Goal: Transaction & Acquisition: Book appointment/travel/reservation

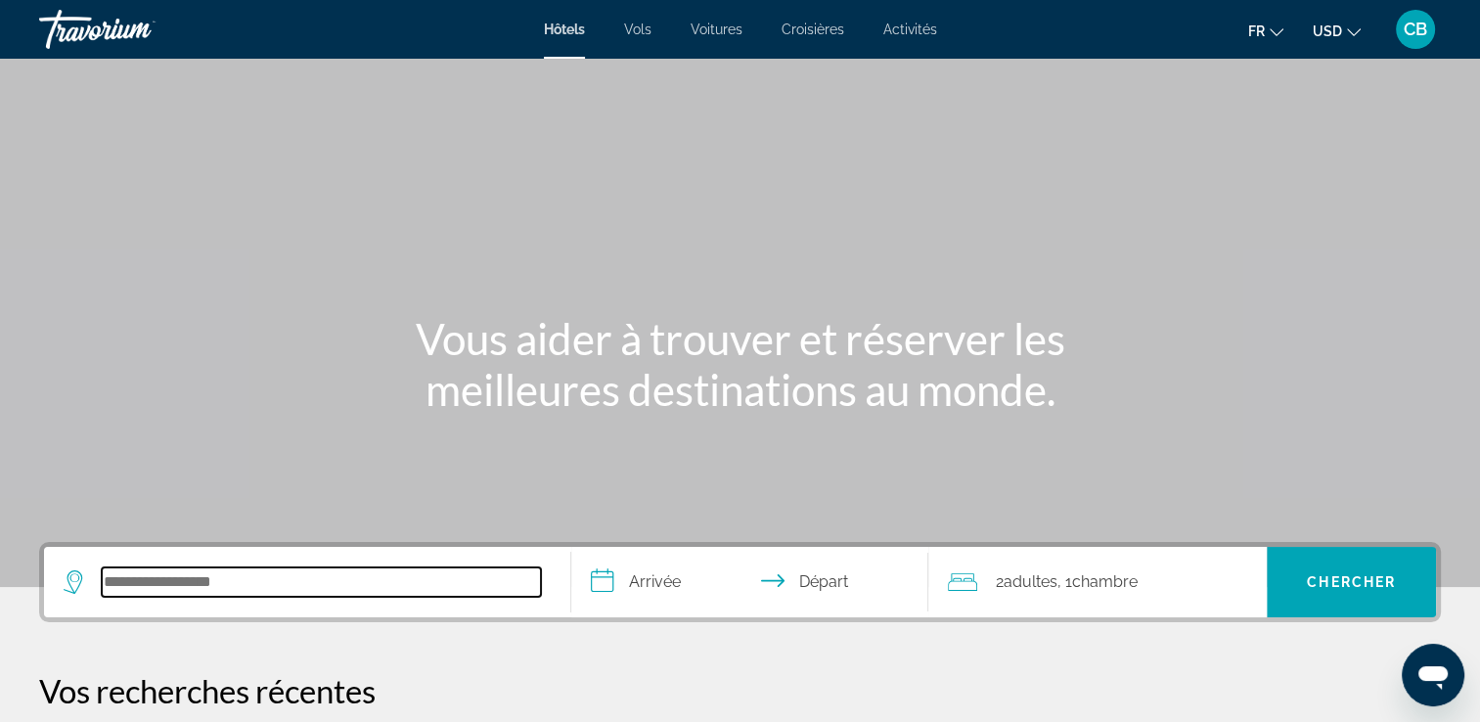
click at [151, 567] on input "Rechercher une destination hôtelière" at bounding box center [321, 581] width 439 height 29
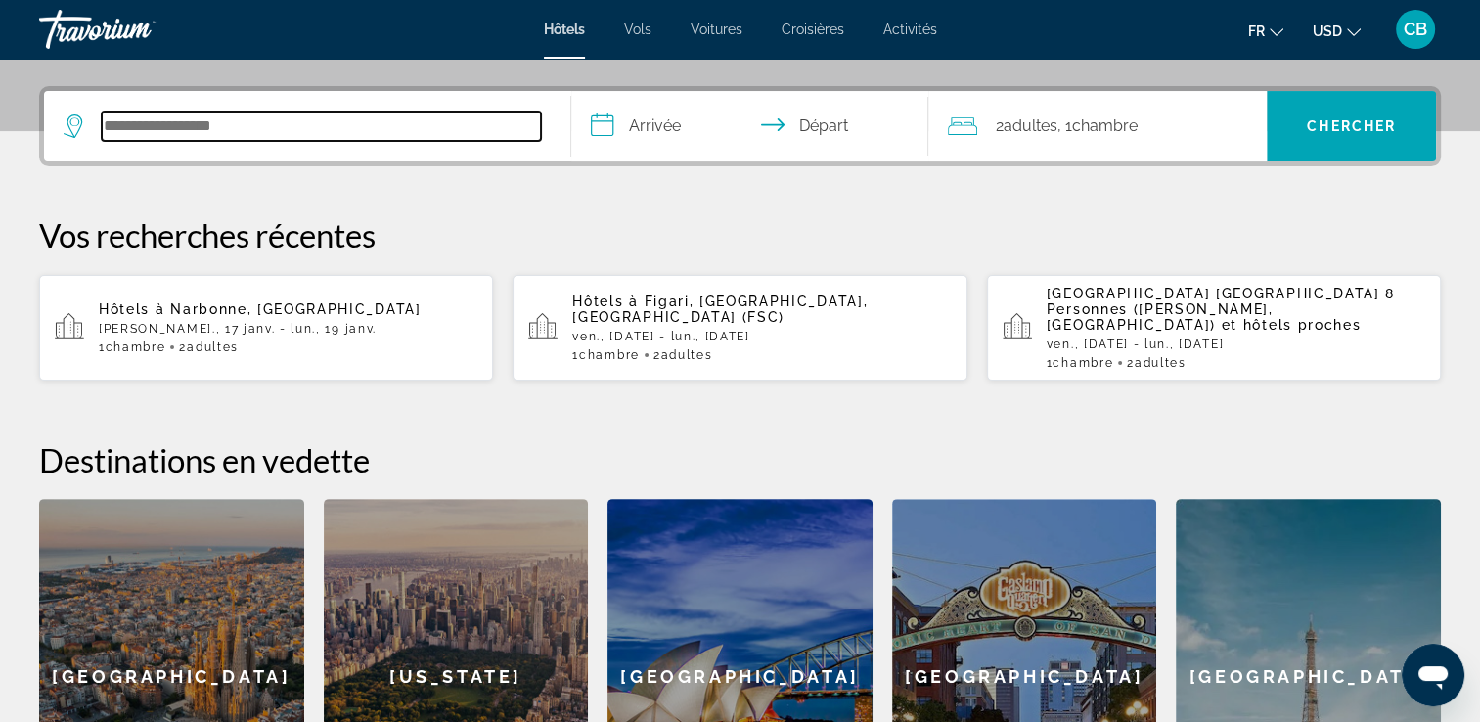
scroll to position [477, 0]
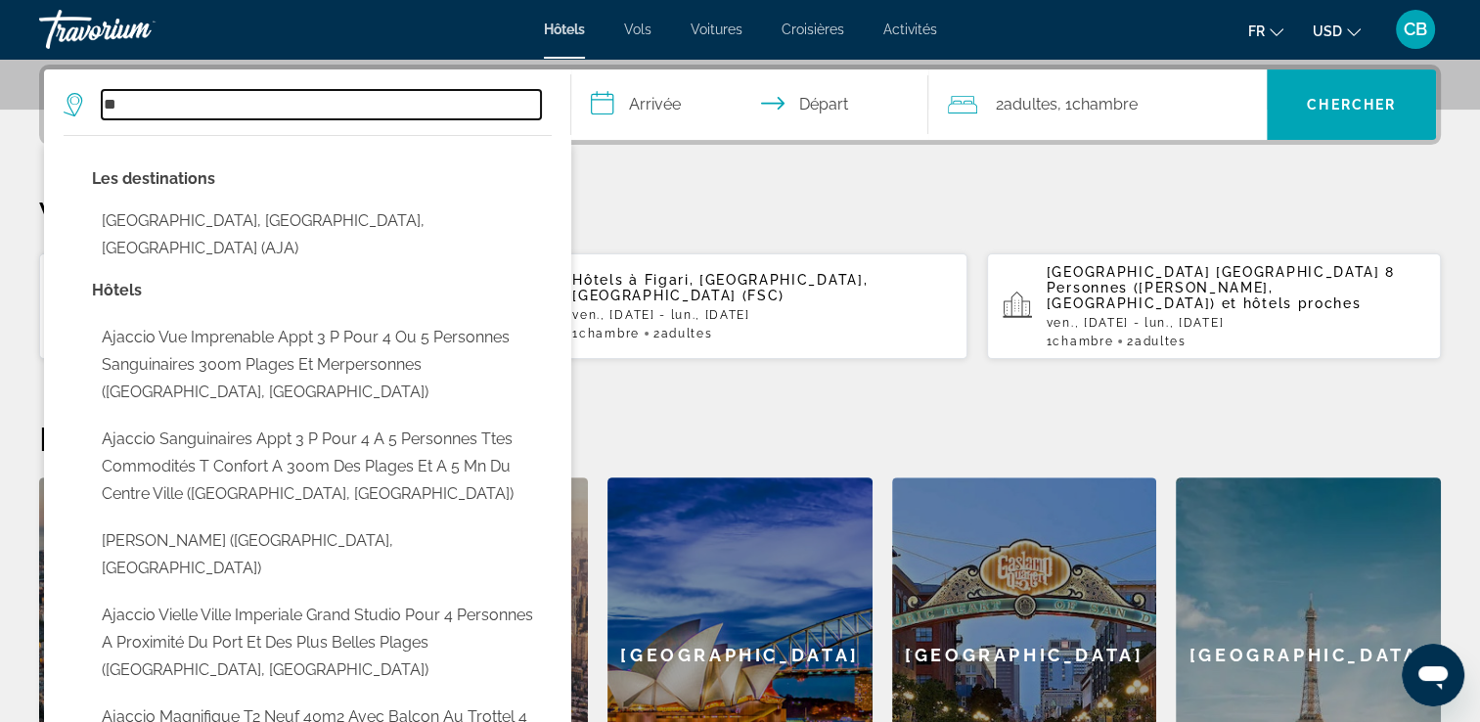
type input "*"
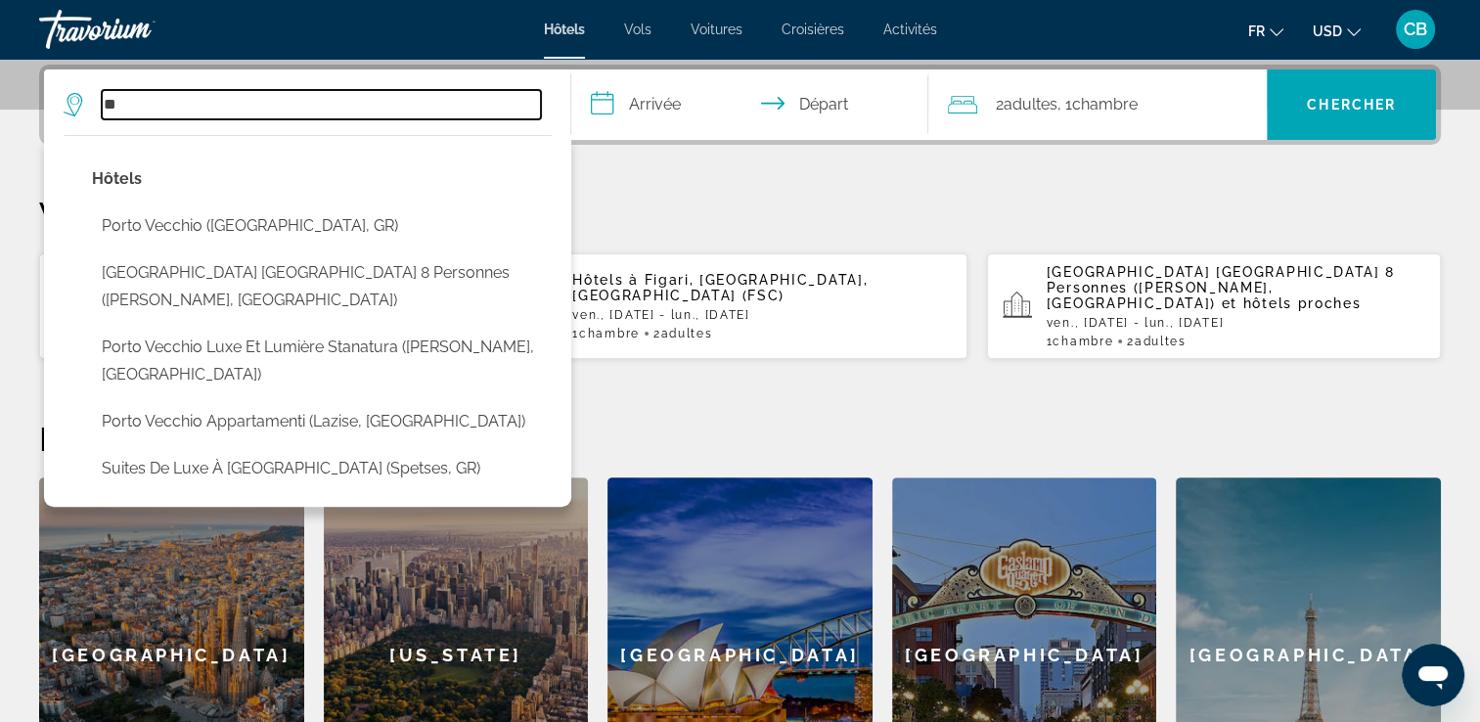
type input "*"
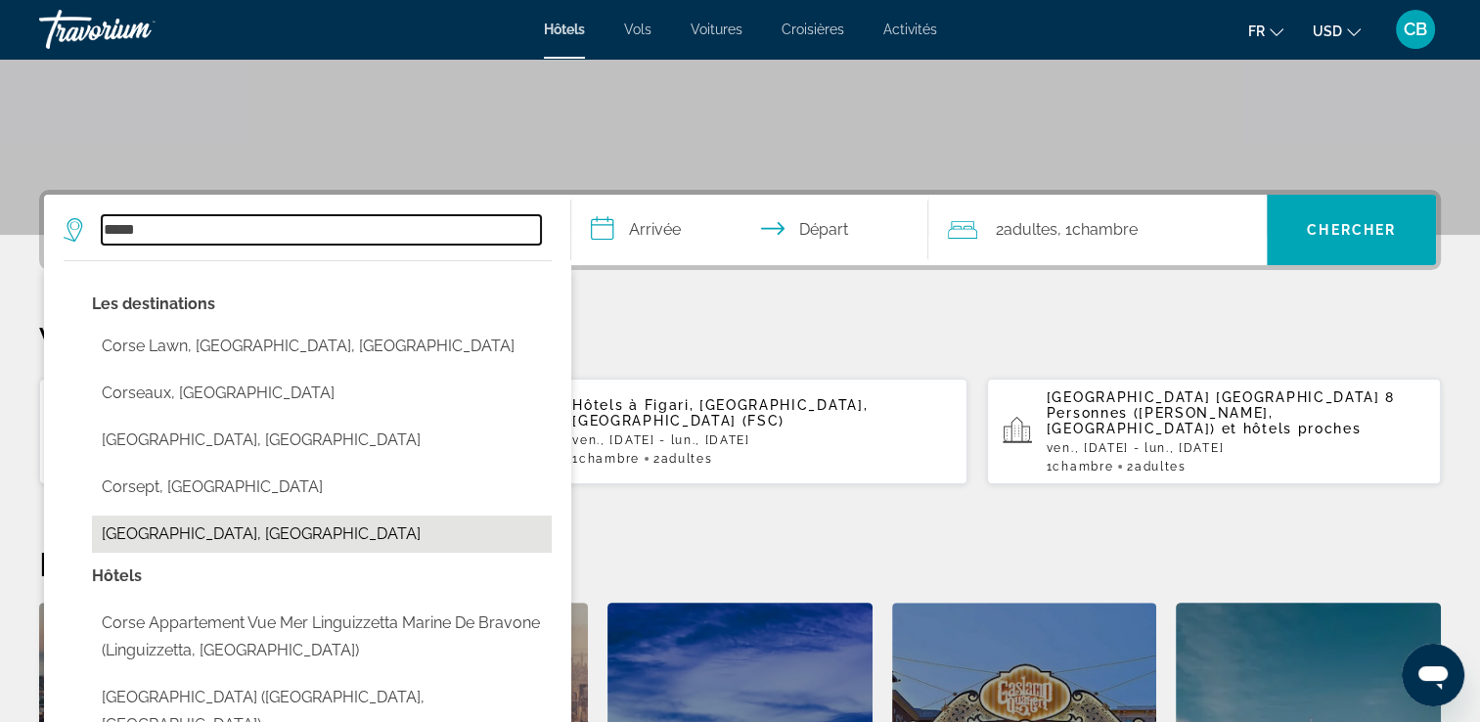
scroll to position [348, 0]
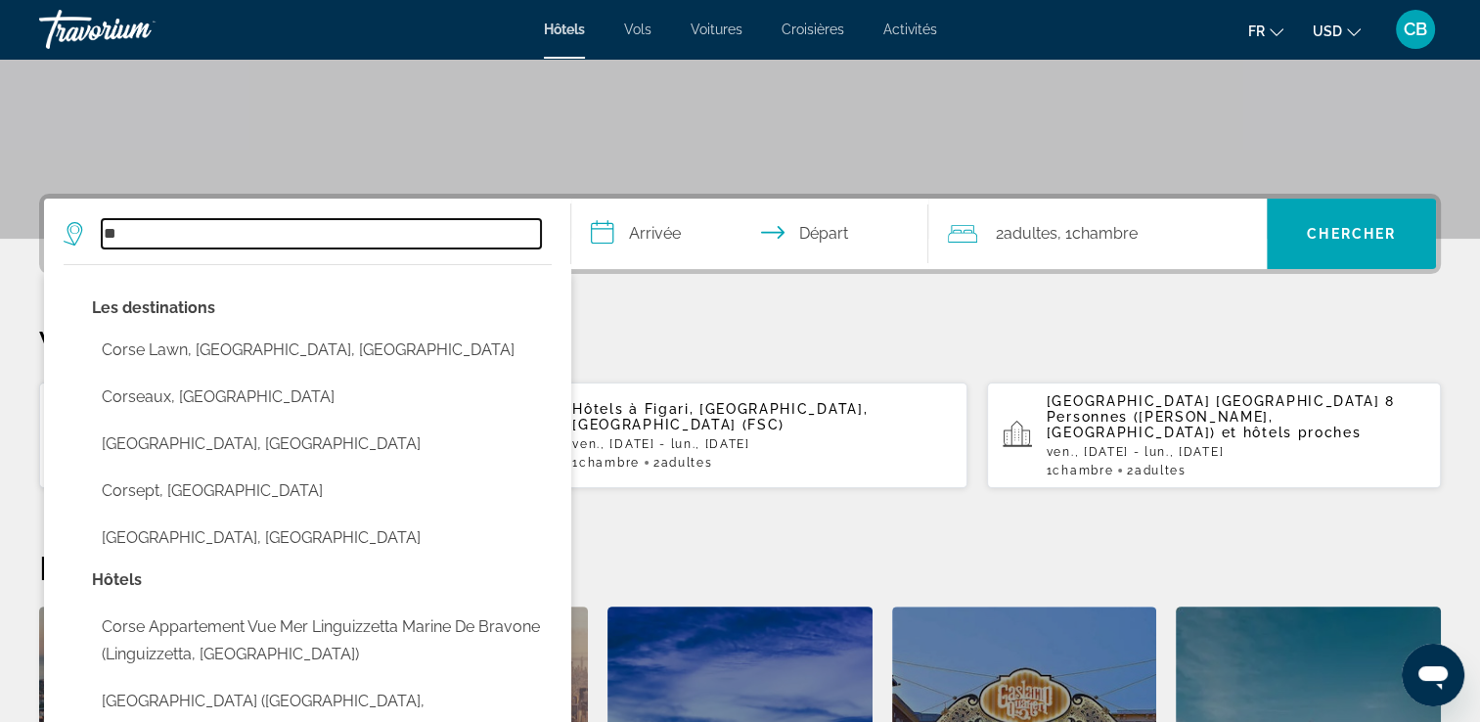
type input "*"
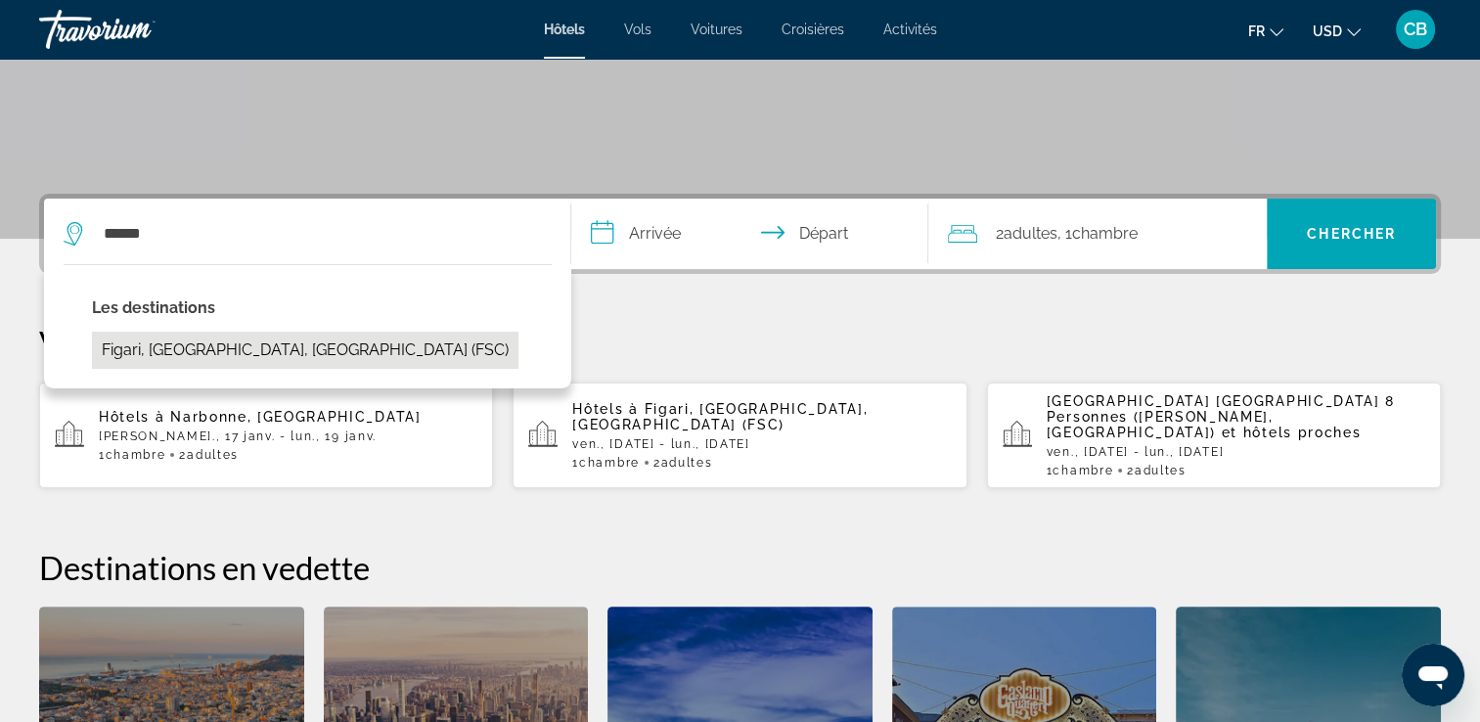
click at [254, 354] on button "Figari, Corse du Sud, France (FSC)" at bounding box center [305, 350] width 427 height 37
type input "**********"
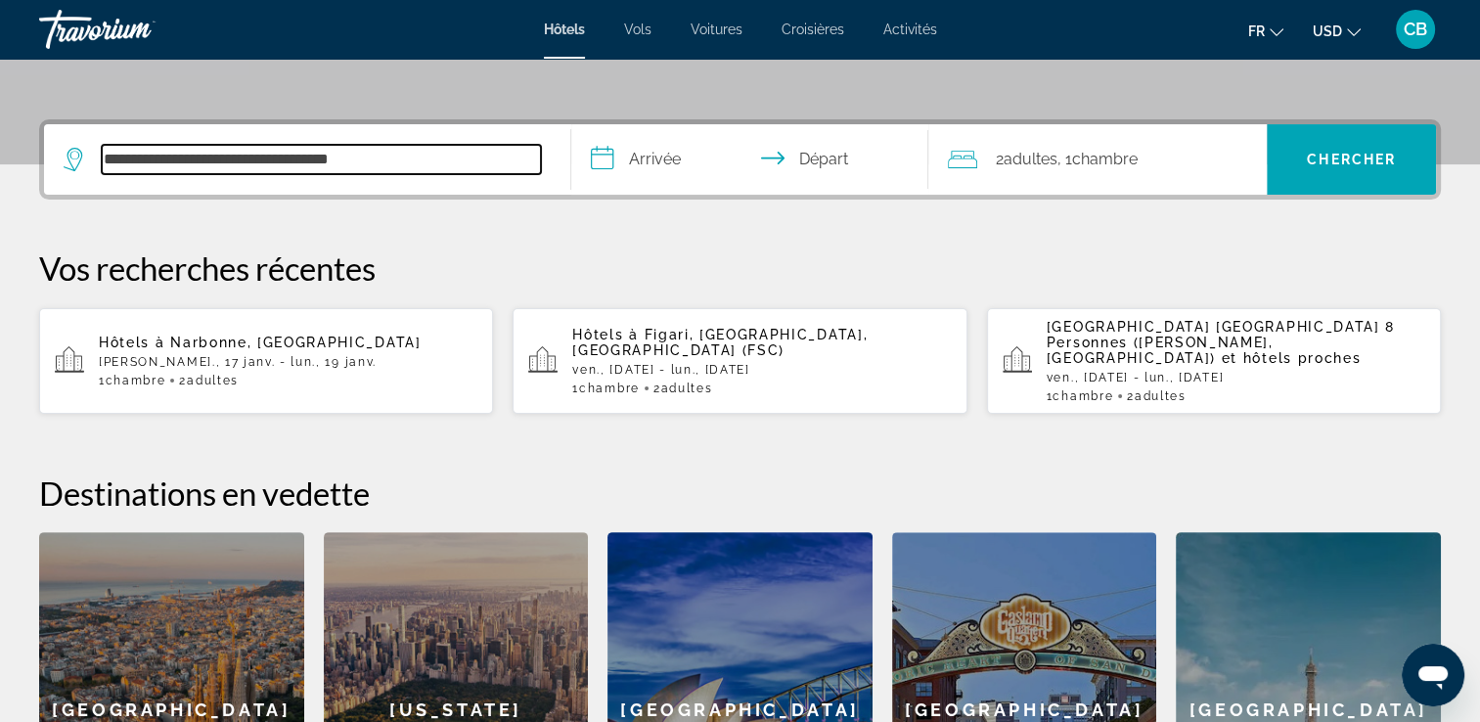
scroll to position [477, 0]
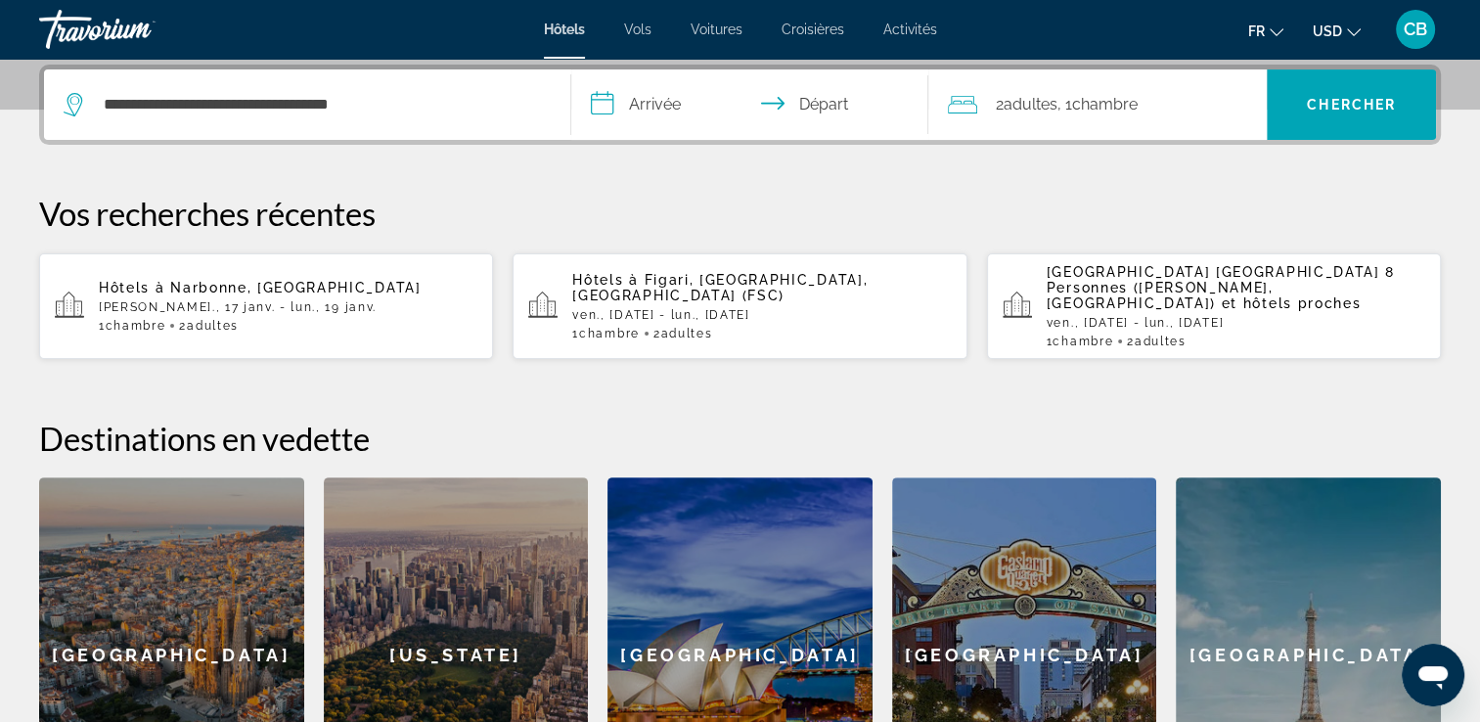
click at [651, 112] on input "**********" at bounding box center [754, 107] width 366 height 76
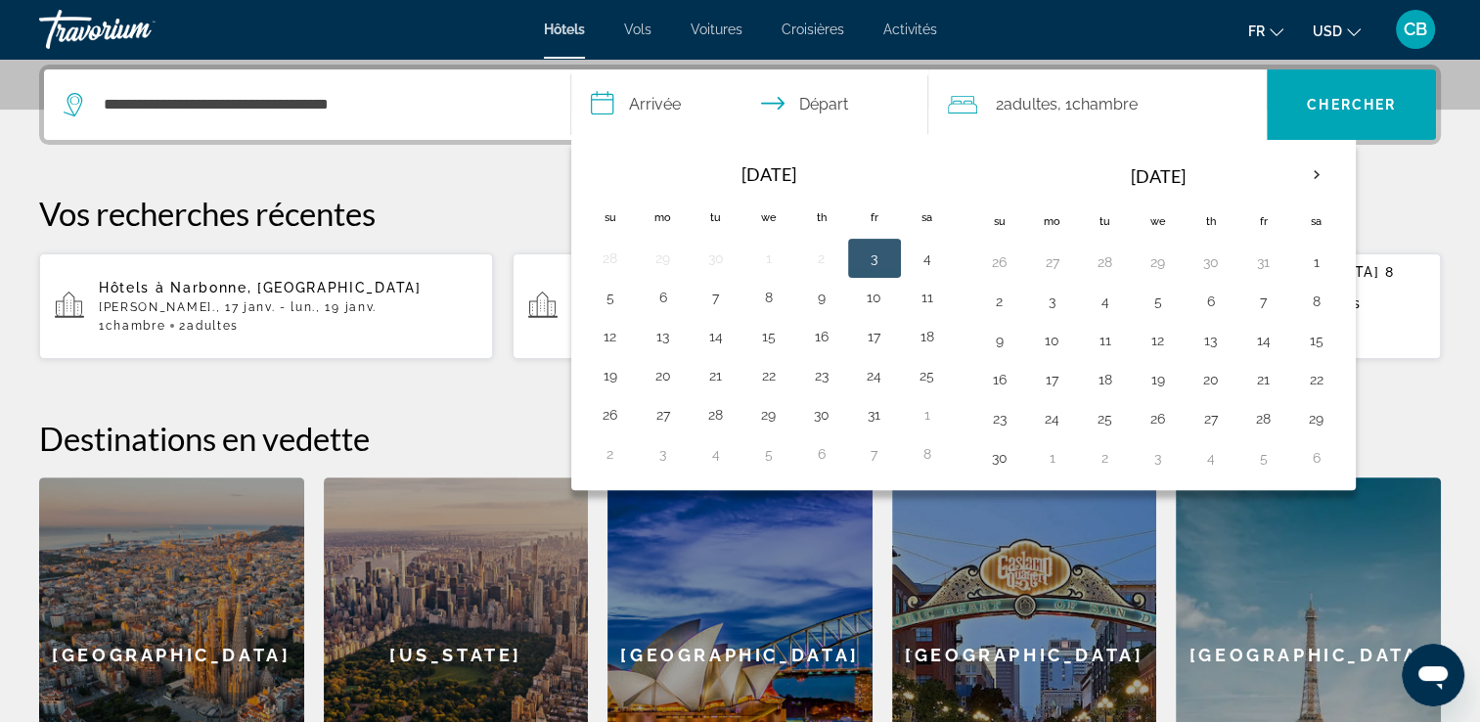
click at [866, 248] on button "3" at bounding box center [874, 258] width 31 height 27
click at [669, 298] on button "6" at bounding box center [663, 297] width 31 height 27
type input "**********"
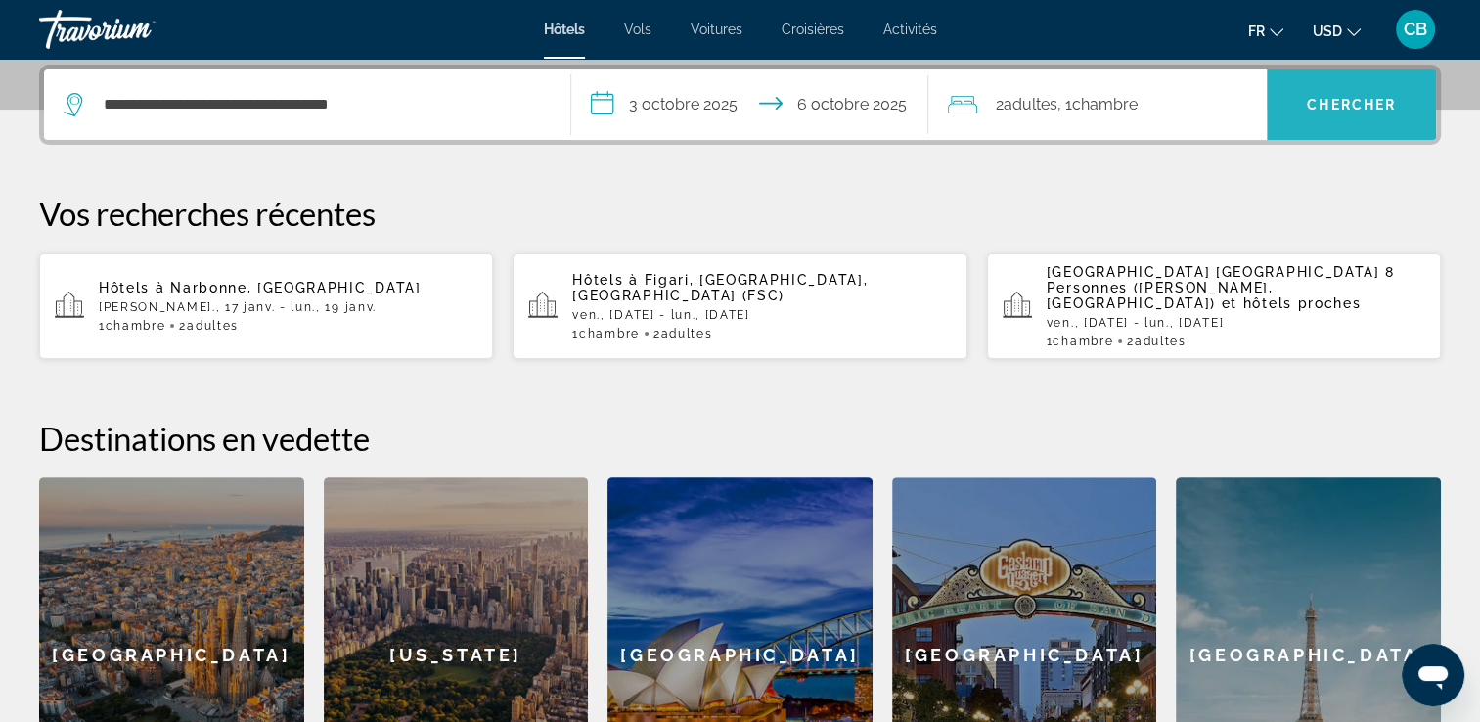
click at [1376, 110] on span "Chercher" at bounding box center [1351, 105] width 89 height 16
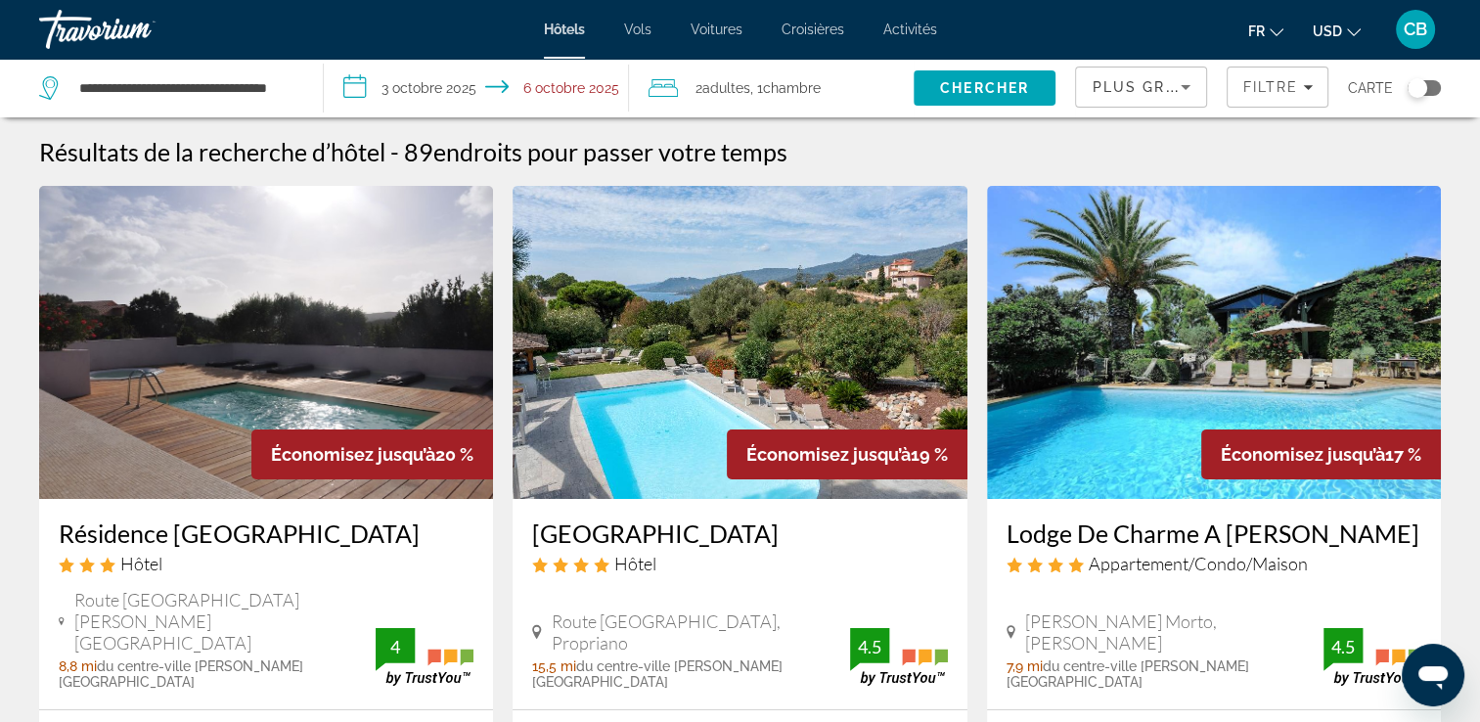
click at [1175, 88] on icon "Trier par" at bounding box center [1185, 86] width 23 height 23
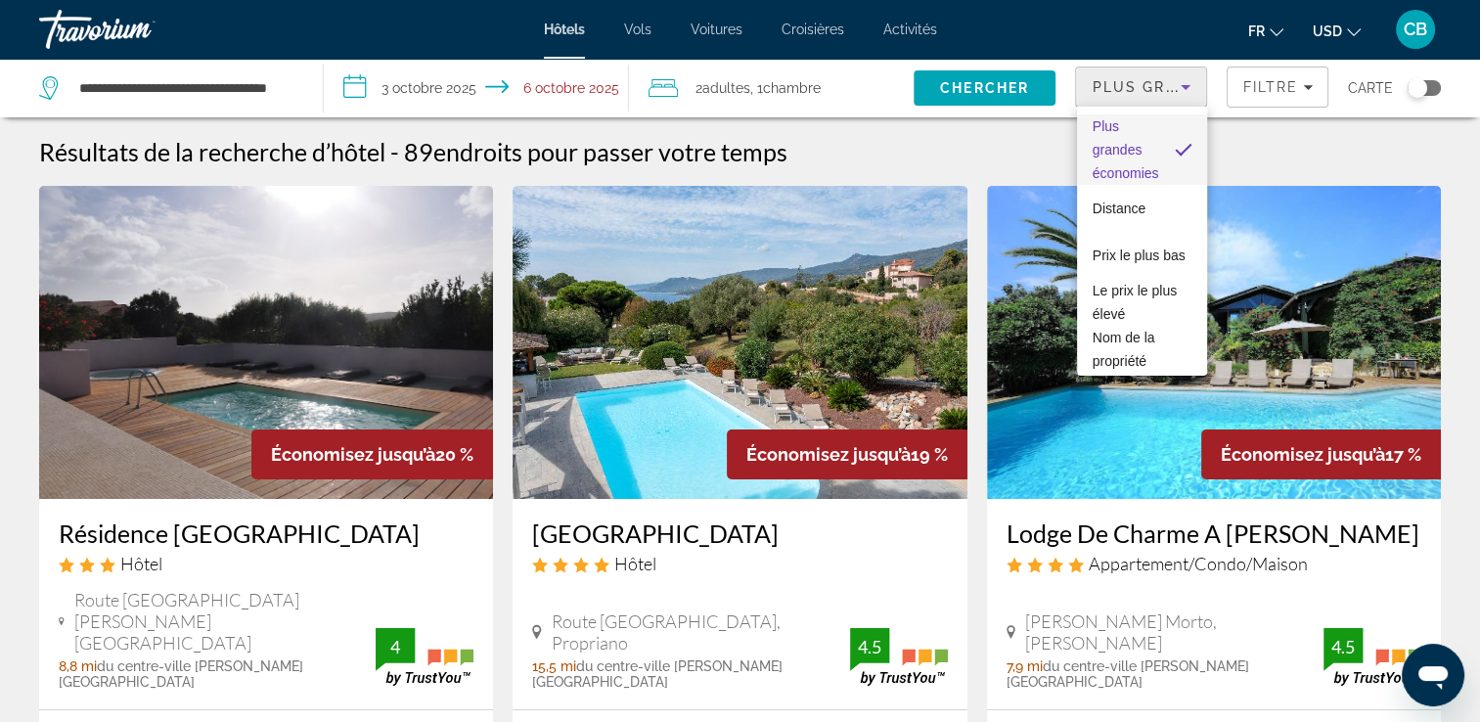
click at [1151, 84] on div at bounding box center [740, 361] width 1480 height 722
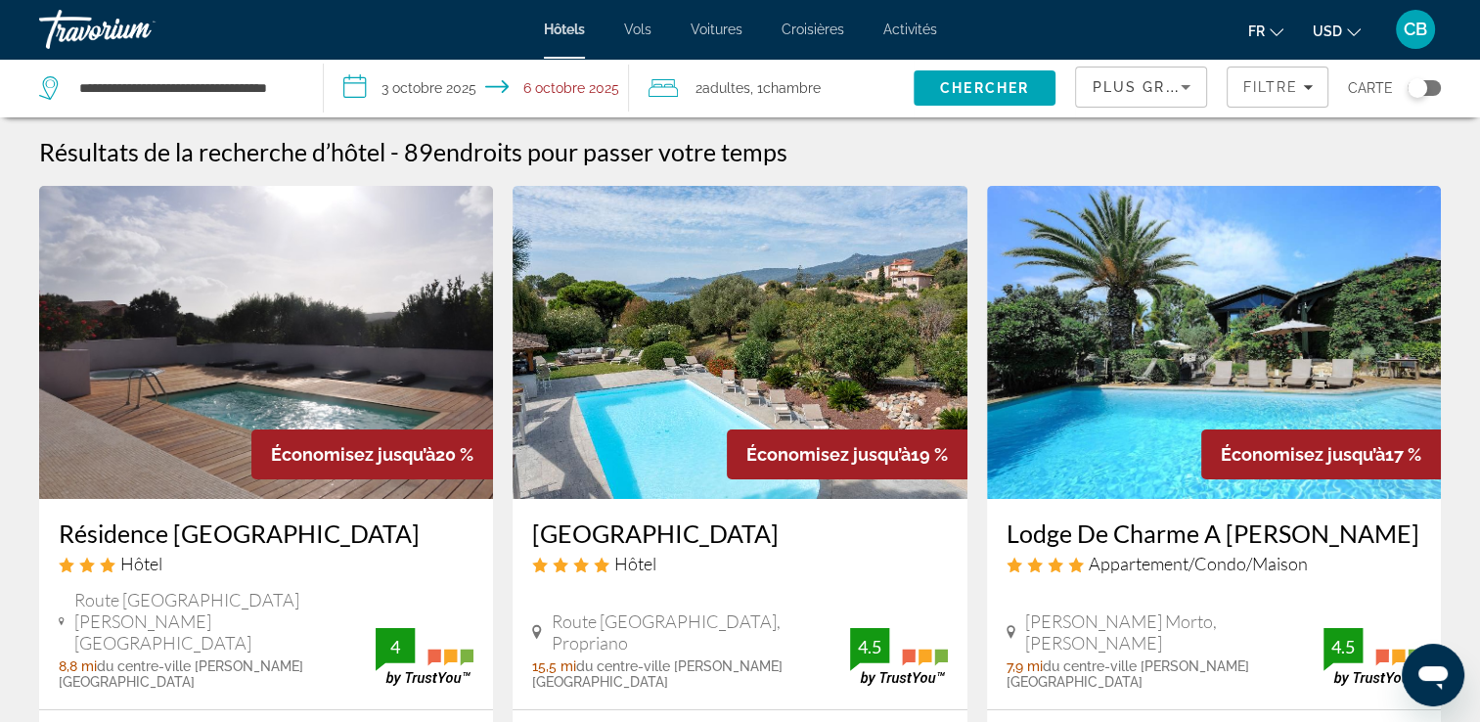
click at [1330, 41] on button "USD USD ($) MXN (Mex$) CAD (Can$) GBP (£) EUR (€) AUD (A$) NZD (NZ$) CNY (CN¥)" at bounding box center [1337, 31] width 48 height 28
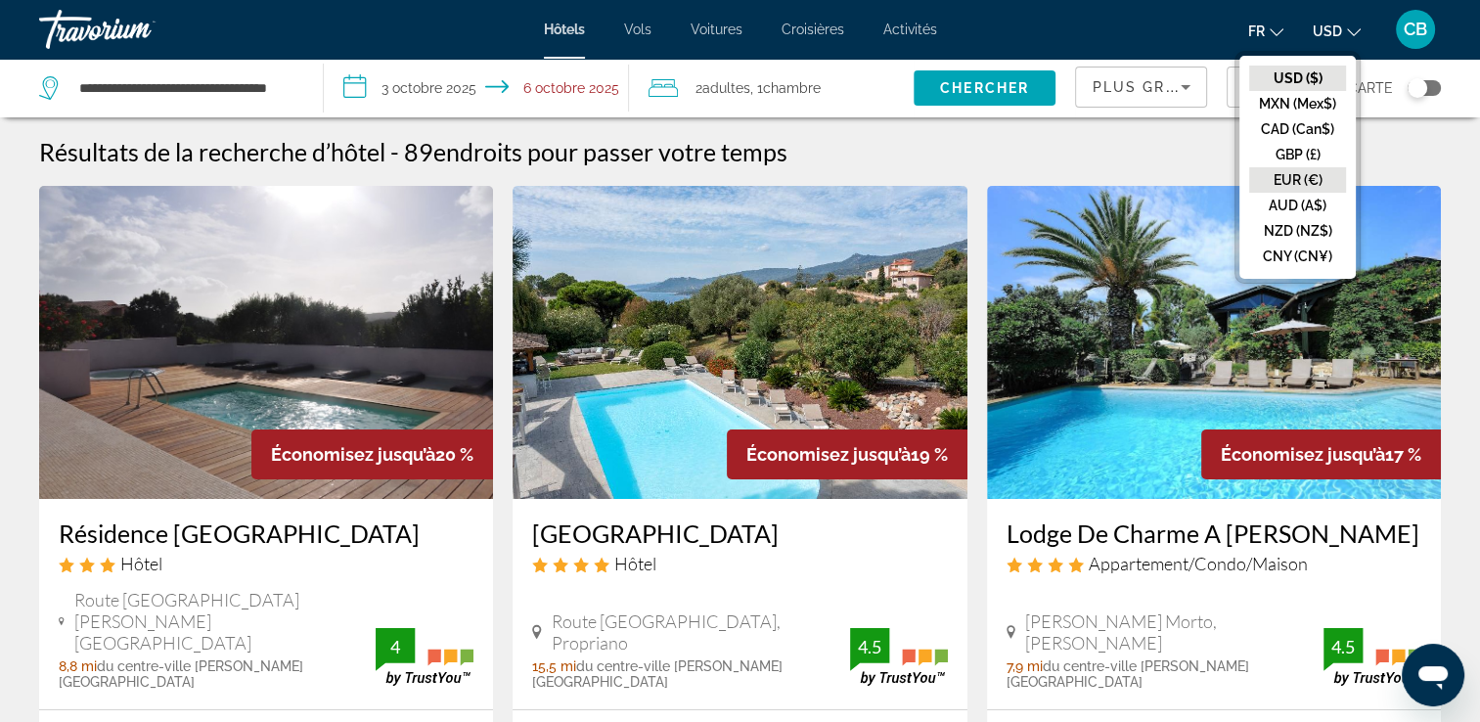
click at [1307, 181] on button "EUR (€)" at bounding box center [1297, 179] width 97 height 25
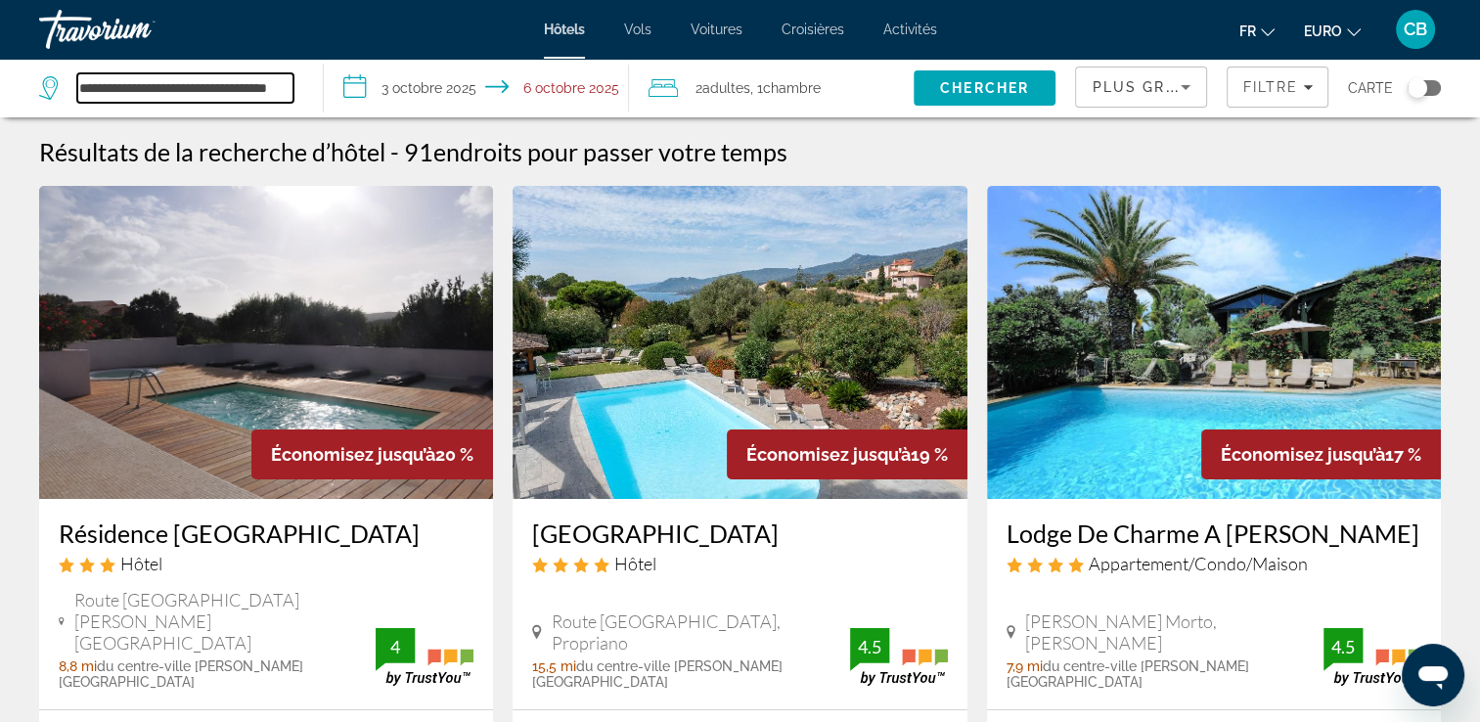
click at [186, 86] on input "**********" at bounding box center [185, 87] width 216 height 29
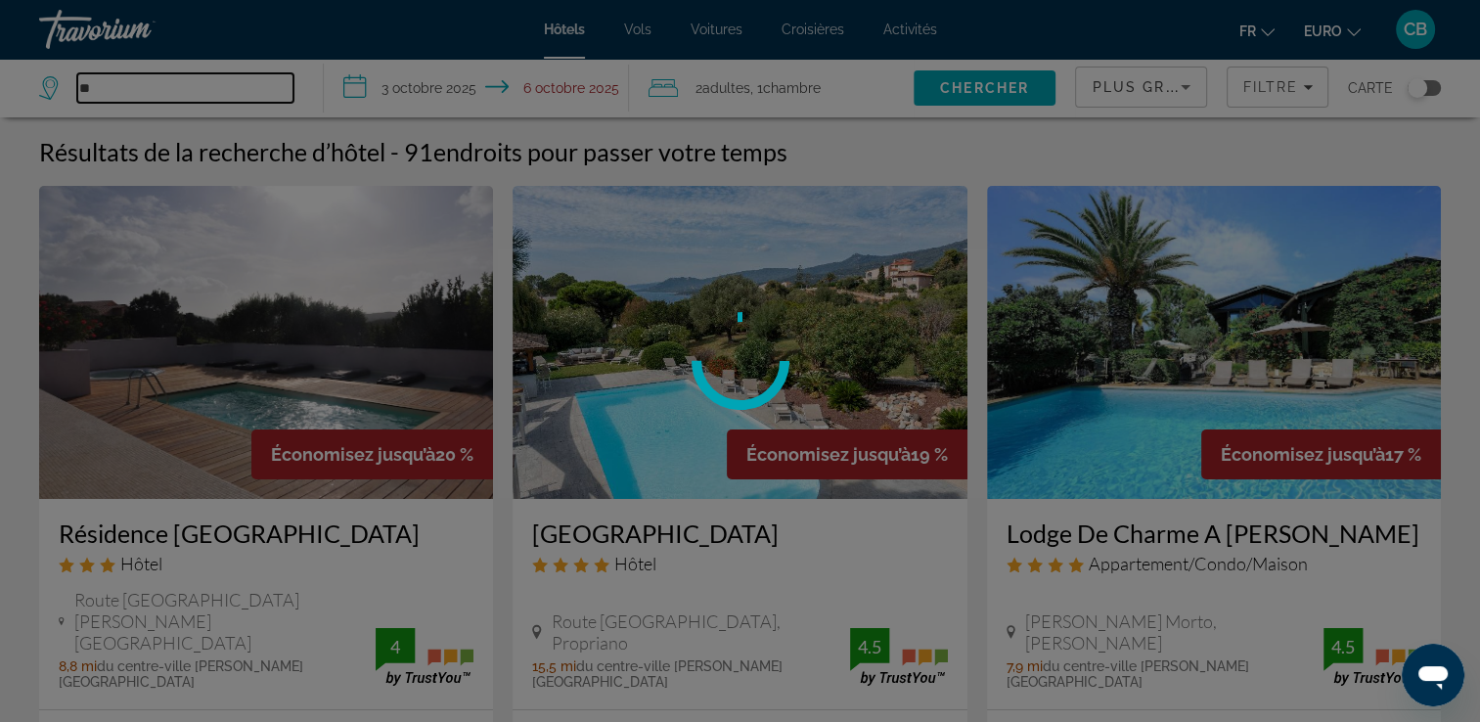
type input "*"
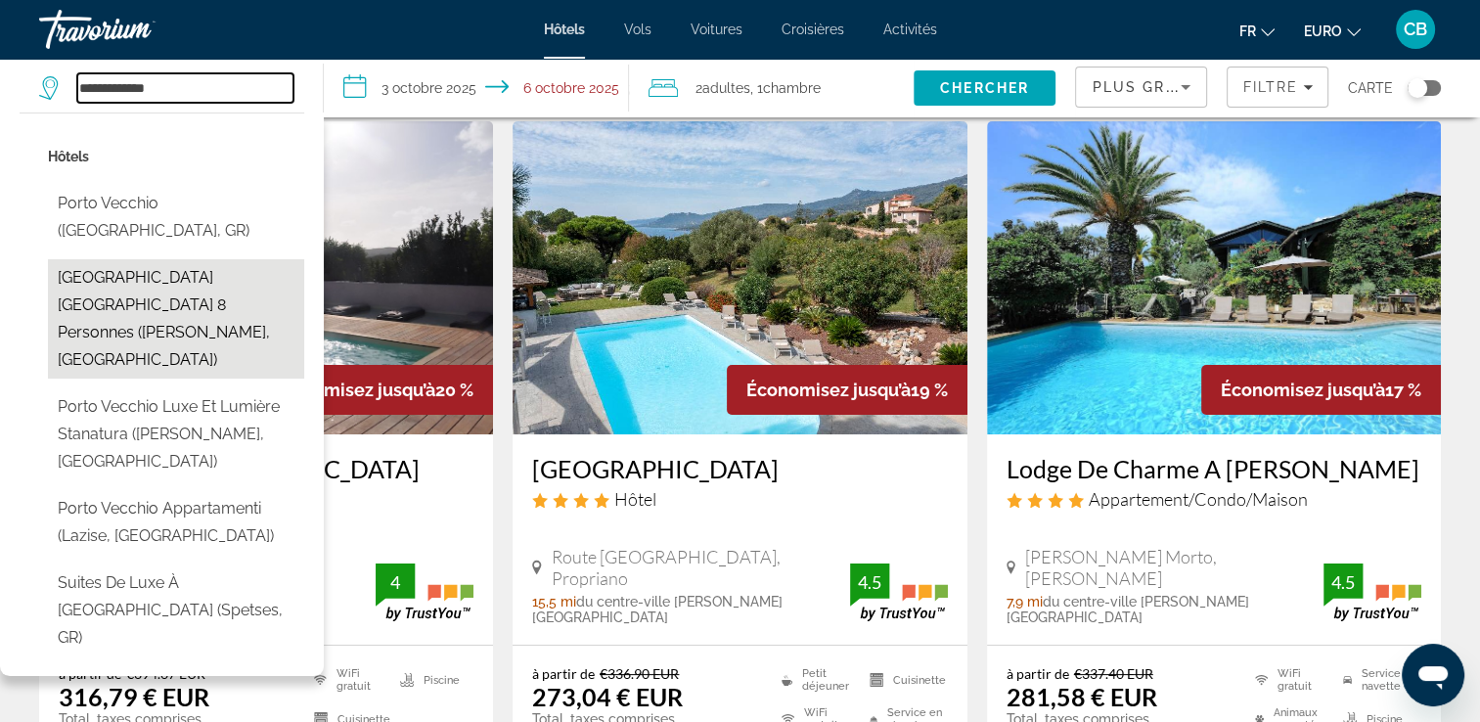
scroll to position [59, 0]
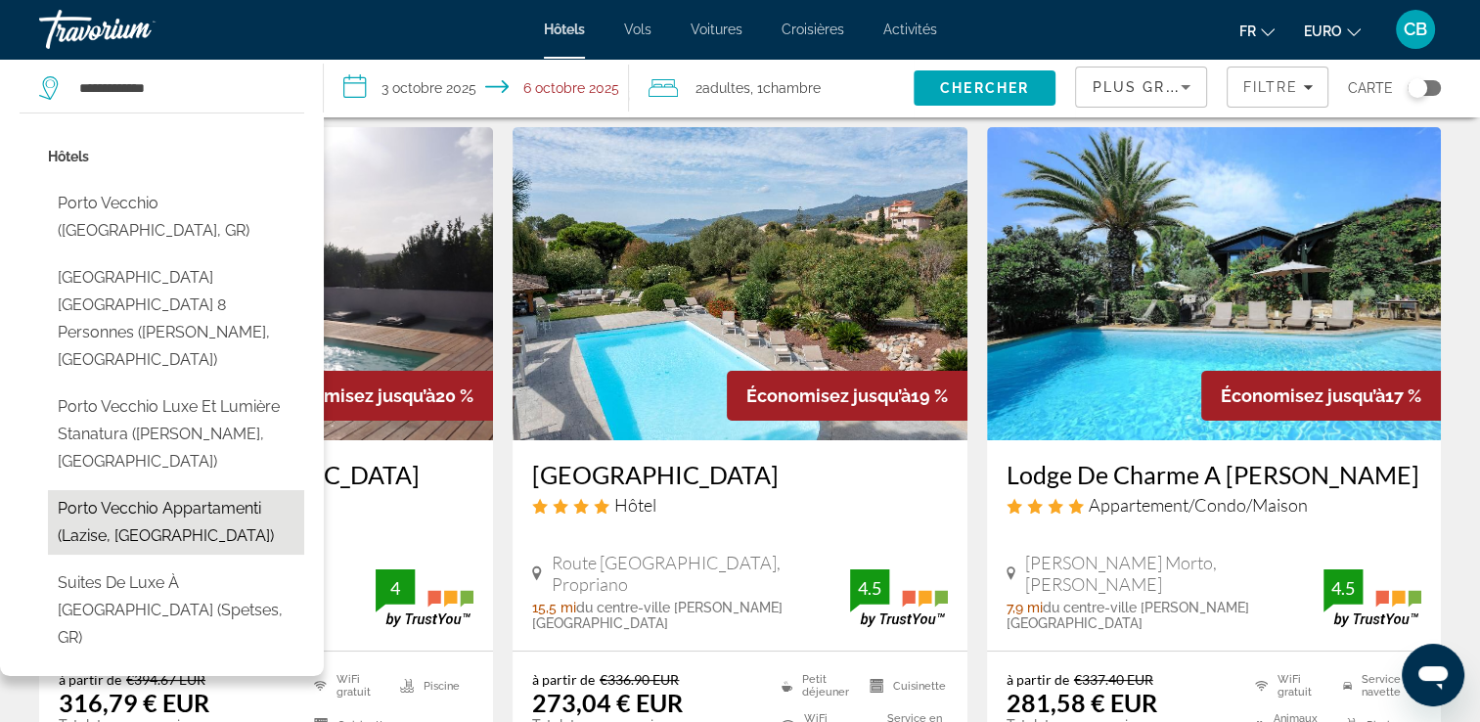
click at [128, 490] on button "Porto Vecchio Appartamenti (Lazise, [GEOGRAPHIC_DATA])" at bounding box center [176, 522] width 256 height 65
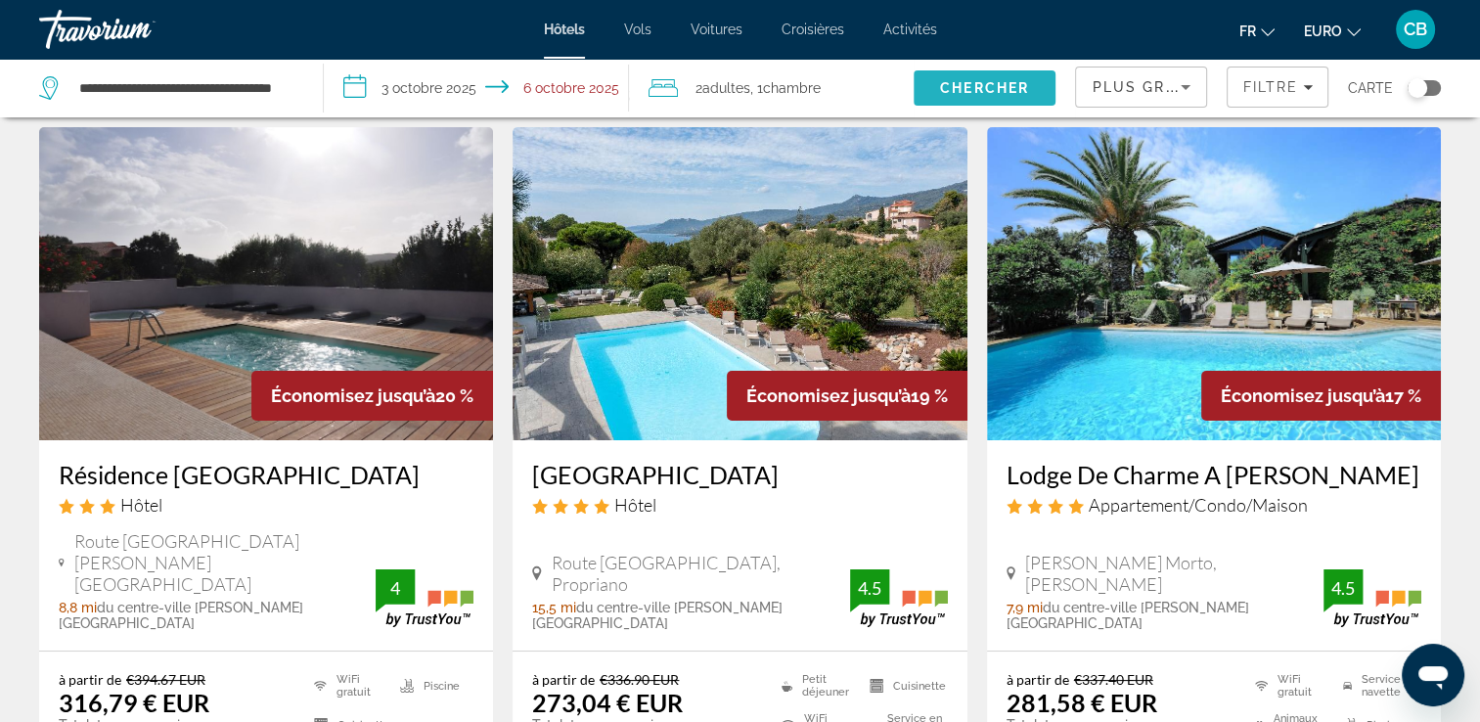
click at [958, 92] on span "Chercher" at bounding box center [984, 88] width 89 height 16
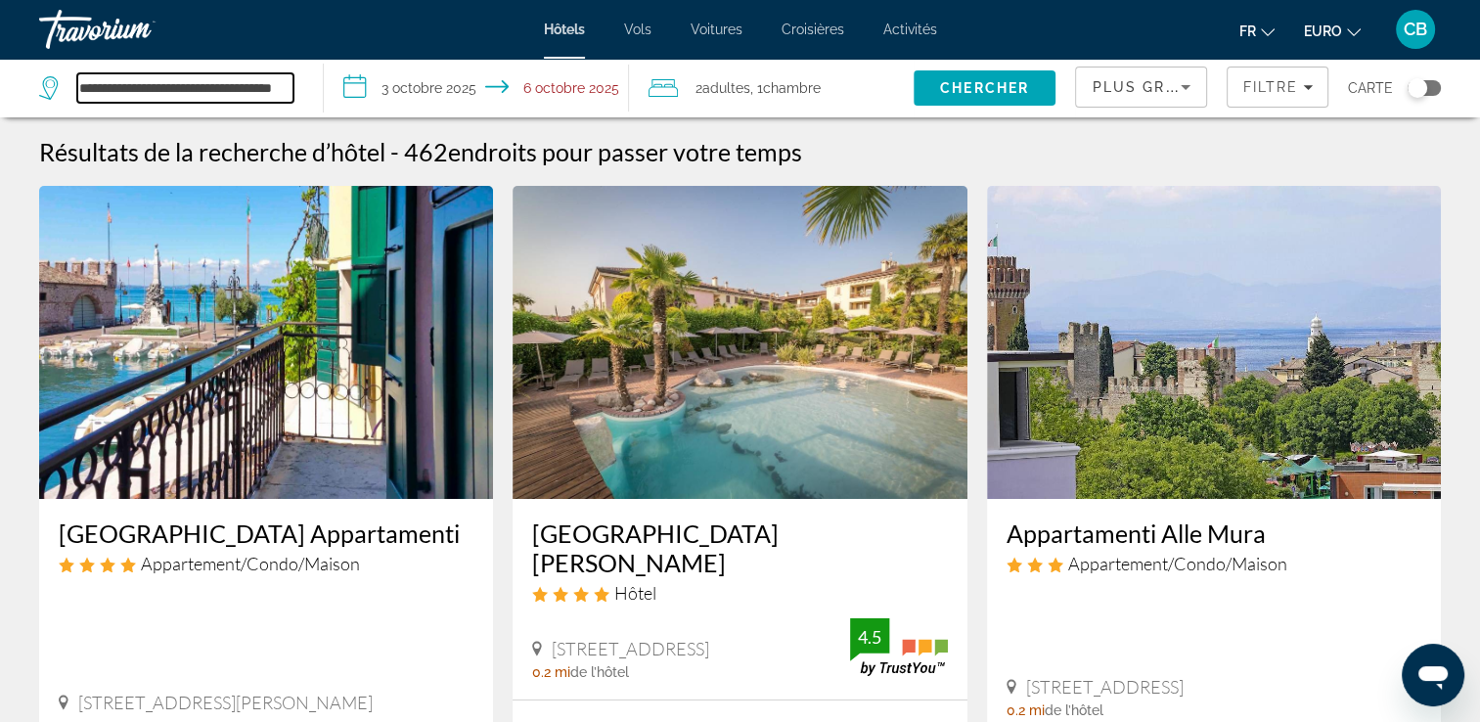
click at [160, 94] on input "**********" at bounding box center [185, 87] width 216 height 29
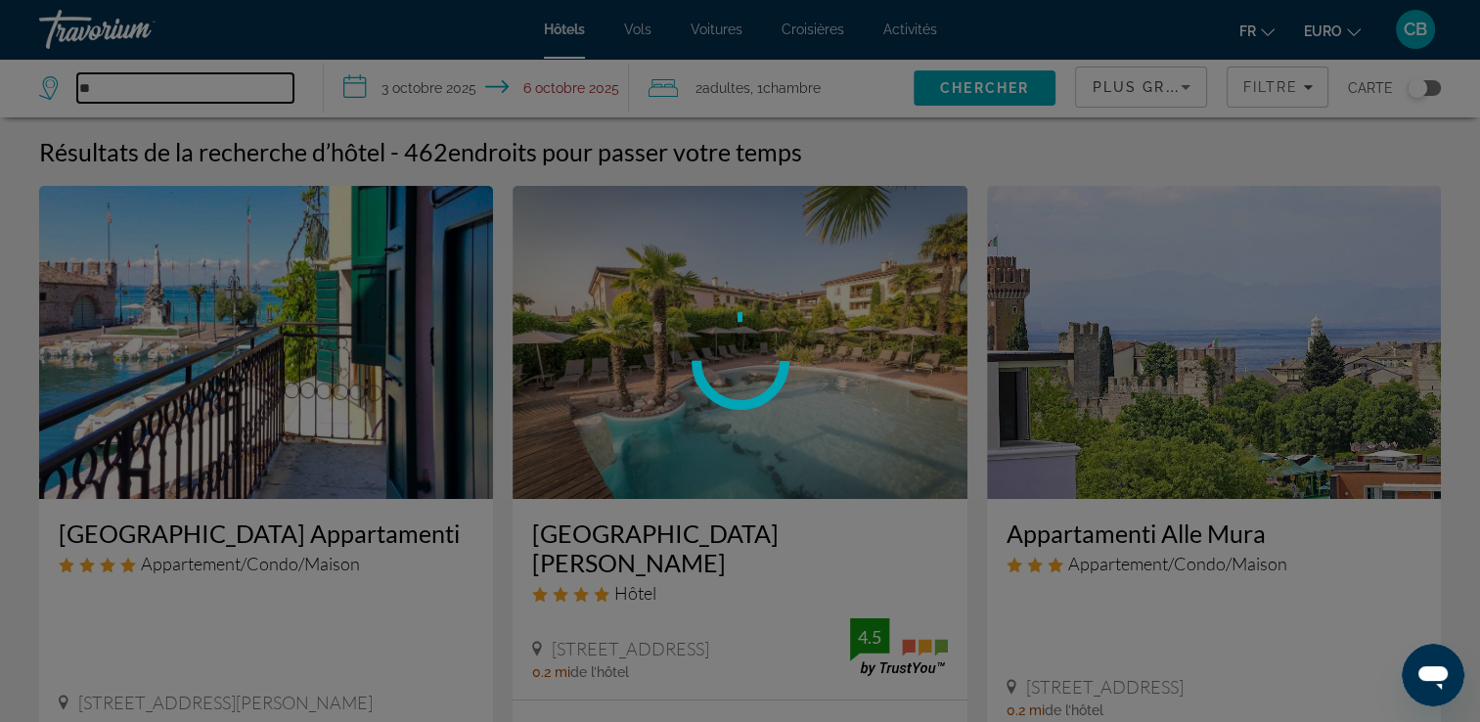
type input "*"
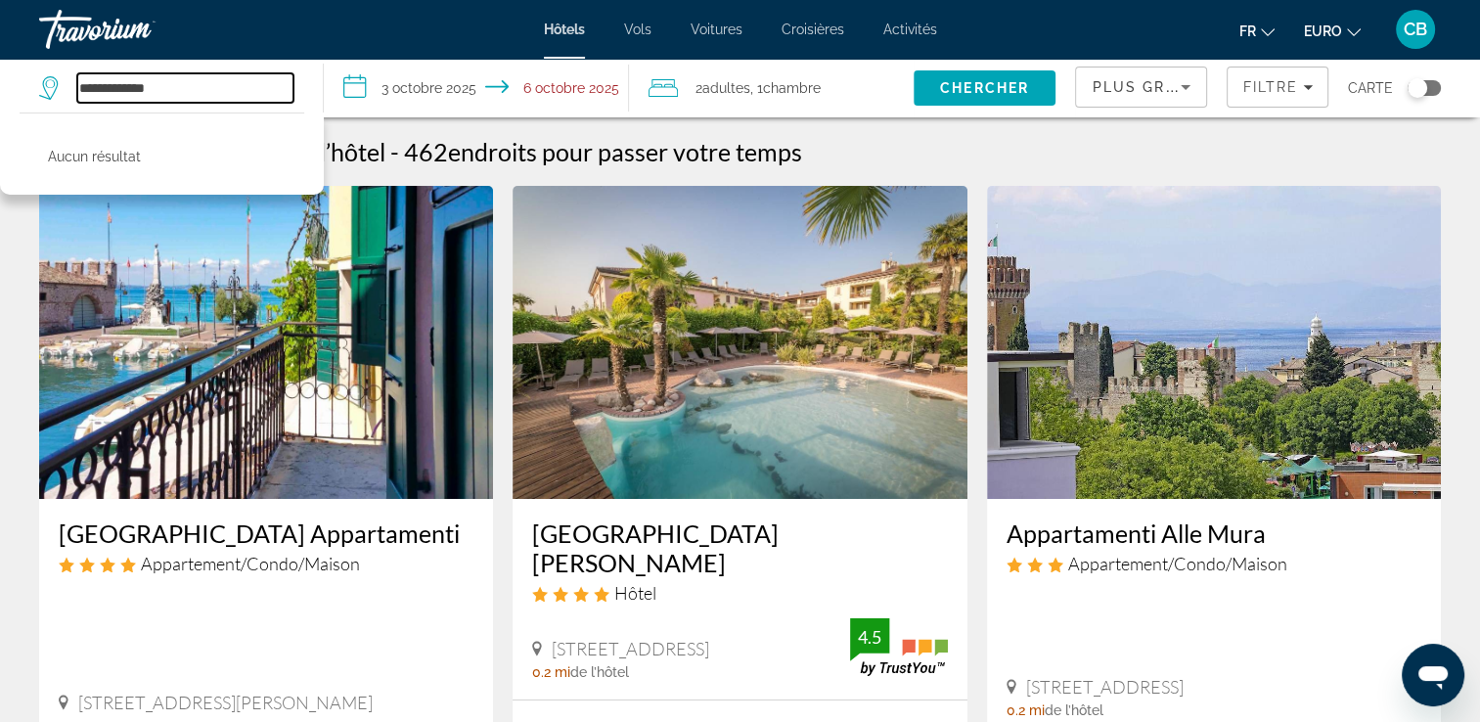
click at [217, 86] on input "**********" at bounding box center [185, 87] width 216 height 29
drag, startPoint x: 194, startPoint y: 88, endPoint x: -4, endPoint y: 108, distance: 198.6
click at [0, 108] on html "**********" at bounding box center [740, 361] width 1480 height 722
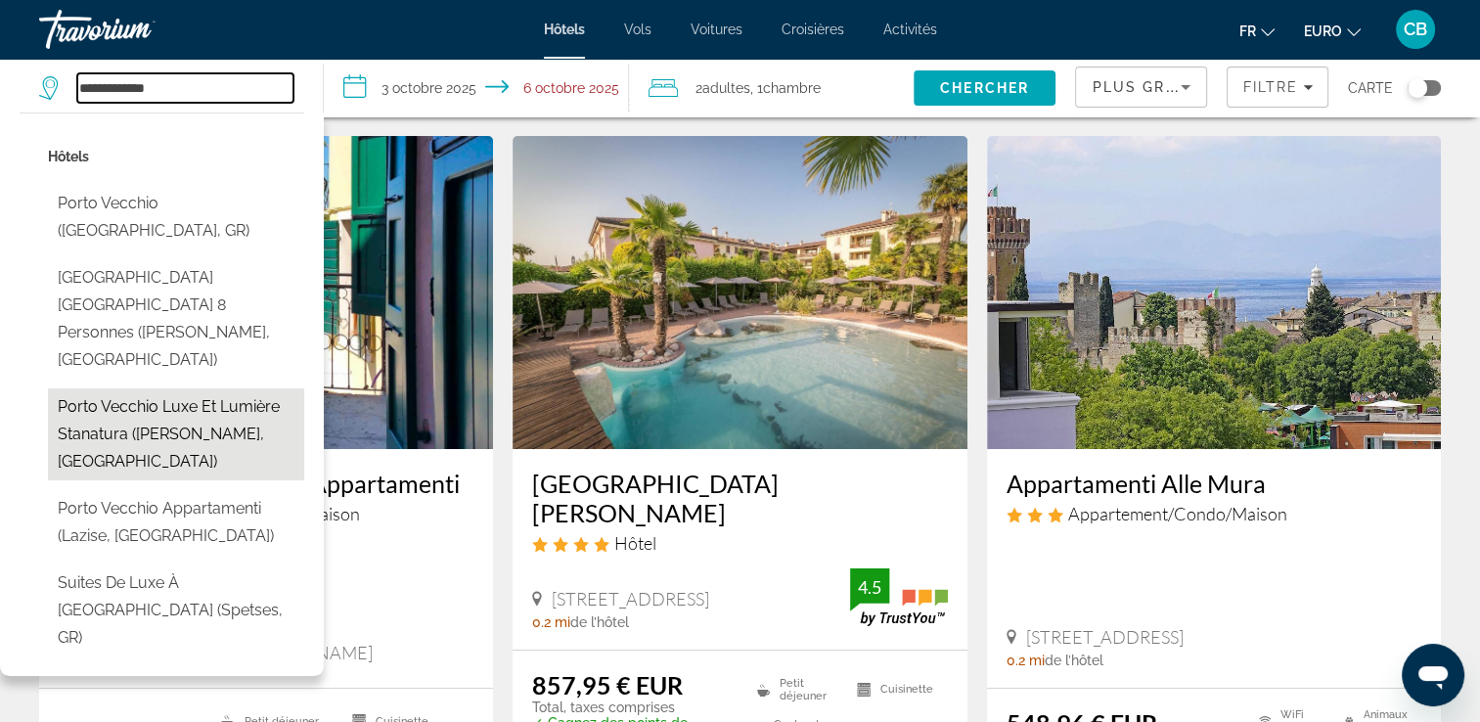
scroll to position [38, 0]
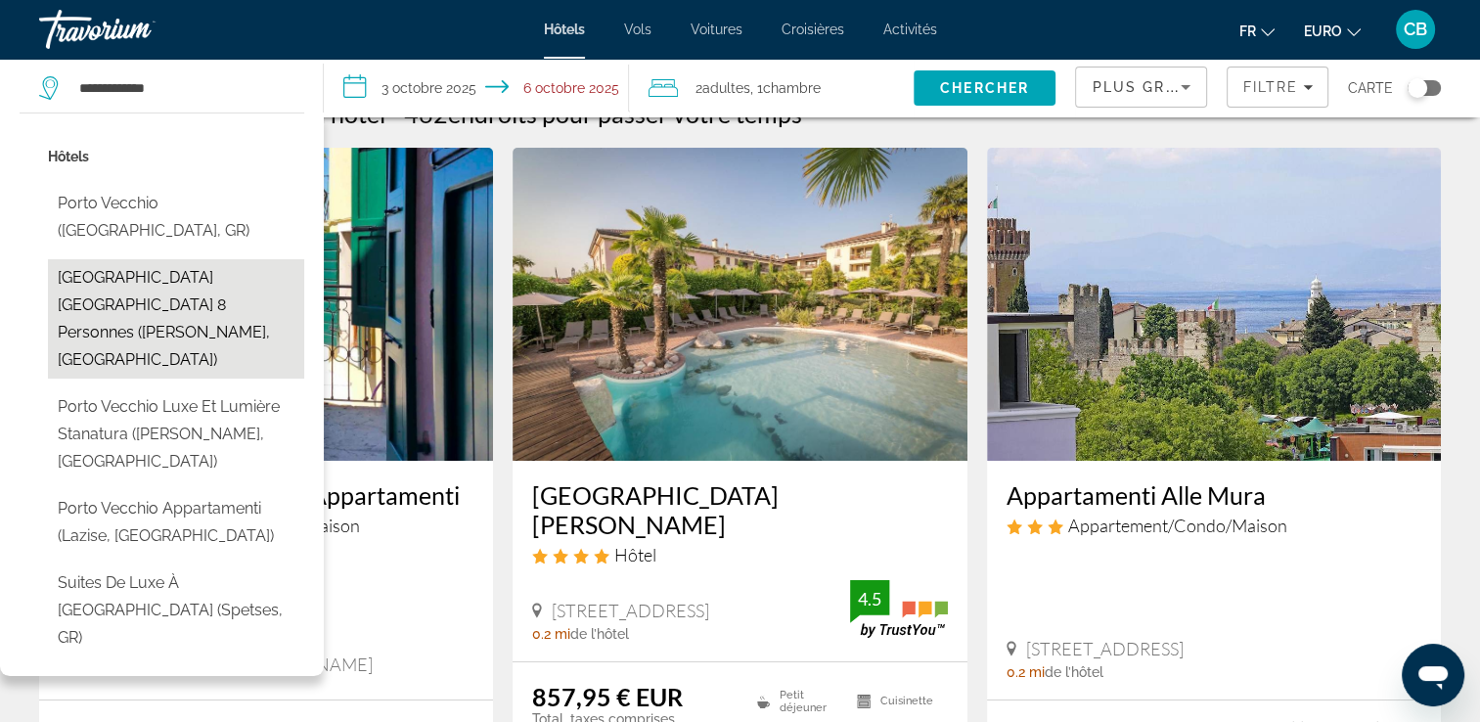
click at [173, 262] on button "[GEOGRAPHIC_DATA] [GEOGRAPHIC_DATA] 8 Personnes ([GEOGRAPHIC_DATA], [GEOGRAPHIC…" at bounding box center [176, 318] width 256 height 119
type input "**********"
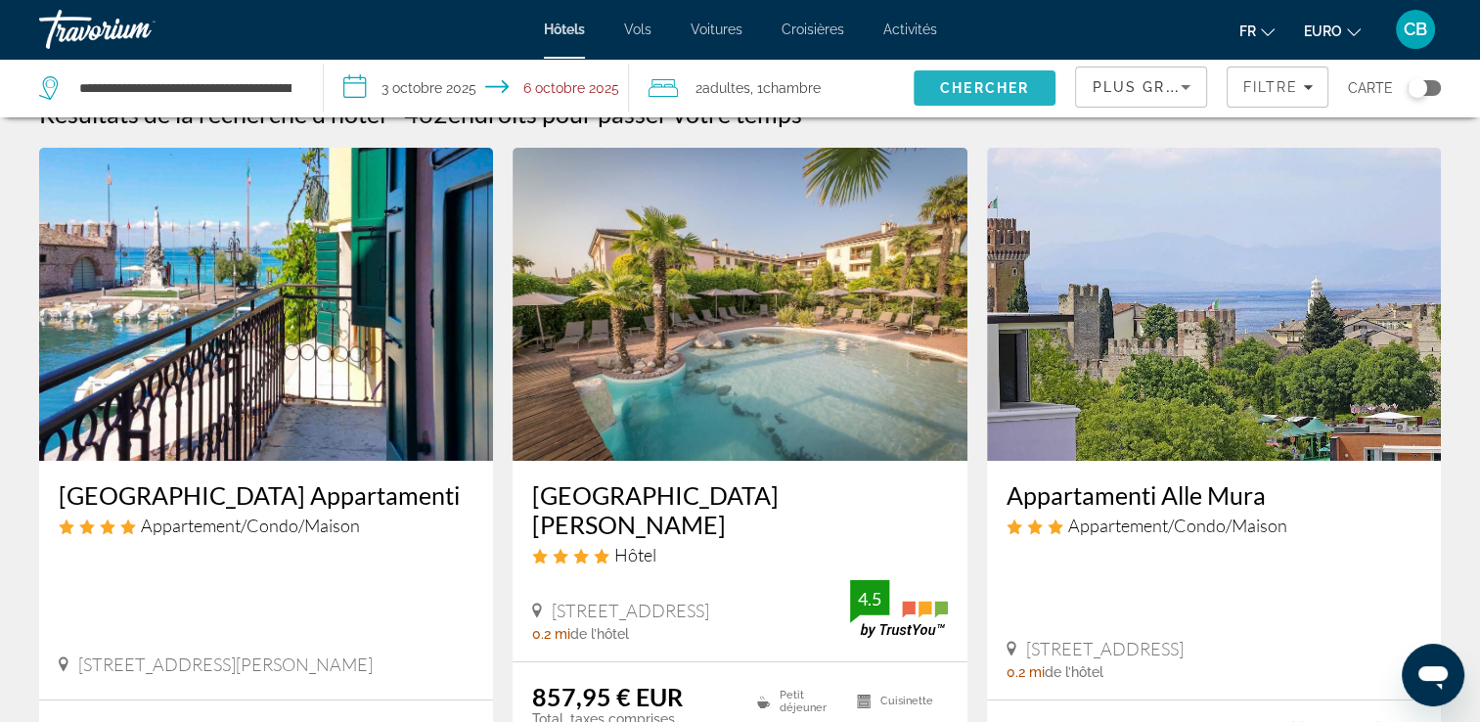
click at [978, 82] on span "Chercher" at bounding box center [984, 88] width 89 height 16
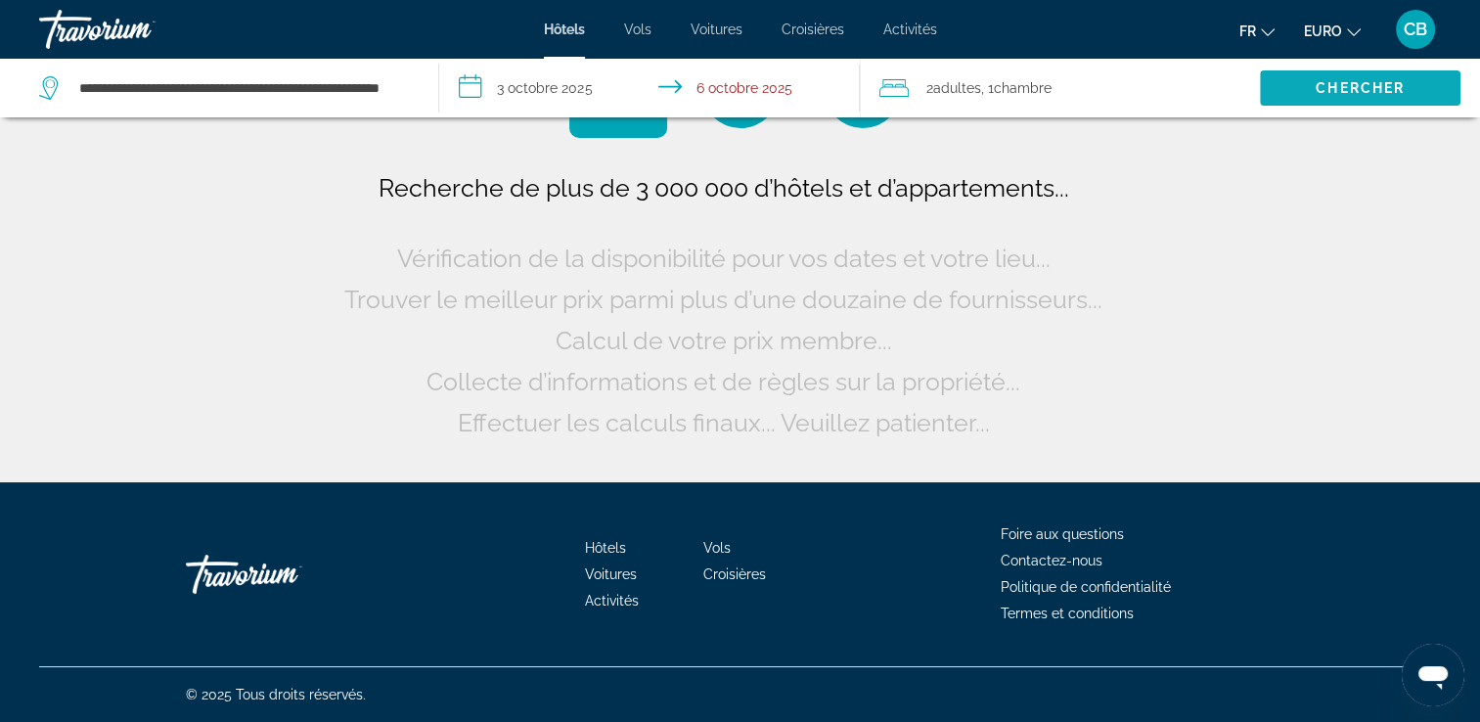
scroll to position [0, 0]
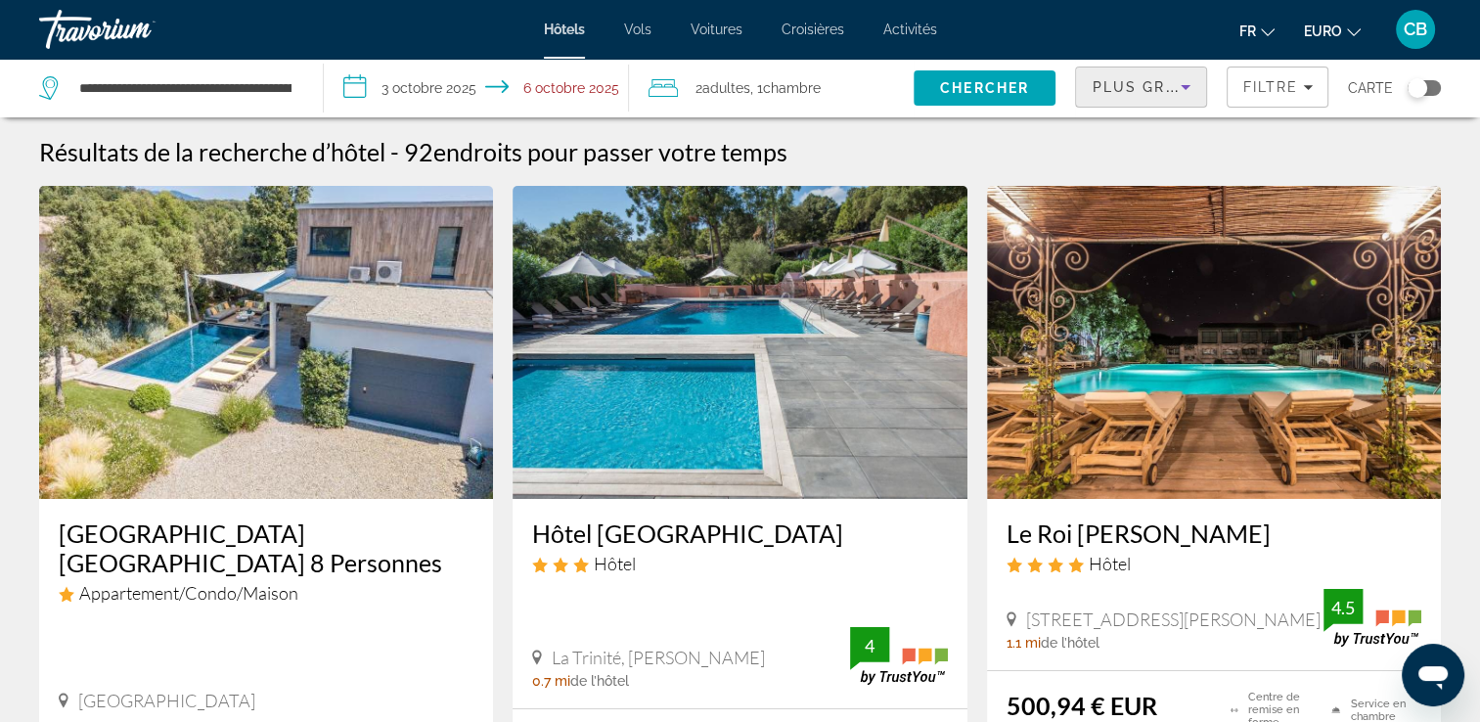
click at [1170, 91] on span "Plus grandes économies" at bounding box center [1209, 87] width 234 height 16
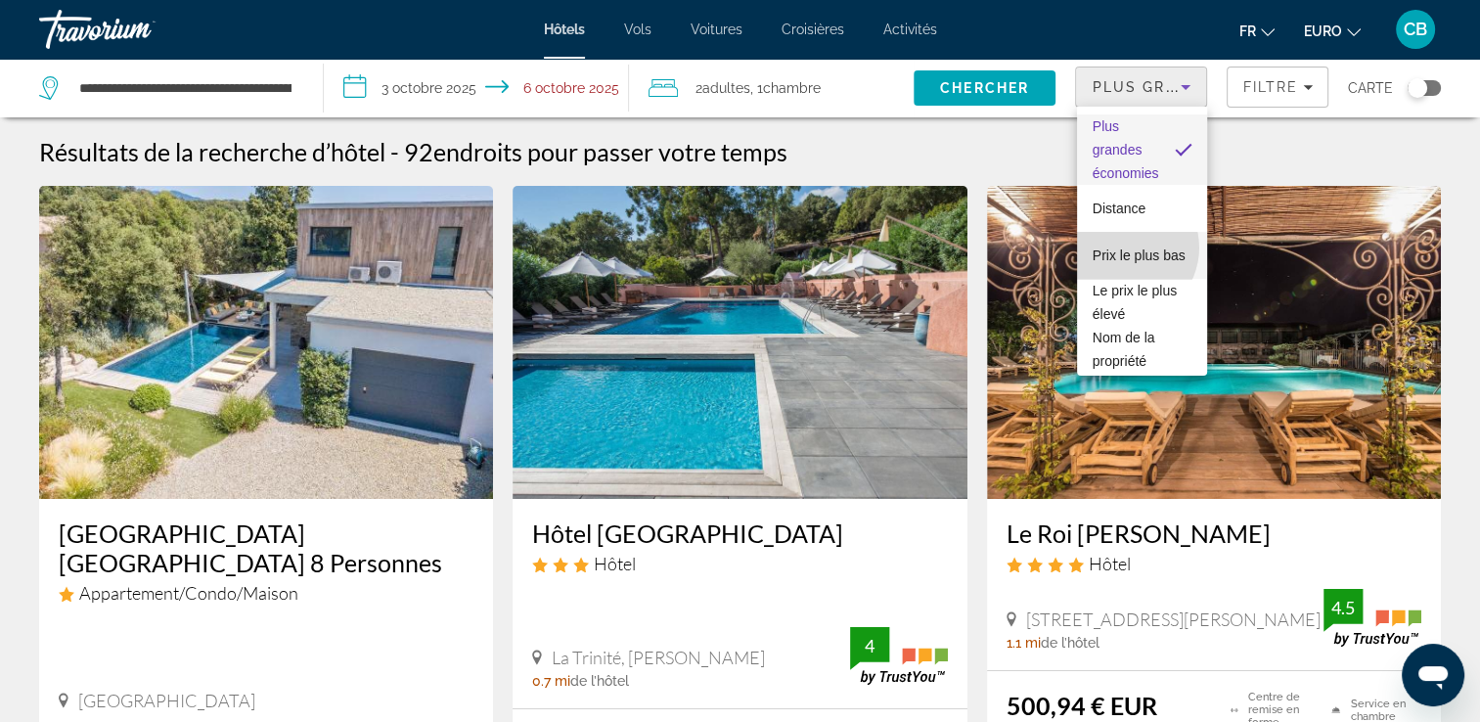
click at [1123, 248] on span "Prix le plus bas" at bounding box center [1139, 256] width 93 height 16
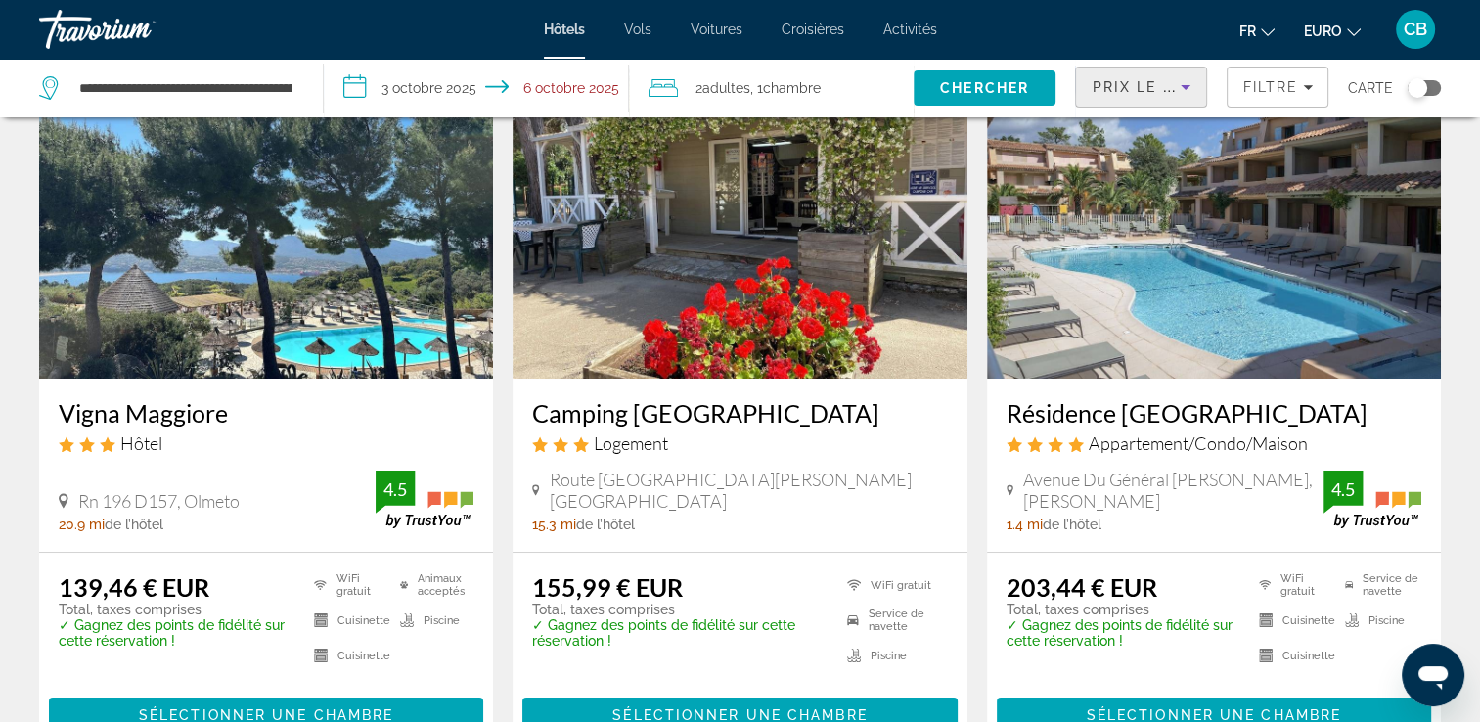
scroll to position [119, 0]
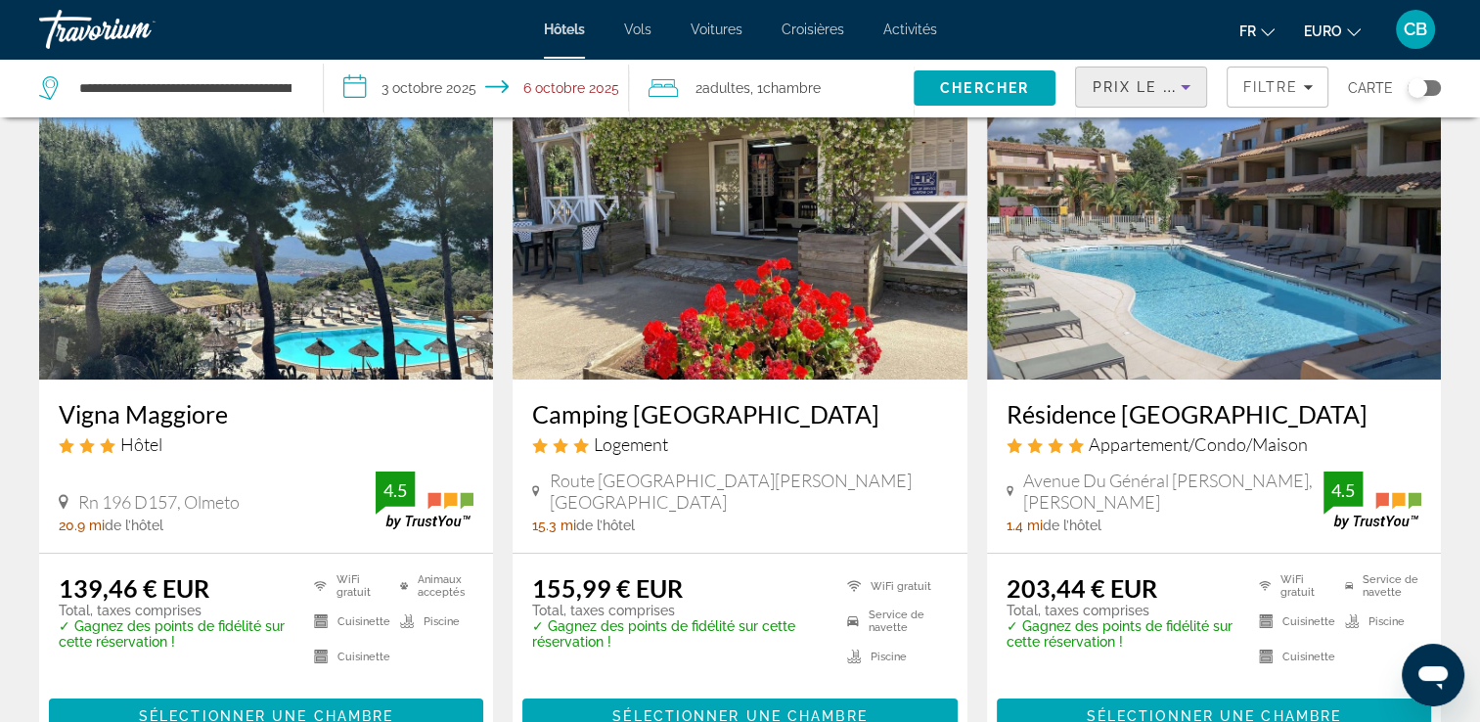
click at [1152, 77] on div "Prix le plus bas" at bounding box center [1136, 86] width 89 height 23
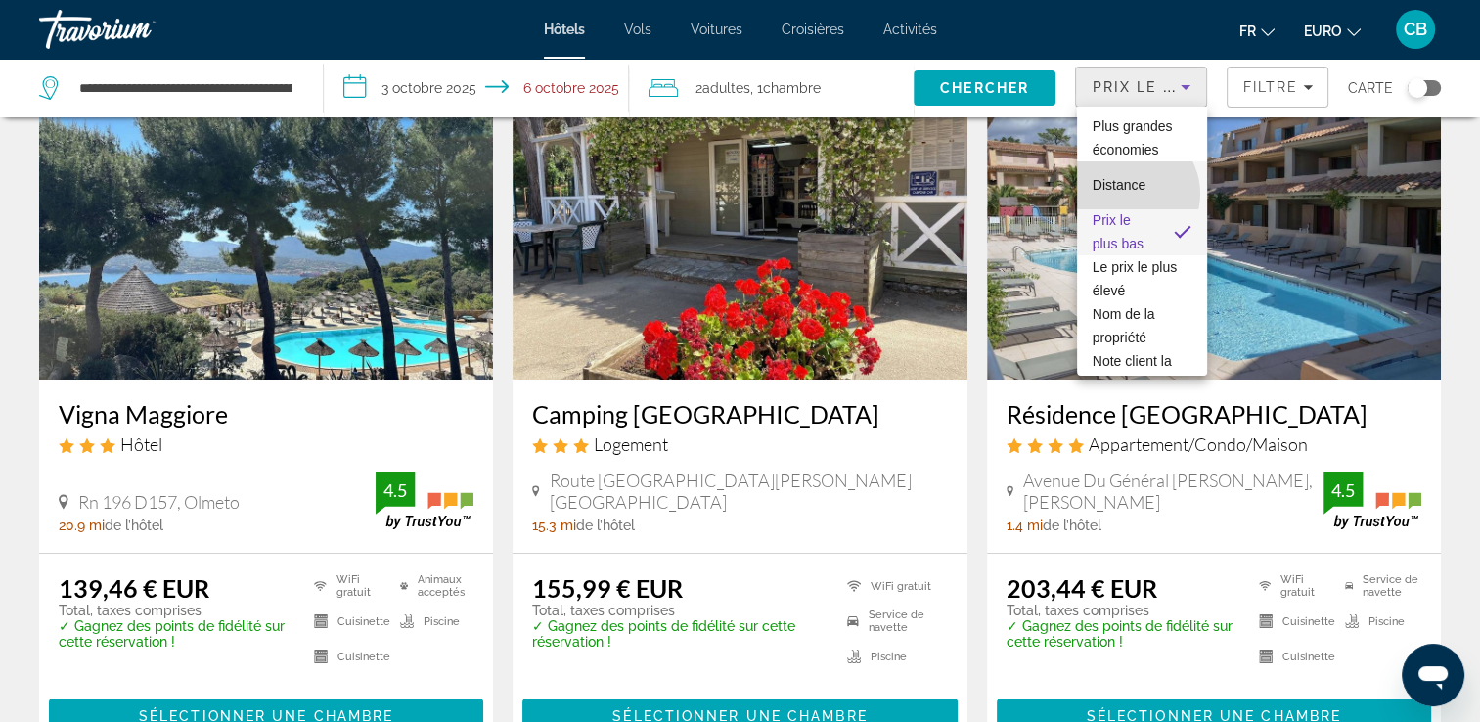
click at [1128, 194] on span "Distance" at bounding box center [1119, 184] width 53 height 23
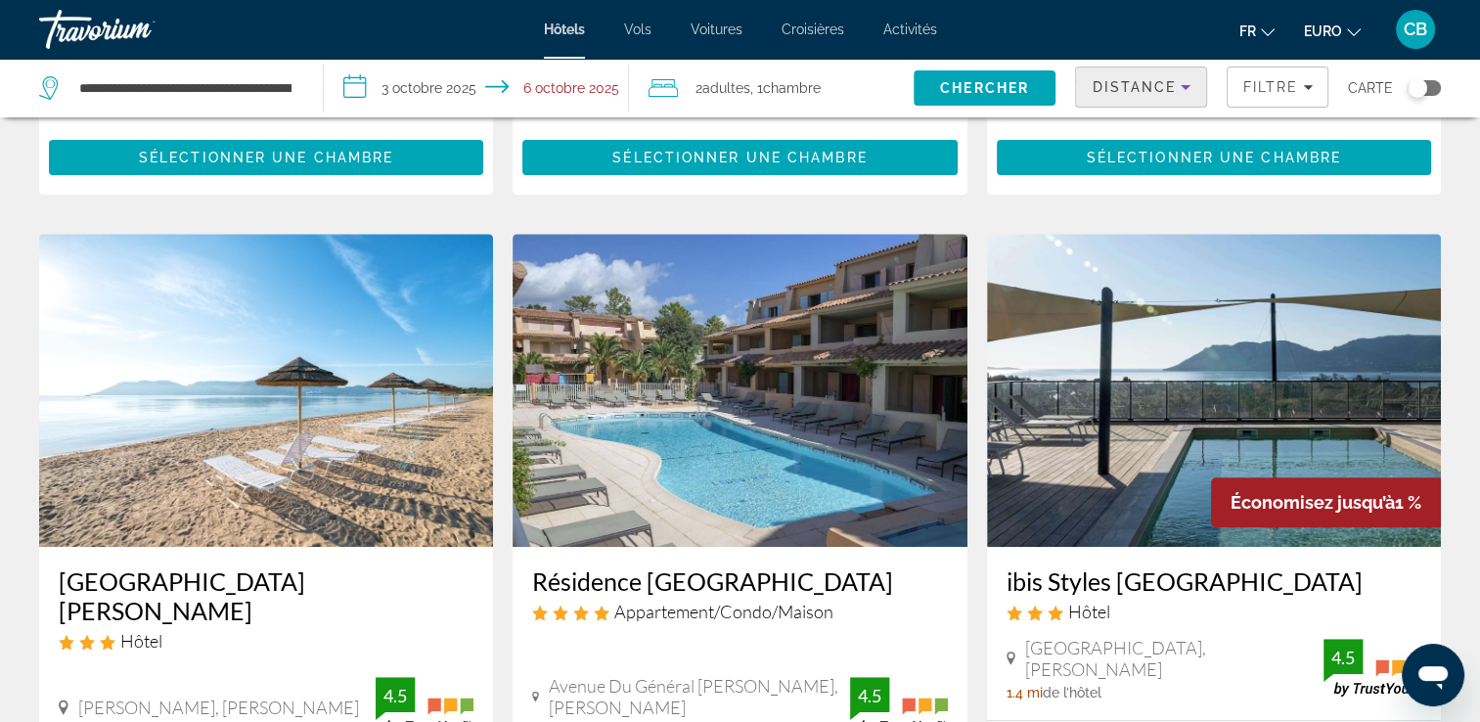
scroll to position [700, 0]
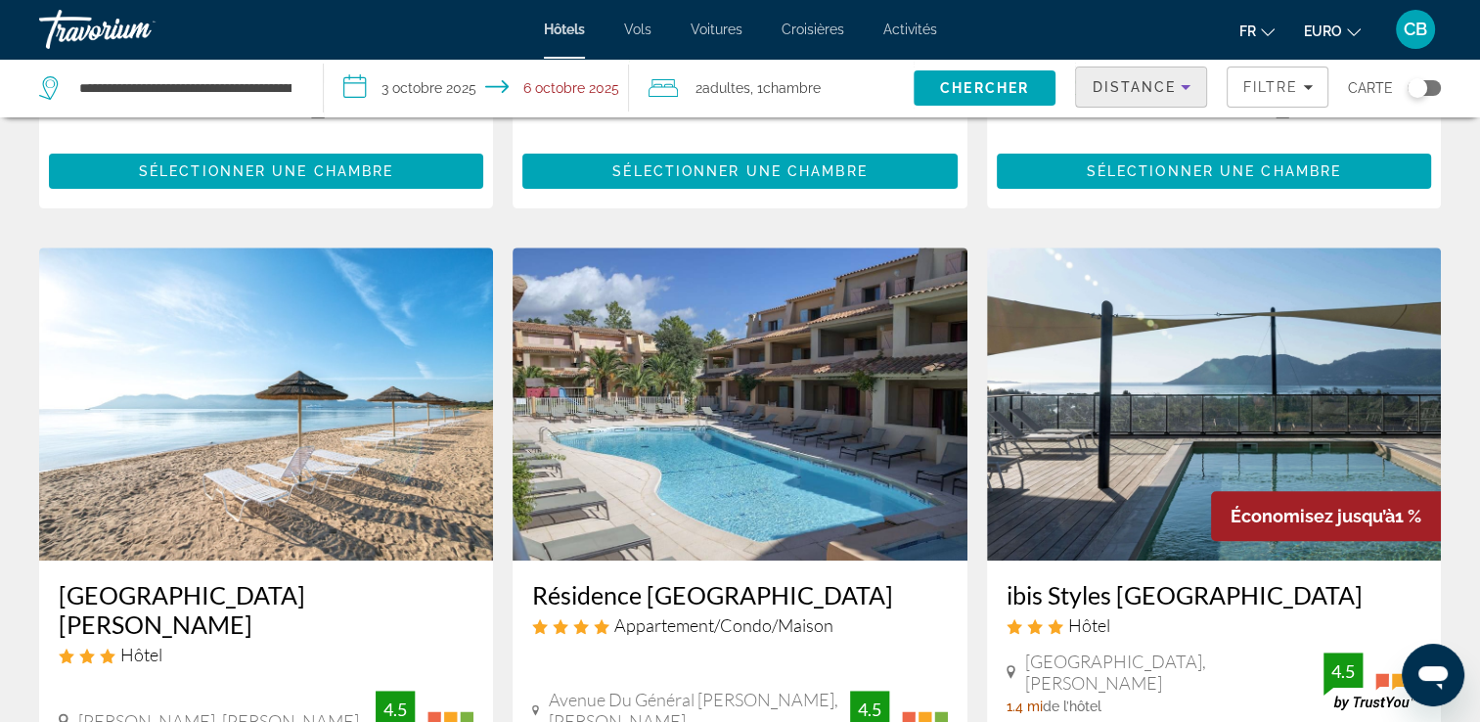
click at [1153, 84] on span "Distance" at bounding box center [1134, 87] width 84 height 16
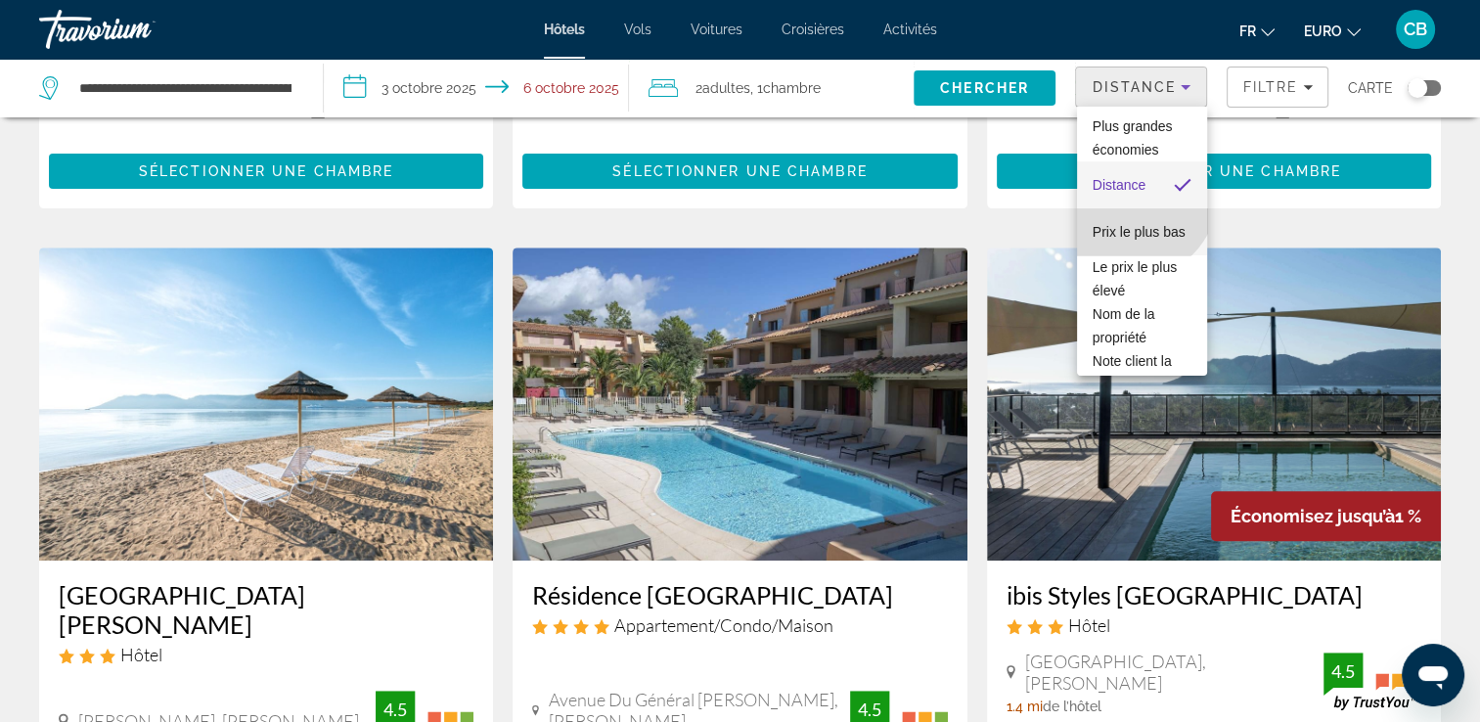
click at [1132, 224] on span "Prix le plus bas" at bounding box center [1139, 232] width 93 height 16
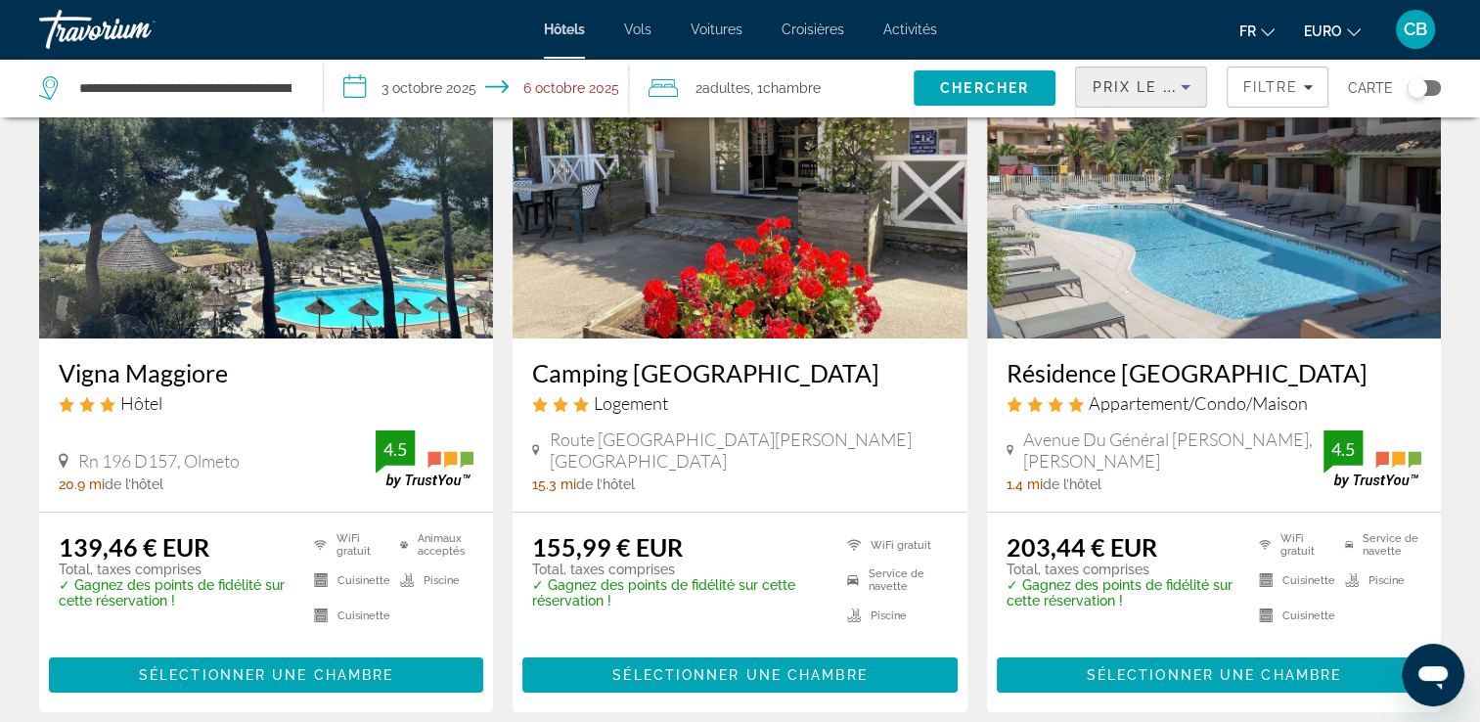
scroll to position [184, 0]
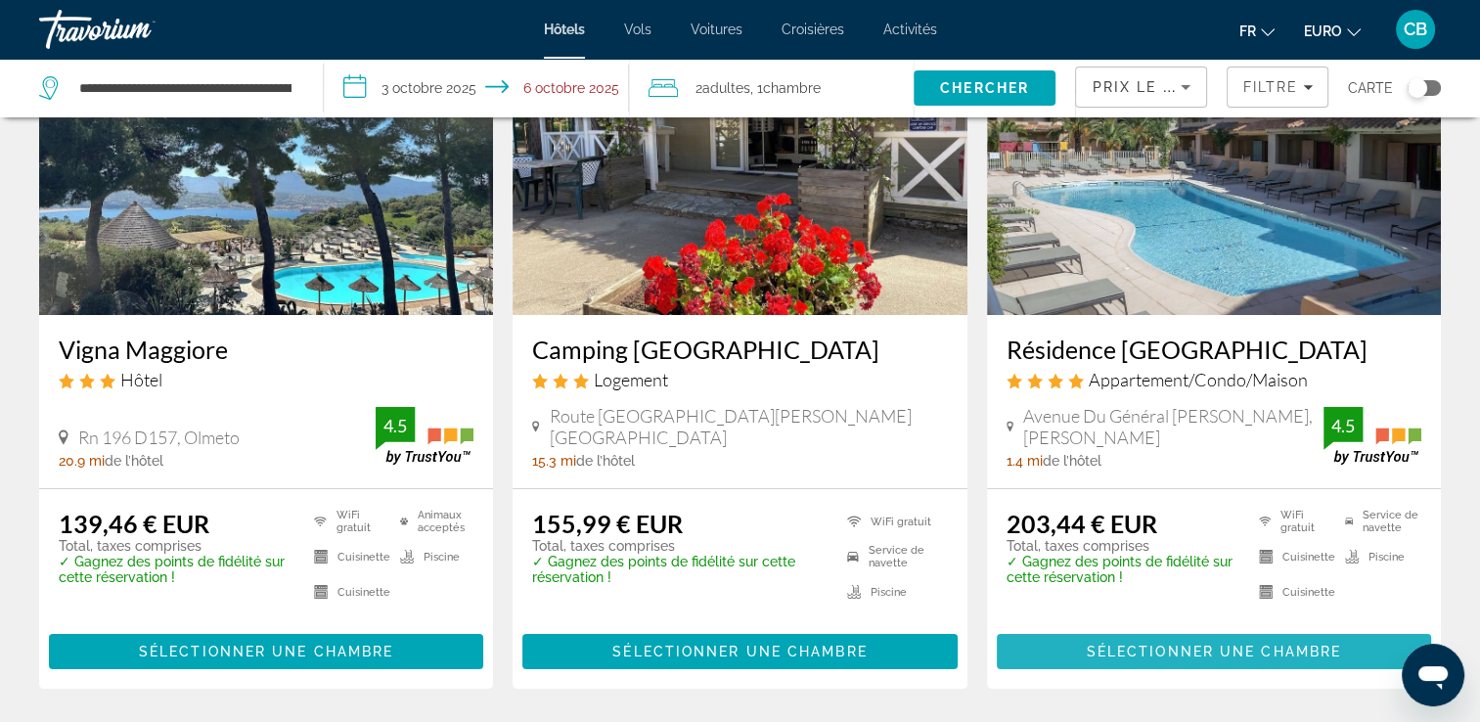
click at [1161, 656] on span "Sélectionner une chambre" at bounding box center [1214, 652] width 254 height 16
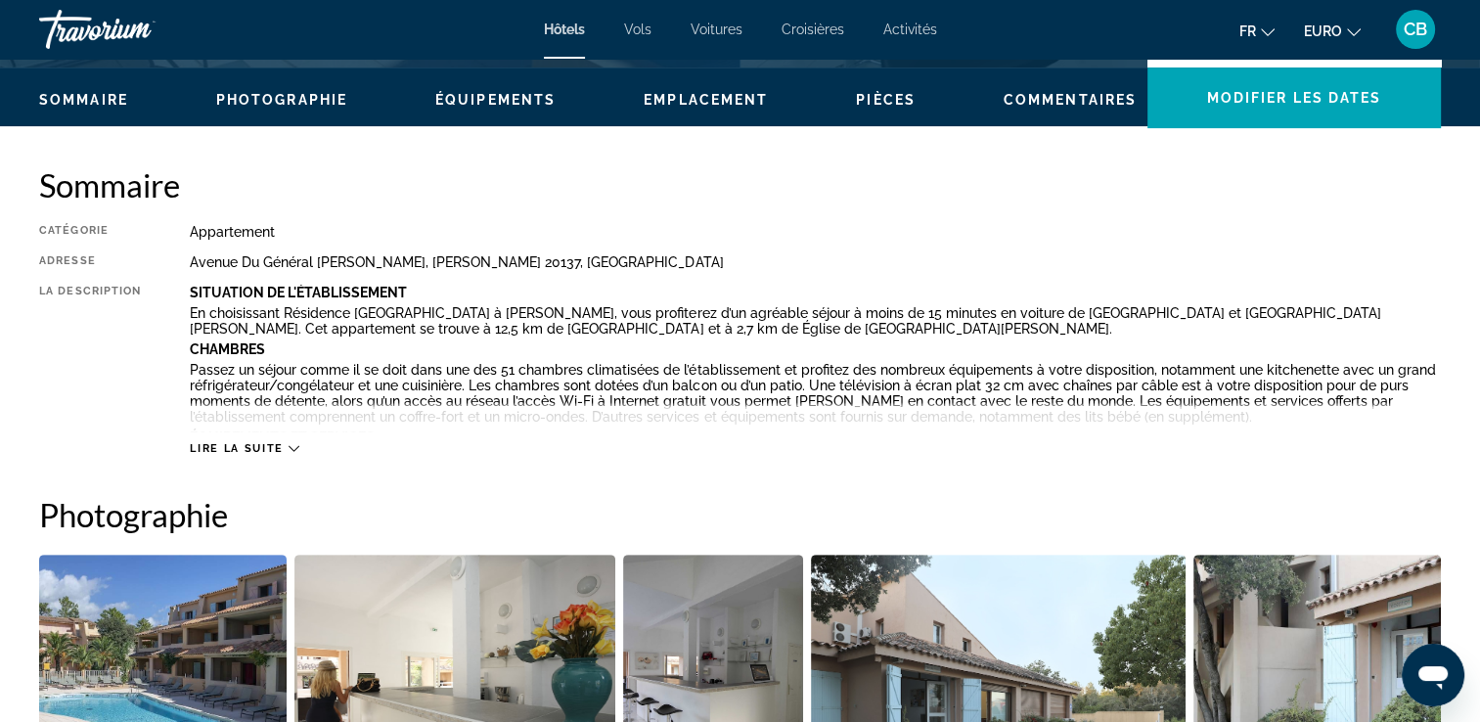
scroll to position [579, 0]
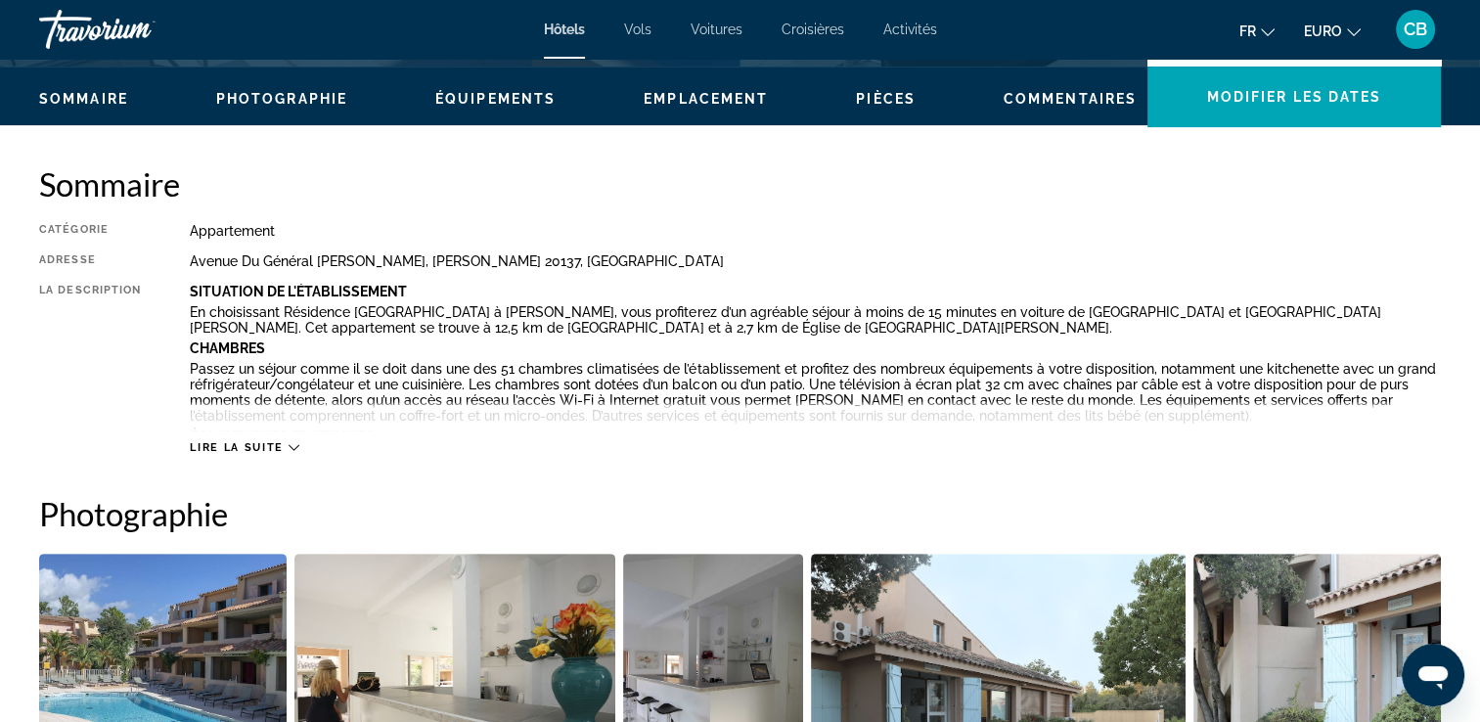
click at [257, 453] on button "Lire la suite" at bounding box center [244, 447] width 109 height 15
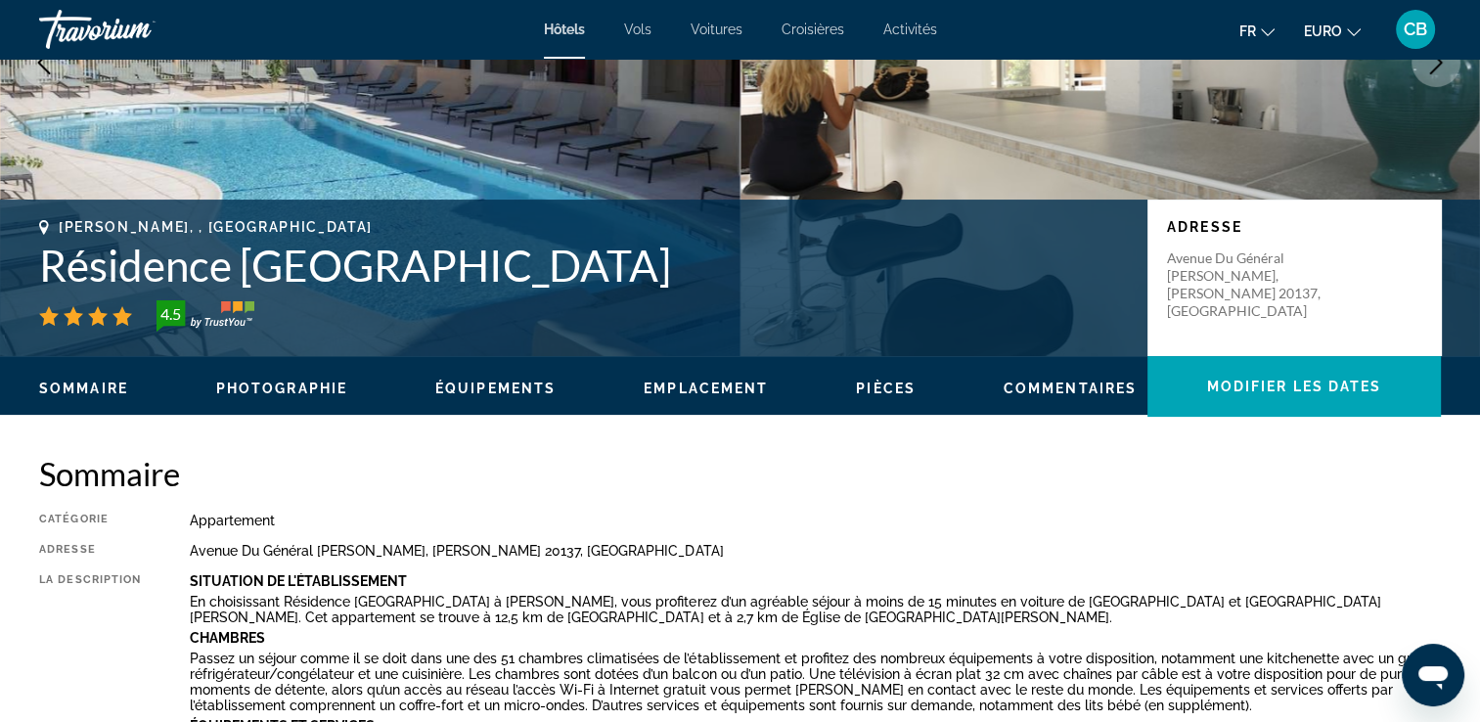
scroll to position [0, 0]
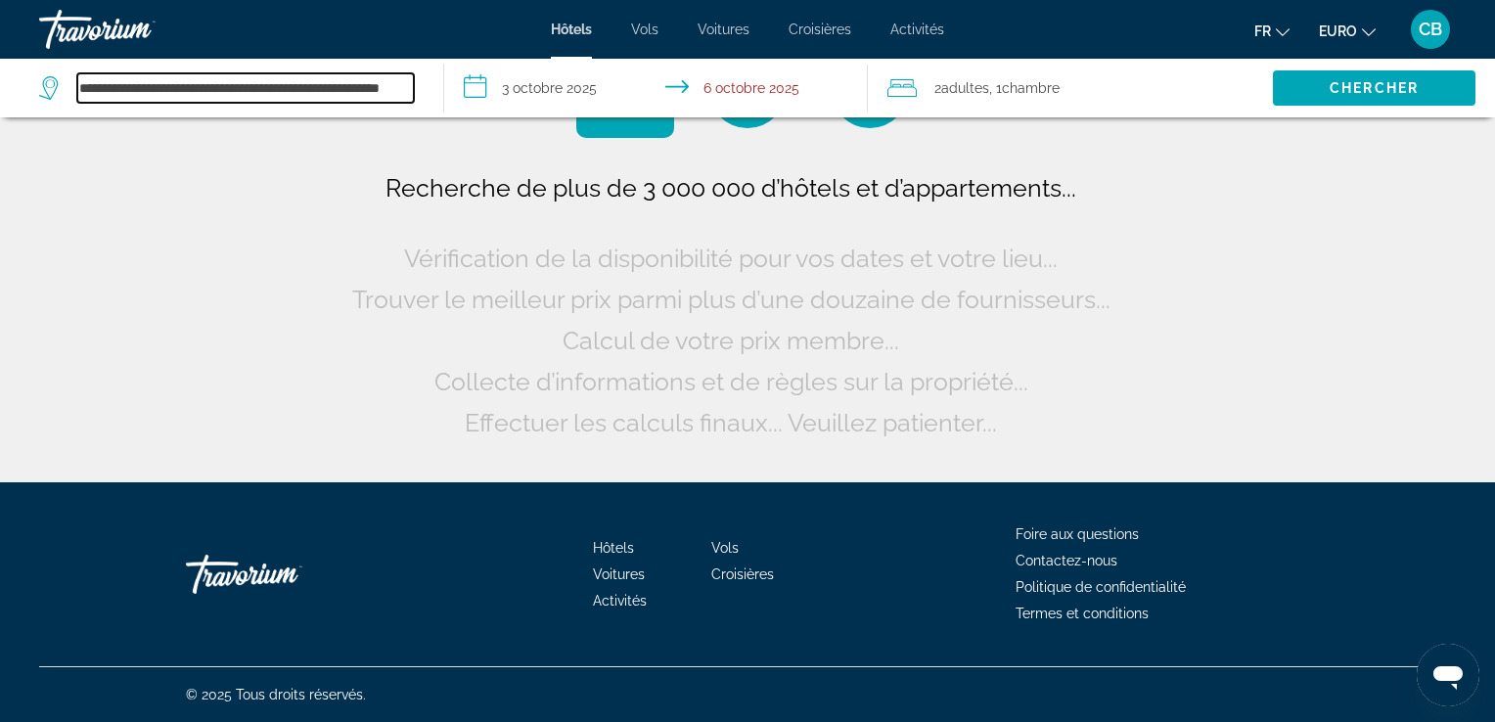
click at [278, 96] on input "**********" at bounding box center [245, 87] width 337 height 29
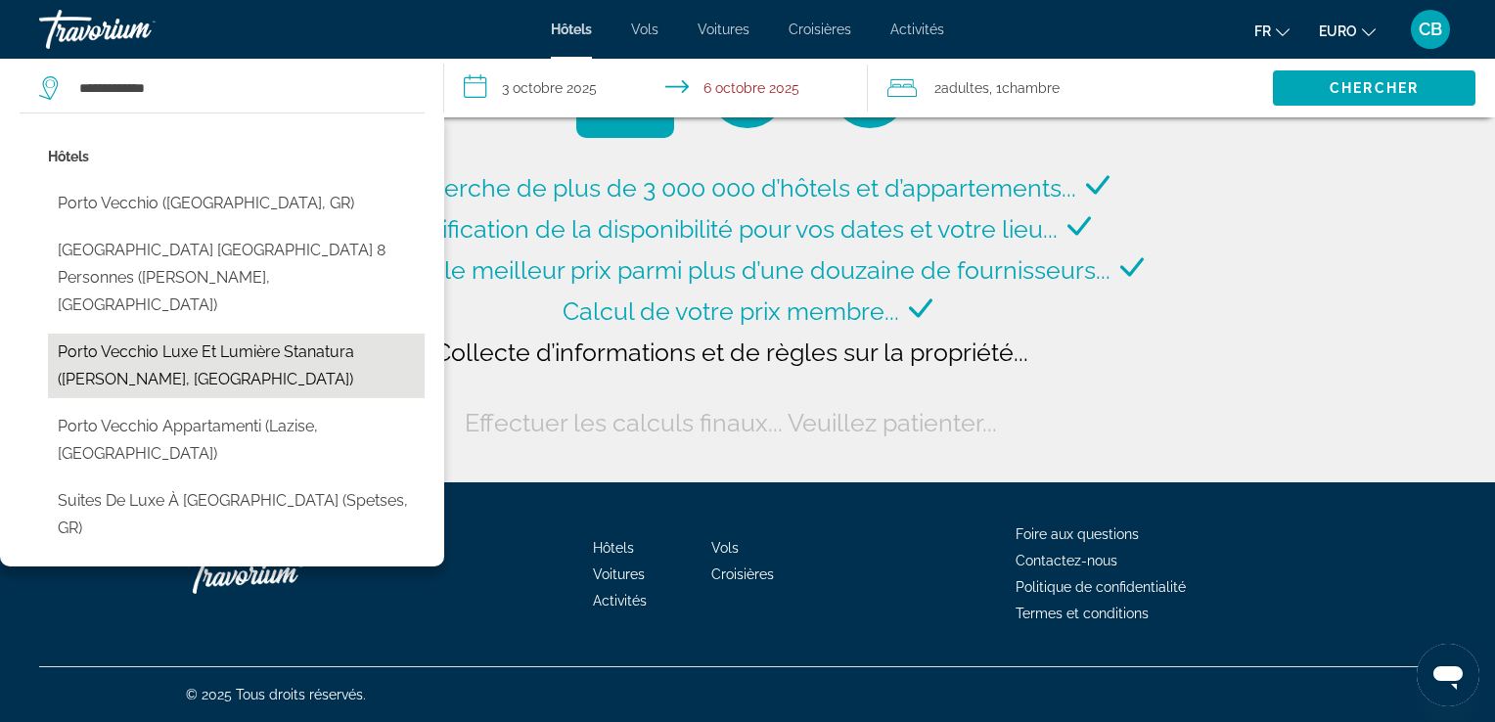
click at [181, 334] on button "Porto Vecchio Luxe et lumière Stanatura ([GEOGRAPHIC_DATA], [GEOGRAPHIC_DATA])" at bounding box center [236, 366] width 377 height 65
type input "**********"
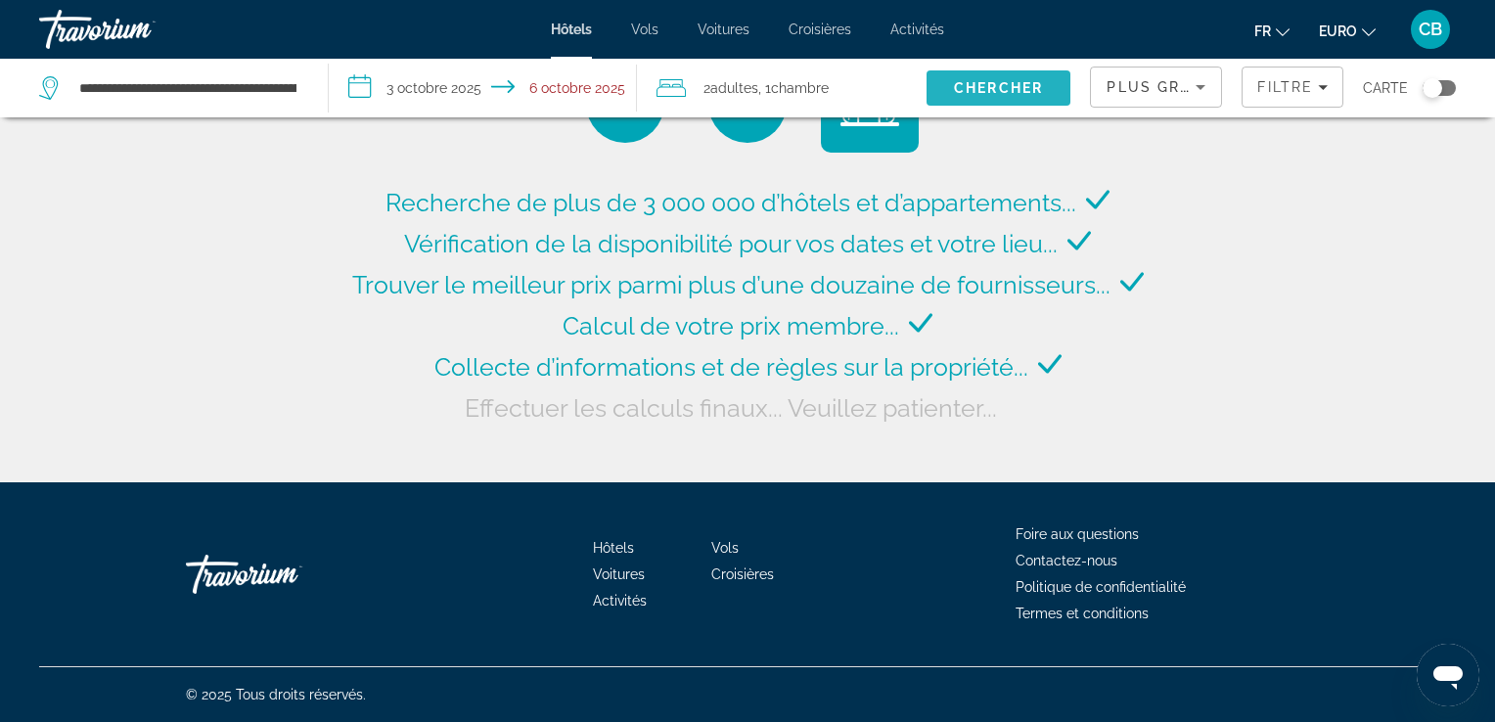
click at [981, 85] on span "Chercher" at bounding box center [998, 88] width 89 height 16
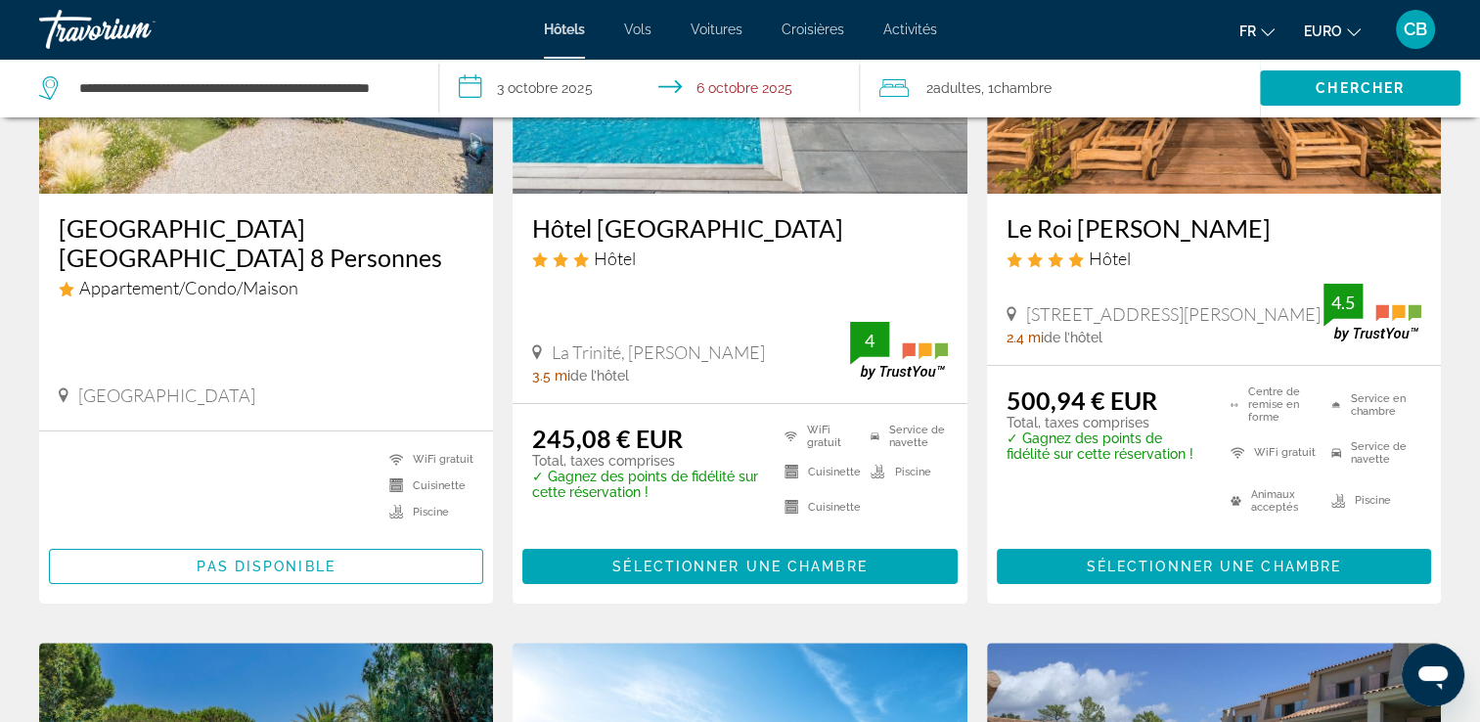
scroll to position [305, 0]
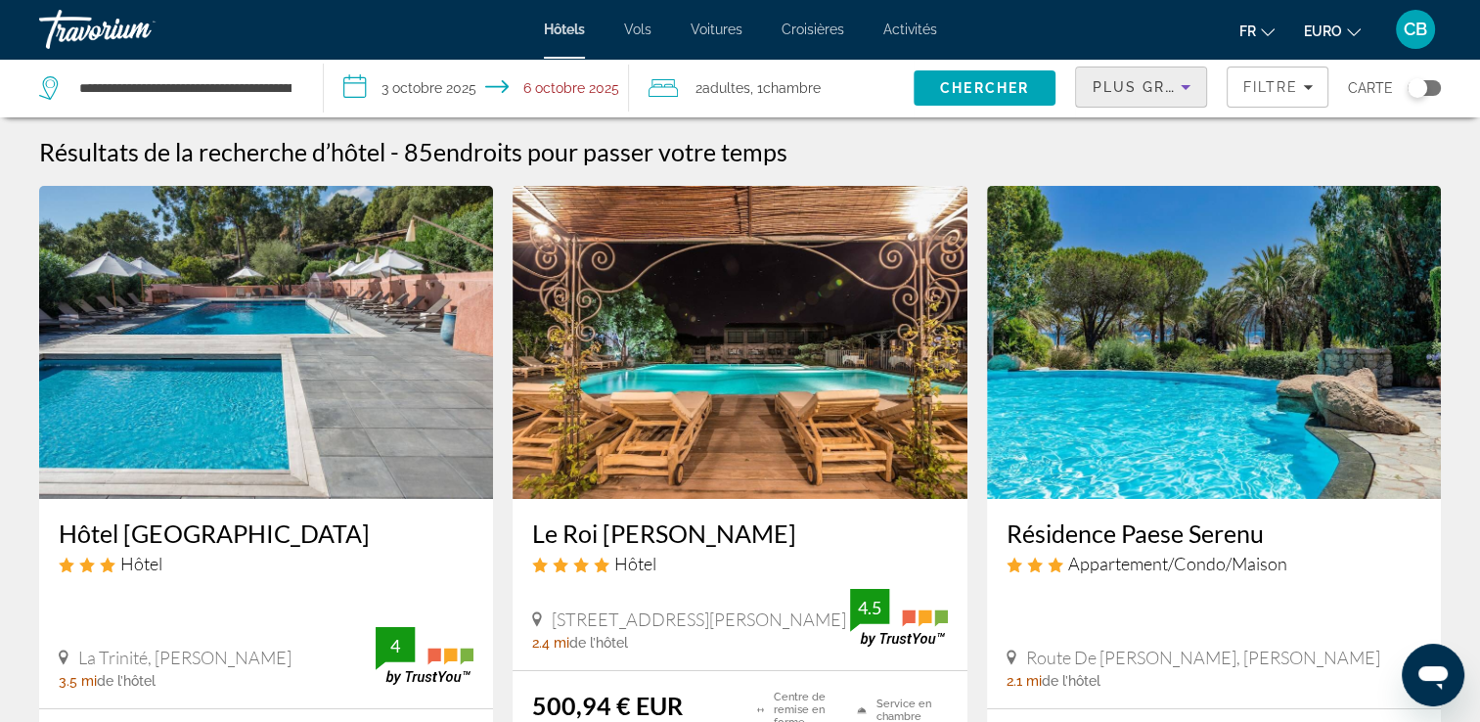
click at [1154, 83] on span "Plus grandes économies" at bounding box center [1209, 87] width 234 height 16
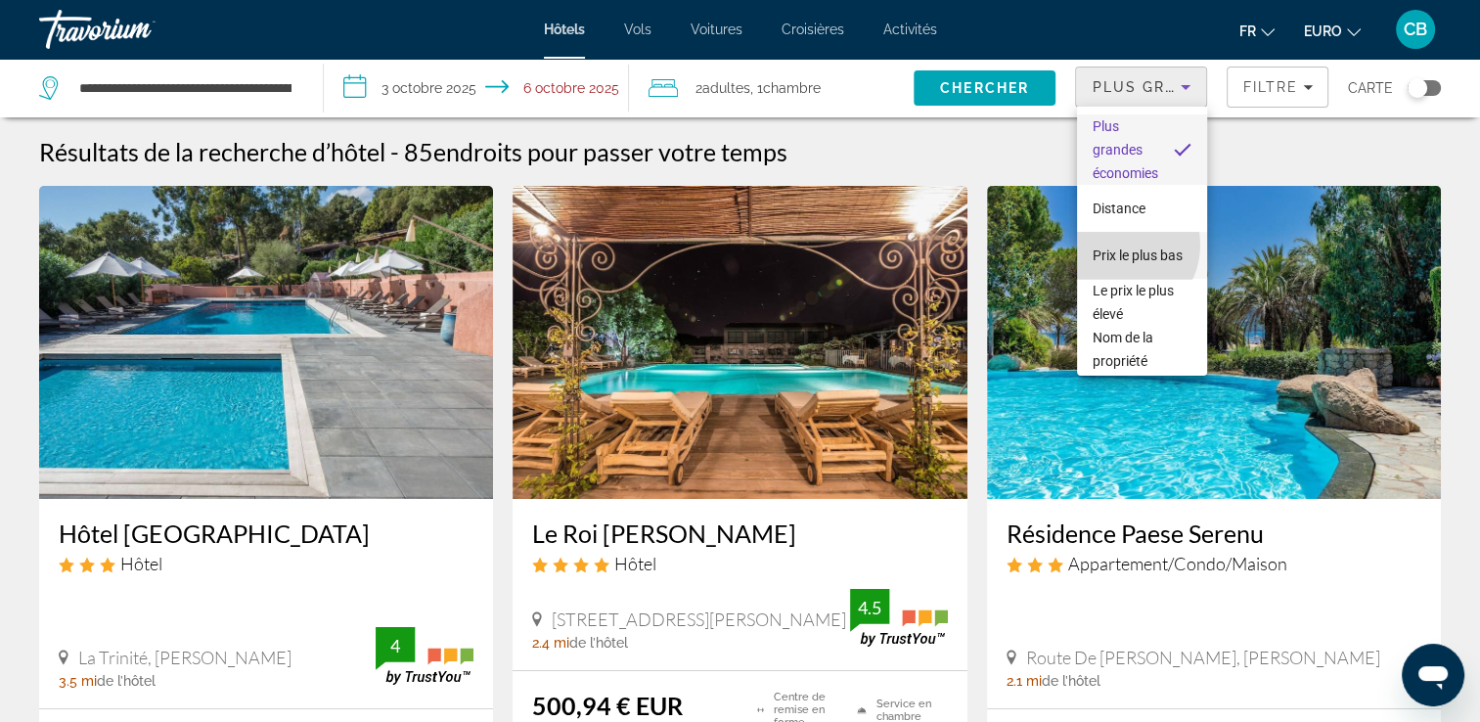
click at [1117, 248] on span "Prix le plus bas" at bounding box center [1138, 256] width 90 height 16
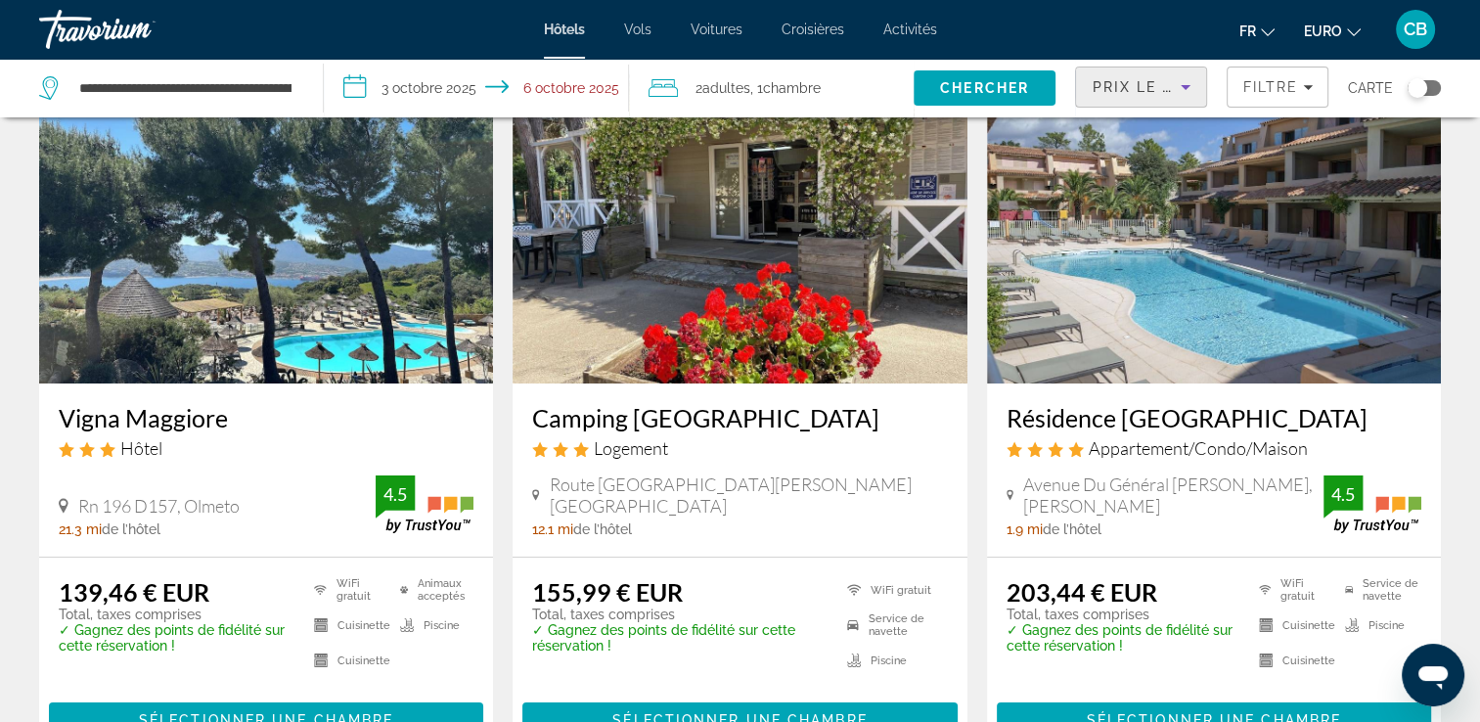
scroll to position [149, 0]
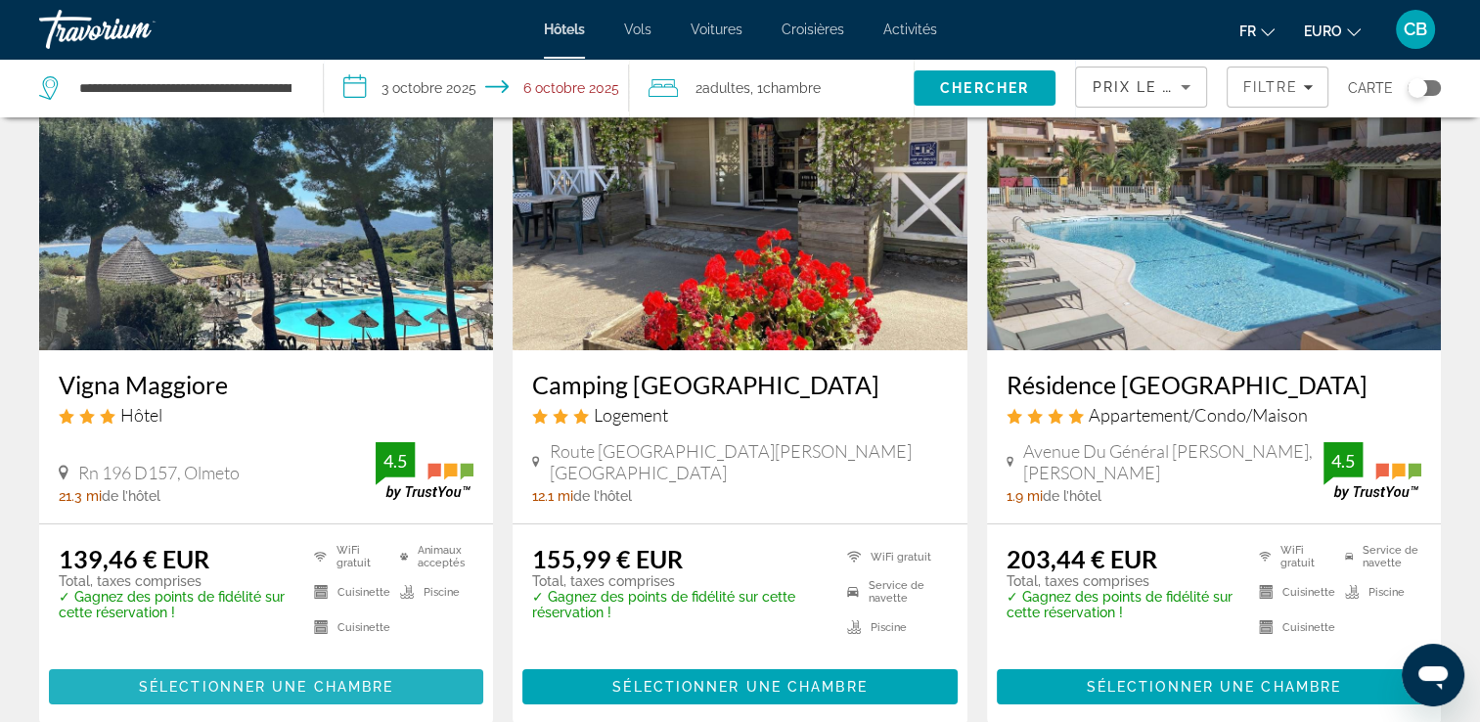
click at [269, 683] on span "Sélectionner une chambre" at bounding box center [266, 687] width 254 height 16
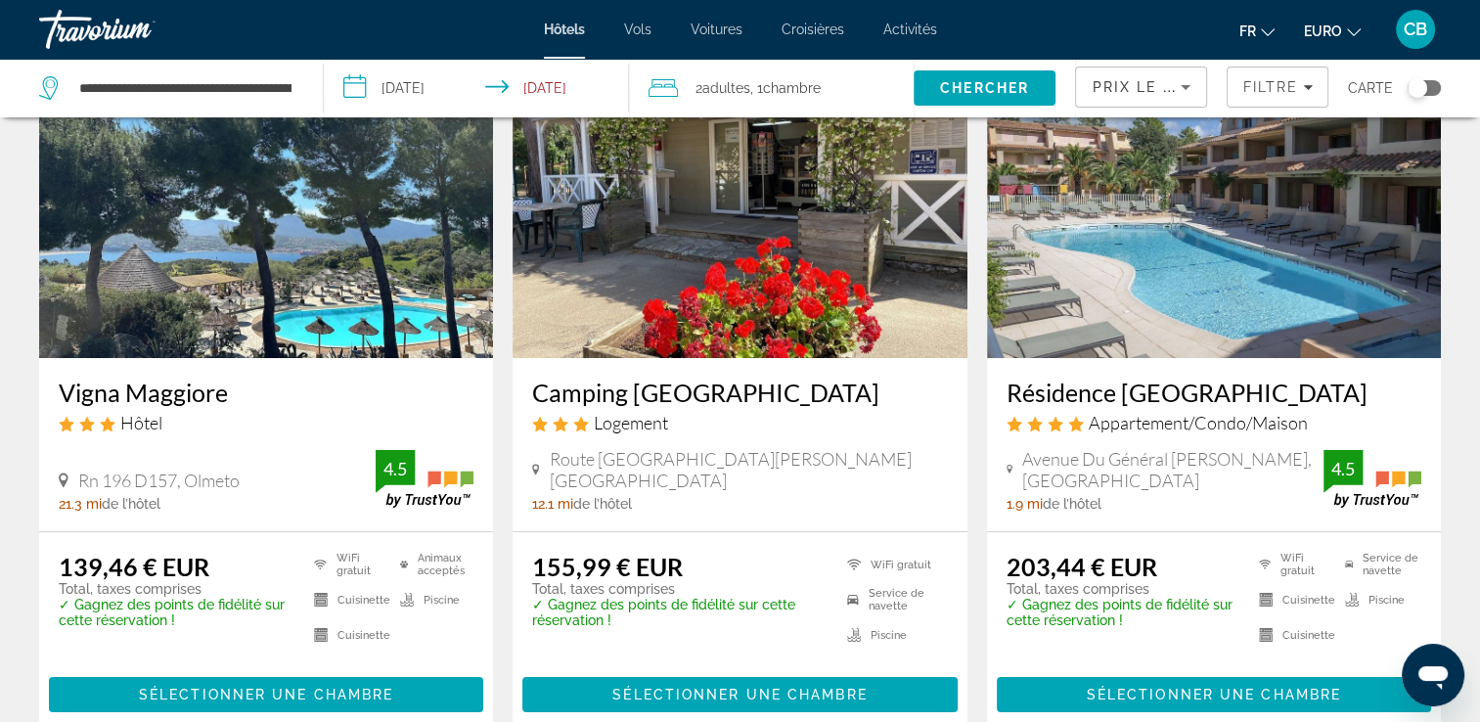
scroll to position [168, 0]
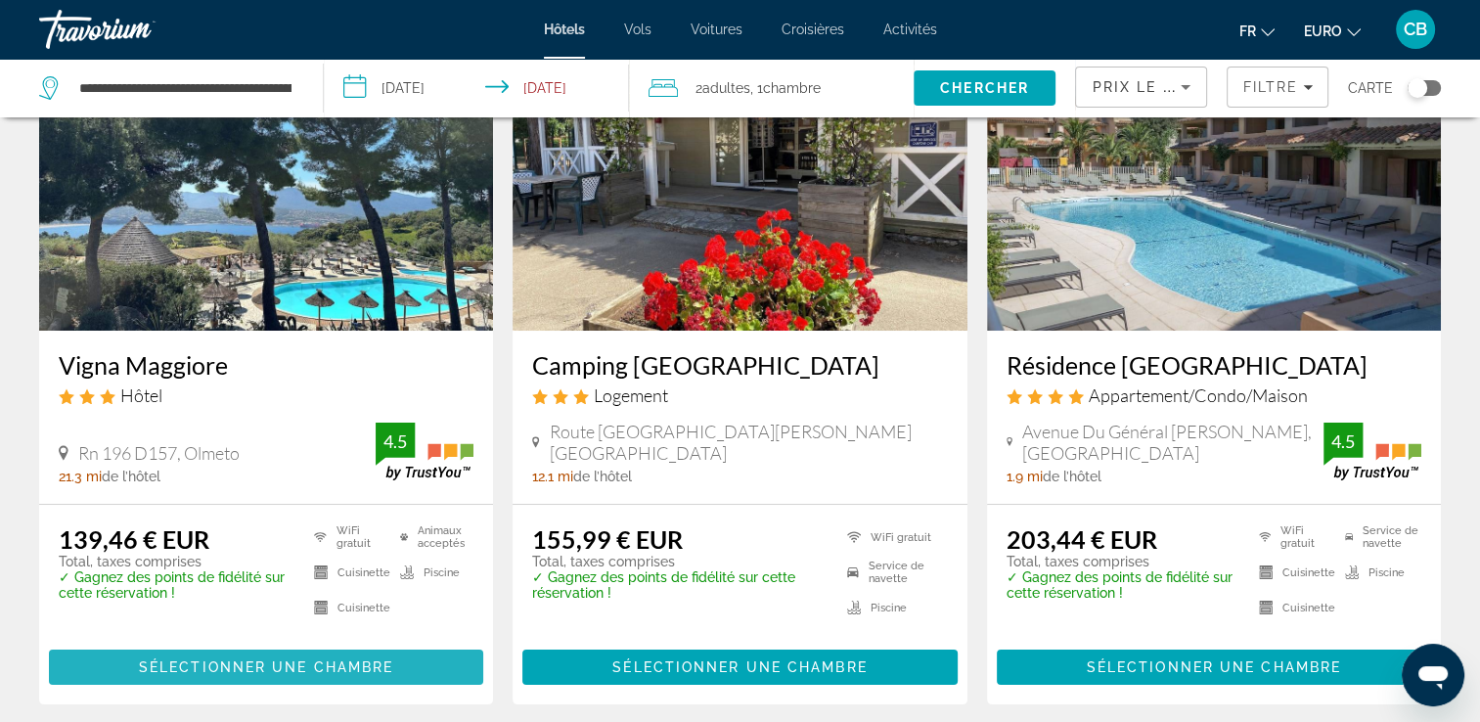
click at [296, 663] on span "Sélectionner une chambre" at bounding box center [266, 667] width 254 height 16
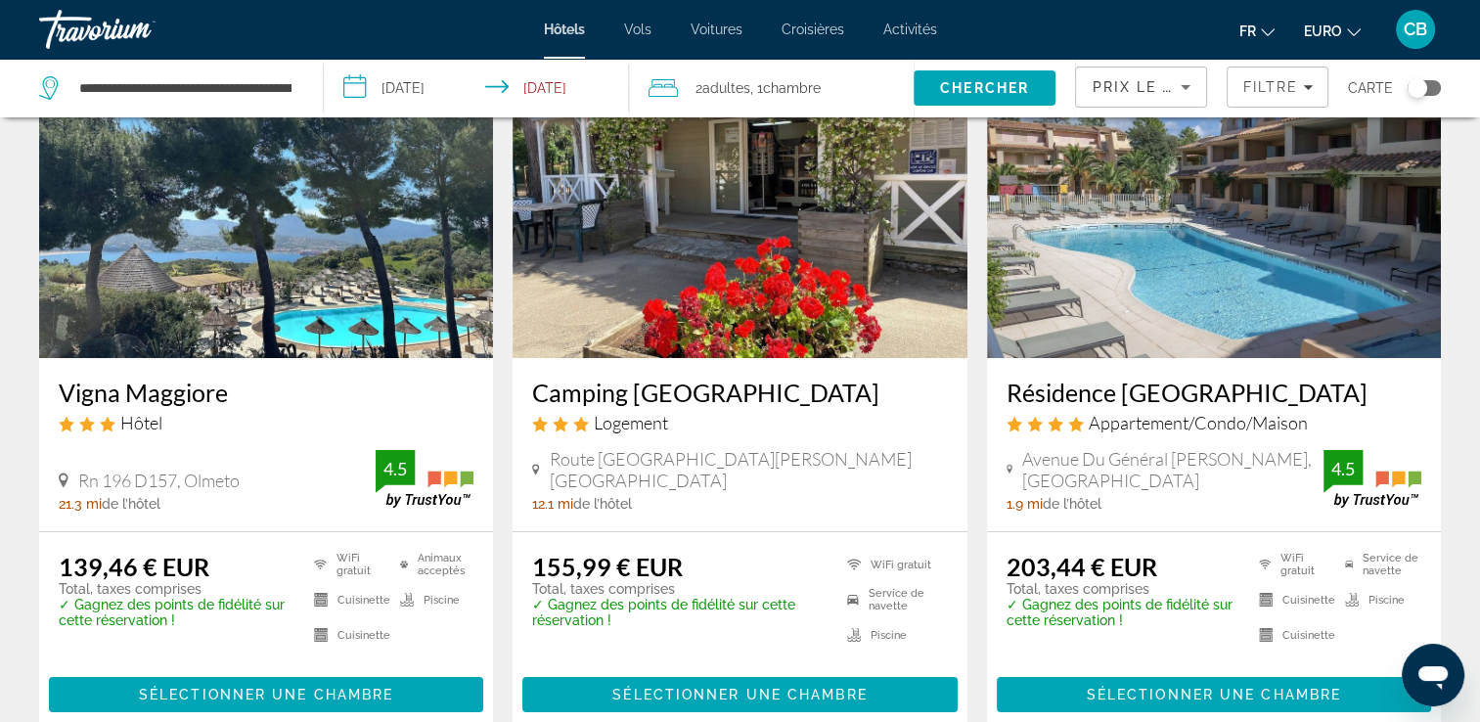
scroll to position [148, 0]
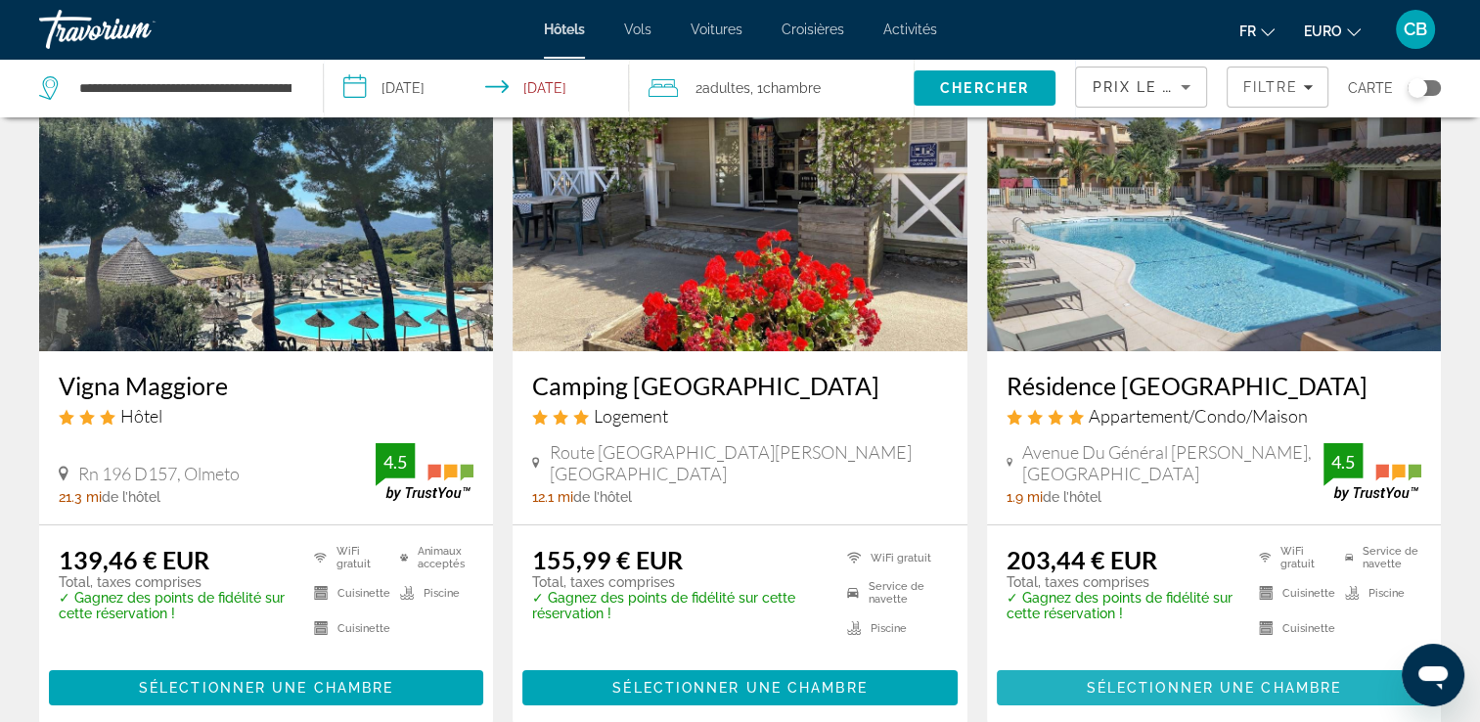
click at [1180, 694] on span "Sélectionner une chambre" at bounding box center [1214, 688] width 254 height 16
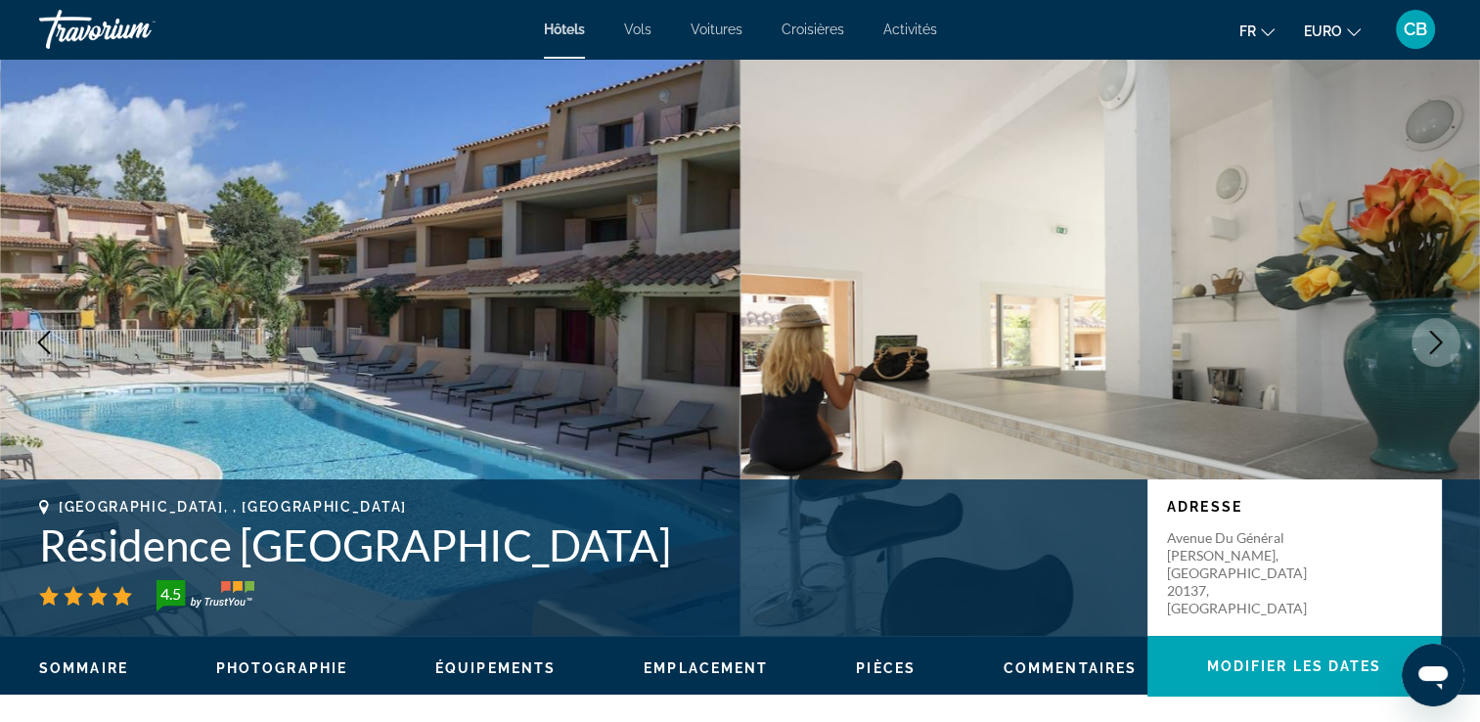
scroll to position [54, 0]
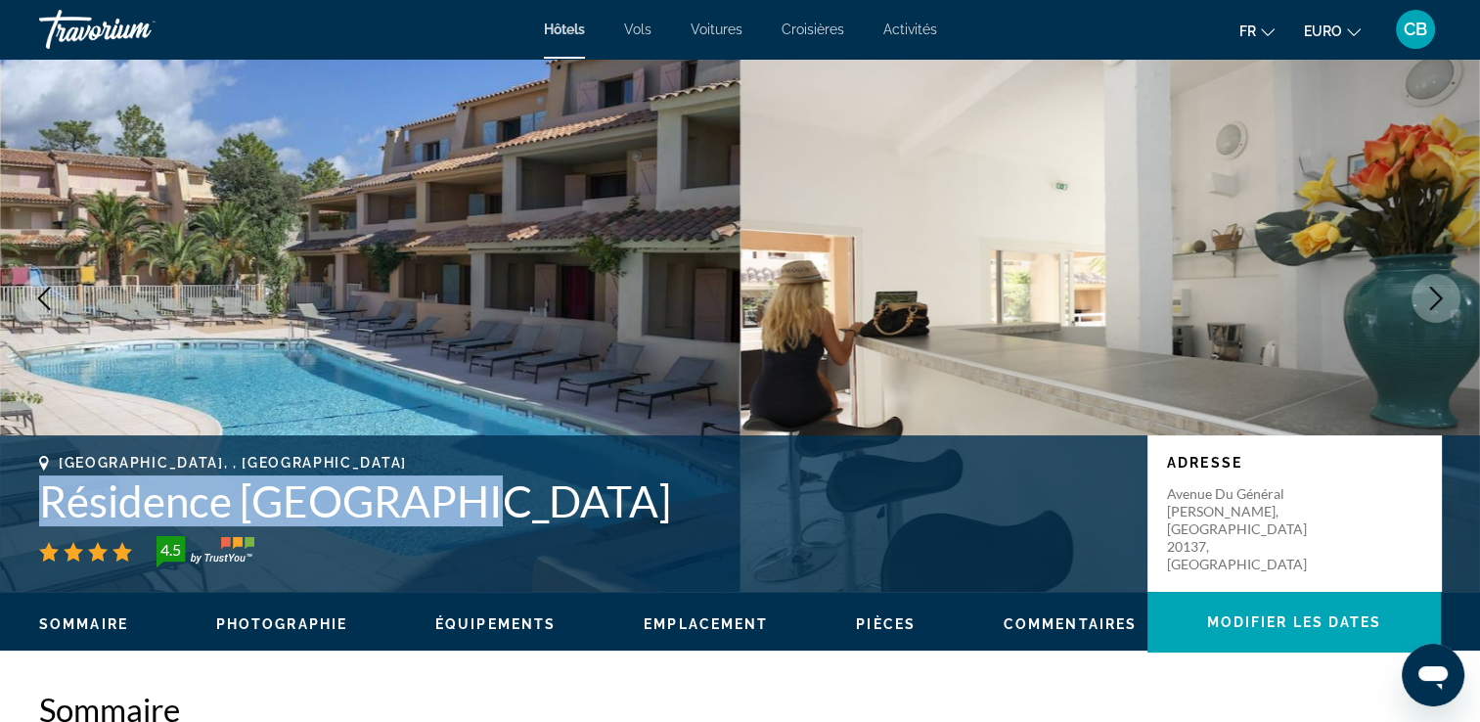
drag, startPoint x: 446, startPoint y: 502, endPoint x: 40, endPoint y: 481, distance: 406.5
click at [40, 481] on h1 "Résidence [GEOGRAPHIC_DATA]" at bounding box center [583, 500] width 1089 height 51
copy h1 "Résidence [GEOGRAPHIC_DATA]"
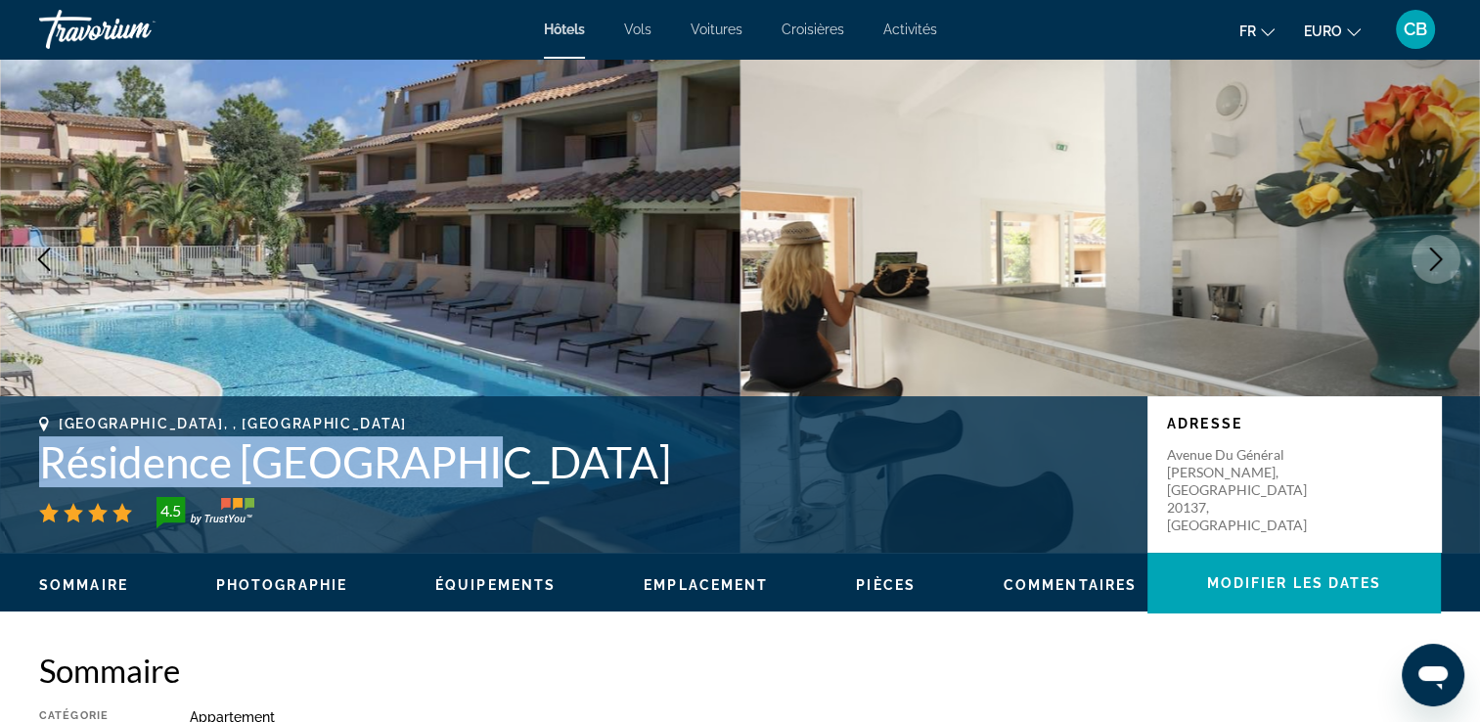
scroll to position [0, 0]
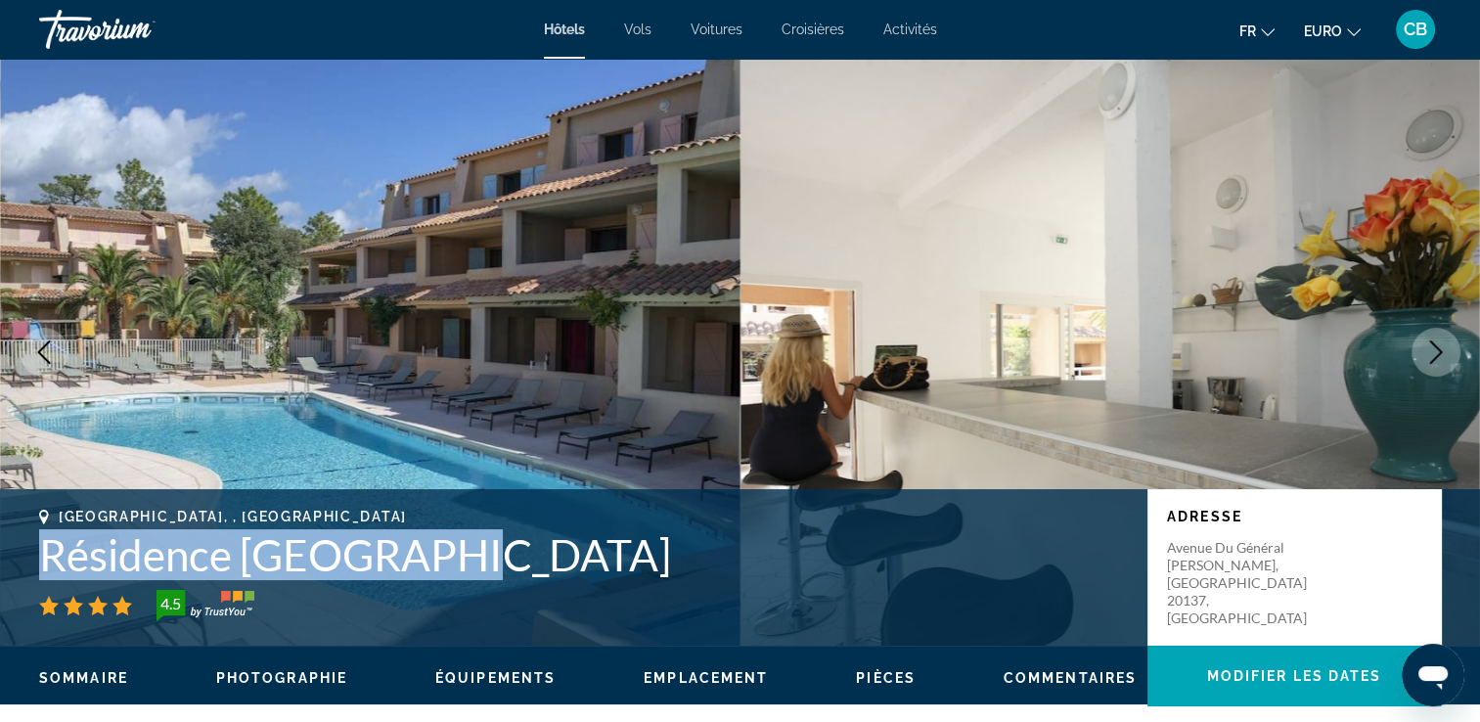
click at [277, 672] on span "Photographie" at bounding box center [281, 678] width 131 height 16
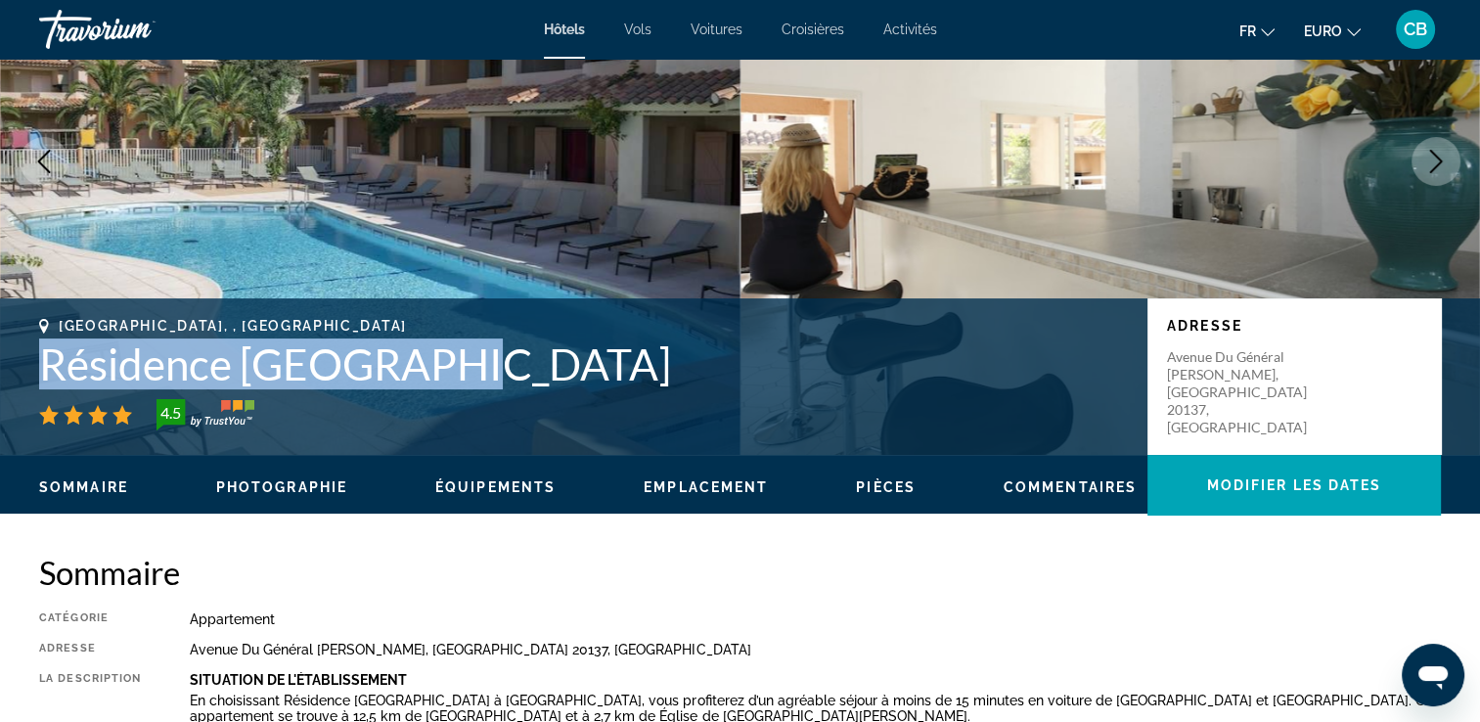
scroll to position [190, 0]
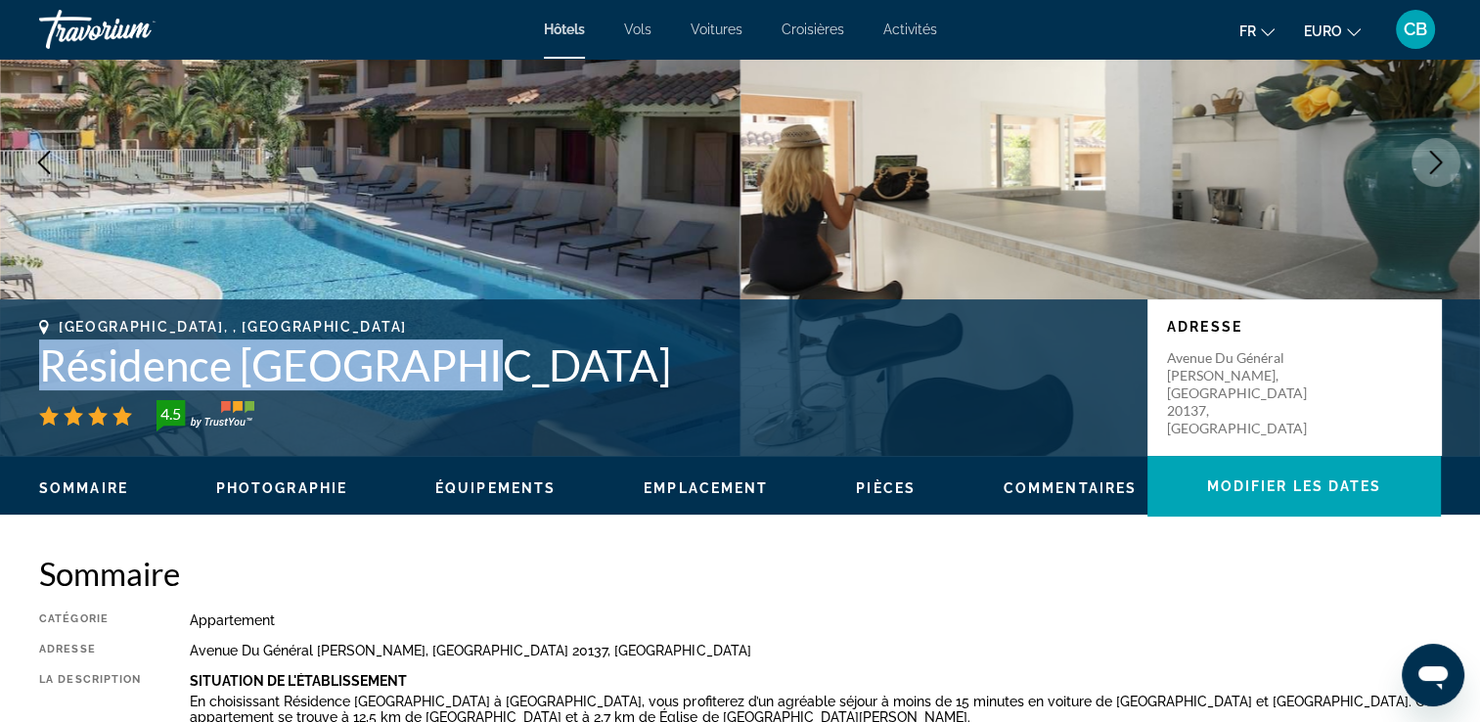
click at [673, 487] on span "Emplacement" at bounding box center [706, 488] width 124 height 16
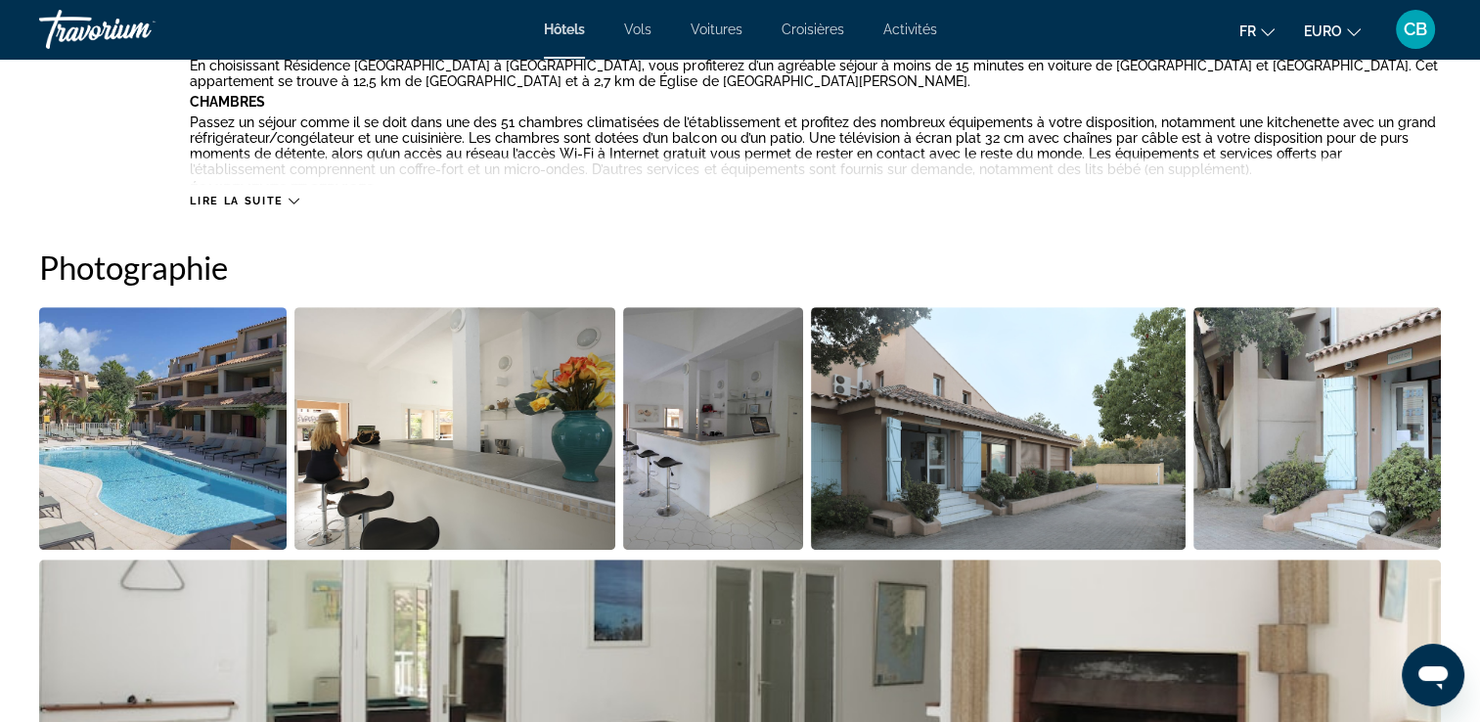
scroll to position [0, 0]
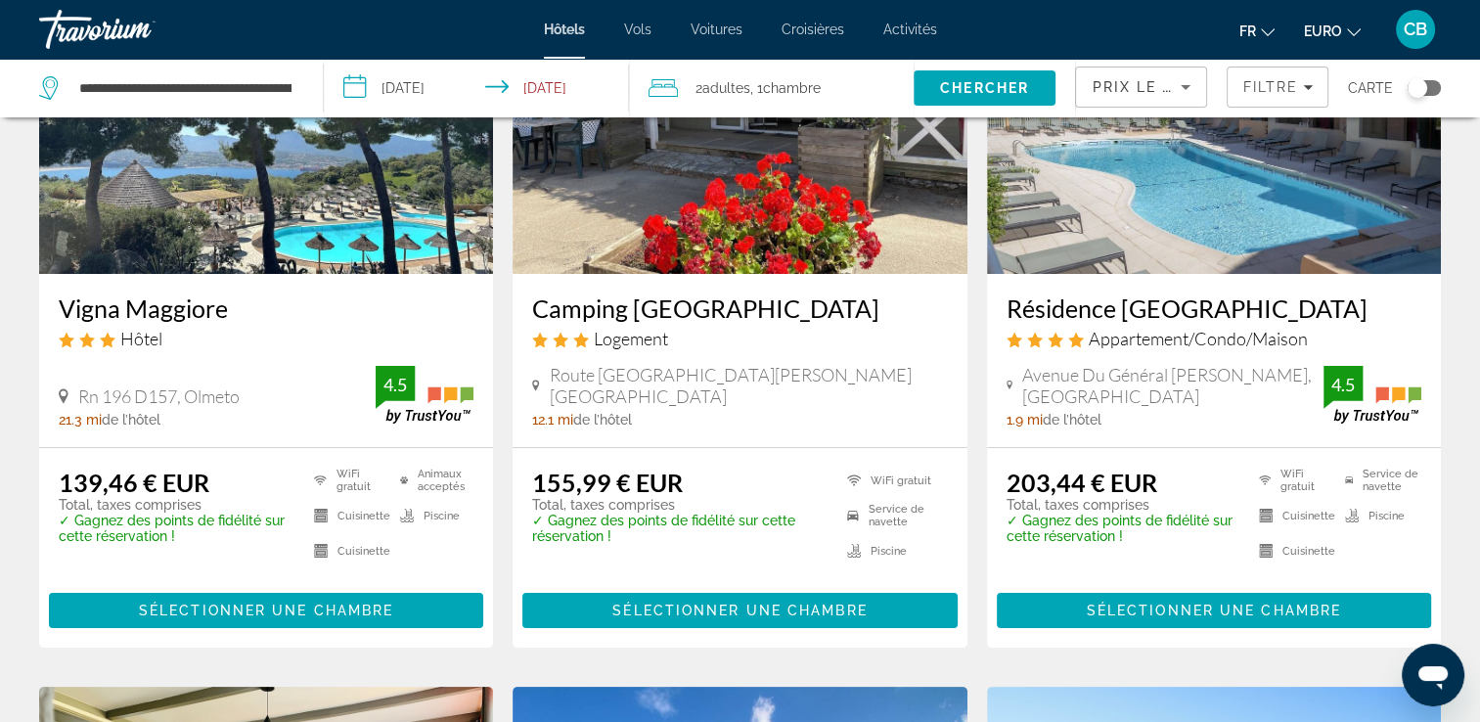
scroll to position [223, 0]
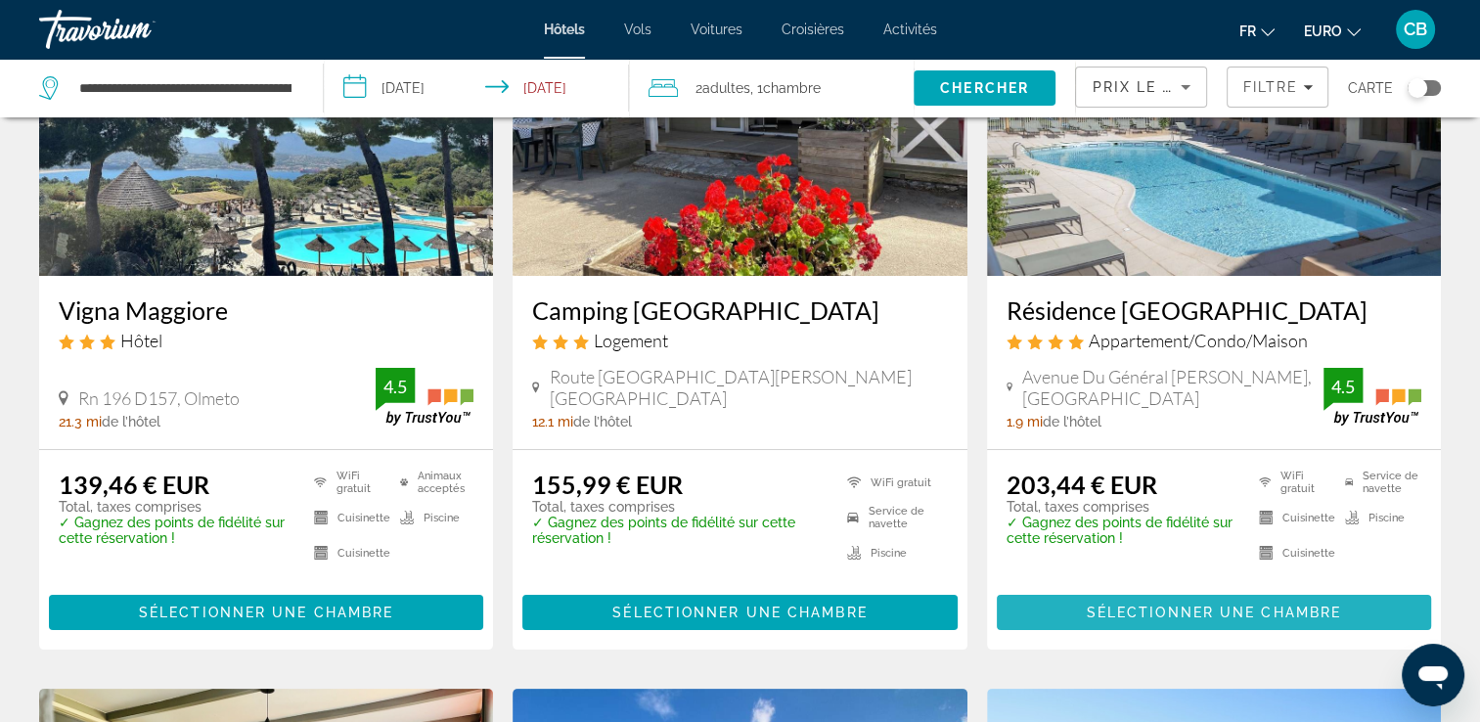
click at [1188, 608] on span "Sélectionner une chambre" at bounding box center [1214, 613] width 254 height 16
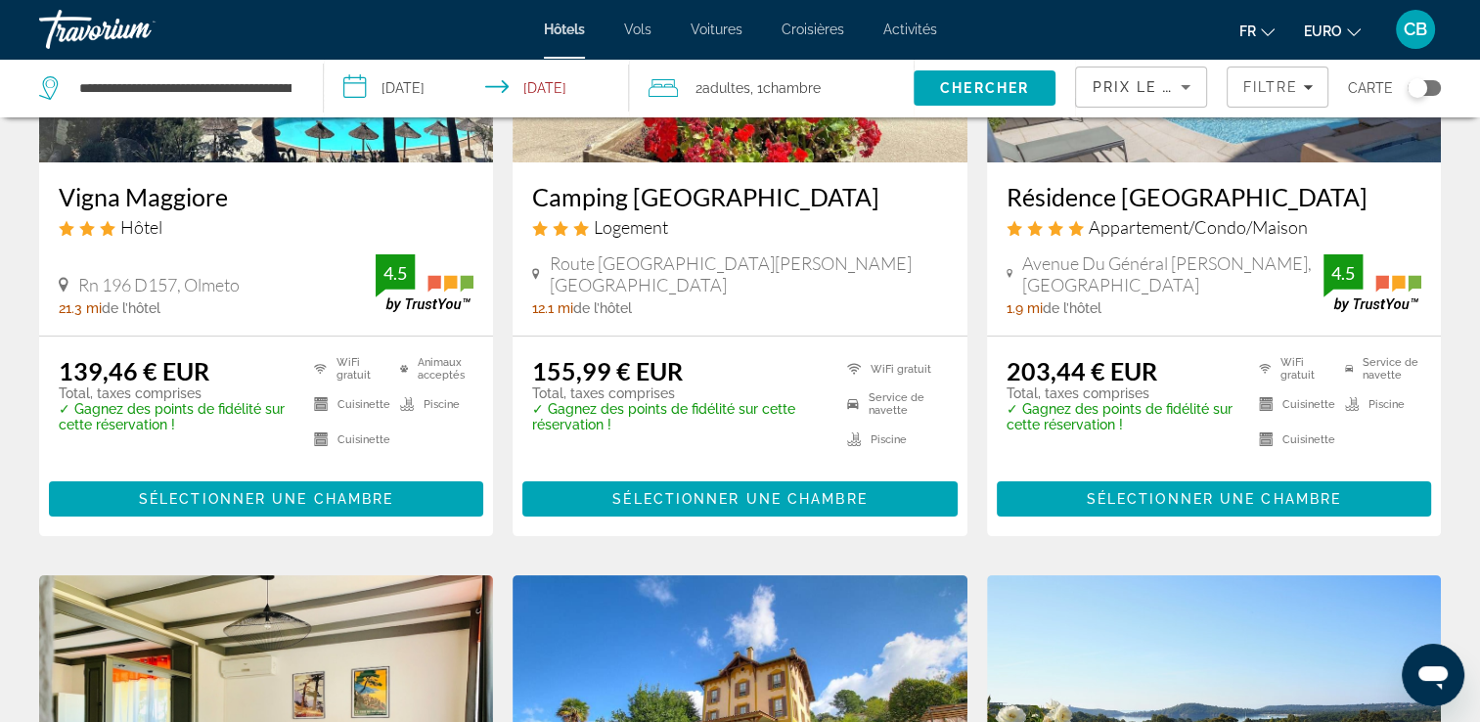
scroll to position [338, 0]
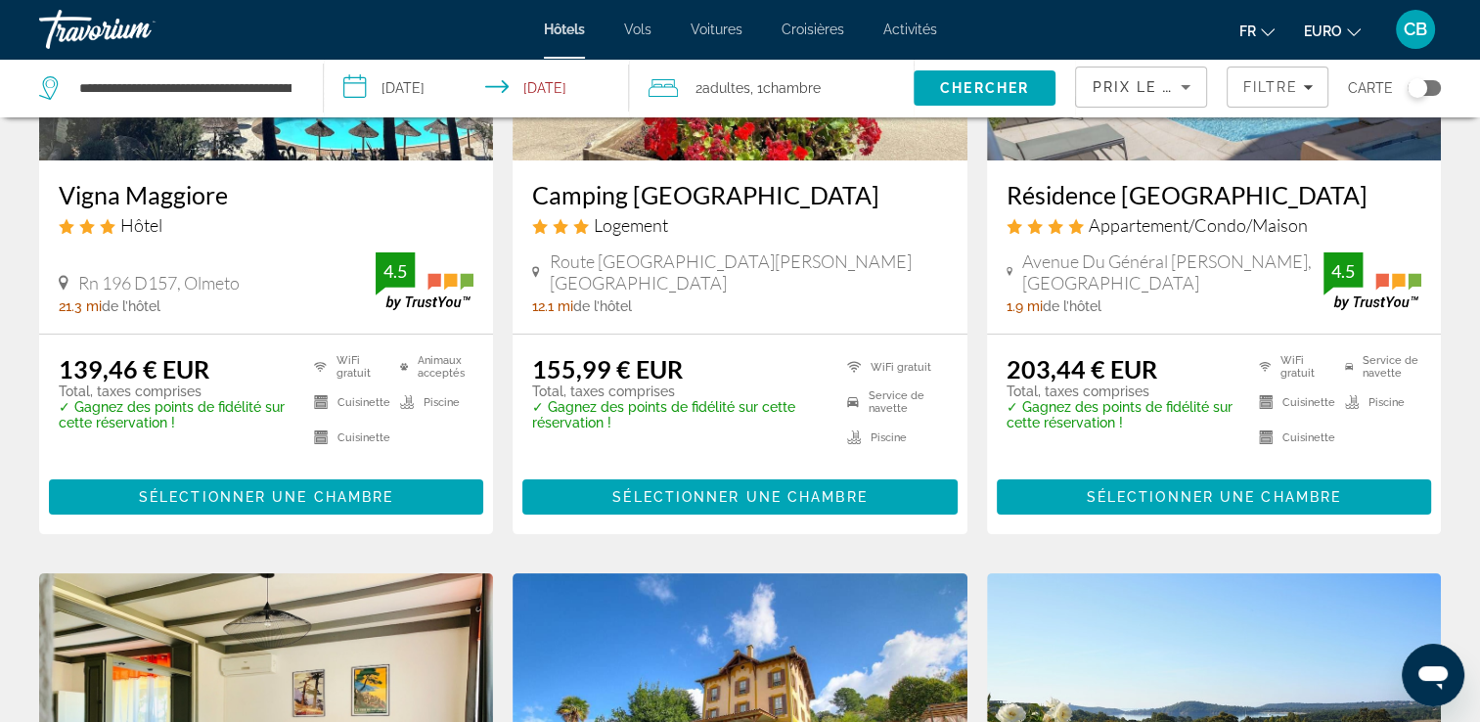
click at [203, 186] on h3 "Vigna Maggiore" at bounding box center [266, 194] width 415 height 29
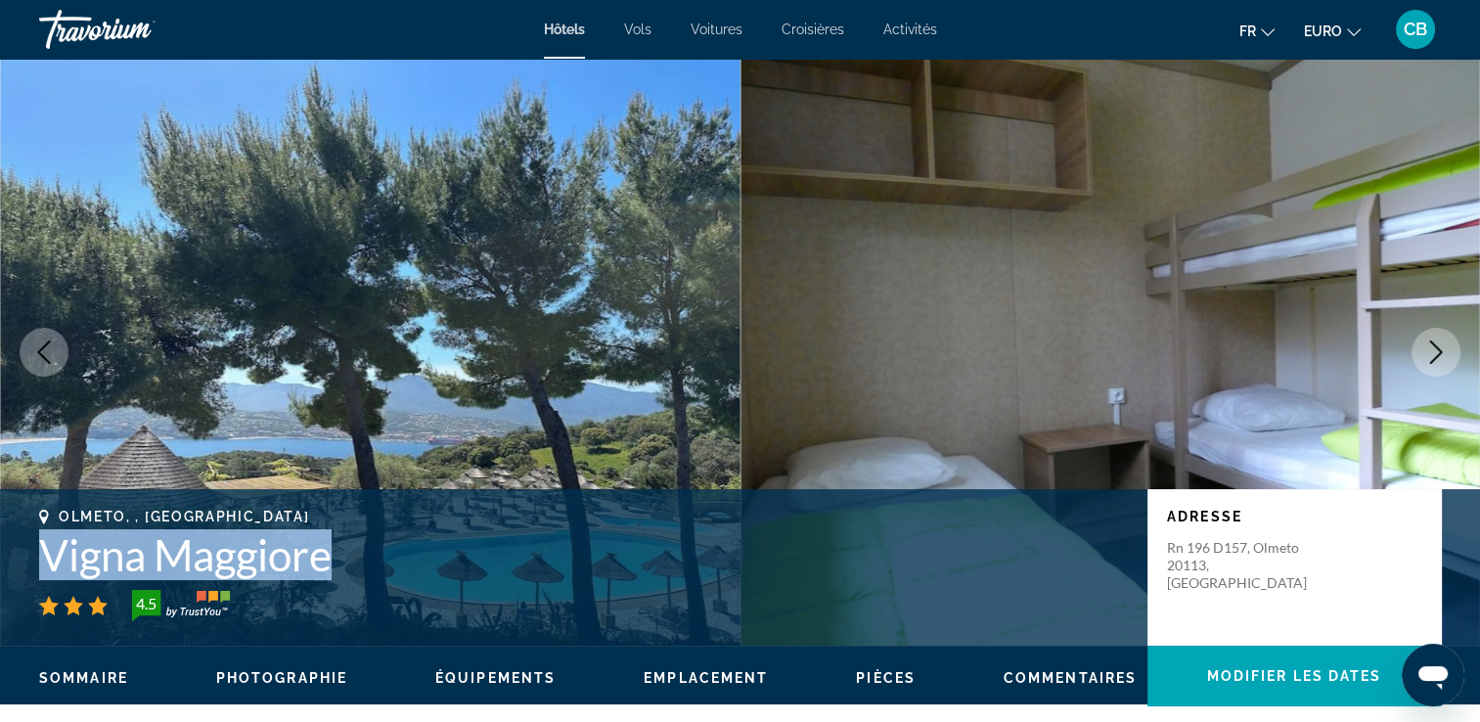
drag, startPoint x: 331, startPoint y: 555, endPoint x: 23, endPoint y: 563, distance: 307.3
click at [23, 563] on div "Olmeto, , France Vigna Maggiore 4.5 Adresse Rn 196 D157, Olmeto 20113, France" at bounding box center [740, 567] width 1480 height 117
copy h1 "Vigna Maggiore"
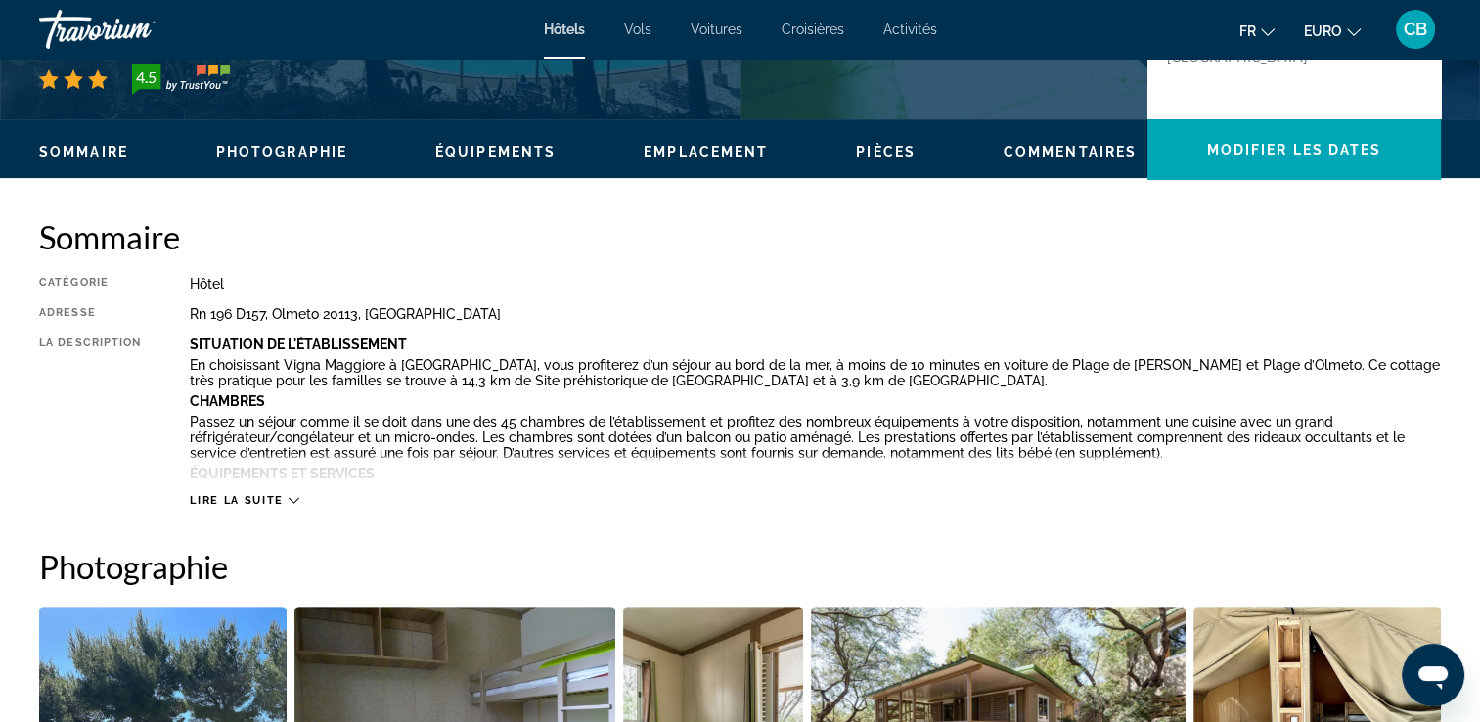
scroll to position [527, 0]
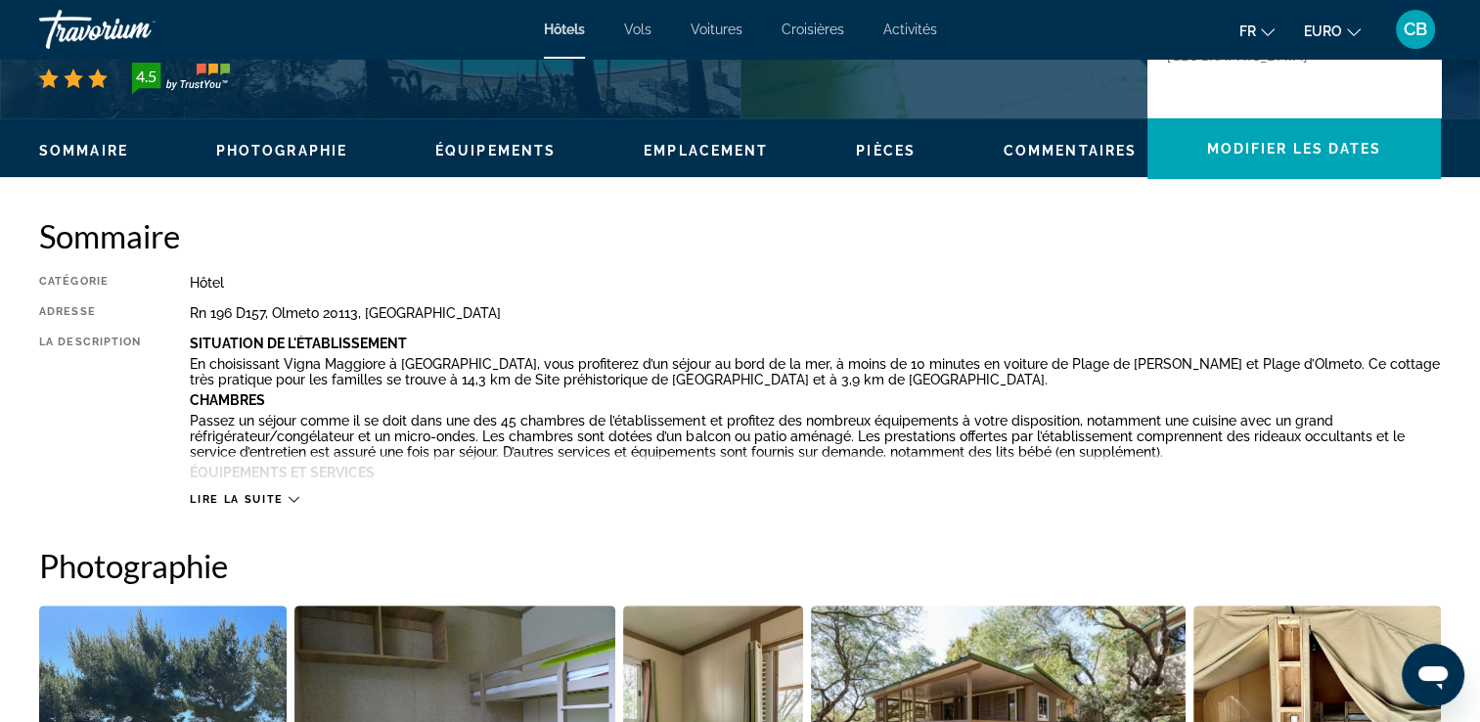
click at [274, 501] on span "Lire la suite" at bounding box center [236, 499] width 93 height 13
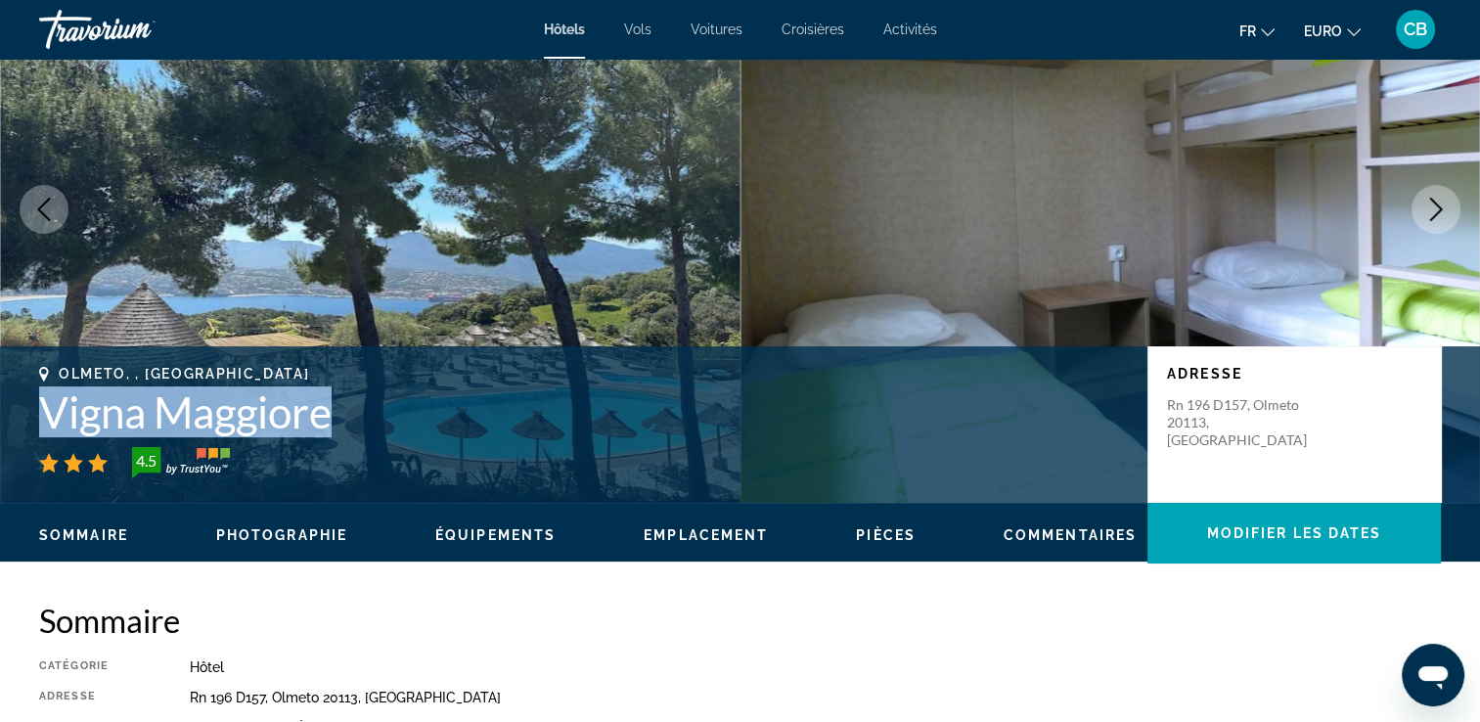
scroll to position [0, 0]
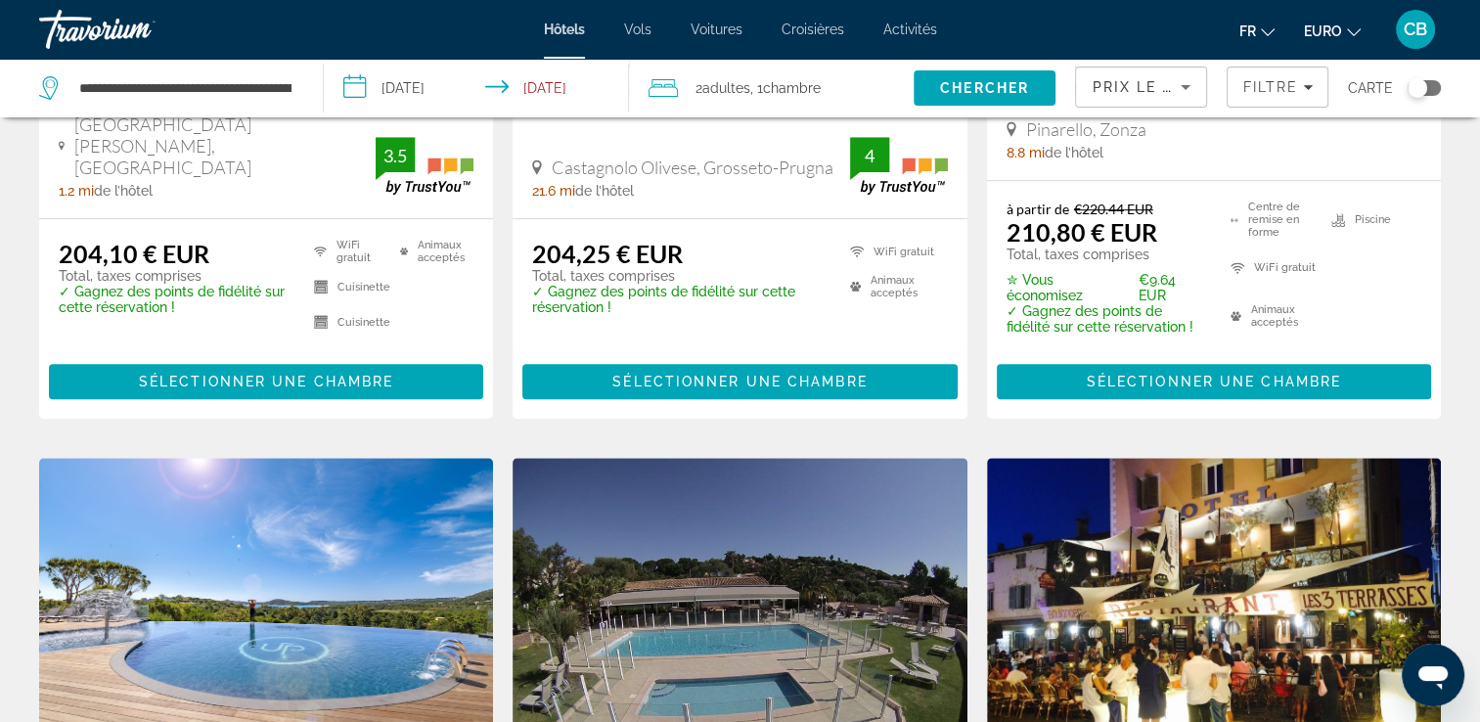
scroll to position [1170, 0]
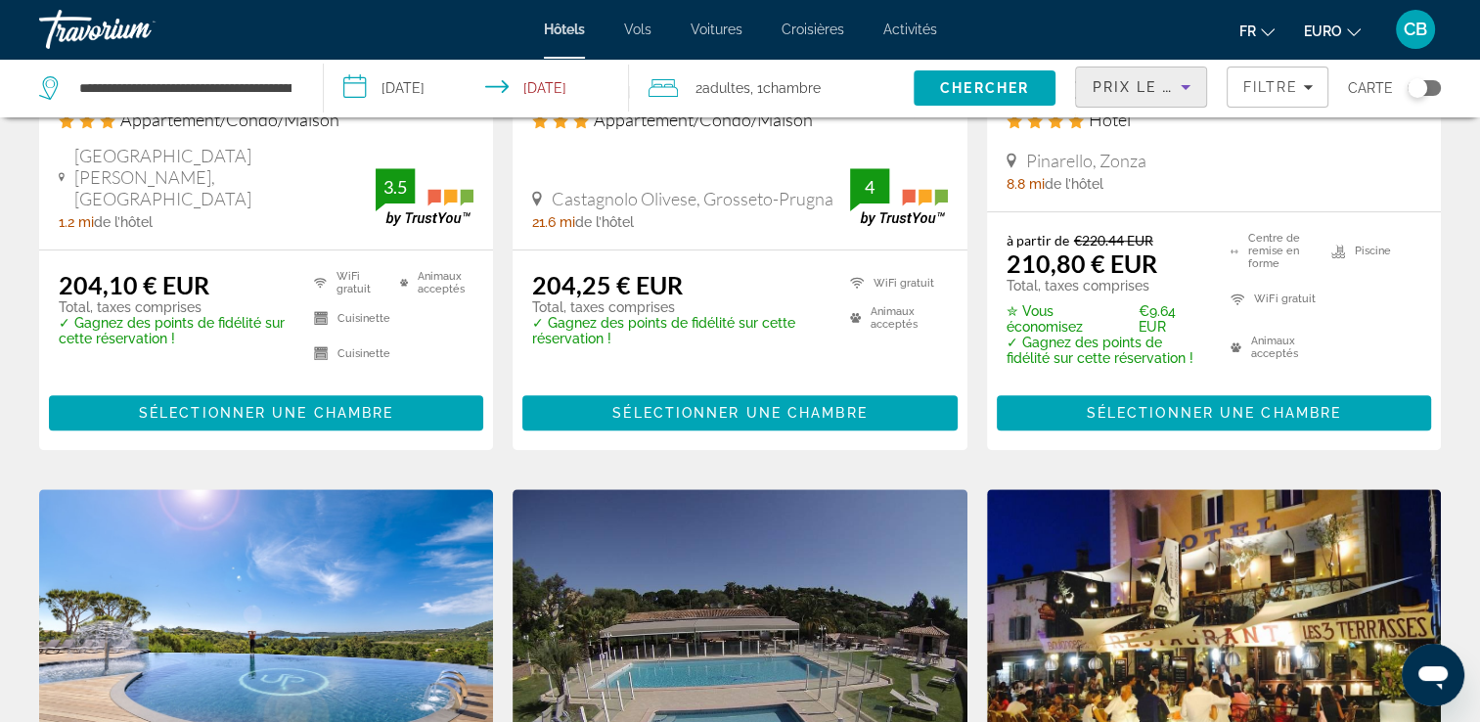
click at [1159, 88] on span "Prix le plus bas" at bounding box center [1169, 87] width 154 height 16
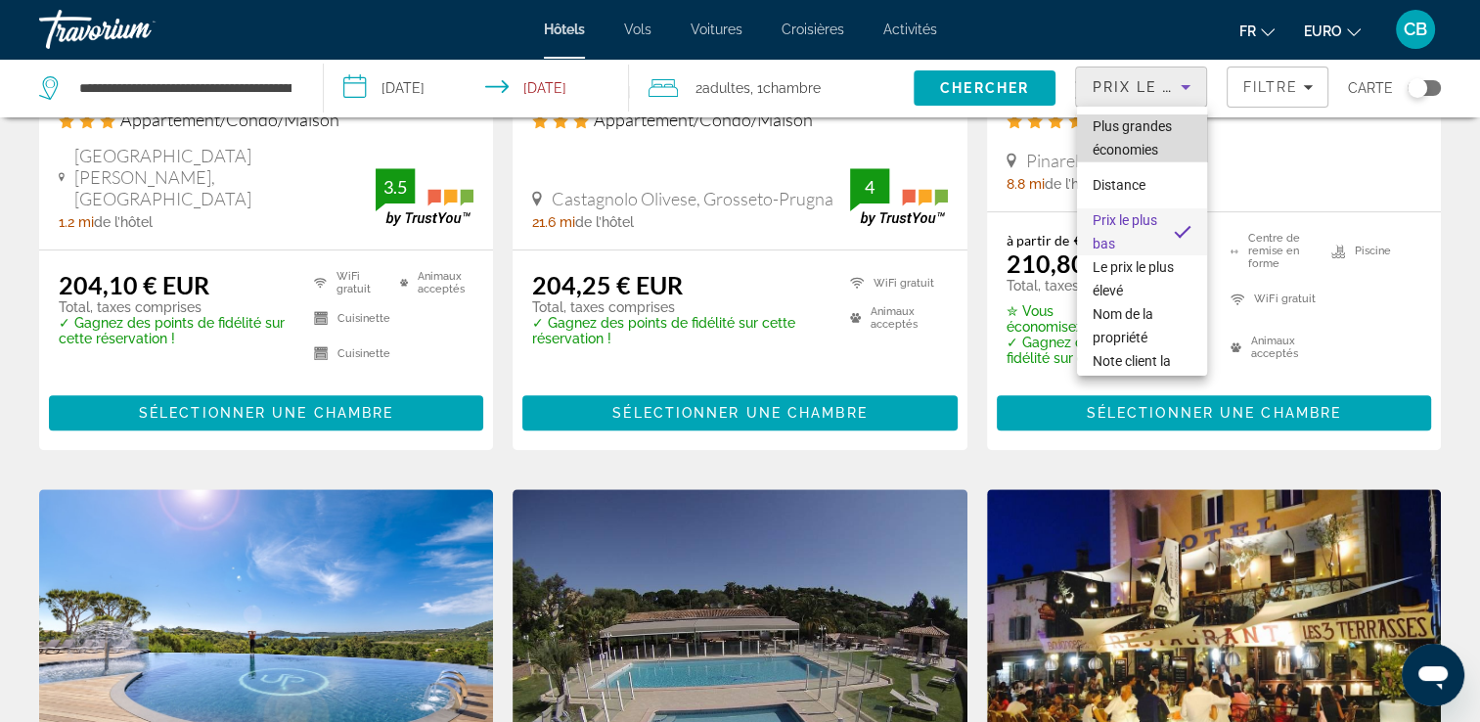
click at [1149, 124] on span "Plus grandes économies" at bounding box center [1132, 137] width 79 height 39
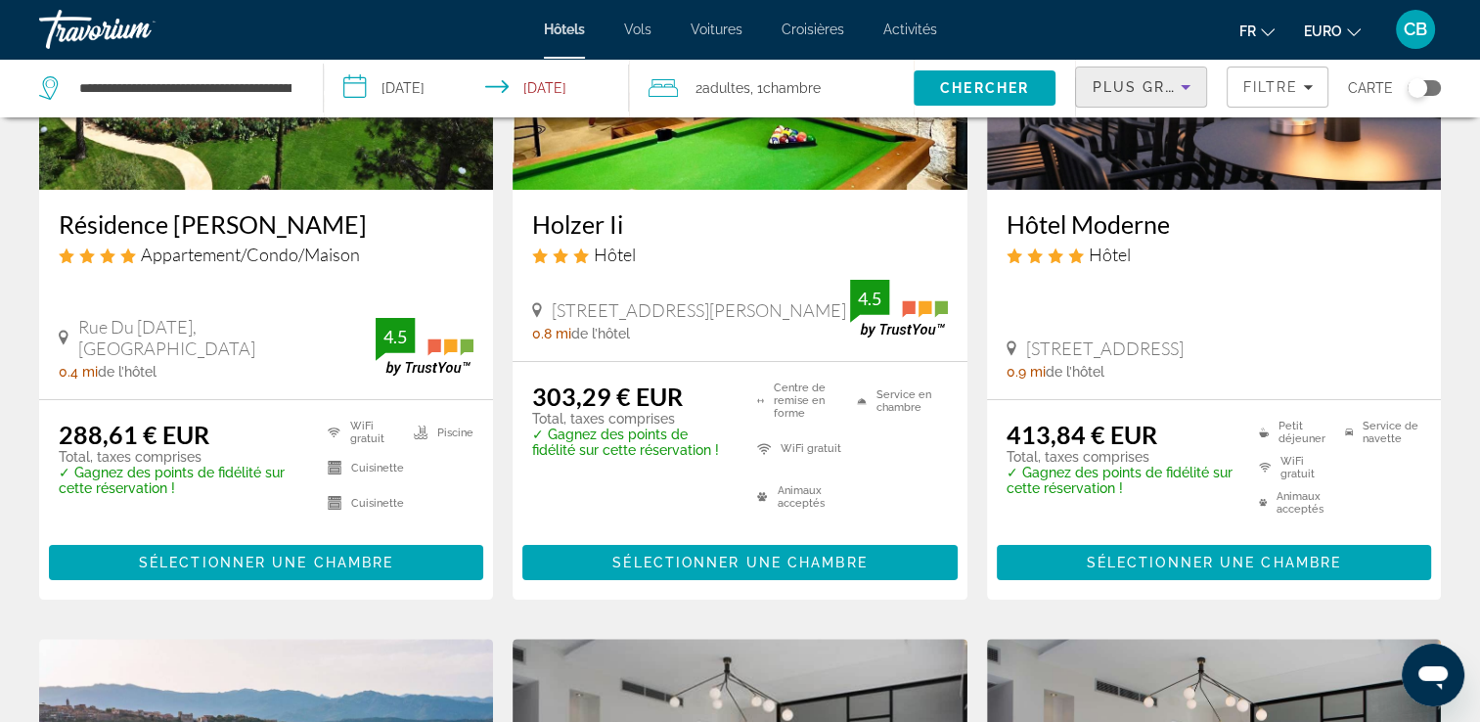
scroll to position [308, 0]
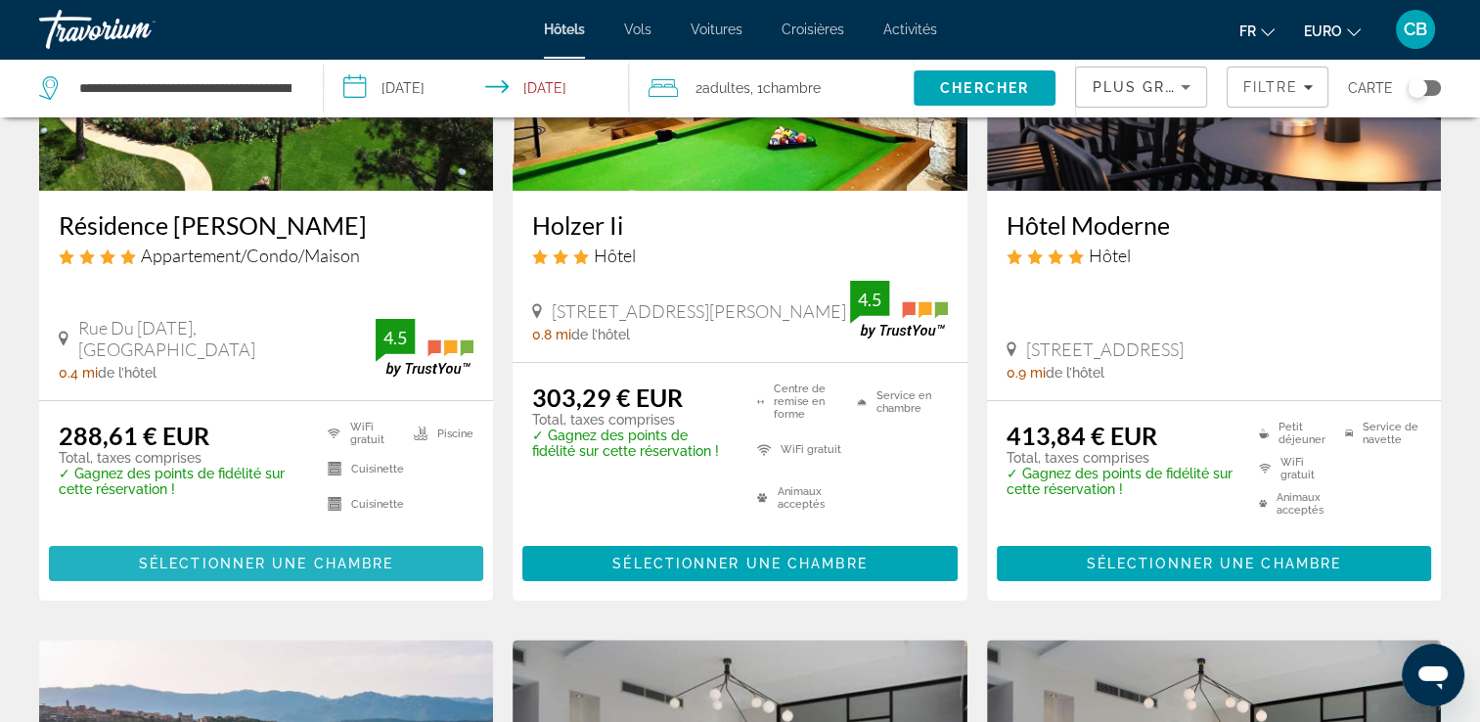
click at [283, 557] on span "Sélectionner une chambre" at bounding box center [266, 564] width 254 height 16
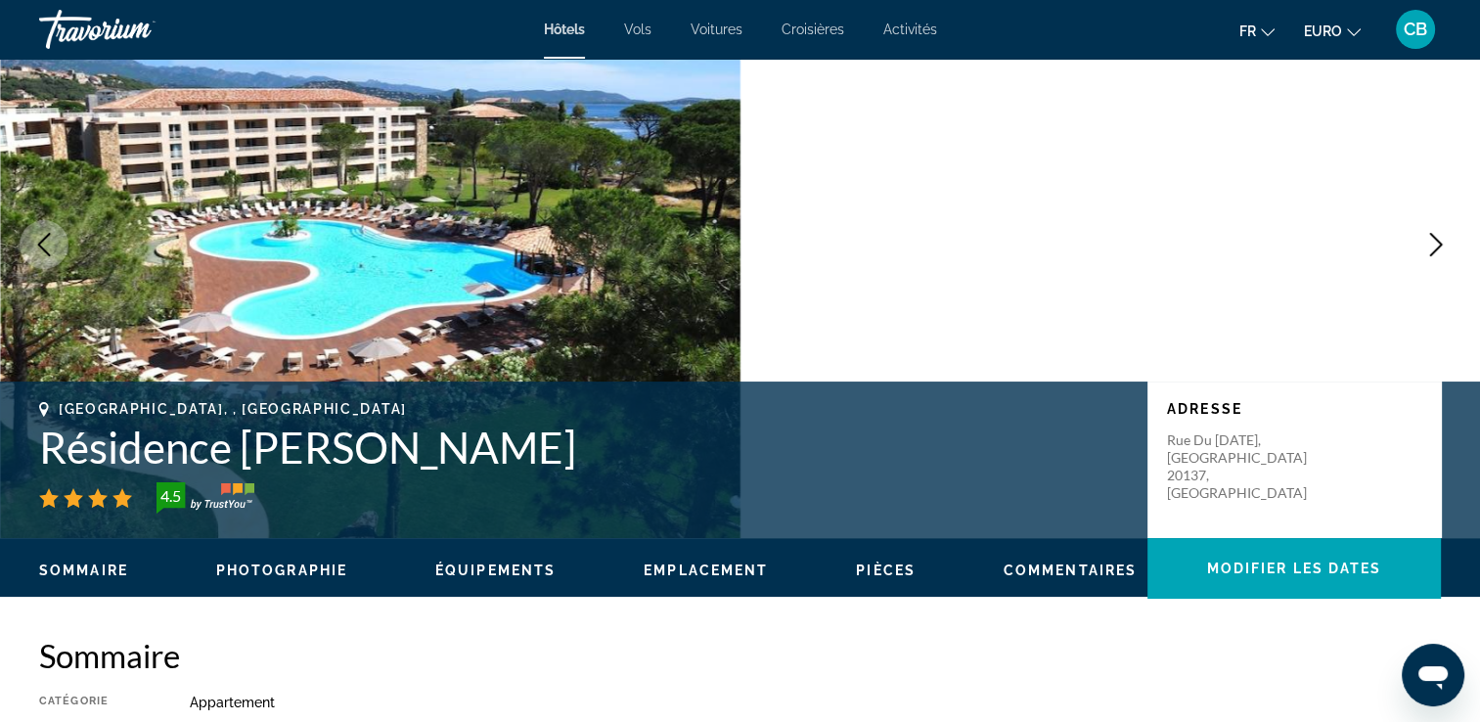
scroll to position [107, 0]
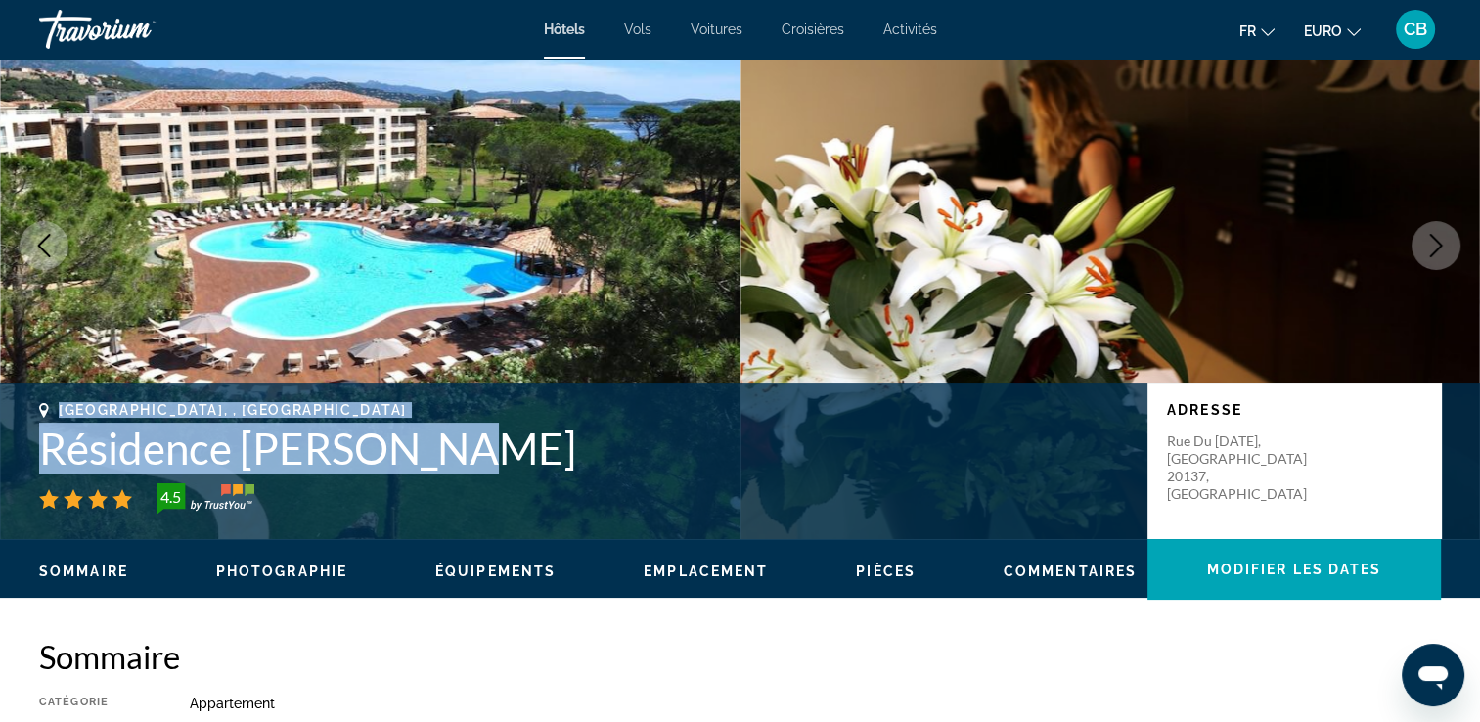
drag, startPoint x: 429, startPoint y: 449, endPoint x: 26, endPoint y: 417, distance: 404.3
click at [26, 417] on div "Porto-Vecchio, , France Résidence Salina Bay 4.5 Adresse Rue Du 9 Septembre, Po…" at bounding box center [740, 460] width 1480 height 117
click at [448, 456] on h1 "Résidence Salina Bay" at bounding box center [583, 448] width 1089 height 51
drag, startPoint x: 434, startPoint y: 453, endPoint x: 35, endPoint y: 461, distance: 399.2
click at [35, 461] on div "Porto-Vecchio, , France Résidence Salina Bay 4.5 Adresse Rue Du 9 Septembre, Po…" at bounding box center [740, 460] width 1480 height 117
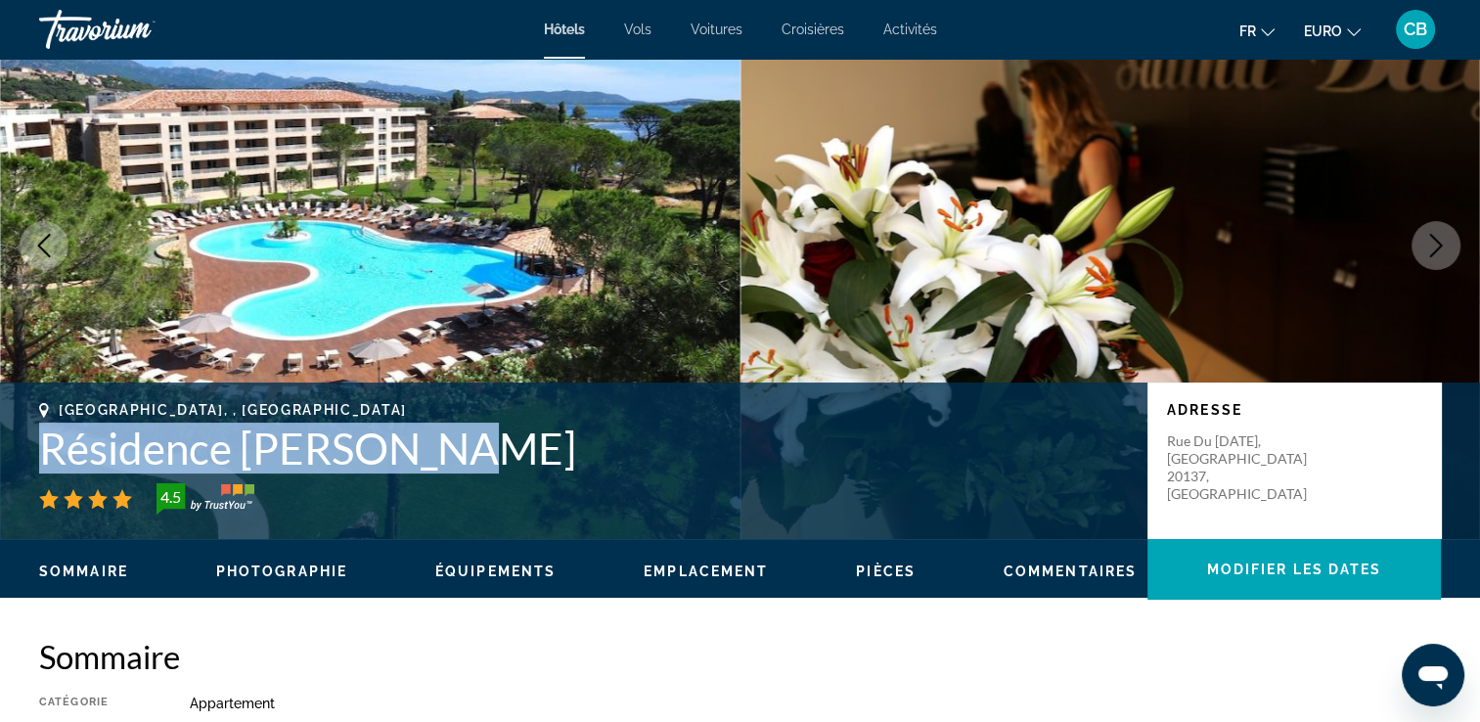
copy h1 "Résidence Salina Bay"
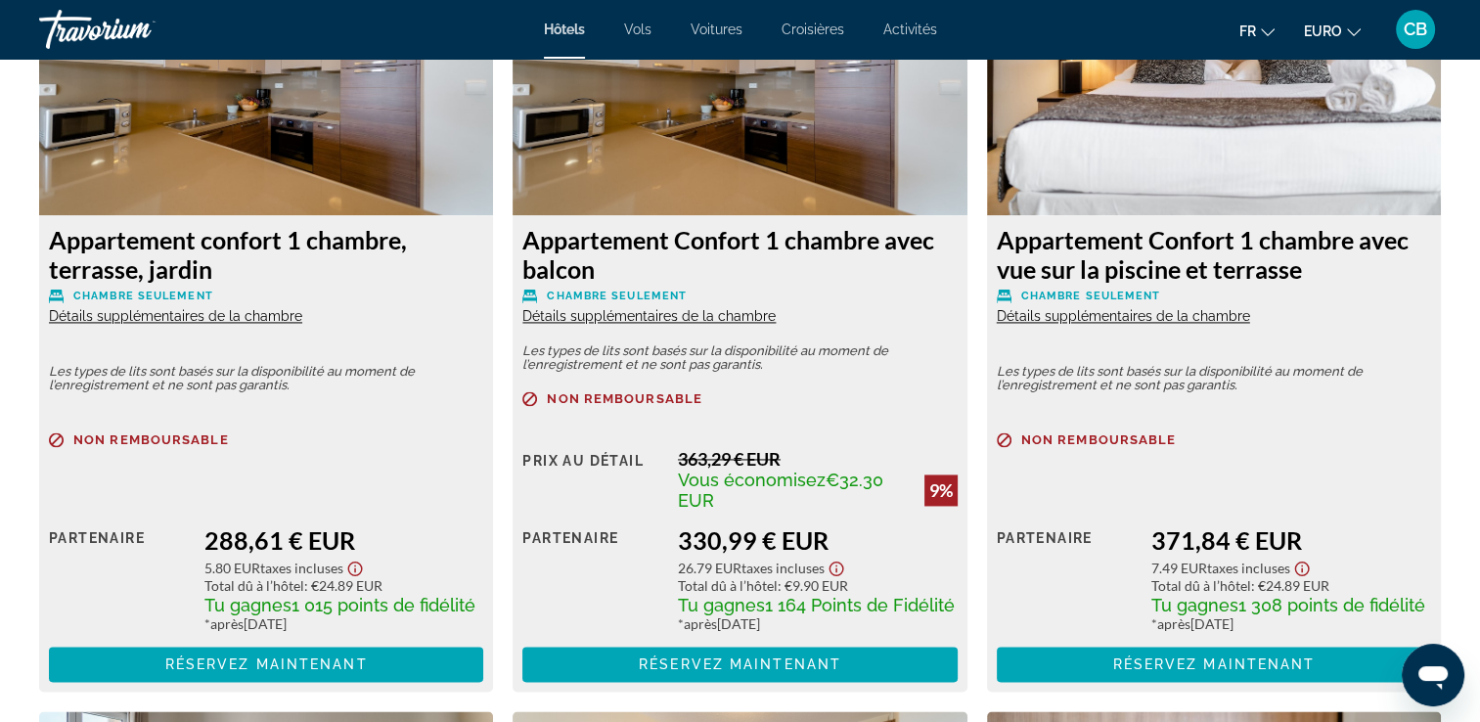
scroll to position [2801, 0]
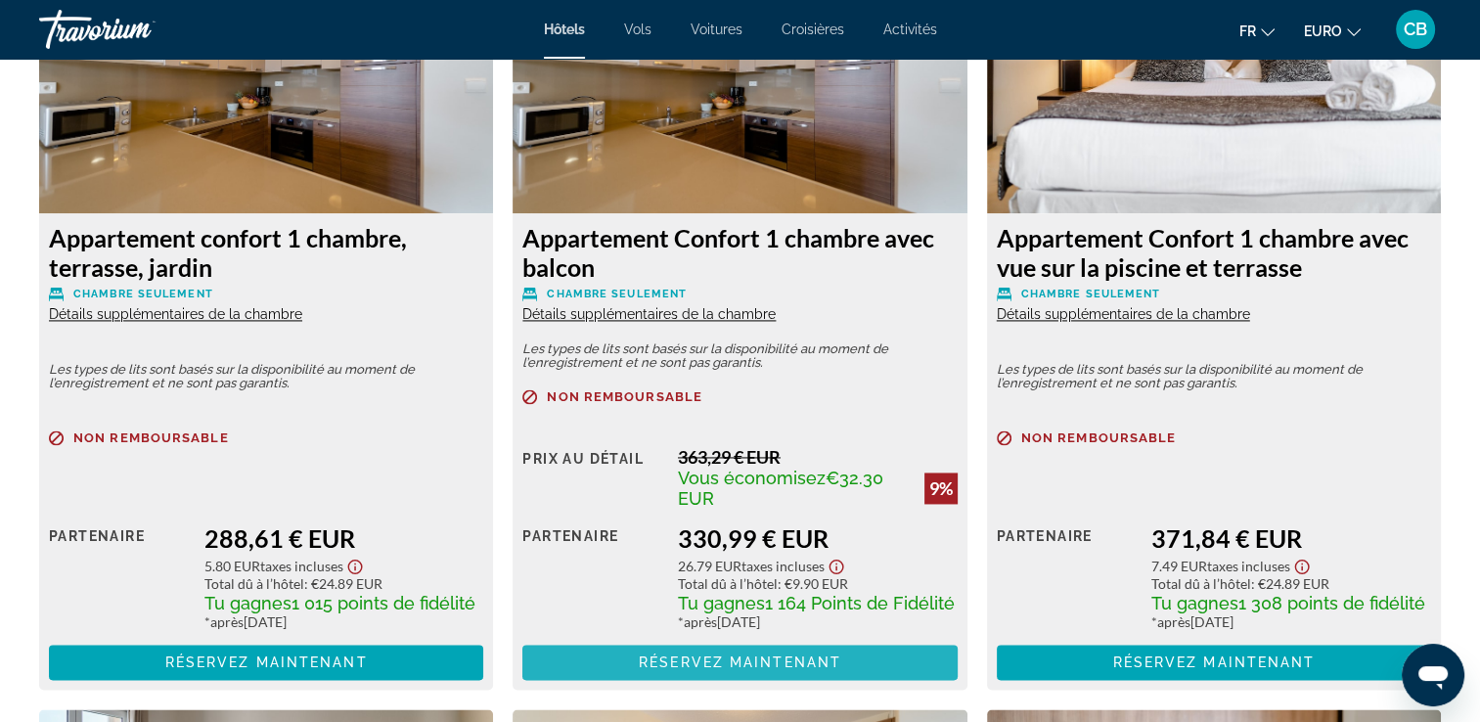
click at [762, 663] on span "Réservez maintenant" at bounding box center [740, 662] width 203 height 16
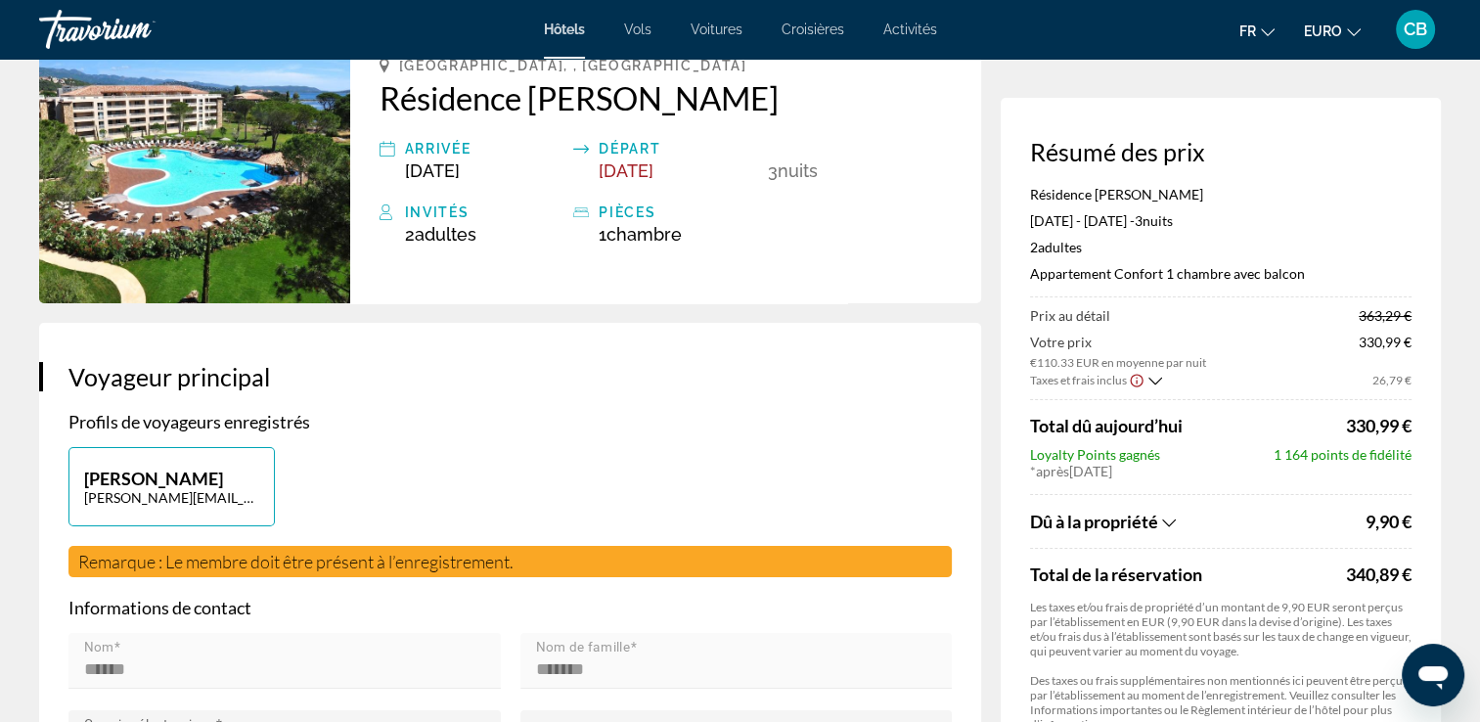
scroll to position [125, 0]
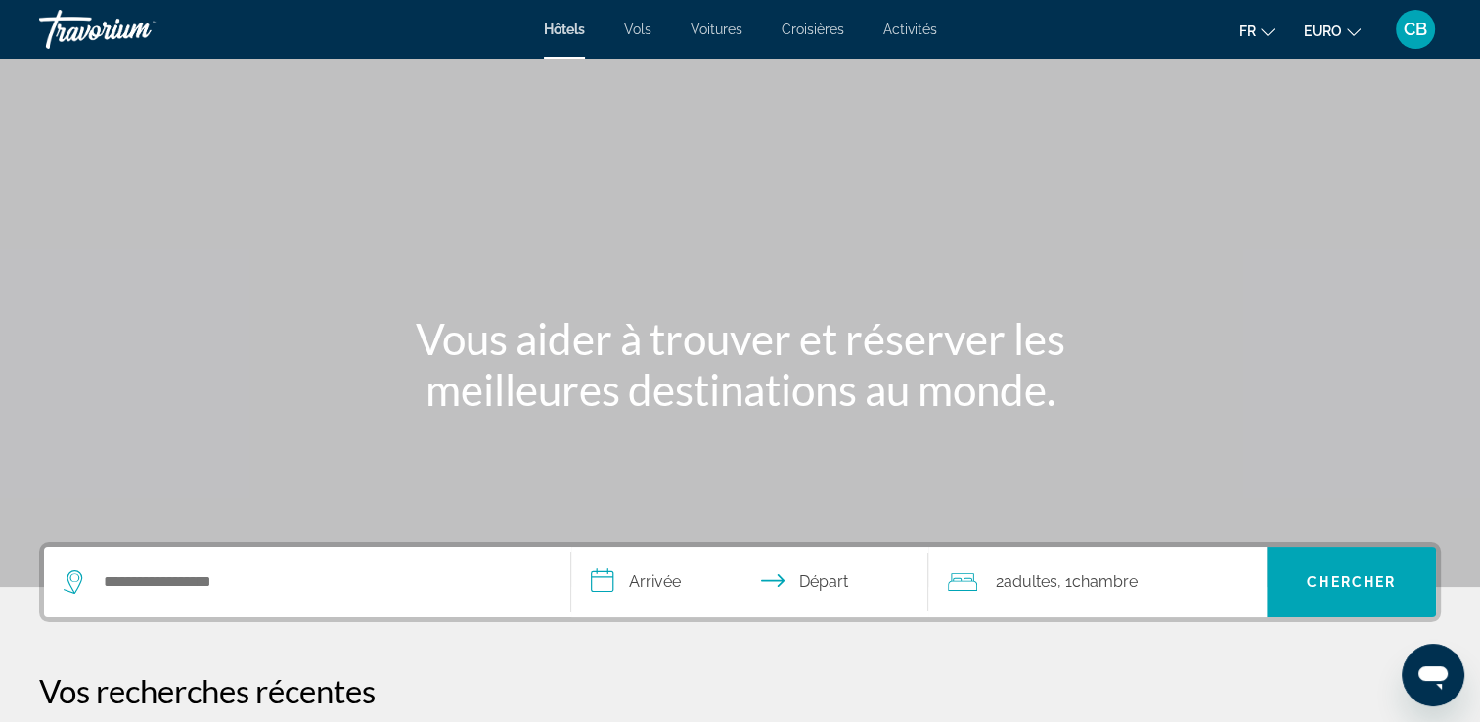
click at [275, 563] on div "Widget de recherche" at bounding box center [307, 582] width 487 height 70
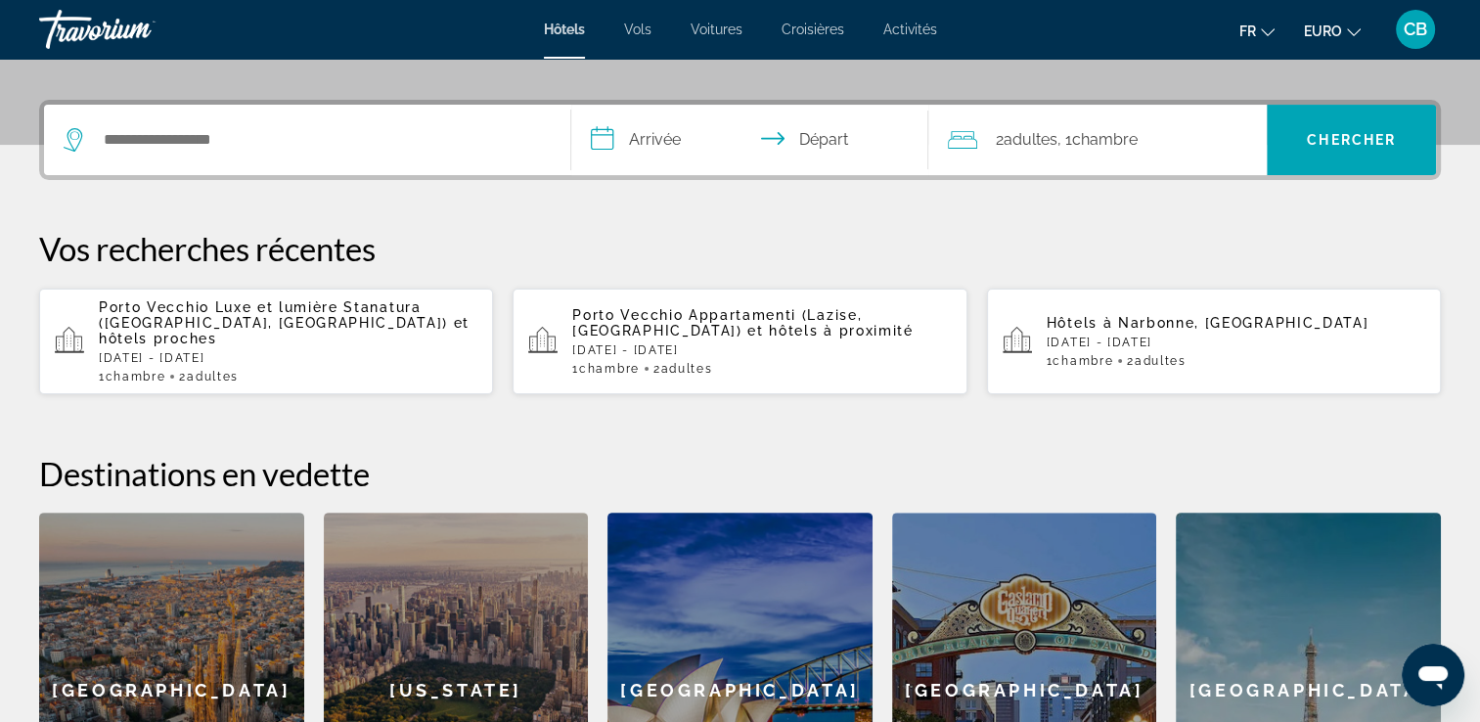
scroll to position [477, 0]
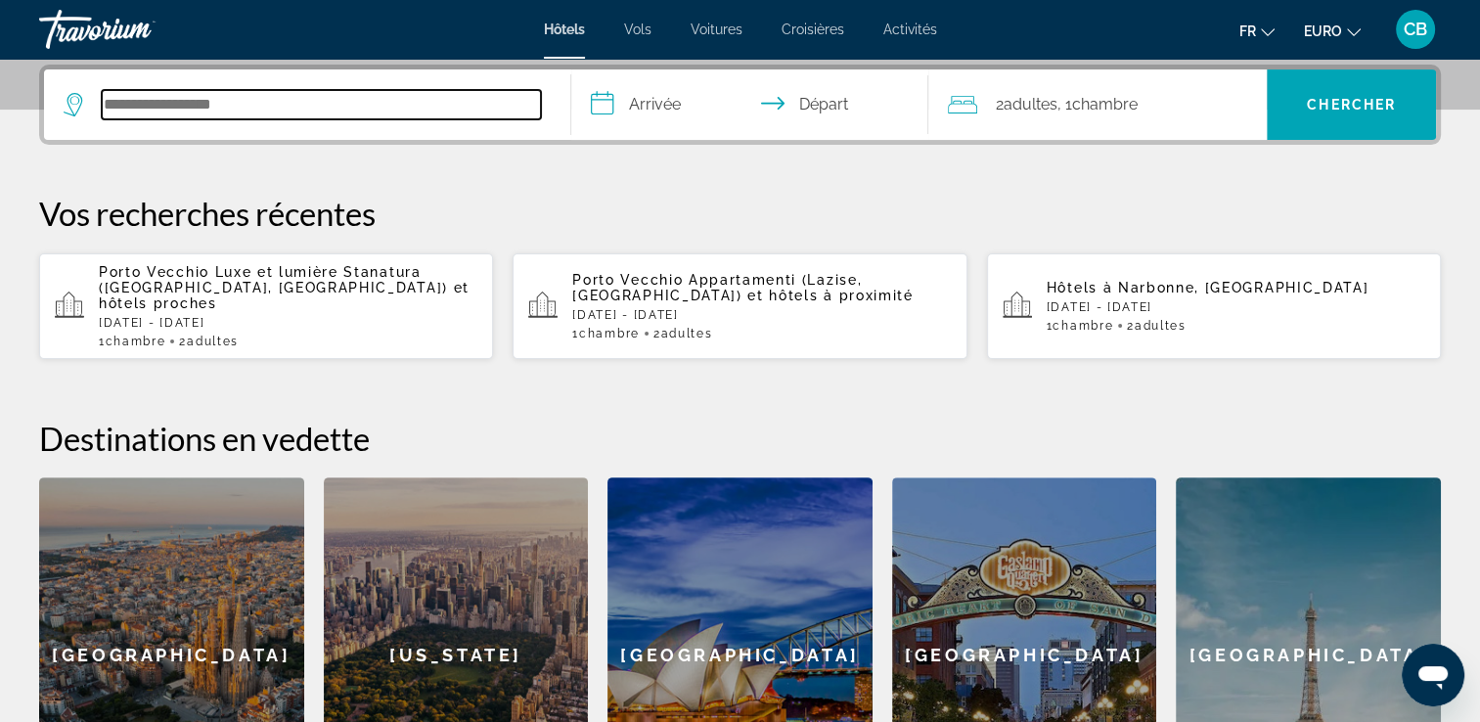
click at [237, 112] on input "Rechercher une destination hôtelière" at bounding box center [321, 104] width 439 height 29
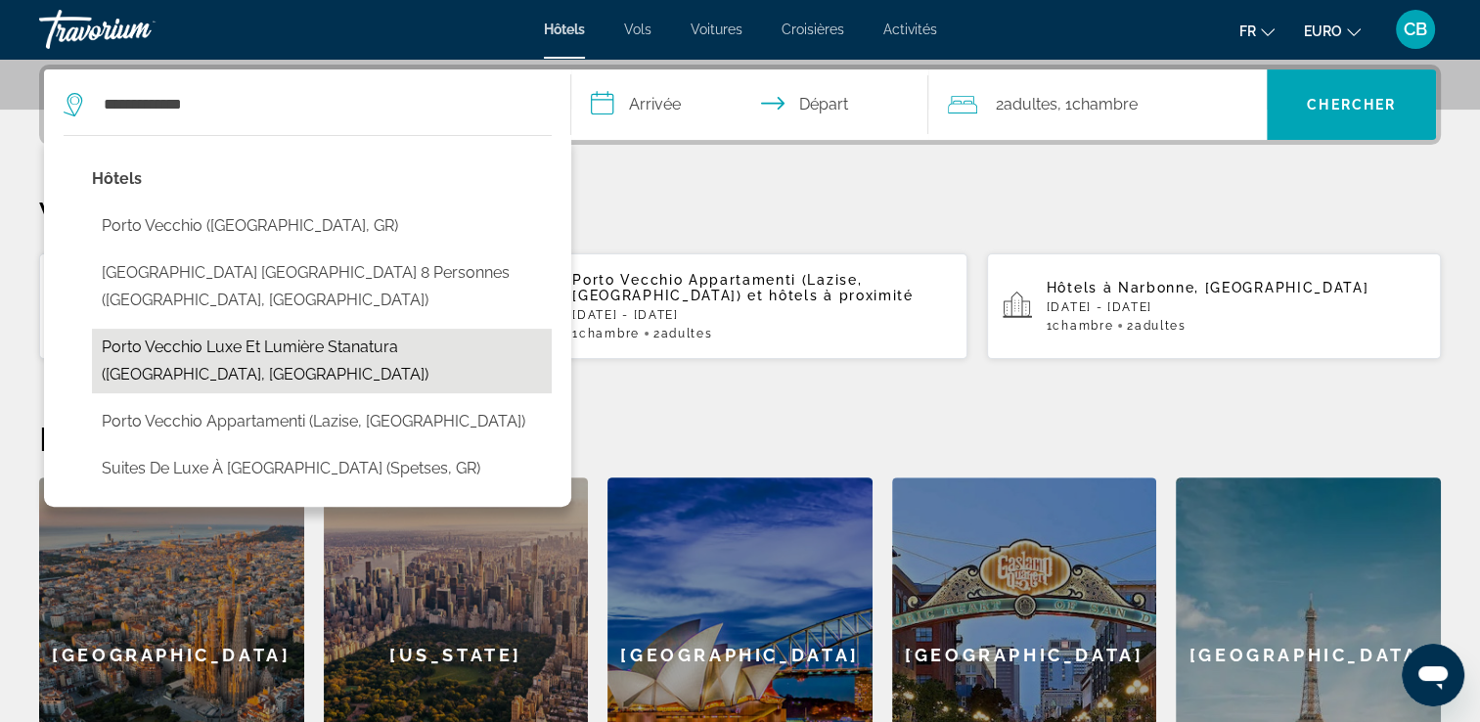
click at [313, 338] on button "Porto Vecchio Luxe et lumière Stanatura ([GEOGRAPHIC_DATA], [GEOGRAPHIC_DATA])" at bounding box center [322, 361] width 460 height 65
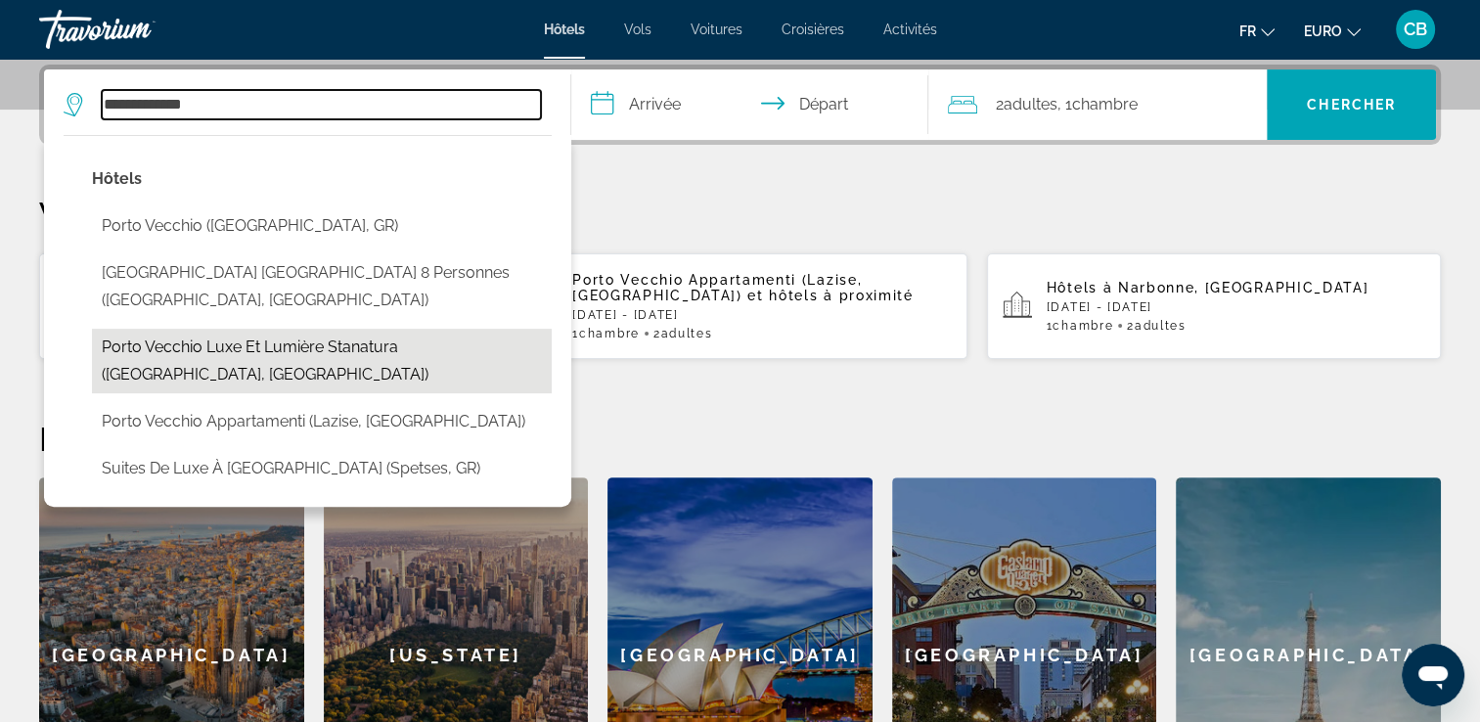
type input "**********"
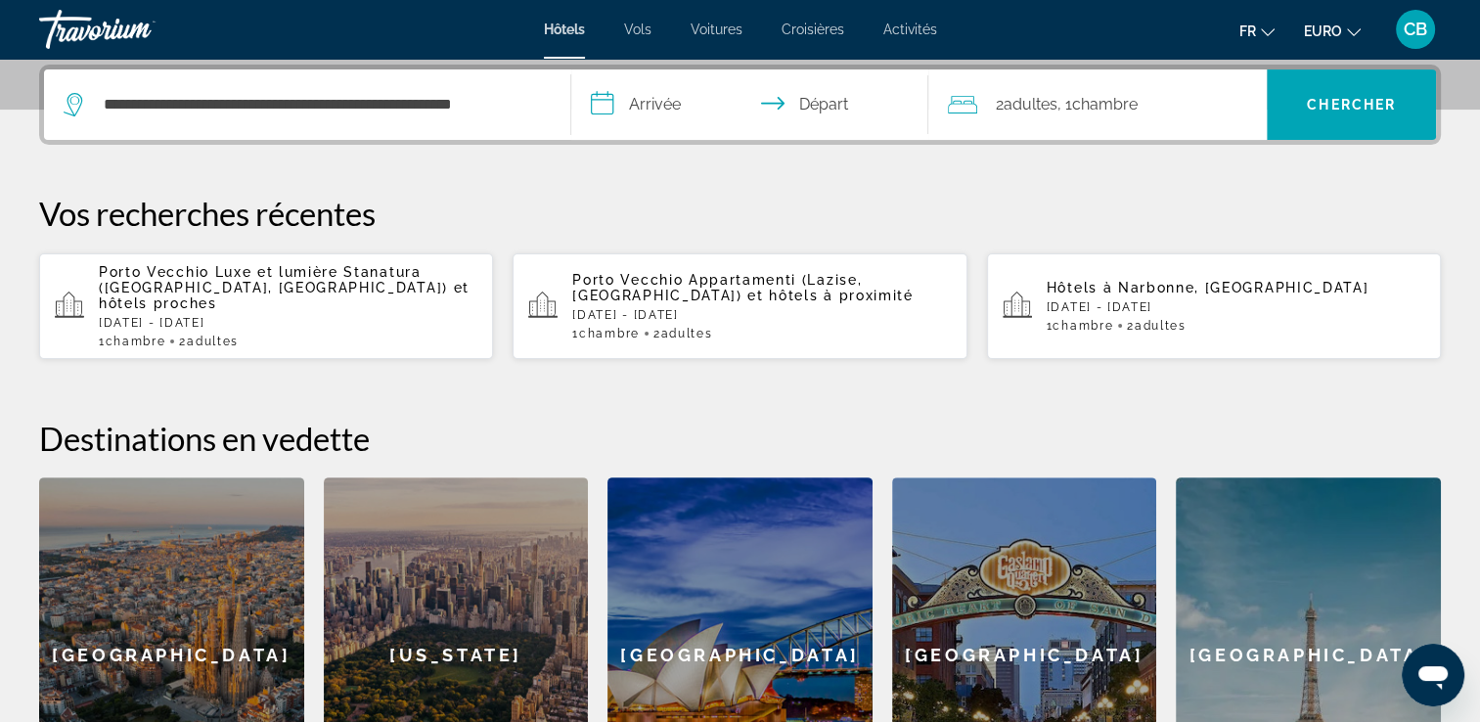
click at [662, 115] on input "**********" at bounding box center [754, 107] width 366 height 76
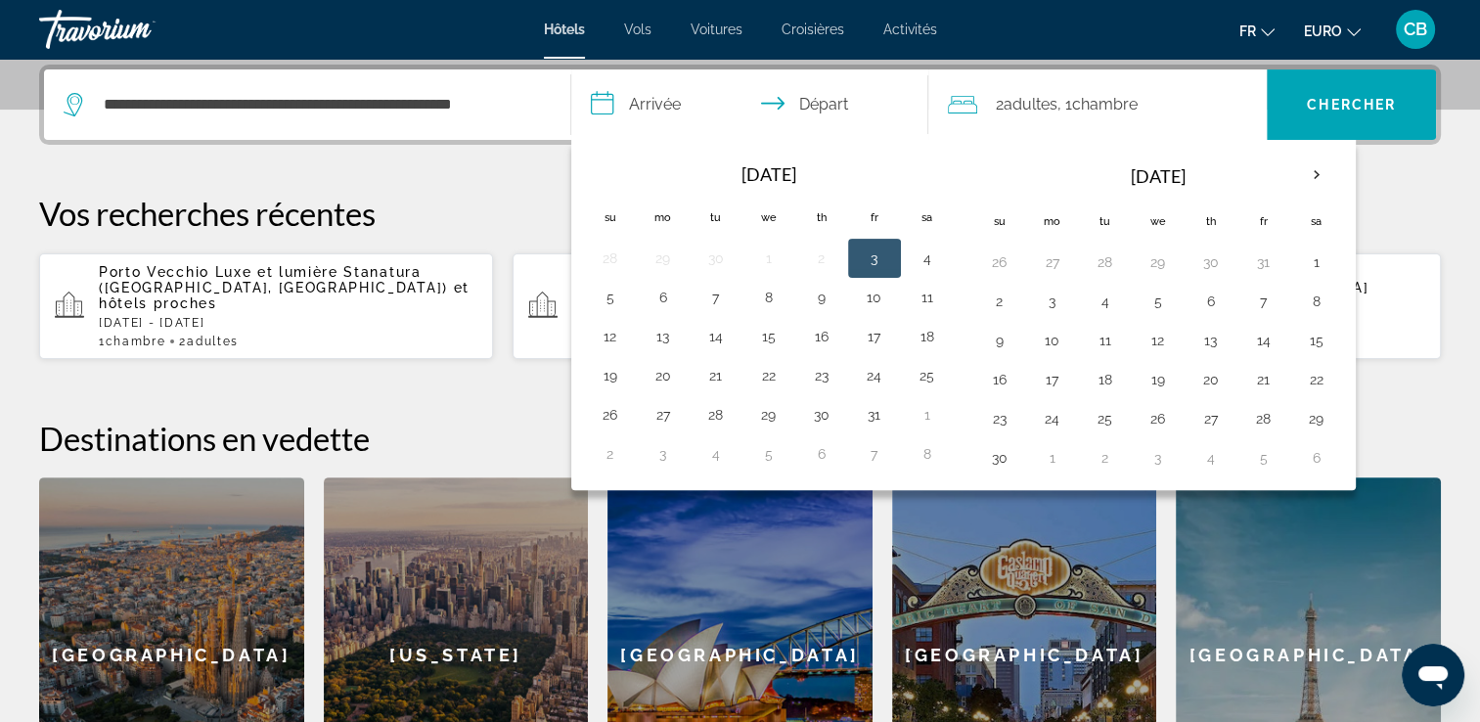
click at [873, 252] on button "3" at bounding box center [874, 258] width 31 height 27
click at [669, 294] on button "6" at bounding box center [663, 297] width 31 height 27
type input "**********"
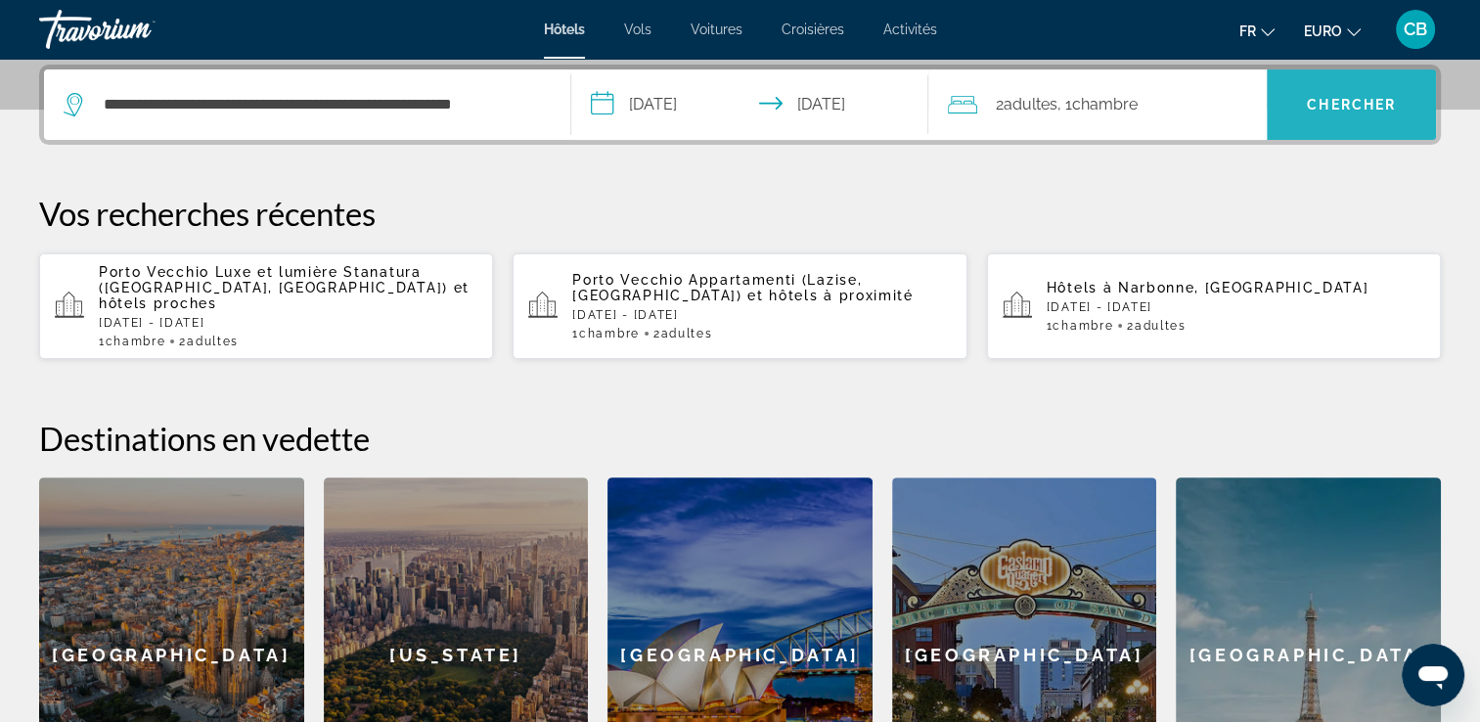
click at [1338, 101] on span "Chercher" at bounding box center [1351, 105] width 89 height 16
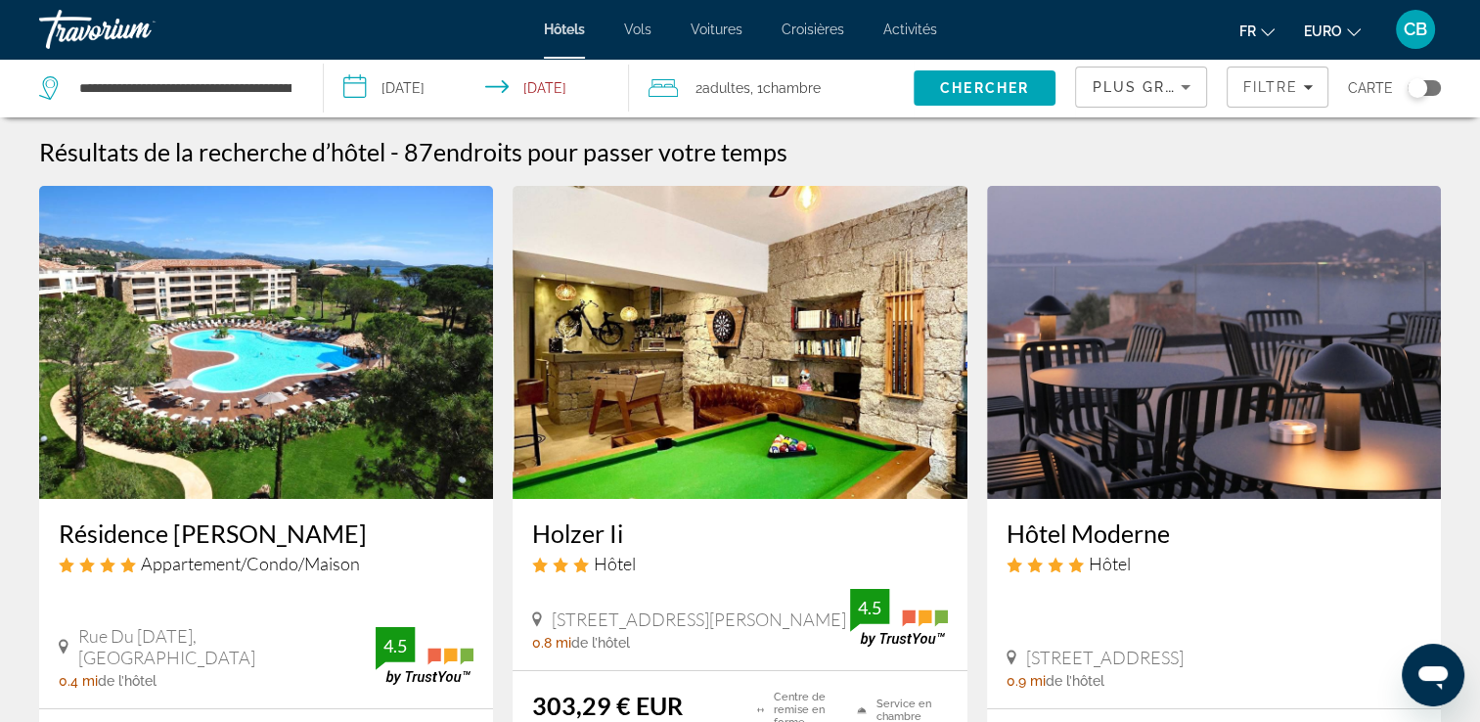
click at [1140, 81] on span "Plus grandes économies" at bounding box center [1209, 87] width 234 height 16
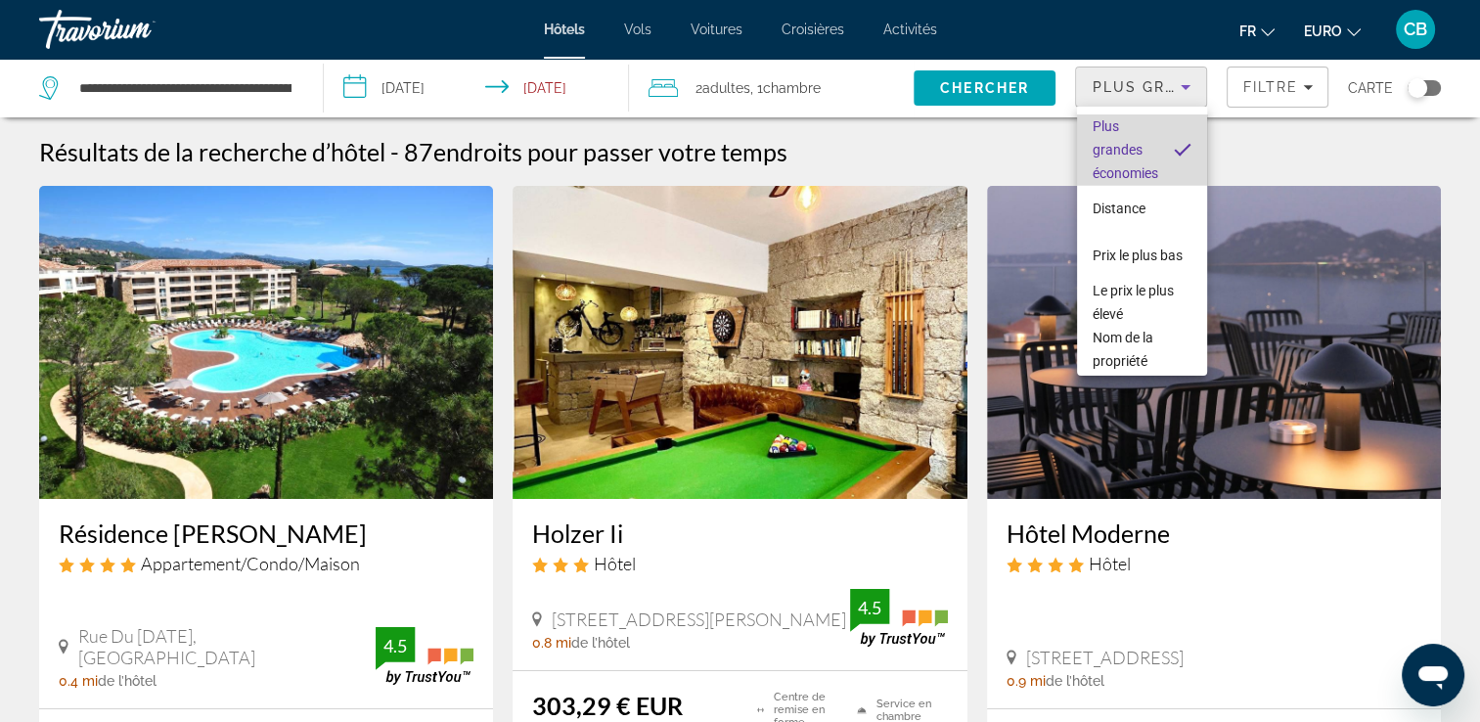
click at [1143, 159] on span "Plus grandes économies" at bounding box center [1126, 149] width 66 height 70
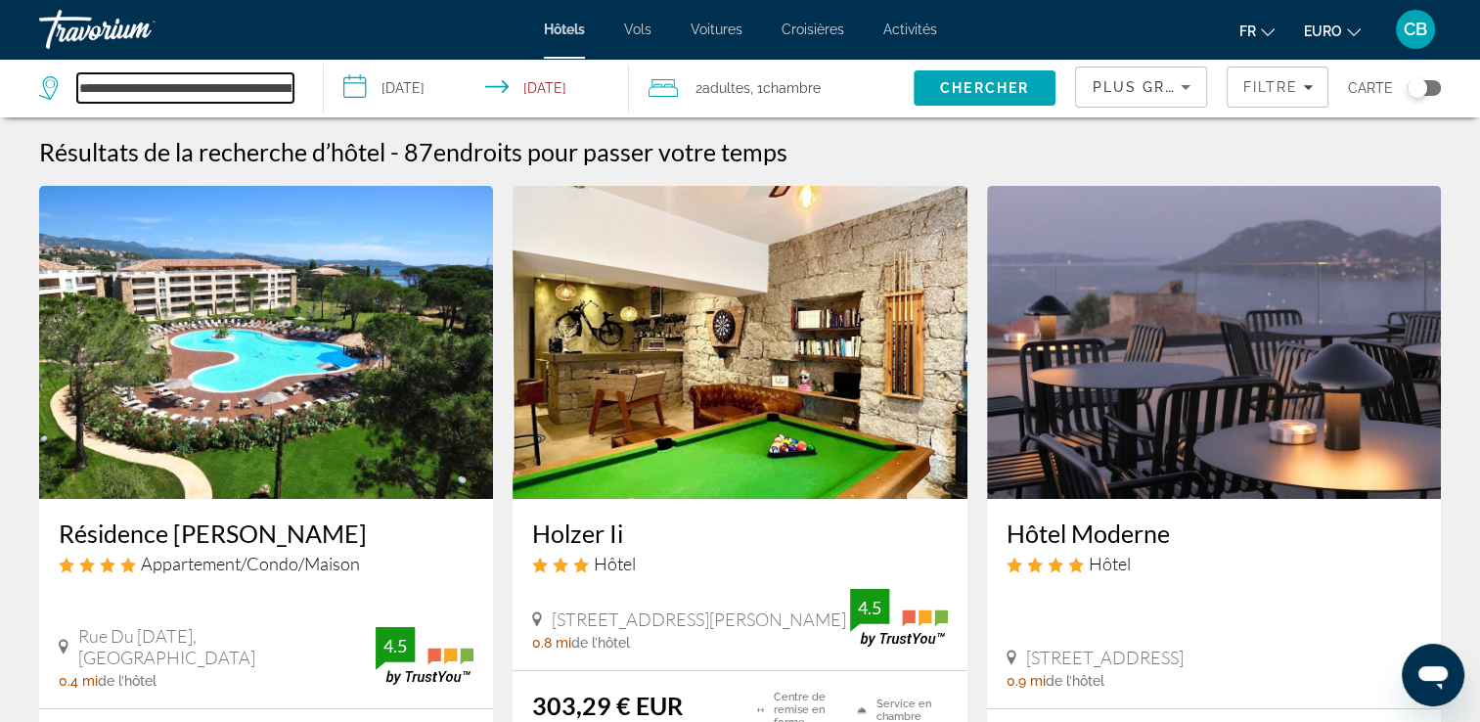
click at [240, 89] on input "**********" at bounding box center [185, 87] width 216 height 29
drag, startPoint x: 243, startPoint y: 87, endPoint x: -4, endPoint y: 128, distance: 249.9
click at [0, 128] on html "**********" at bounding box center [740, 361] width 1480 height 722
type input "*"
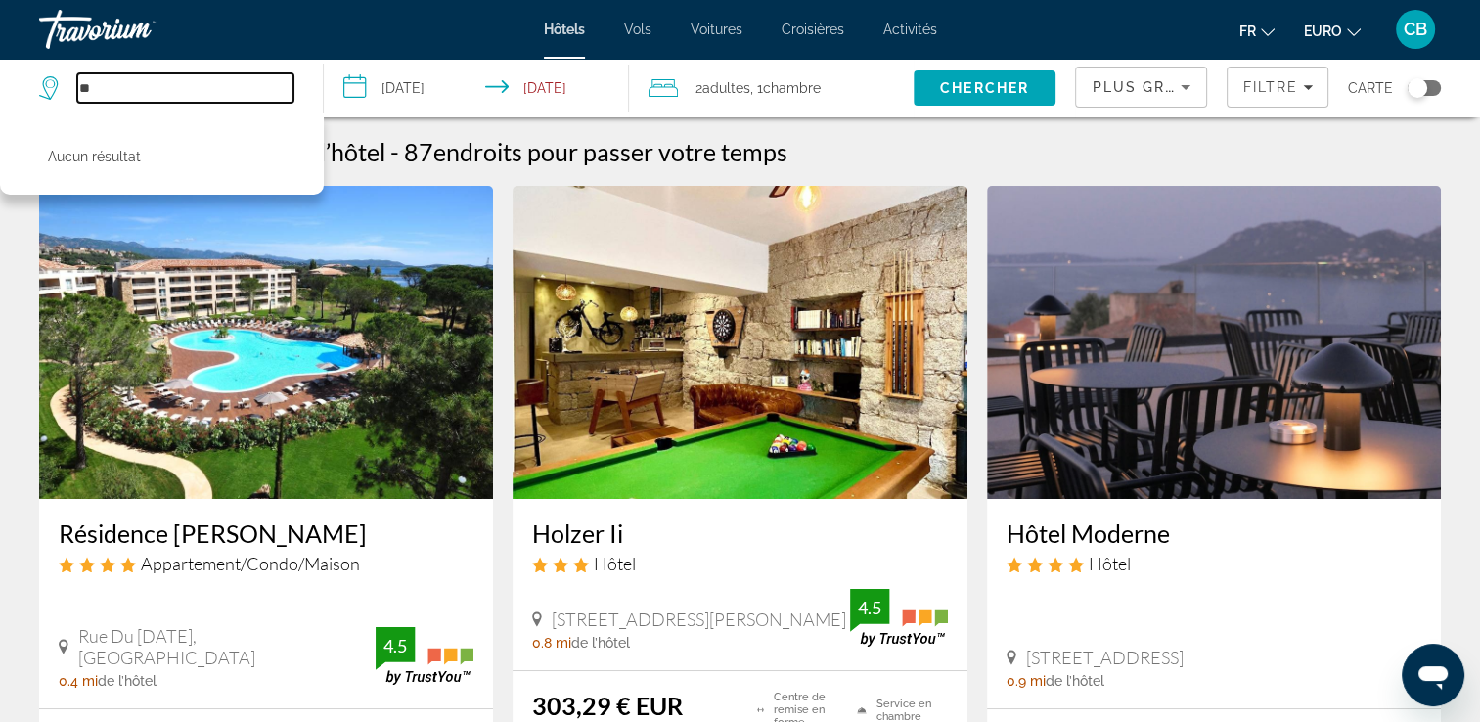
type input "*"
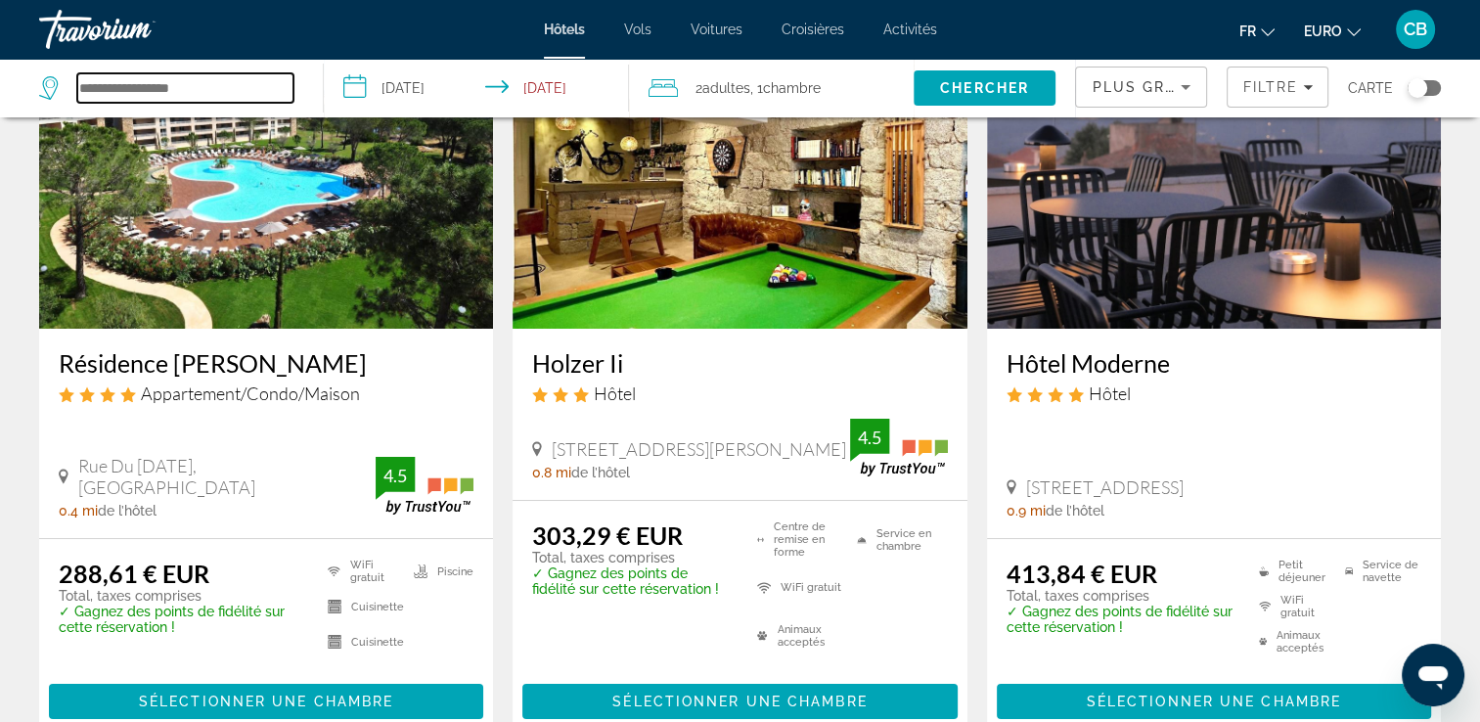
scroll to position [171, 0]
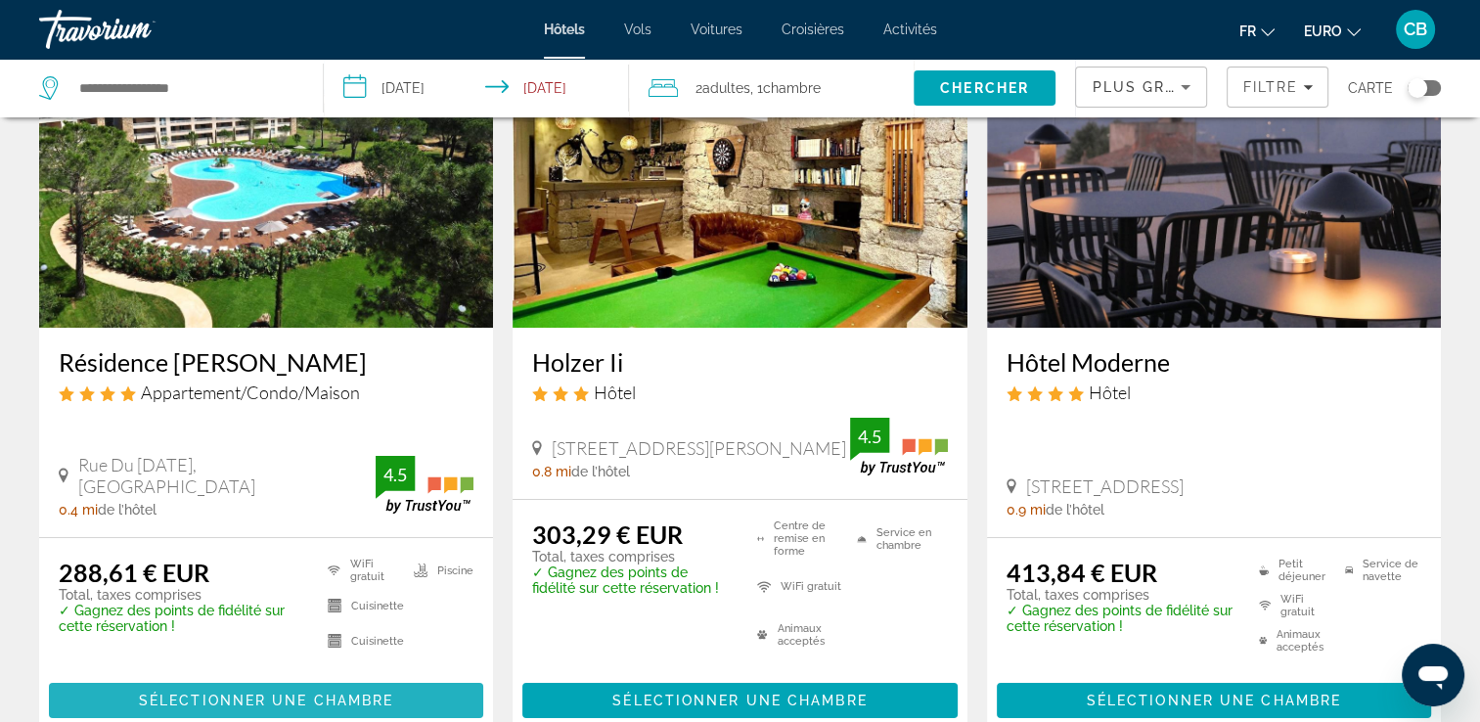
click at [297, 698] on span "Sélectionner une chambre" at bounding box center [266, 701] width 254 height 16
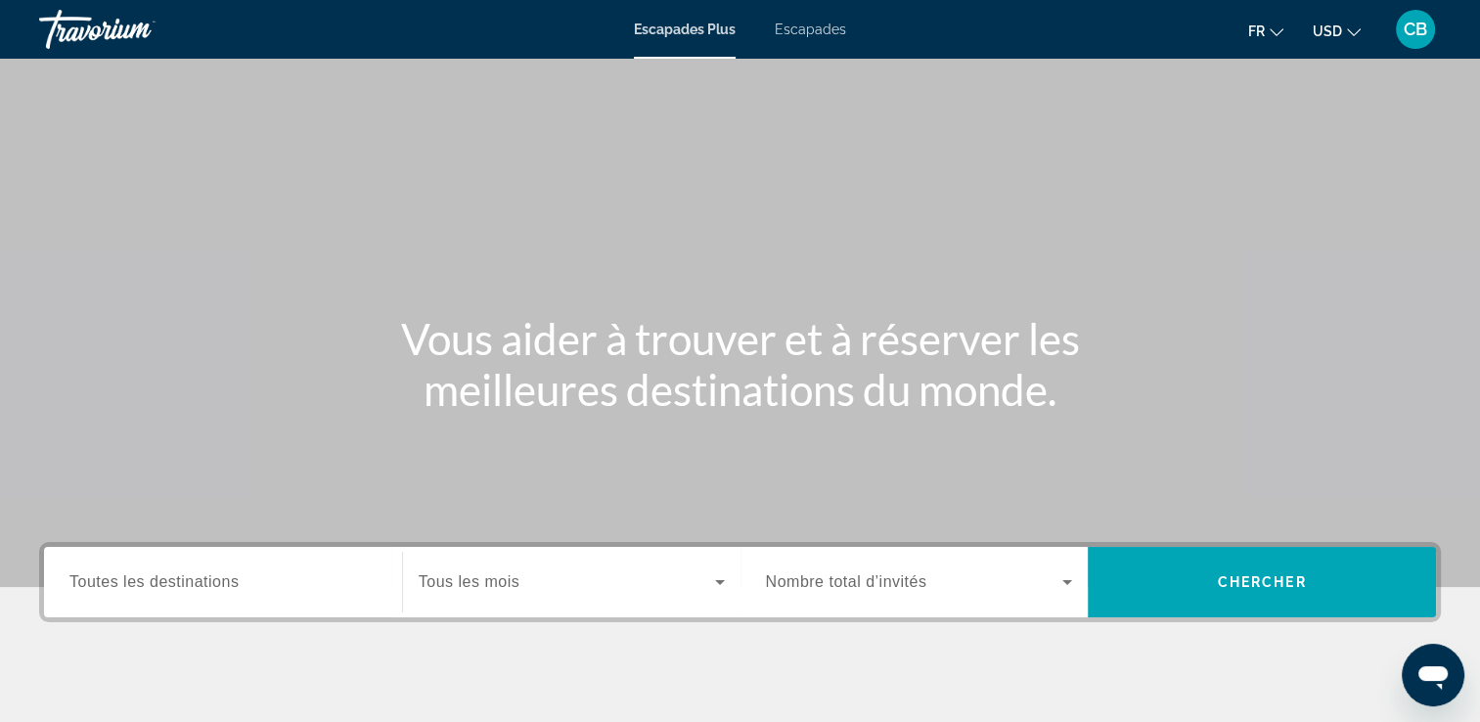
click at [188, 596] on div "Widget de recherche" at bounding box center [222, 583] width 307 height 56
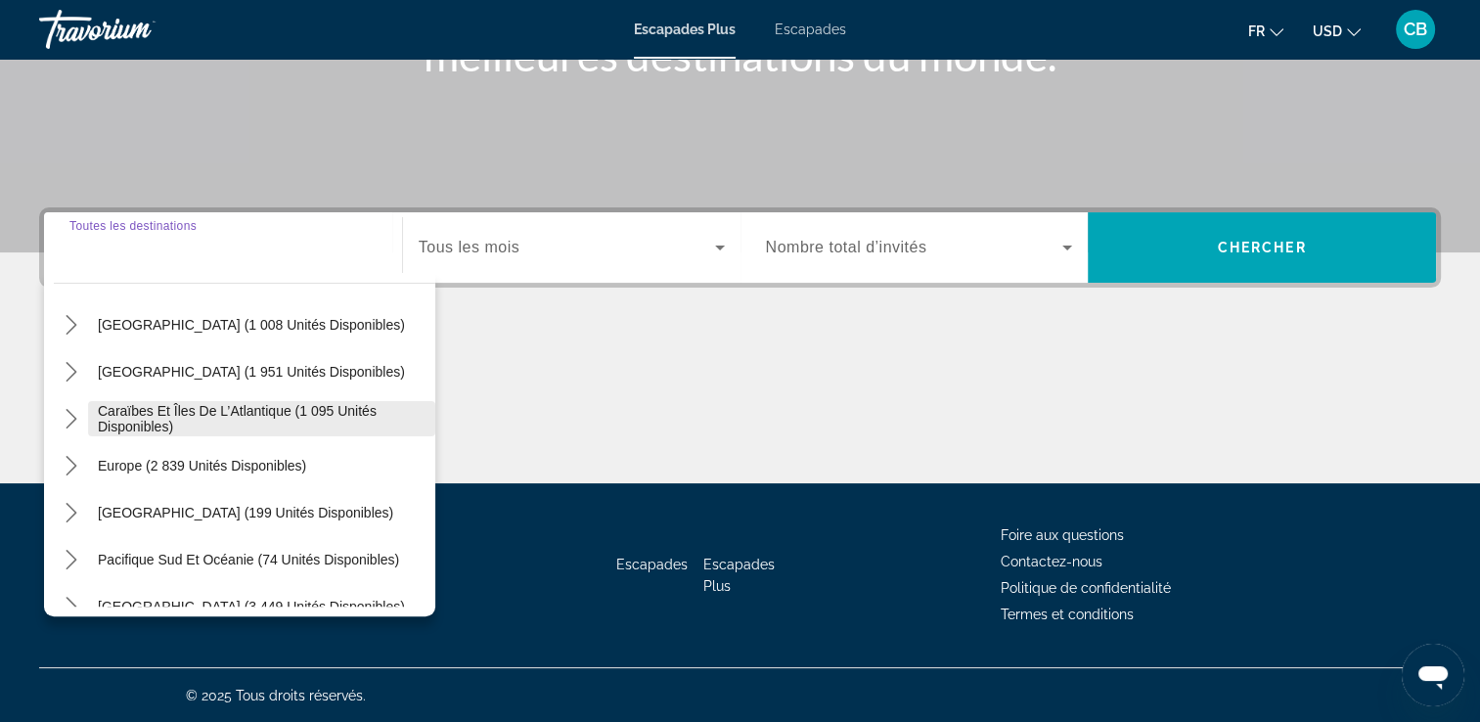
scroll to position [123, 0]
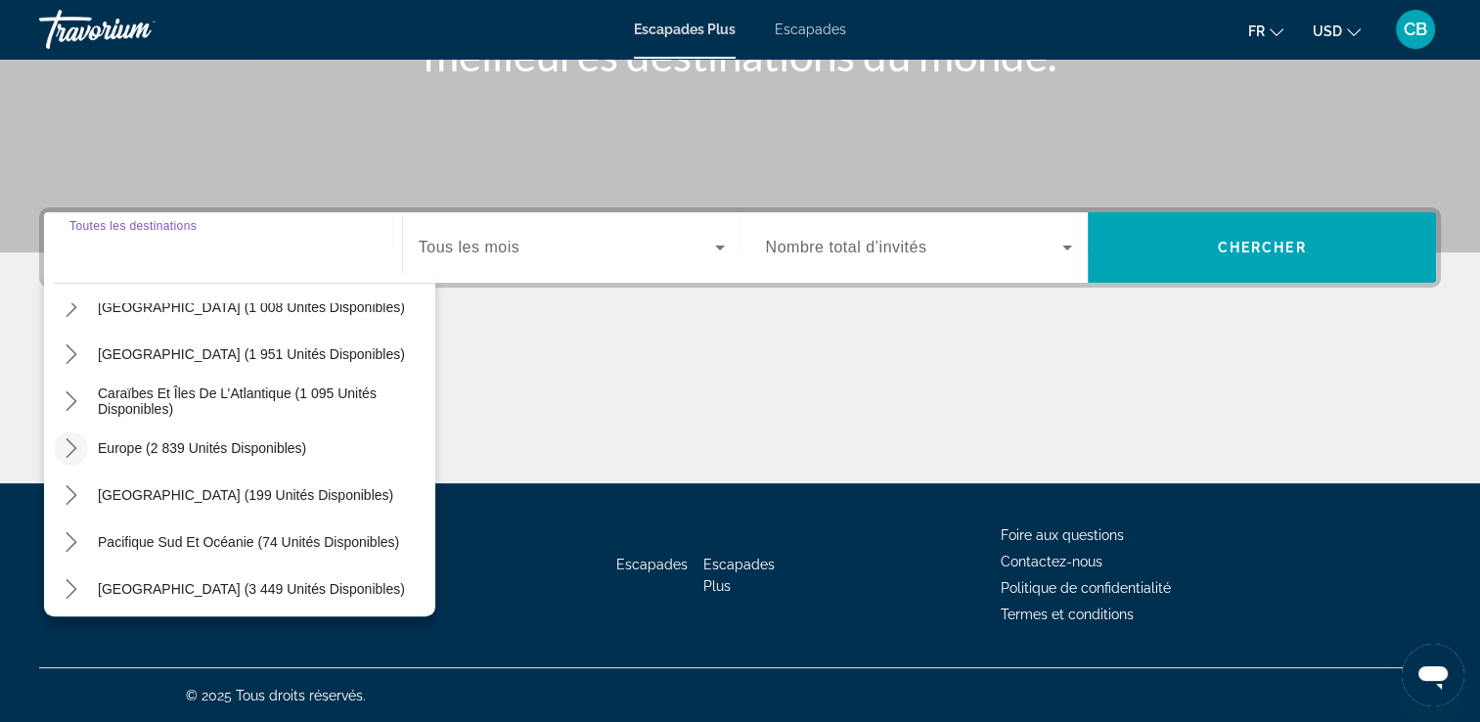
click at [80, 445] on mat-icon "Toggle Europe (2 839 unités disponibles) sous-menu" at bounding box center [71, 448] width 34 height 34
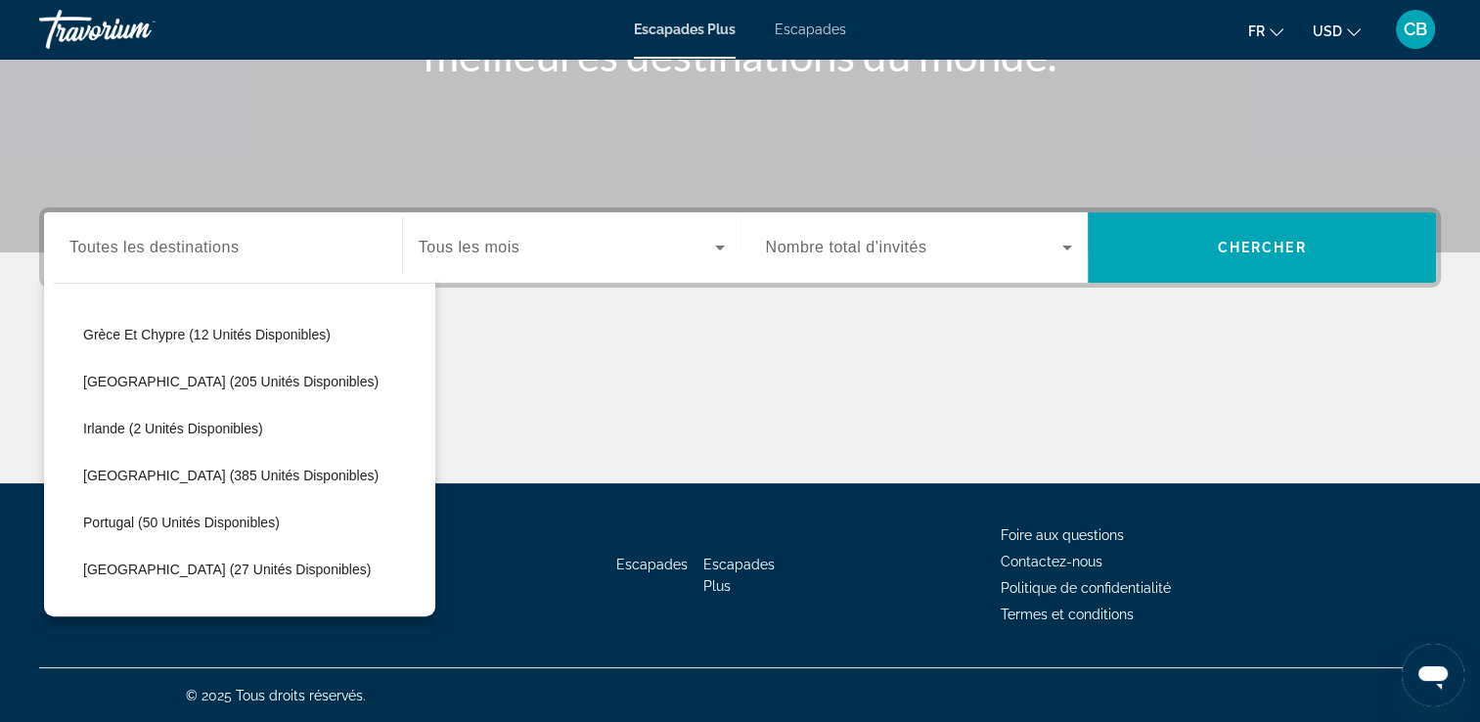
scroll to position [556, 0]
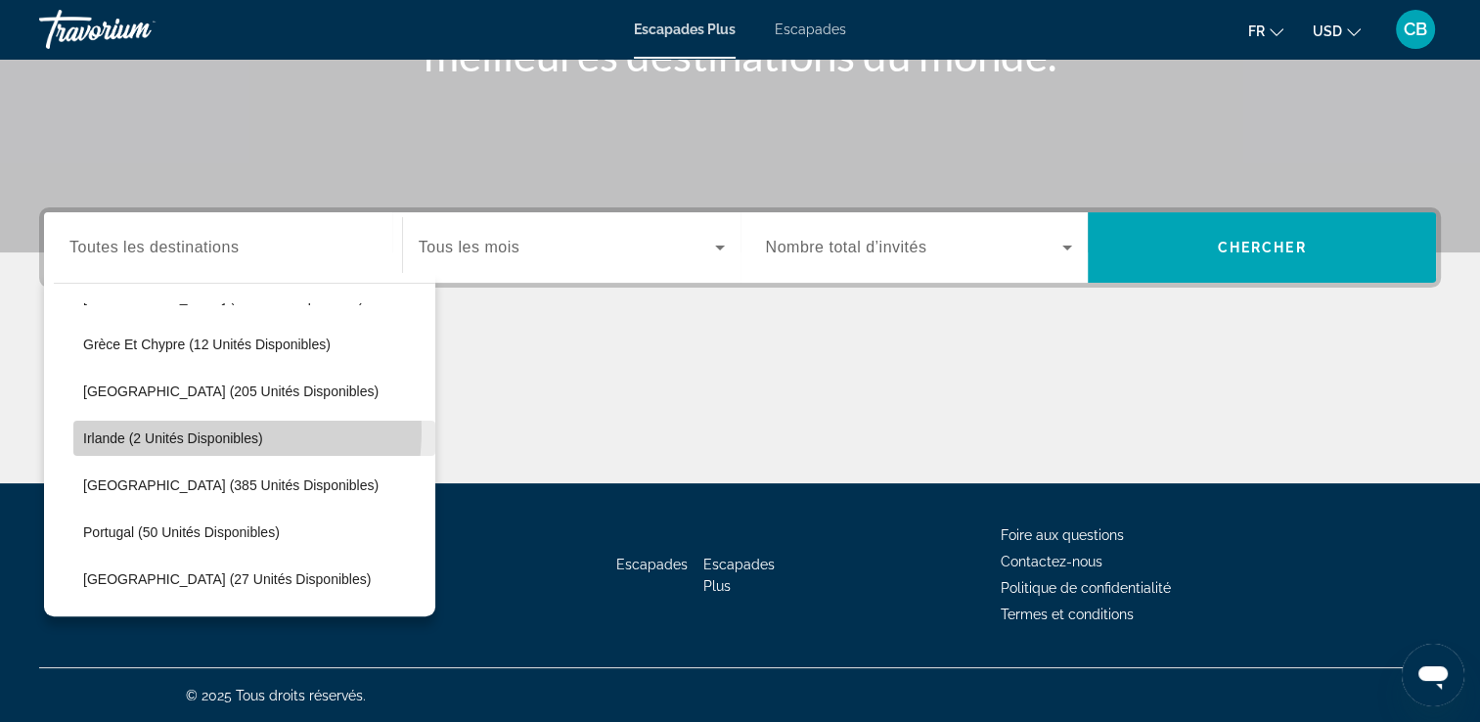
click at [193, 430] on span "Irlande (2 unités disponibles)" at bounding box center [173, 438] width 180 height 16
type input "**********"
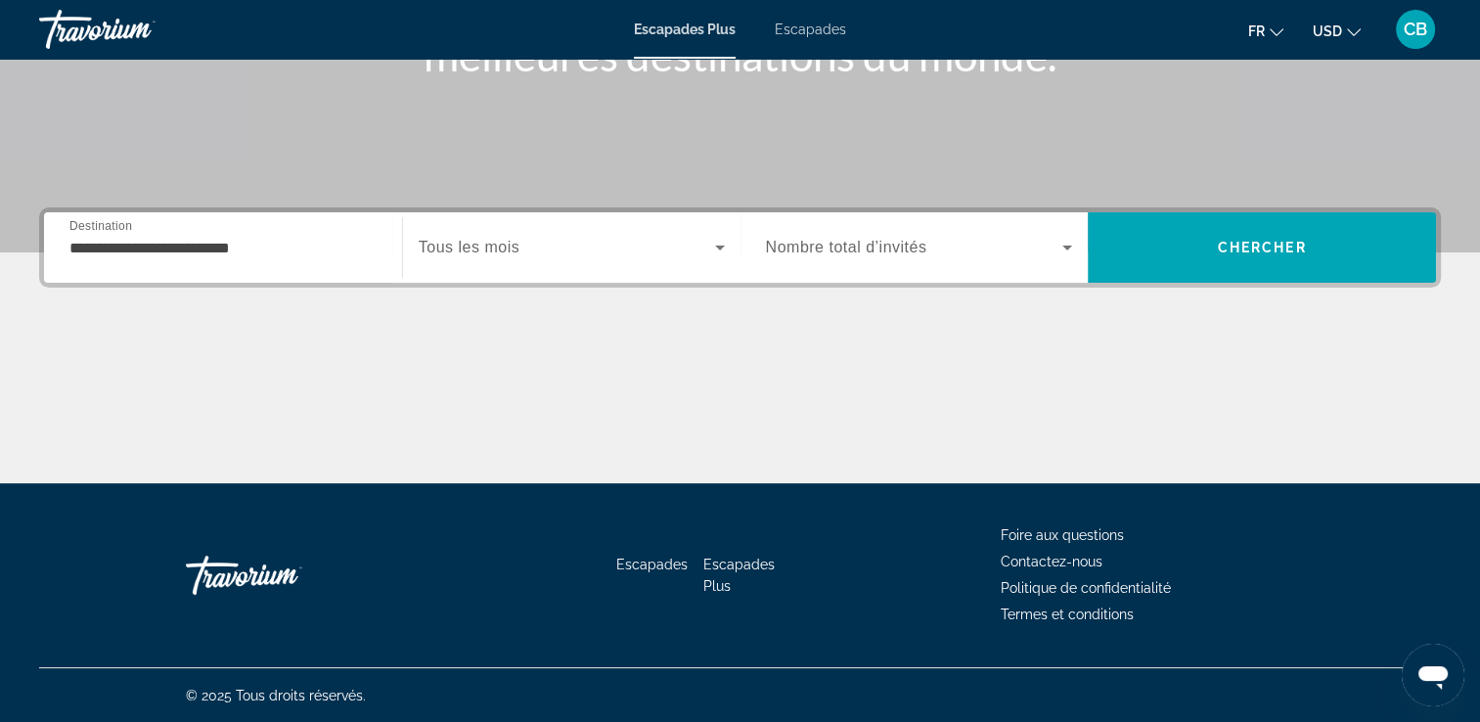
click at [533, 270] on div "Widget de recherche" at bounding box center [572, 247] width 306 height 55
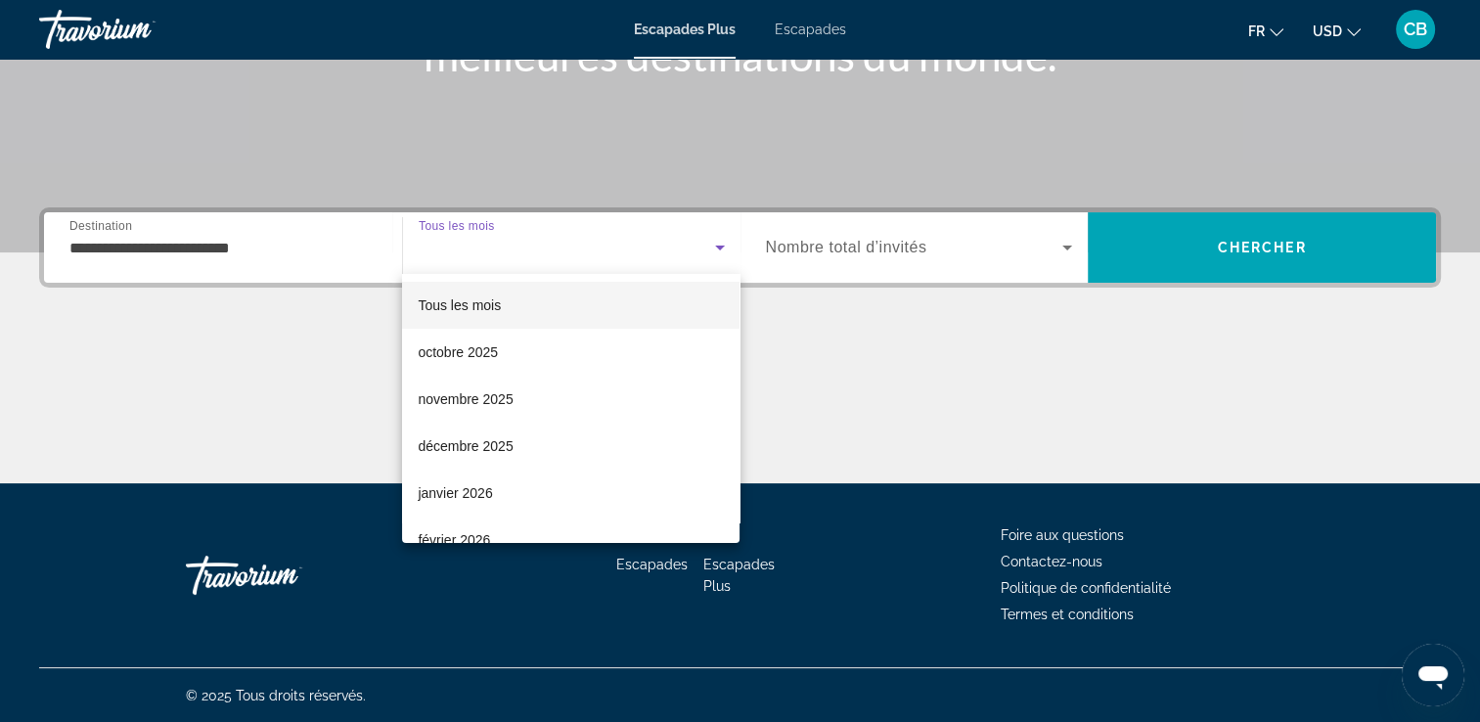
click at [533, 270] on div at bounding box center [740, 361] width 1480 height 722
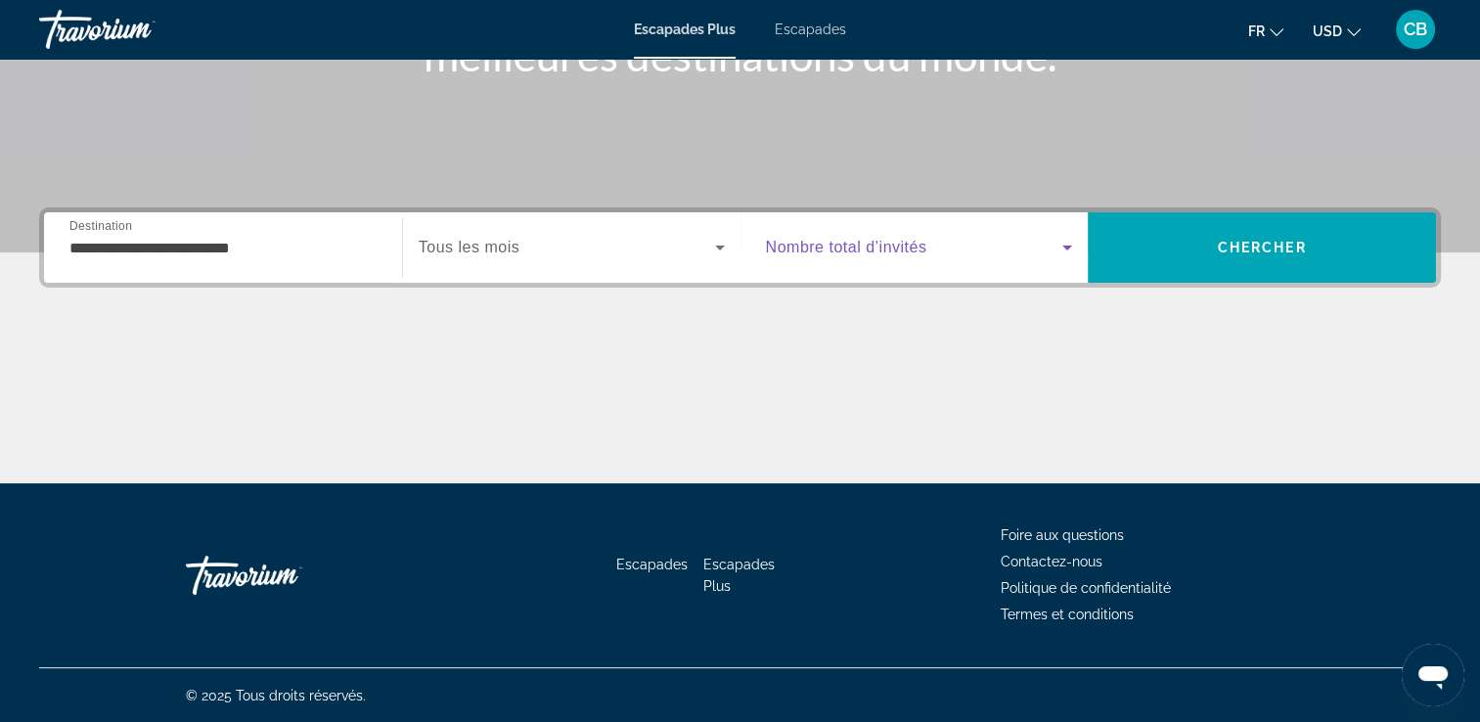
click at [1065, 253] on icon "Widget de recherche" at bounding box center [1067, 247] width 23 height 23
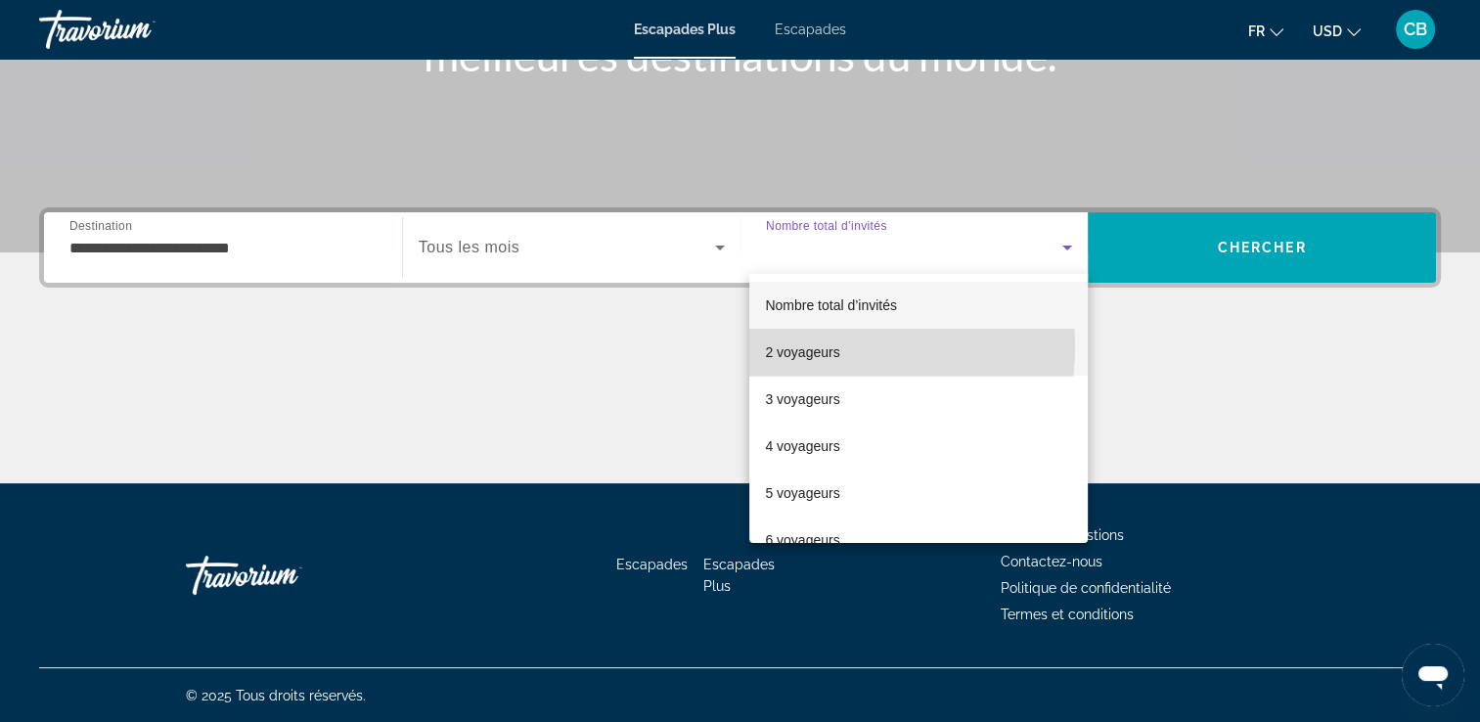
click at [826, 347] on font "2 voyageurs" at bounding box center [802, 352] width 74 height 16
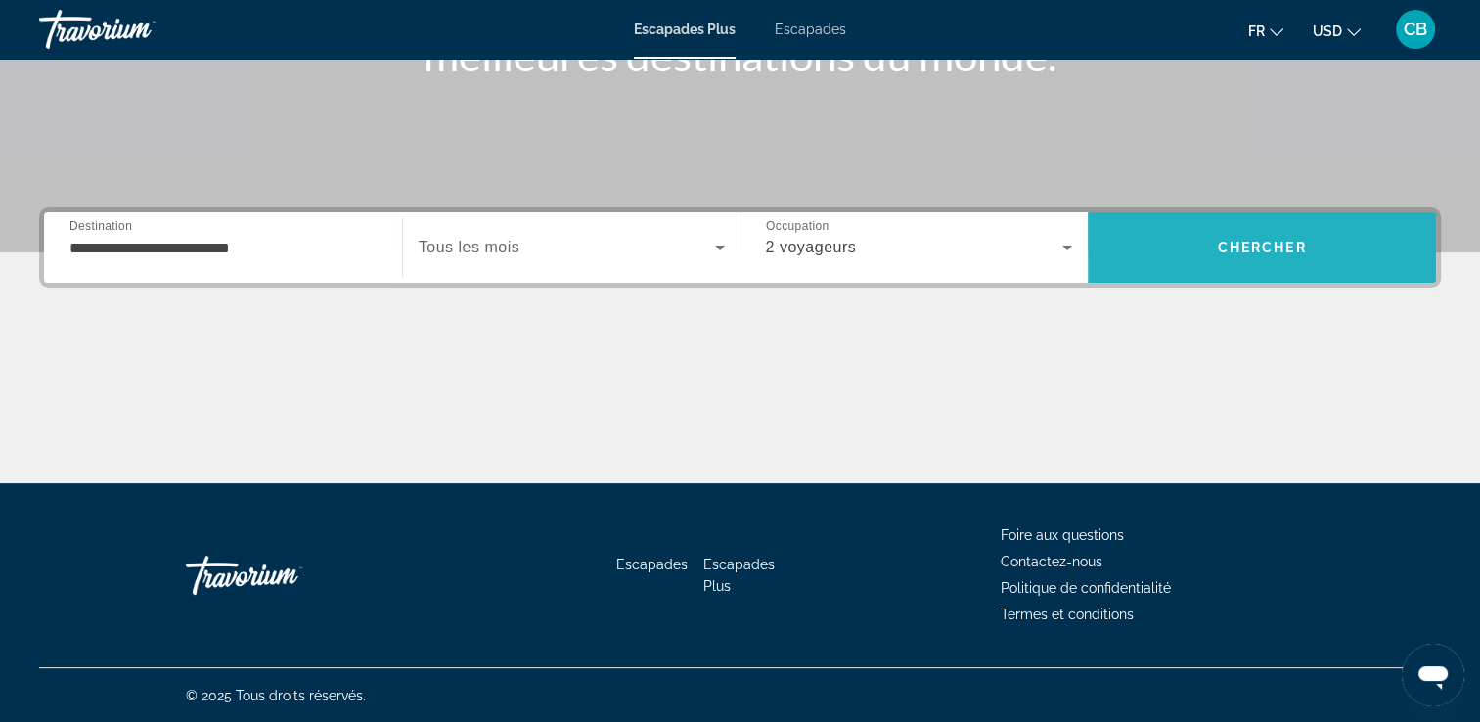
click at [1270, 240] on span "Chercher" at bounding box center [1262, 248] width 89 height 16
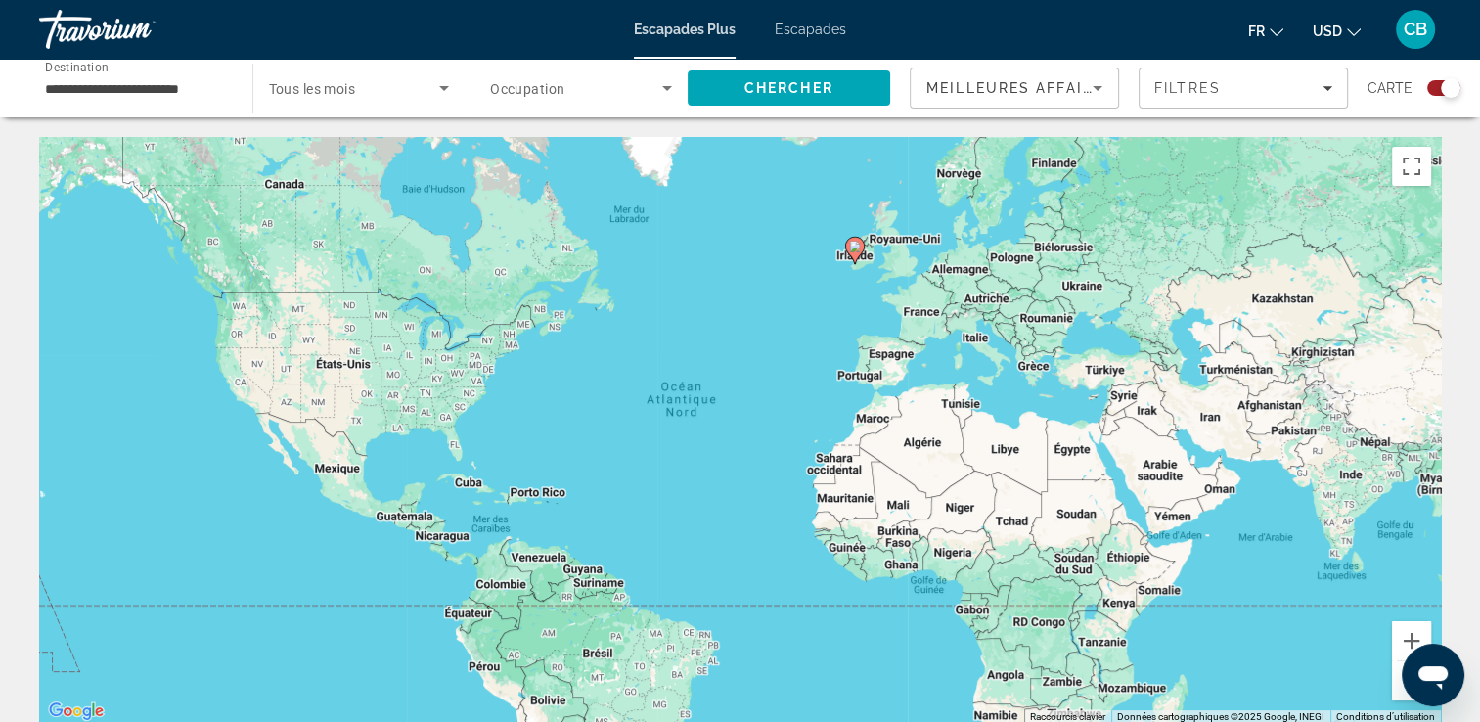
click at [1453, 92] on div "Widget de recherche" at bounding box center [1451, 88] width 20 height 20
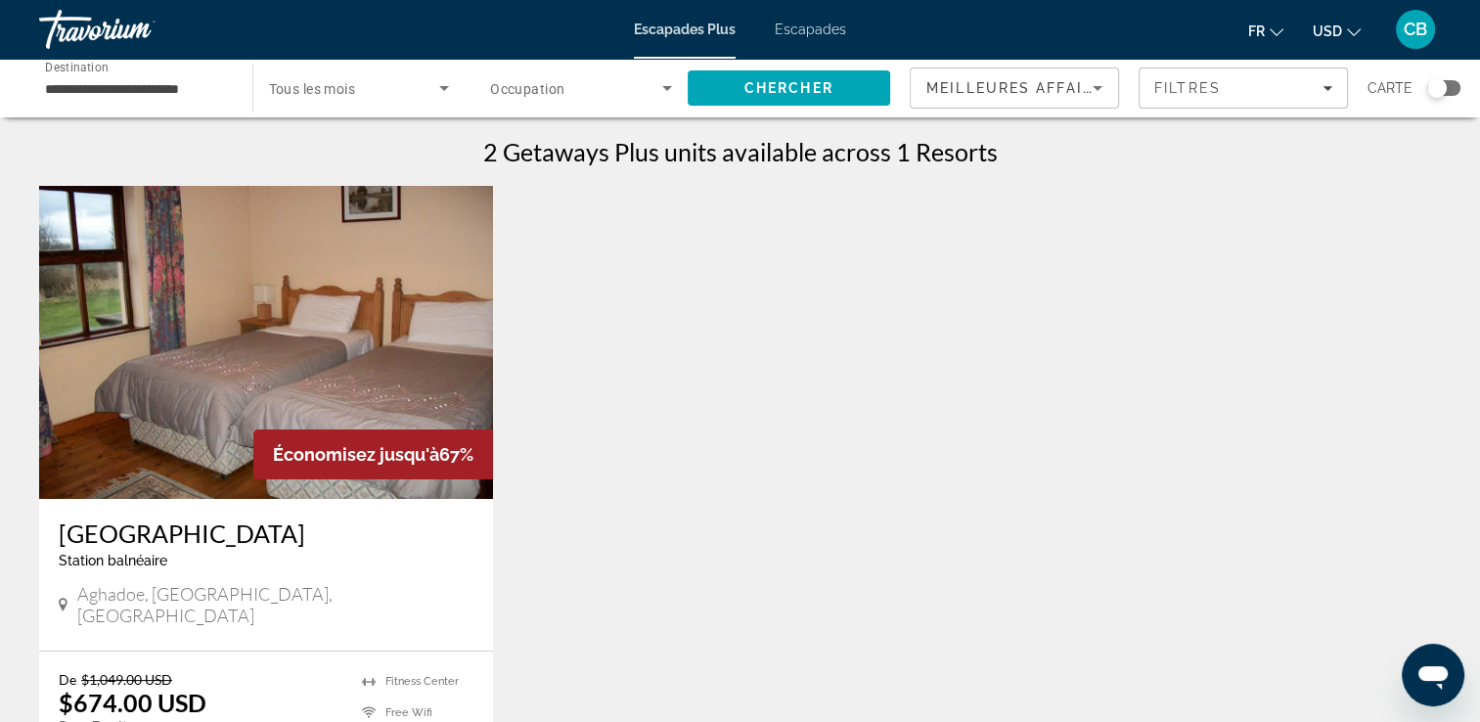
click at [1344, 32] on button "USD USD ($) MXN (Mex$) CAD (Can$) GBP (£) EUR (€) AUD (A$) NZD (NZ$) CNY (CN¥)" at bounding box center [1337, 31] width 48 height 28
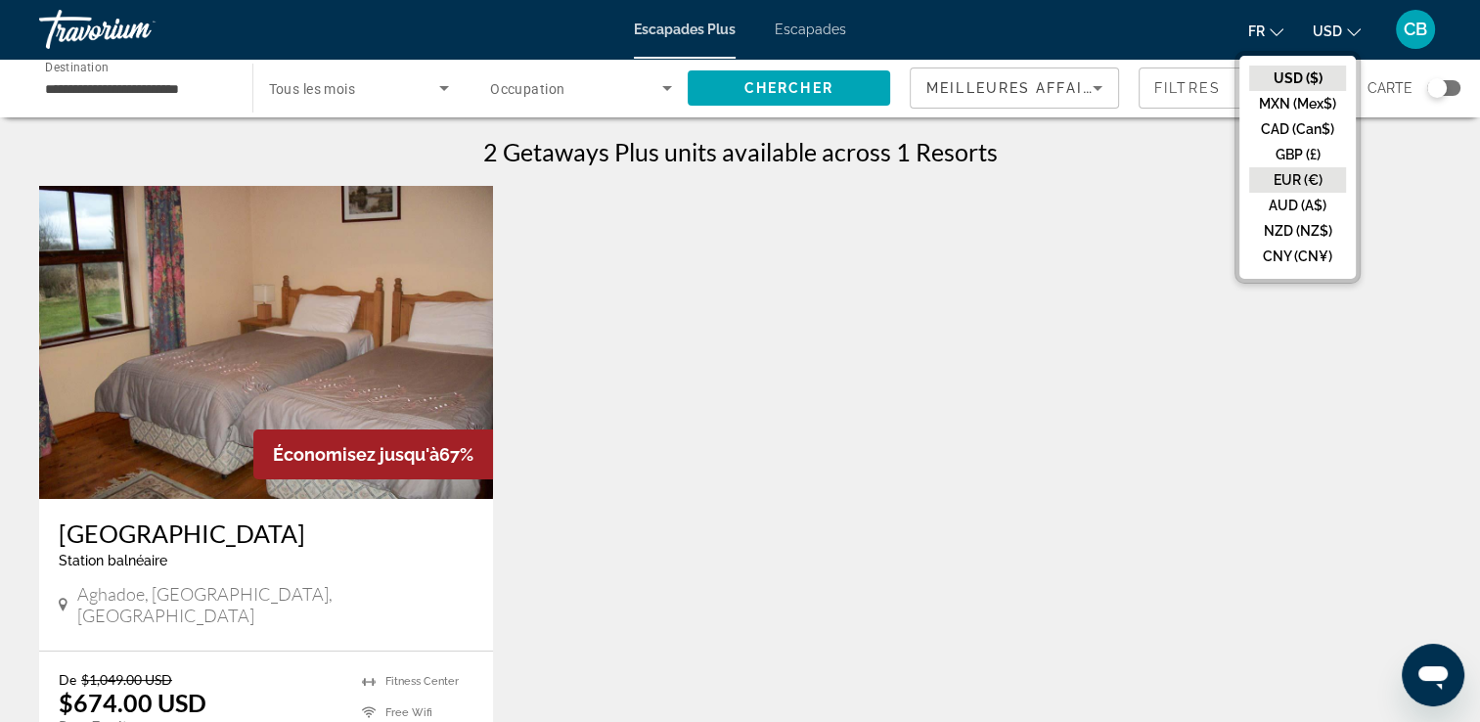
click at [1306, 178] on button "EUR (€)" at bounding box center [1297, 179] width 97 height 25
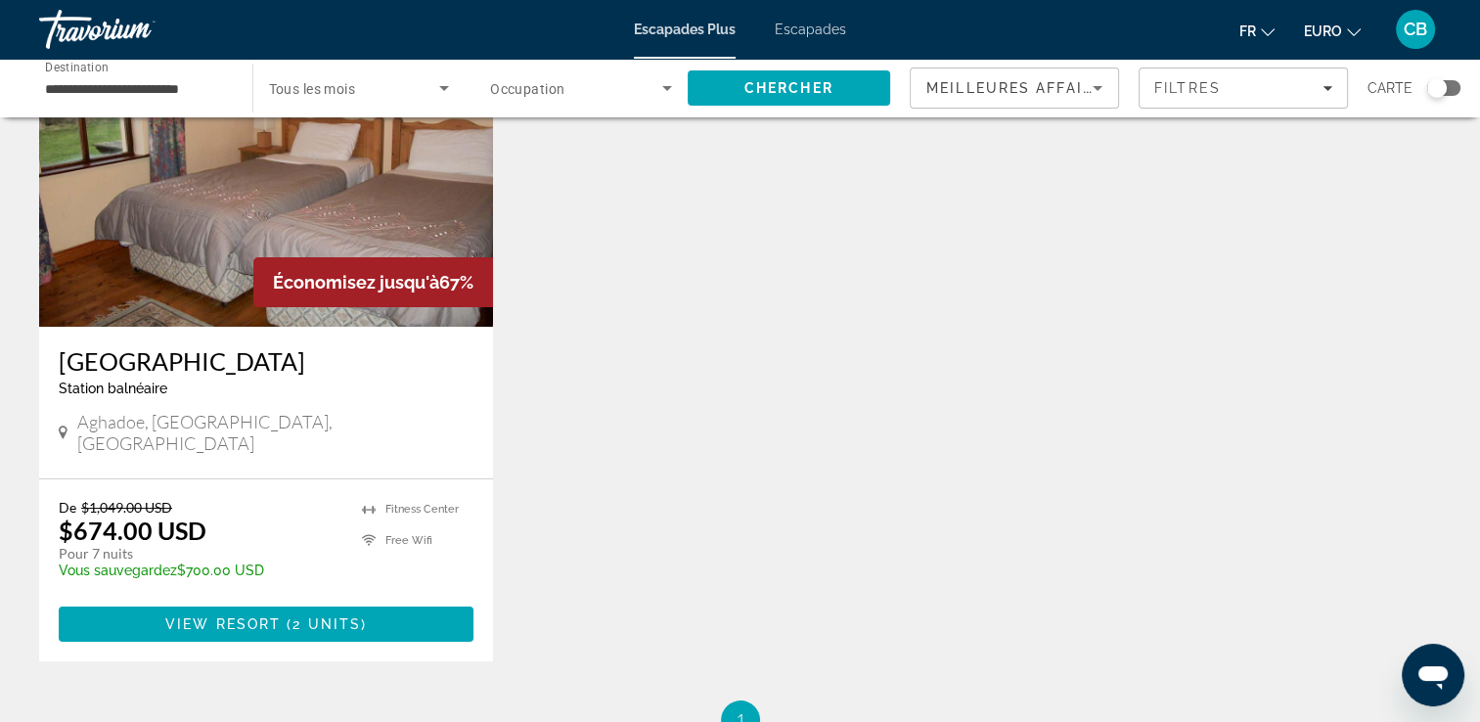
scroll to position [168, 0]
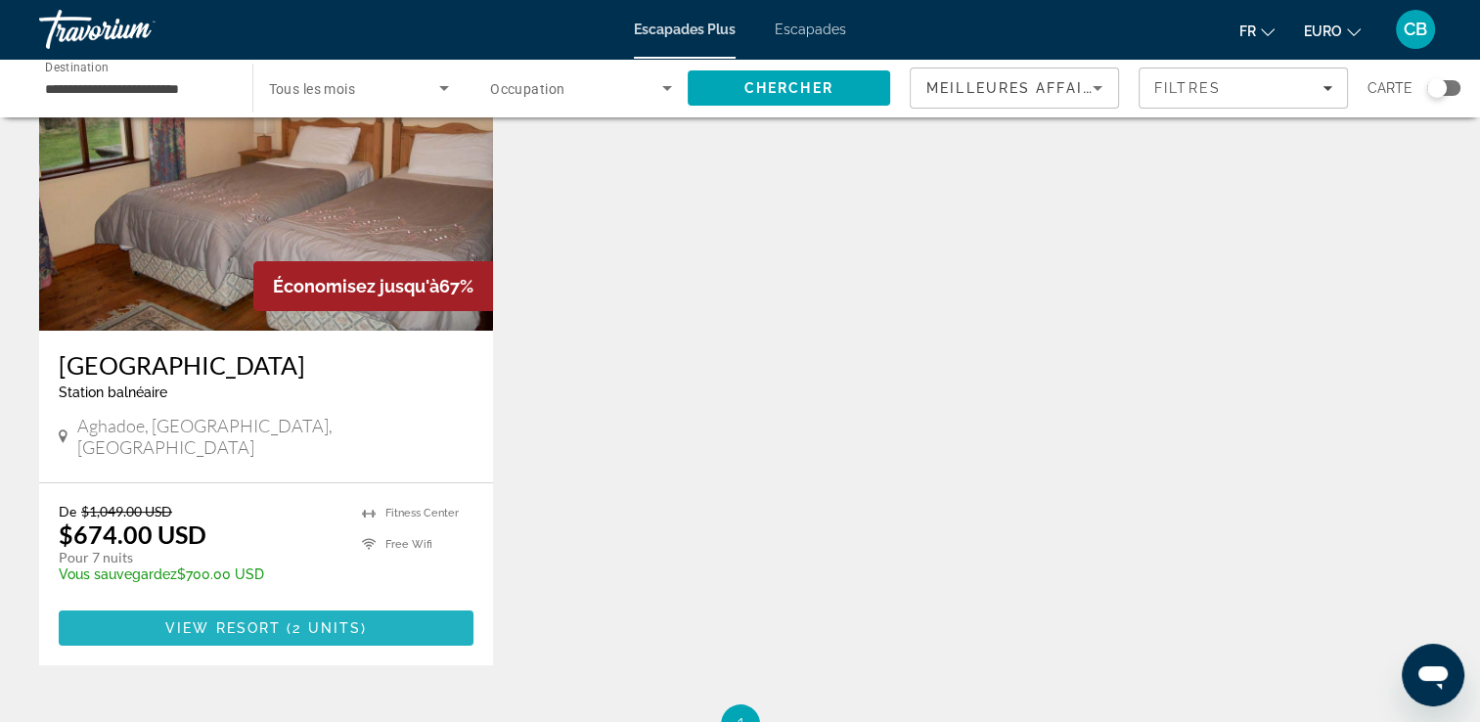
click at [311, 620] on span "2 units" at bounding box center [327, 628] width 68 height 16
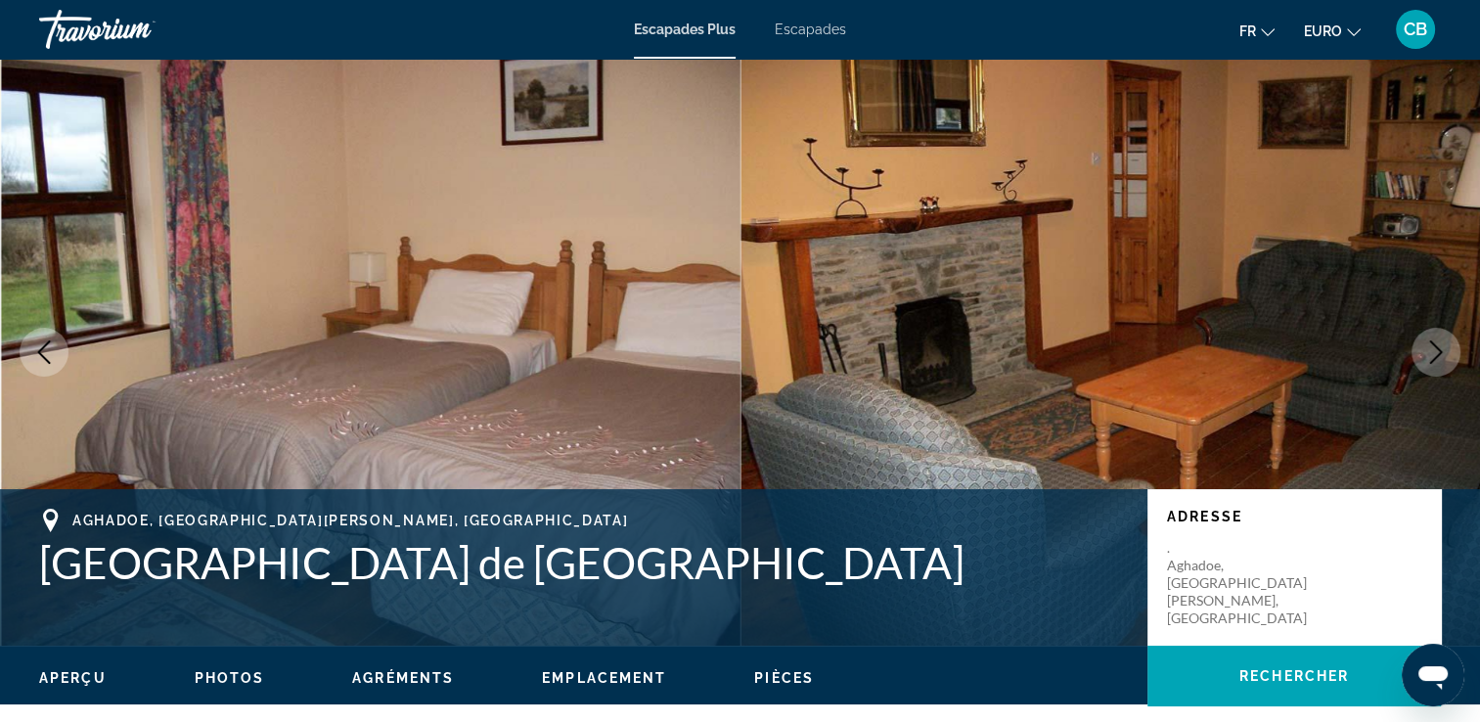
click at [805, 28] on span "Escapades" at bounding box center [810, 30] width 71 height 16
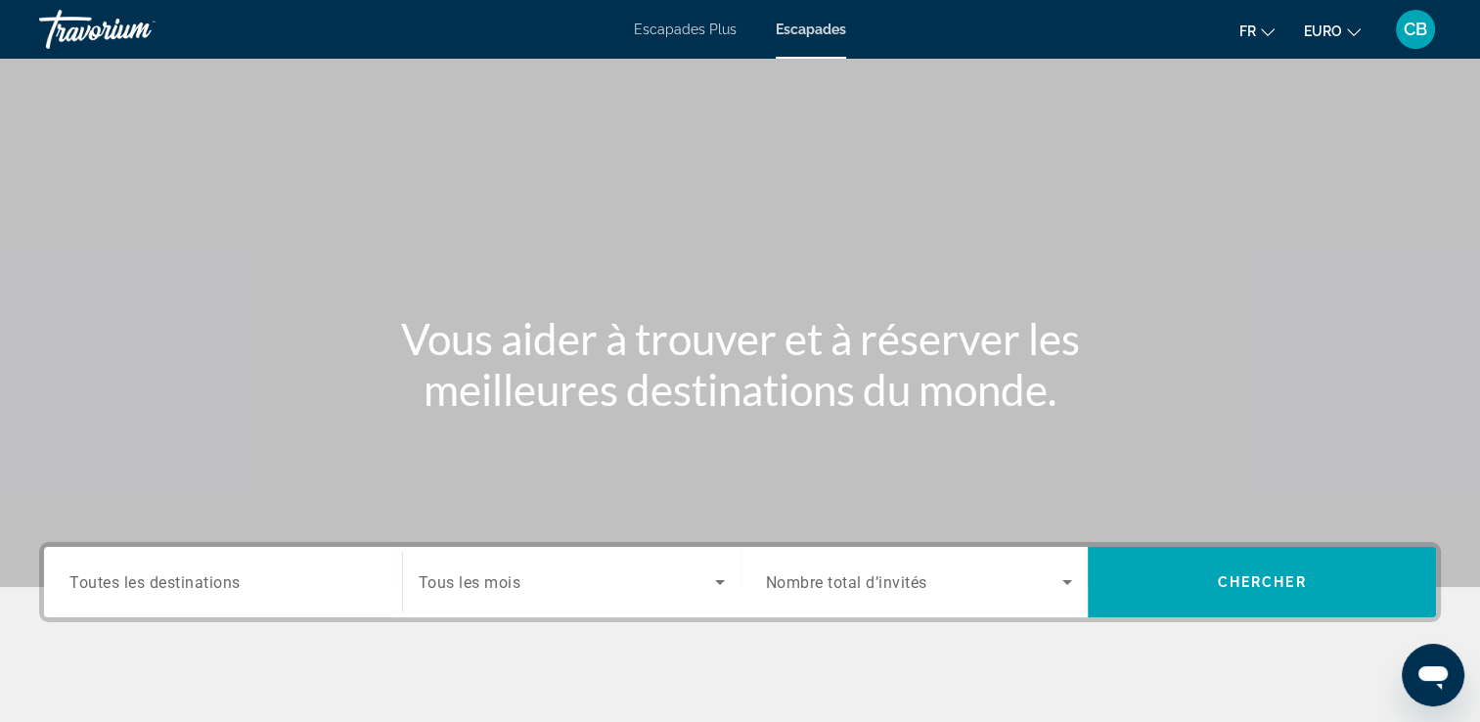
click at [245, 589] on input "Destination Toutes les destinations" at bounding box center [222, 582] width 307 height 23
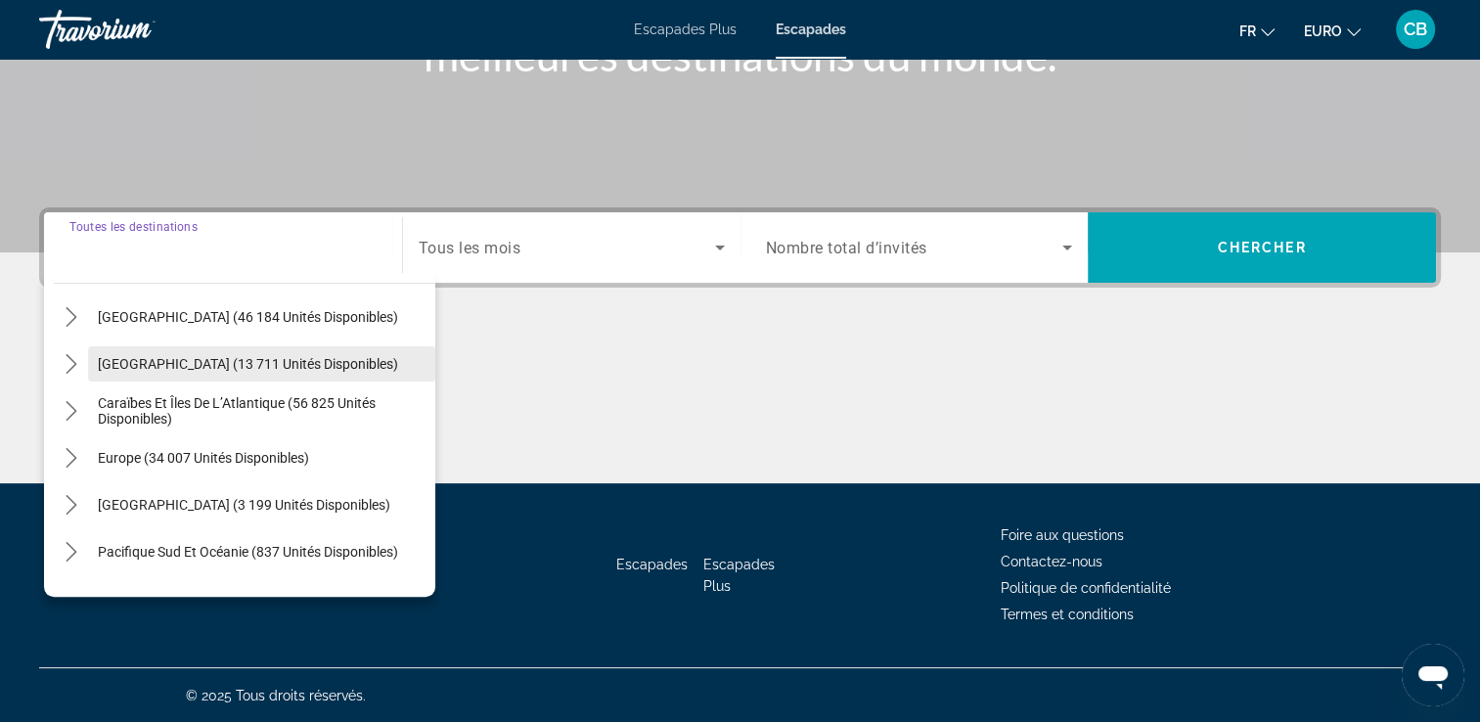
scroll to position [96, 0]
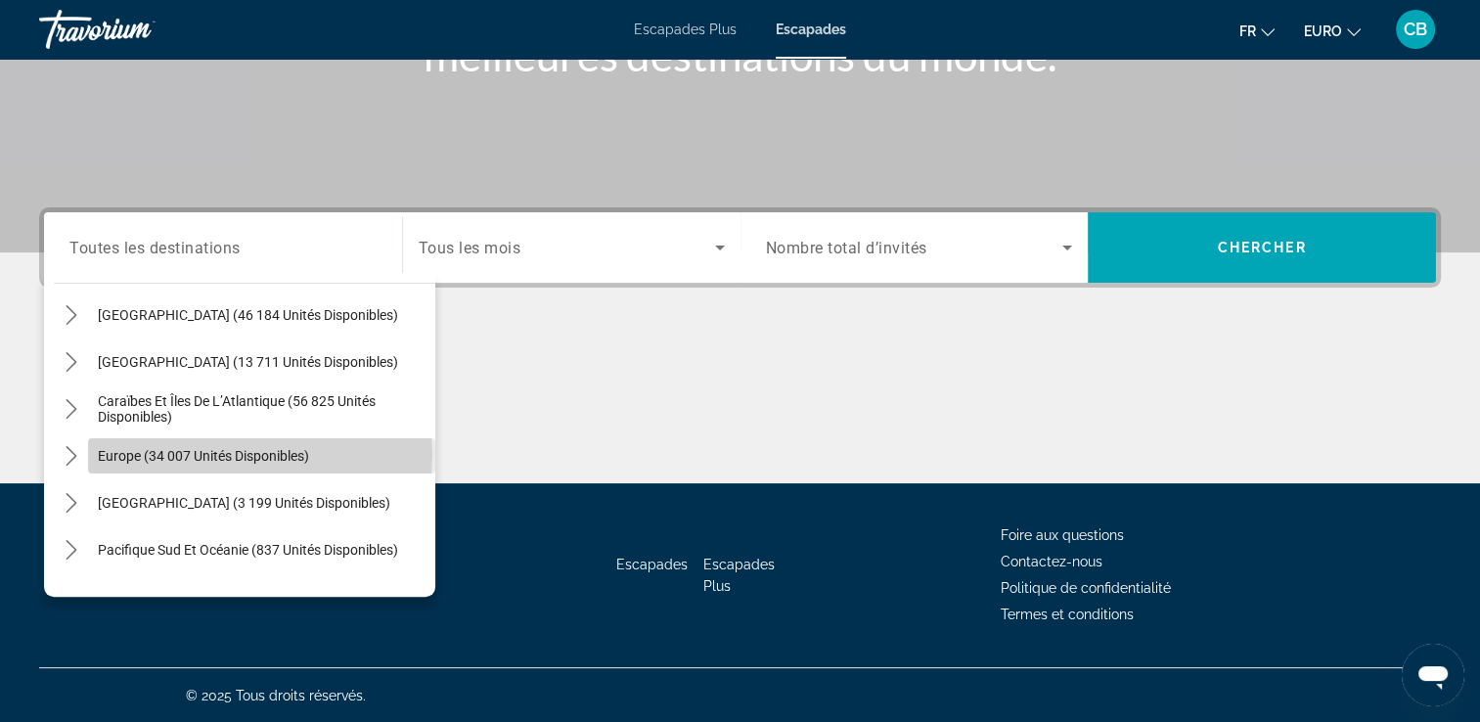
click at [259, 453] on span "Europe (34 007 unités disponibles)" at bounding box center [203, 456] width 211 height 16
type input "**********"
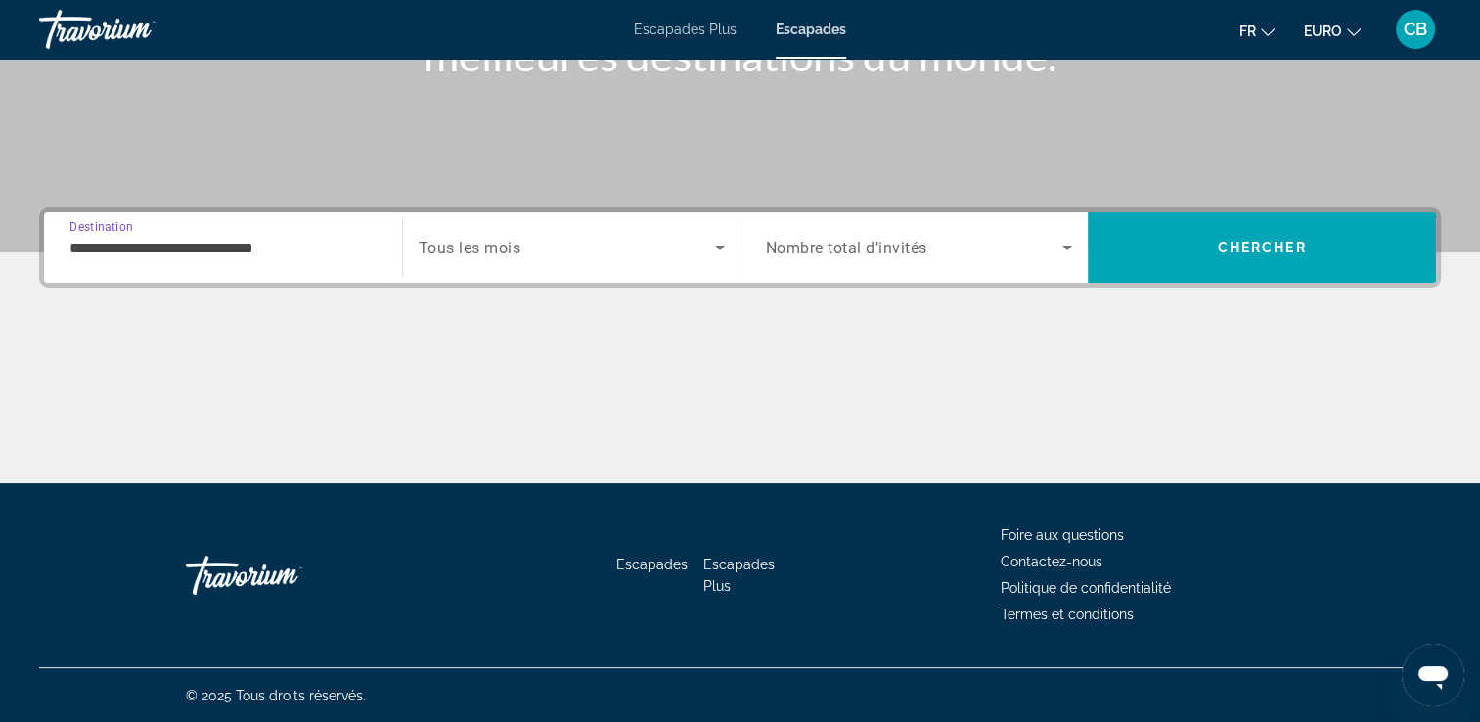
click at [1065, 248] on icon "Widget de recherche" at bounding box center [1067, 247] width 23 height 23
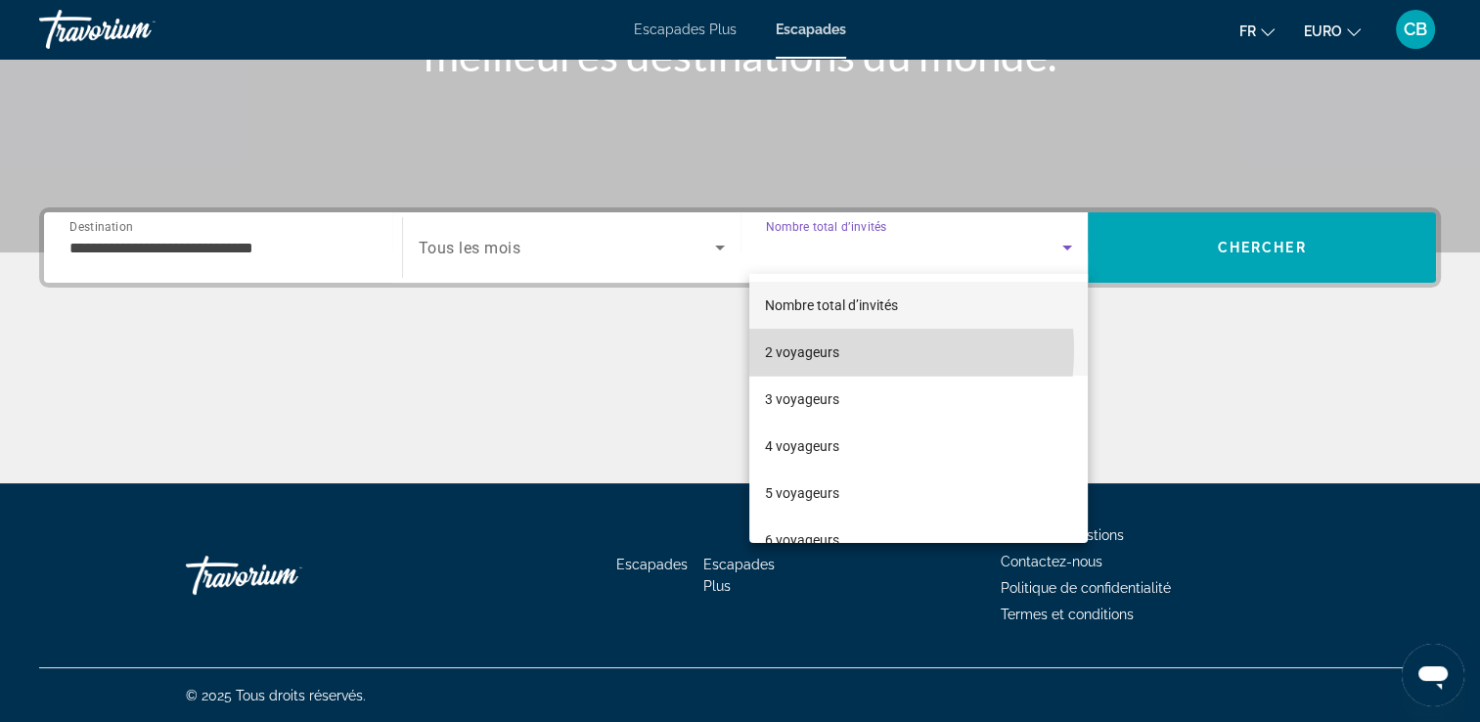
click at [834, 350] on font "2 voyageurs" at bounding box center [802, 352] width 74 height 16
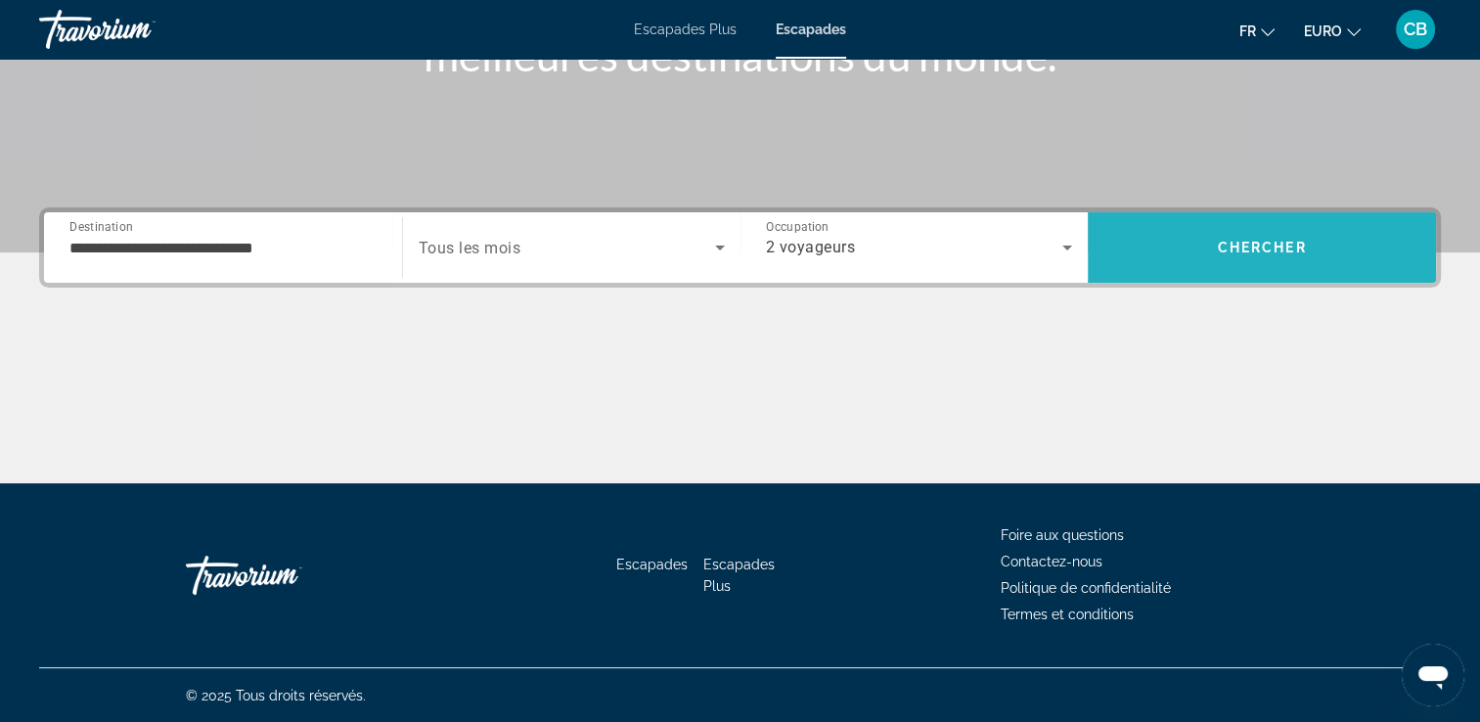
click at [1289, 245] on span "Chercher" at bounding box center [1262, 248] width 89 height 16
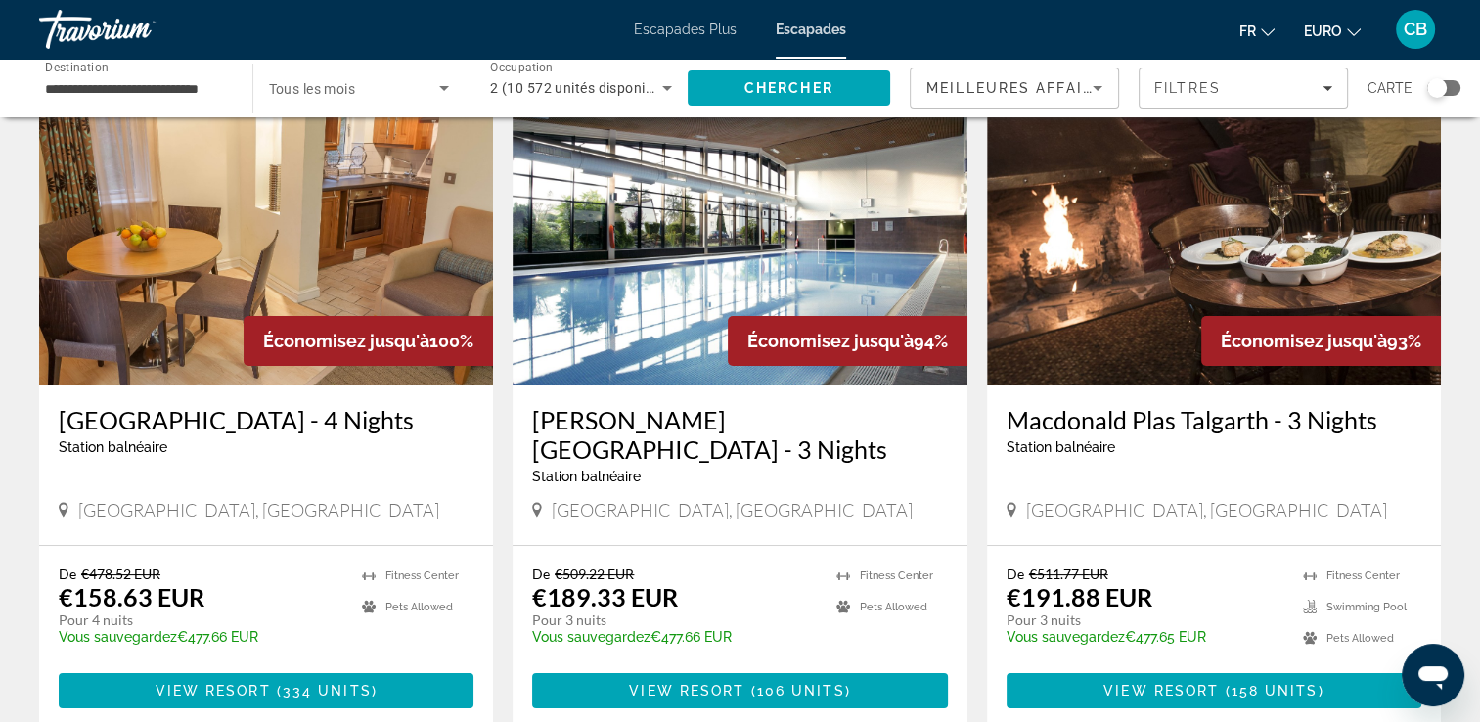
scroll to position [113, 0]
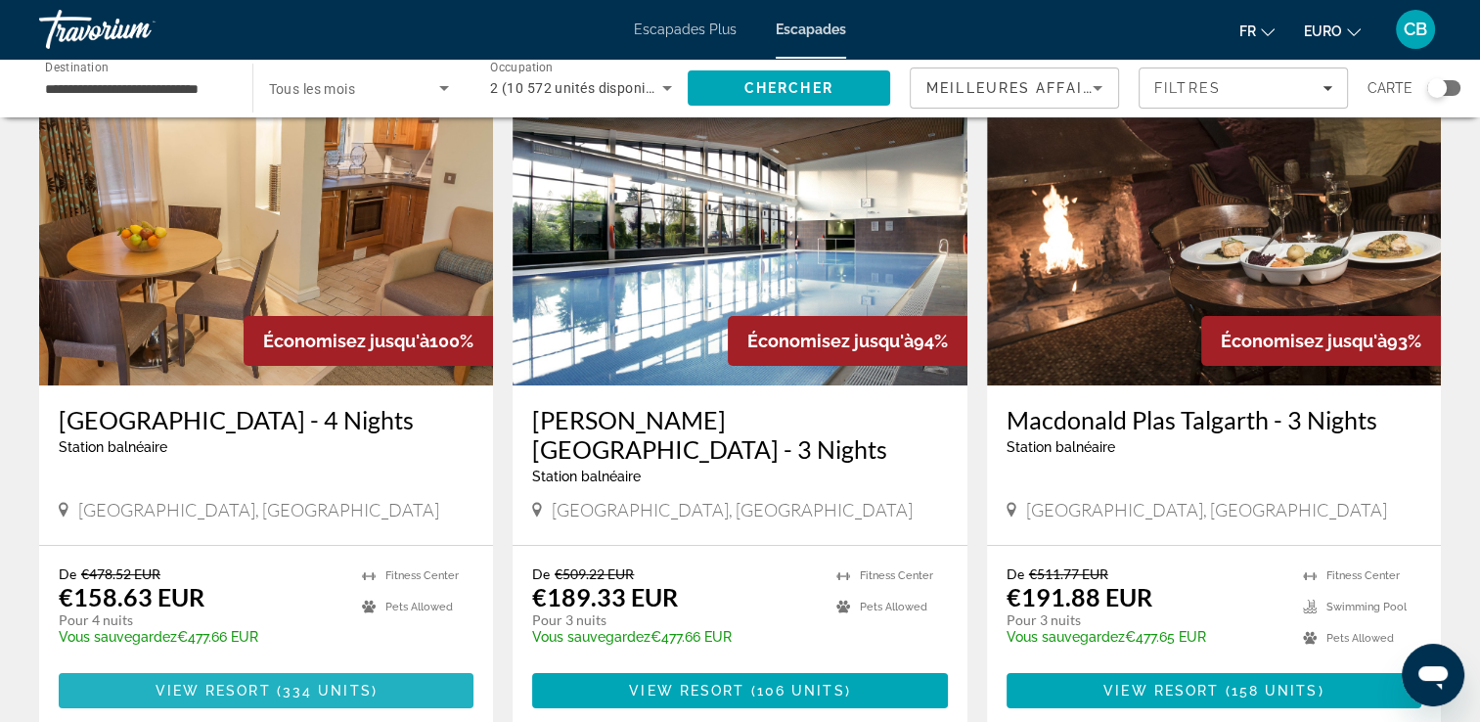
click at [290, 689] on span "334 units" at bounding box center [327, 691] width 89 height 16
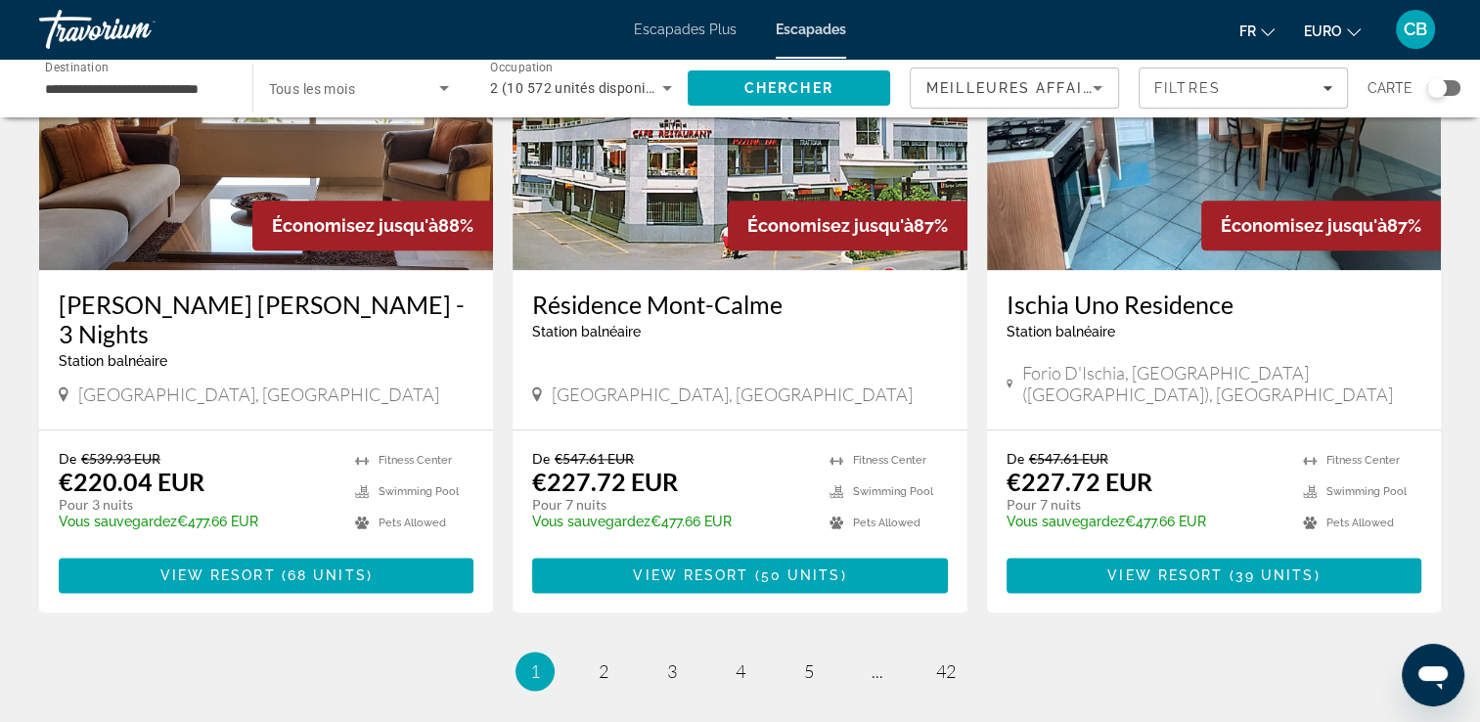
scroll to position [2470, 0]
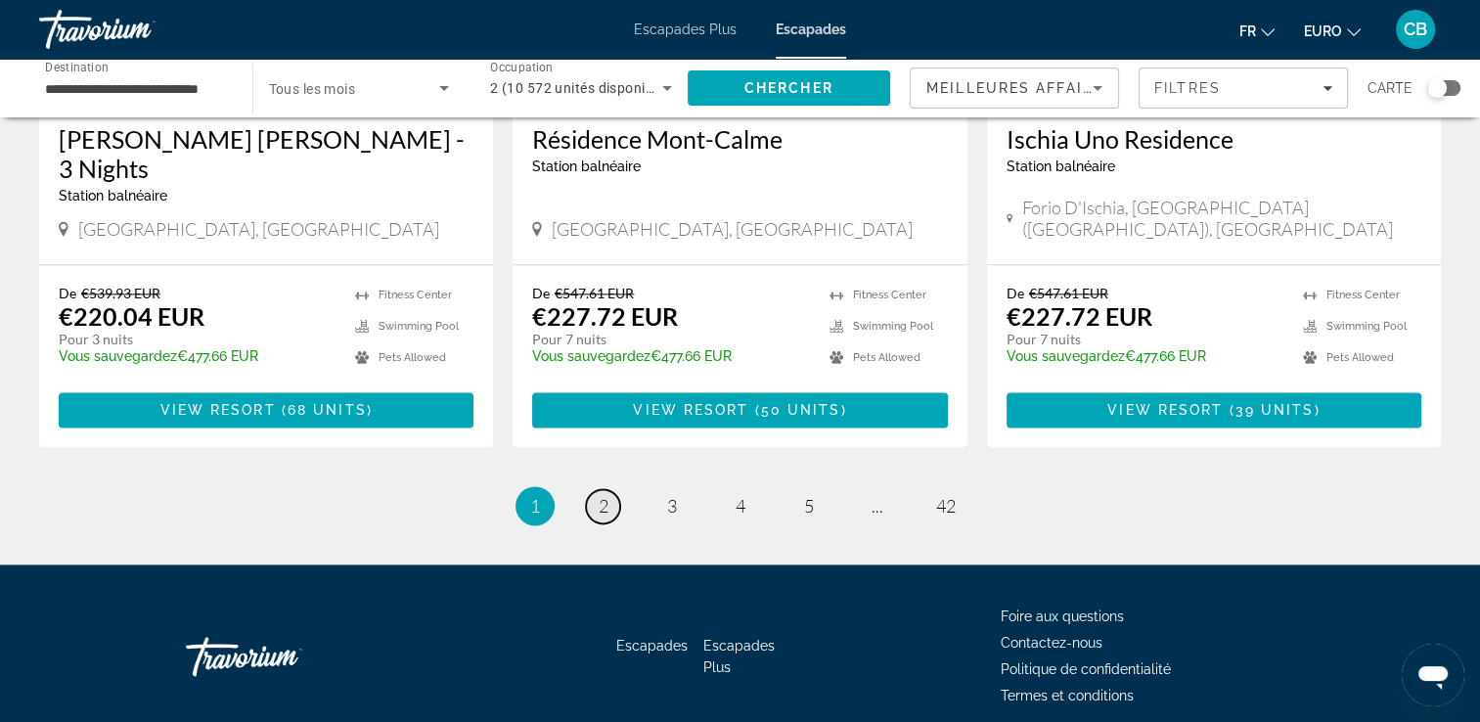
click at [615, 489] on link "page 2" at bounding box center [603, 506] width 34 height 34
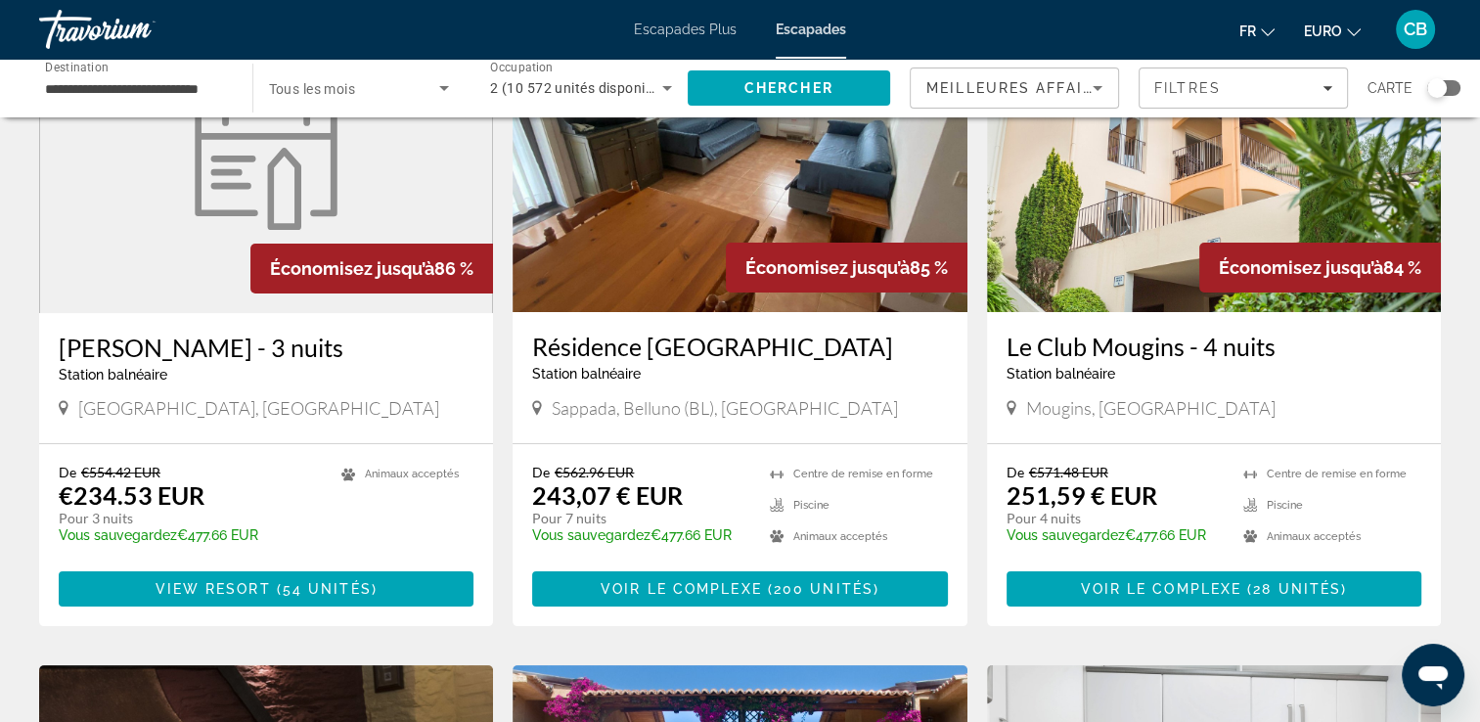
scroll to position [183, 0]
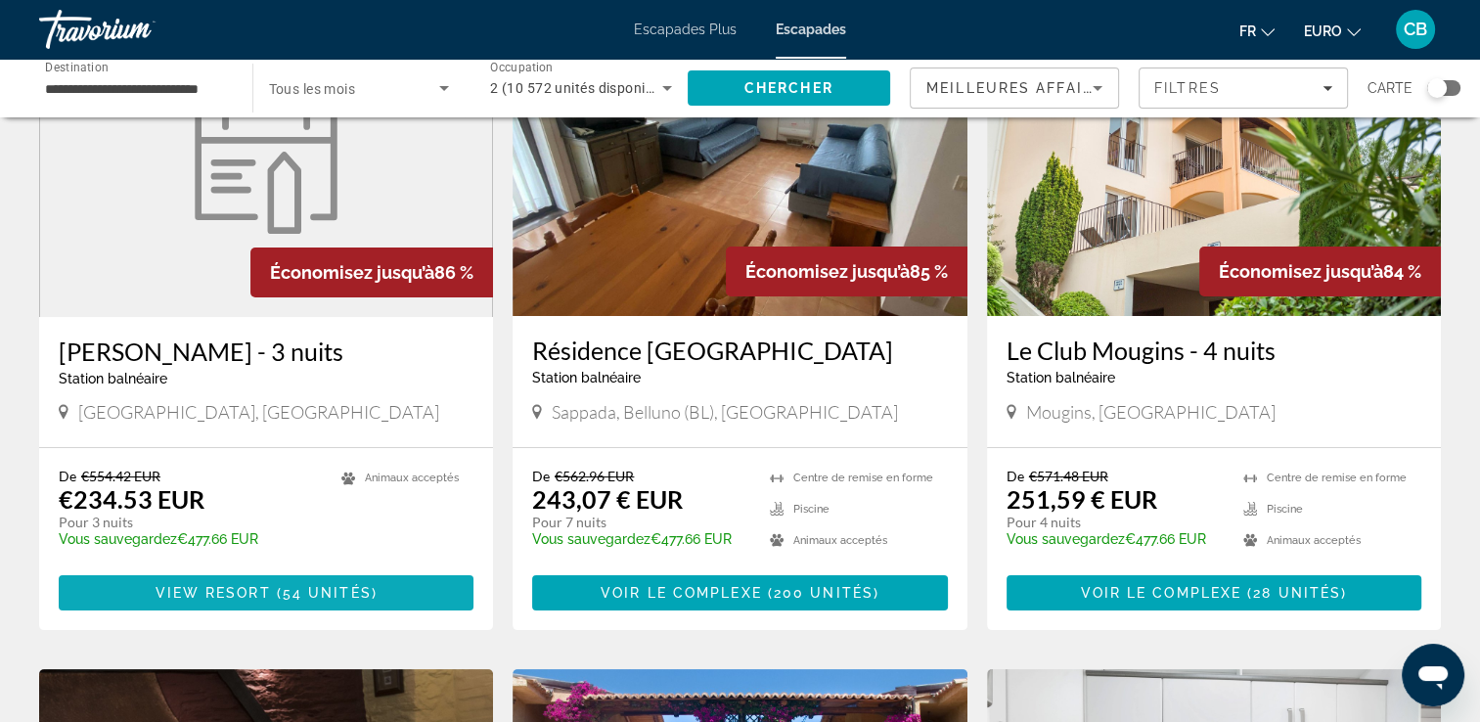
click at [314, 599] on span "54 unités" at bounding box center [327, 593] width 89 height 16
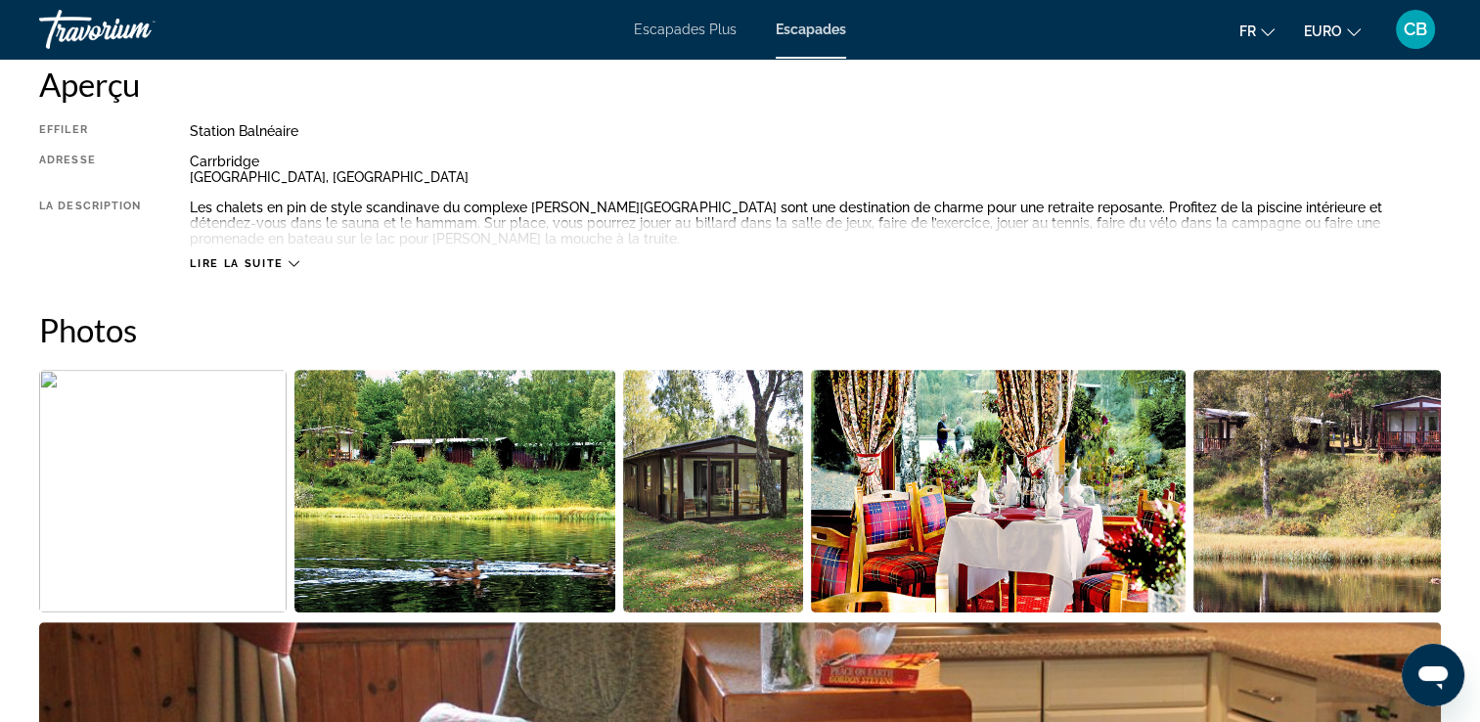
scroll to position [641, 0]
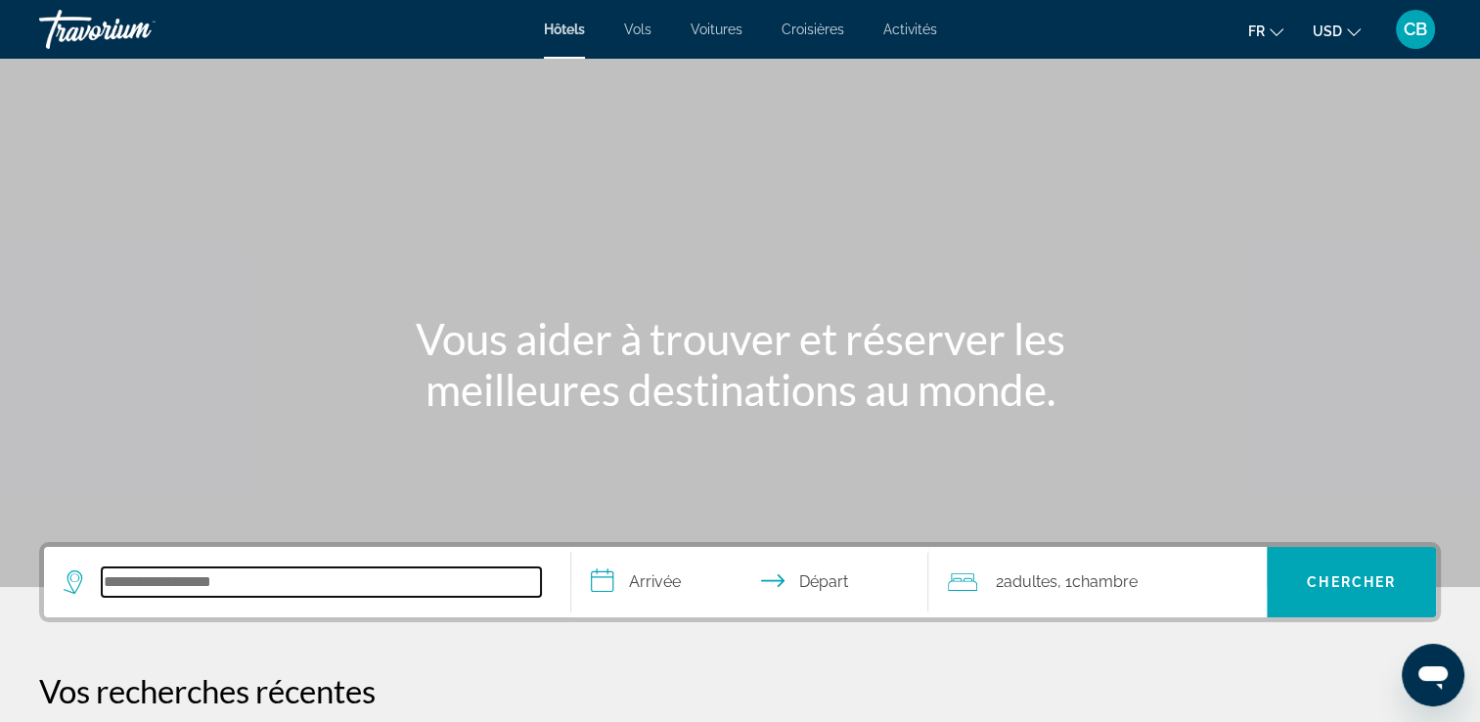
click at [223, 583] on input "Rechercher une destination hôtelière" at bounding box center [321, 581] width 439 height 29
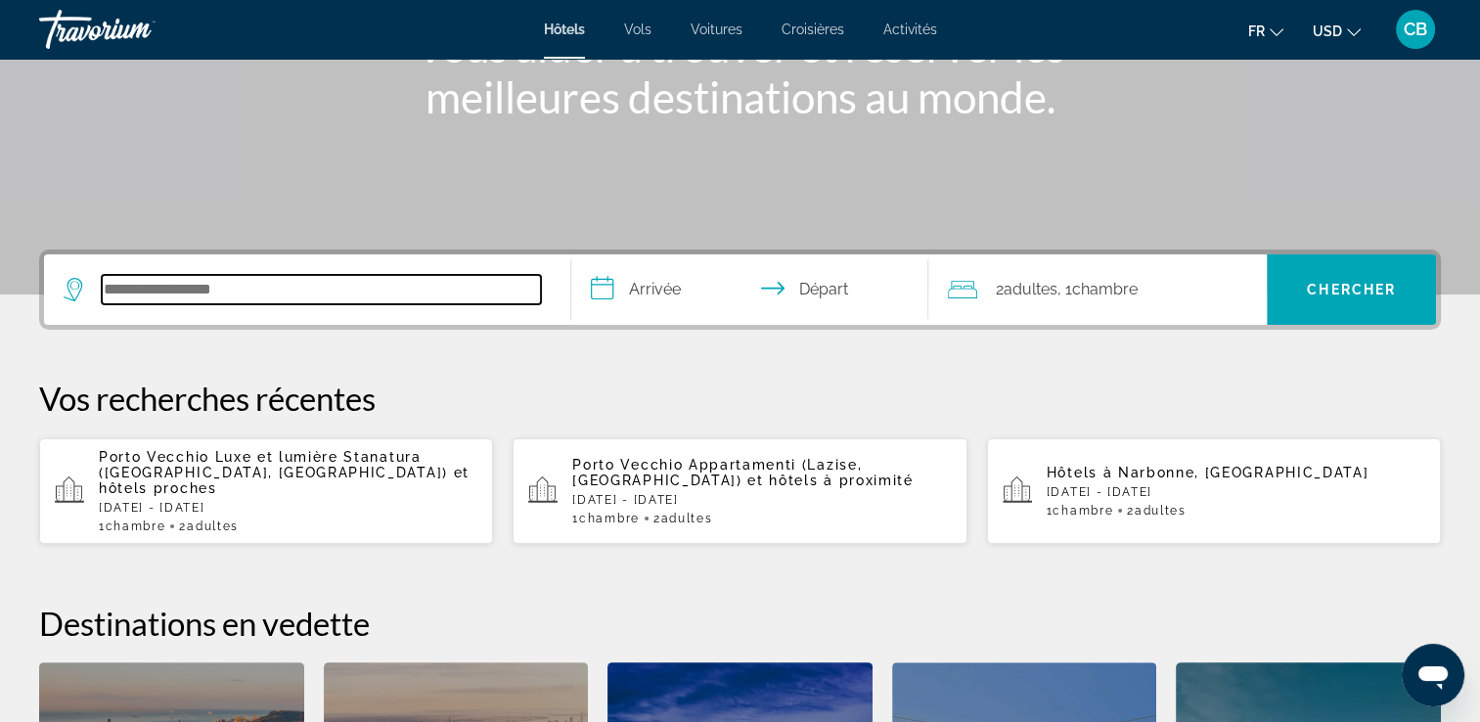
scroll to position [477, 0]
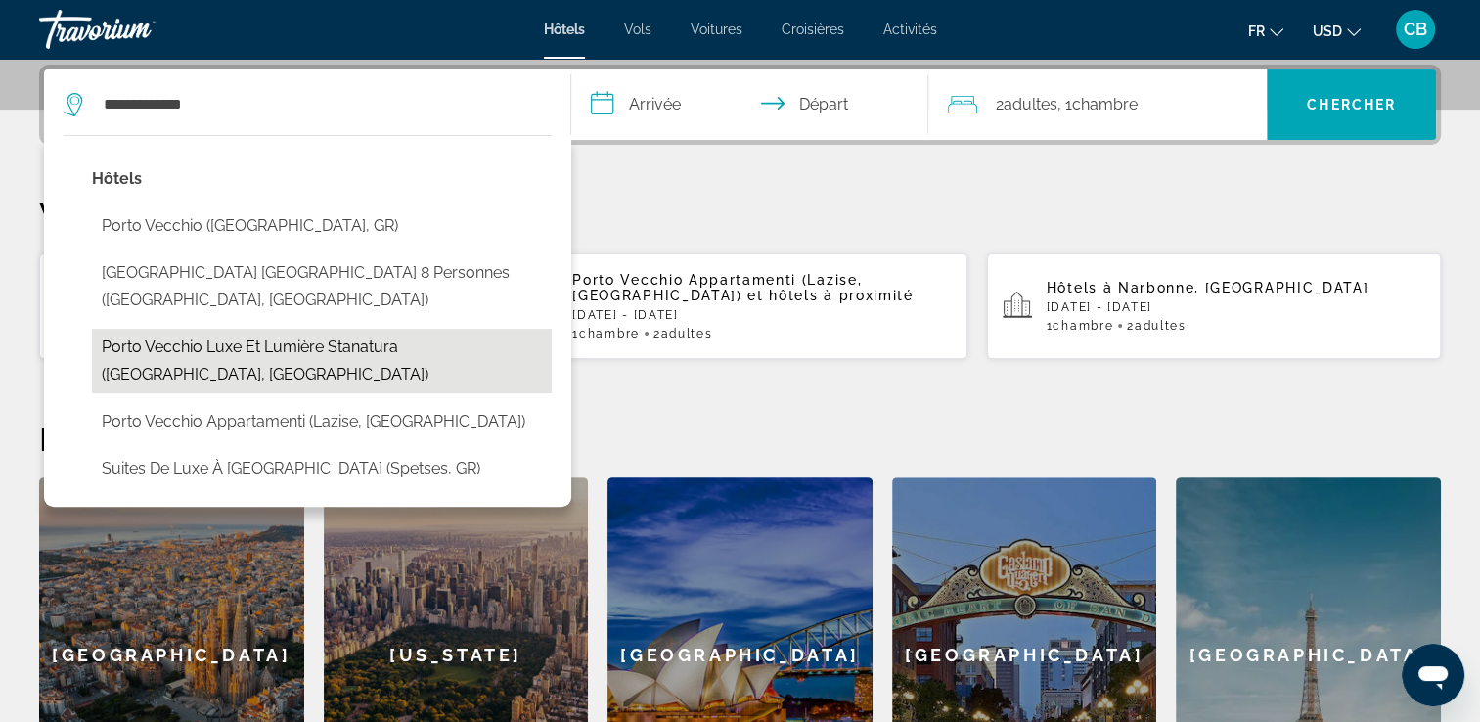
click at [423, 350] on button "Porto Vecchio Luxe et lumière Stanatura ([GEOGRAPHIC_DATA], [GEOGRAPHIC_DATA])" at bounding box center [322, 361] width 460 height 65
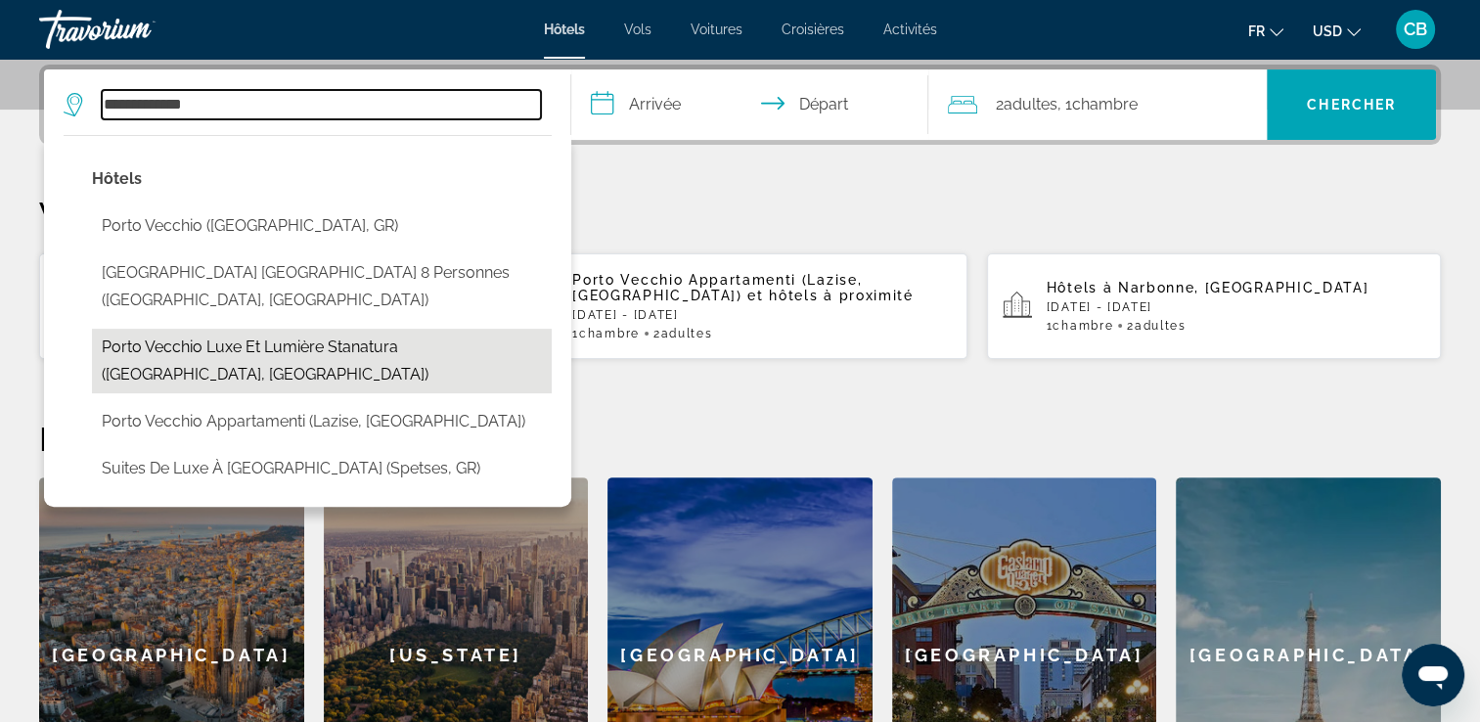
type input "**********"
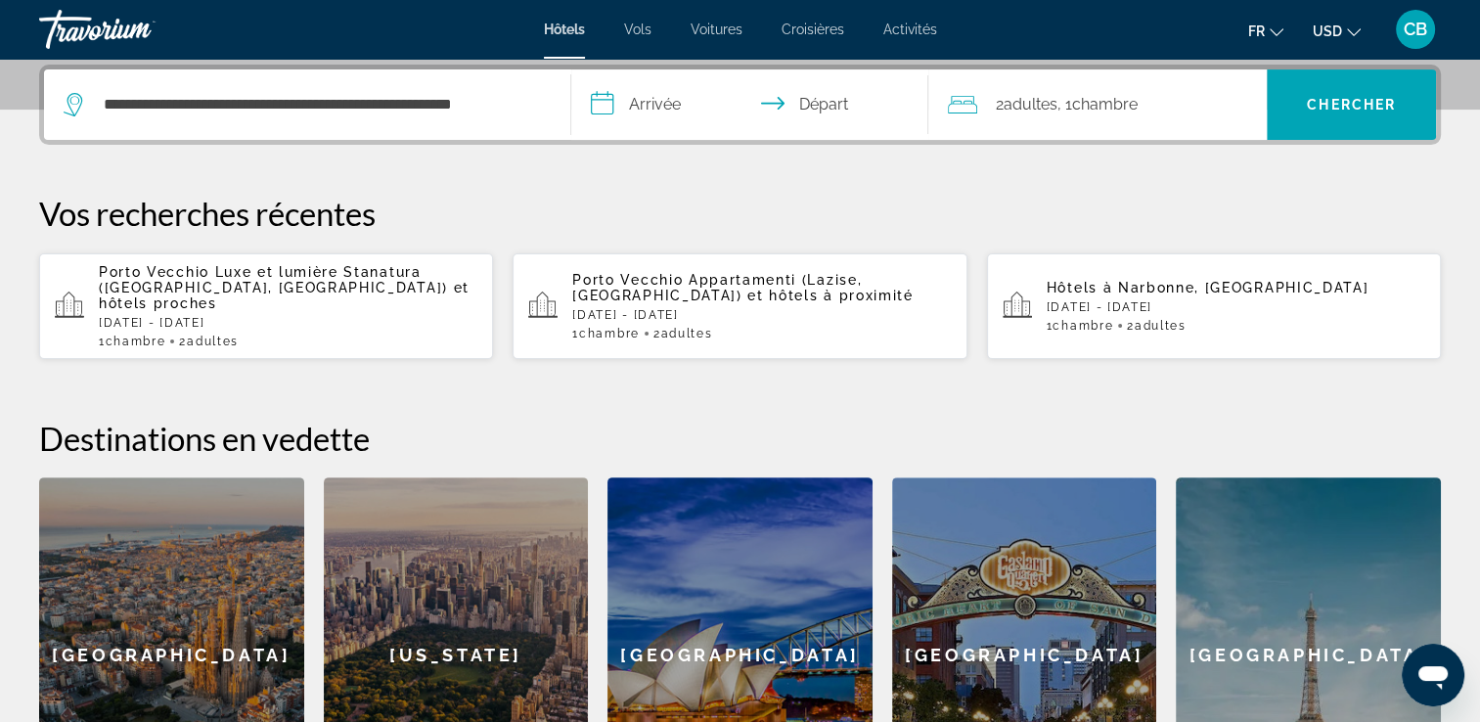
click at [661, 110] on input "**********" at bounding box center [754, 107] width 366 height 76
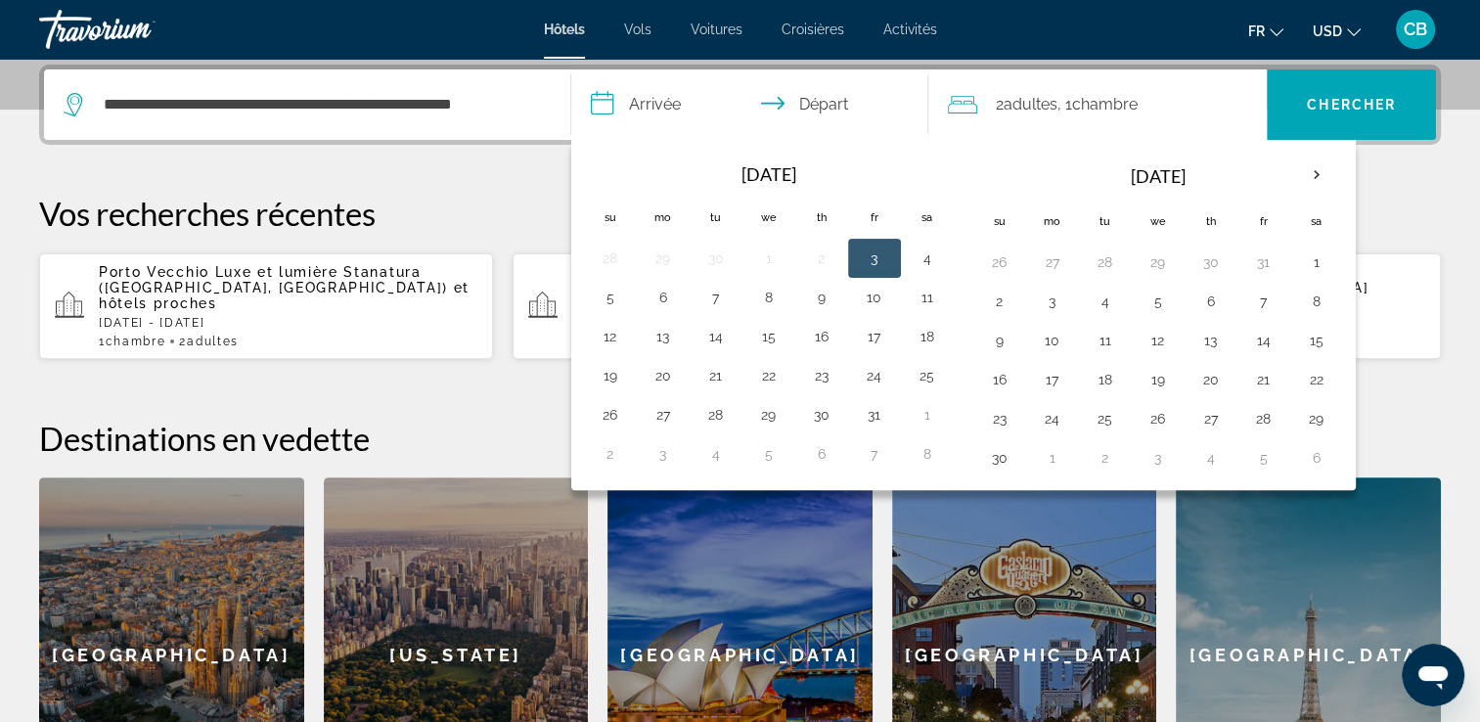
click at [879, 254] on button "3" at bounding box center [874, 258] width 31 height 27
click at [673, 295] on button "6" at bounding box center [663, 297] width 31 height 27
type input "**********"
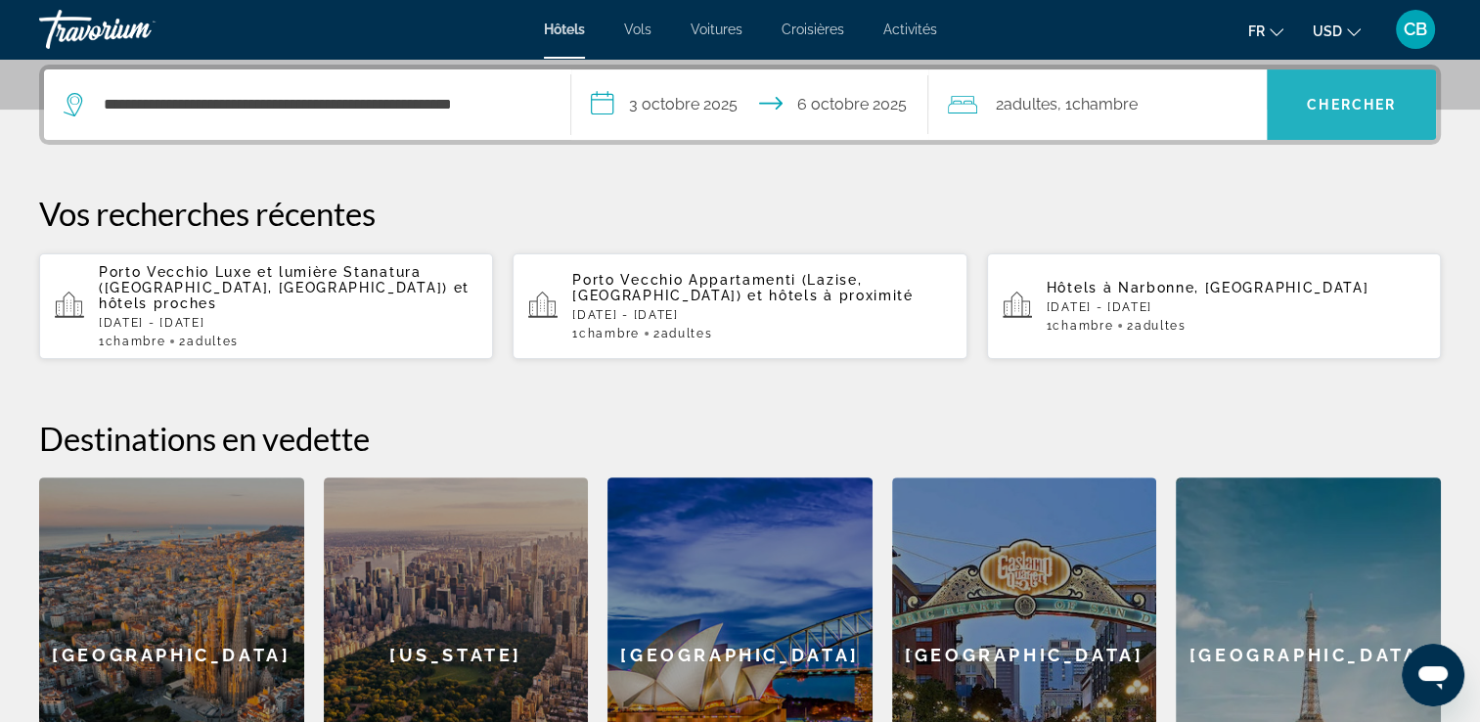
click at [1360, 121] on span "Rechercher" at bounding box center [1351, 104] width 169 height 47
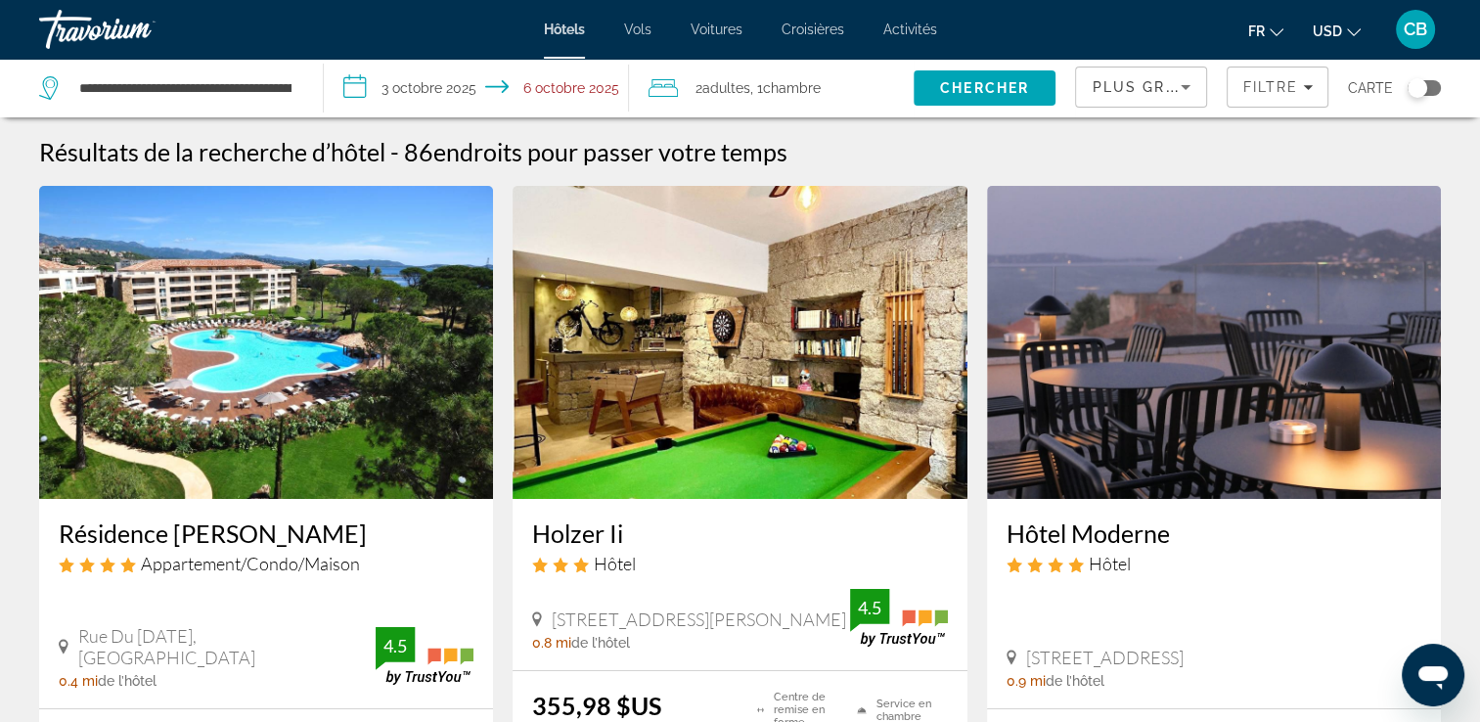
click at [1342, 45] on div "Fr English Español Français Italiano Português русский USD USD ($) MXN (Mex$) C…" at bounding box center [1199, 29] width 485 height 41
click at [1342, 33] on button "USD USD ($) MXN (Mex$) CAD (Can$) GBP (£) EUR (€) AUD (A$) NZD (NZ$) CNY (CN¥)" at bounding box center [1337, 31] width 48 height 28
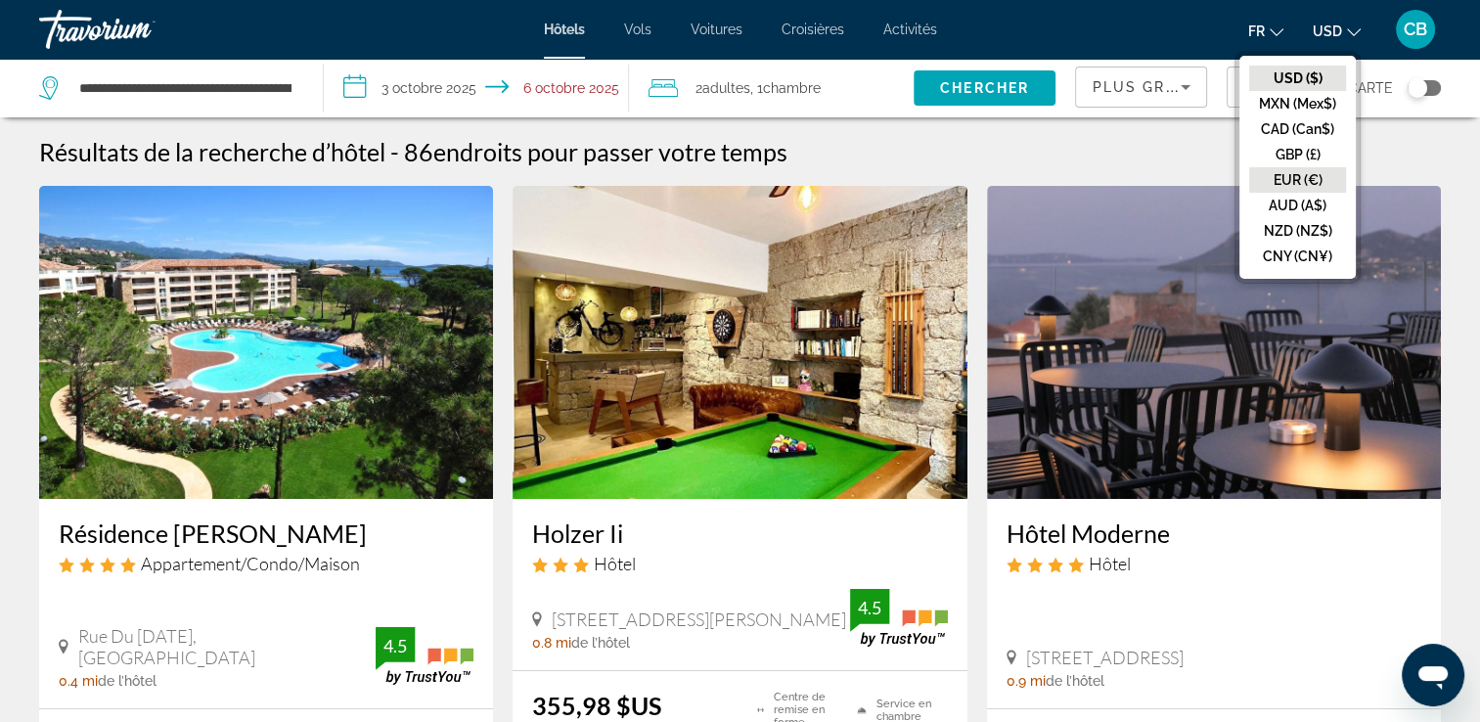
click at [1301, 183] on button "EUR (€)" at bounding box center [1297, 179] width 97 height 25
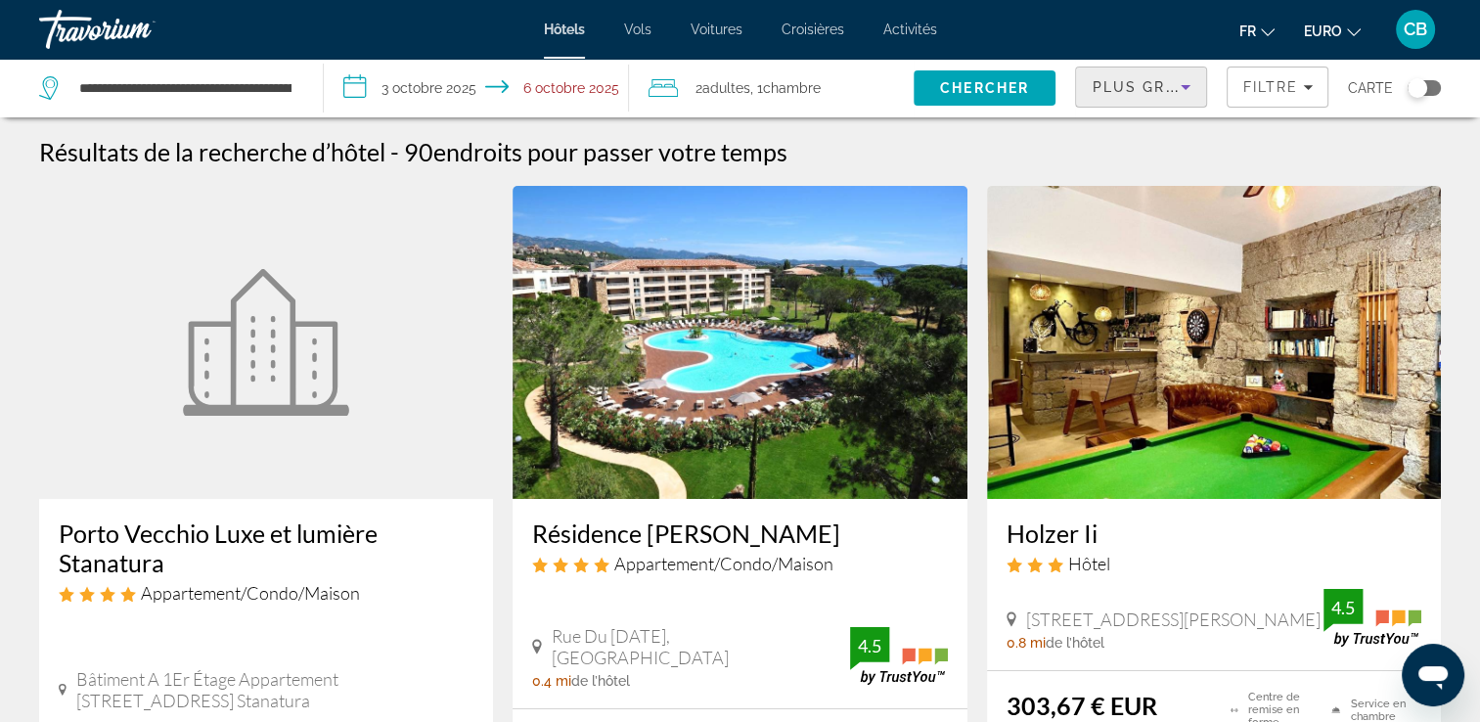
click at [1175, 88] on icon "Trier par" at bounding box center [1185, 86] width 23 height 23
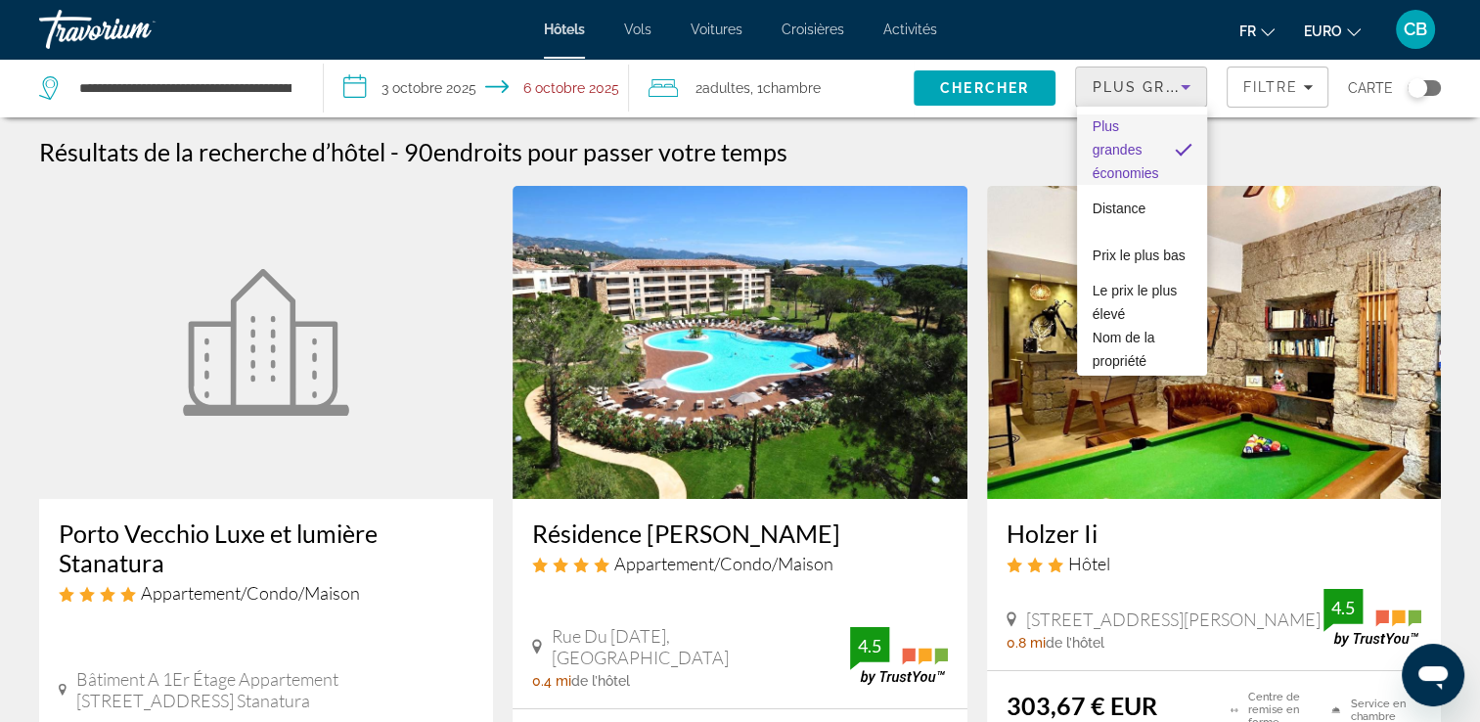
click at [1175, 88] on div at bounding box center [740, 361] width 1480 height 722
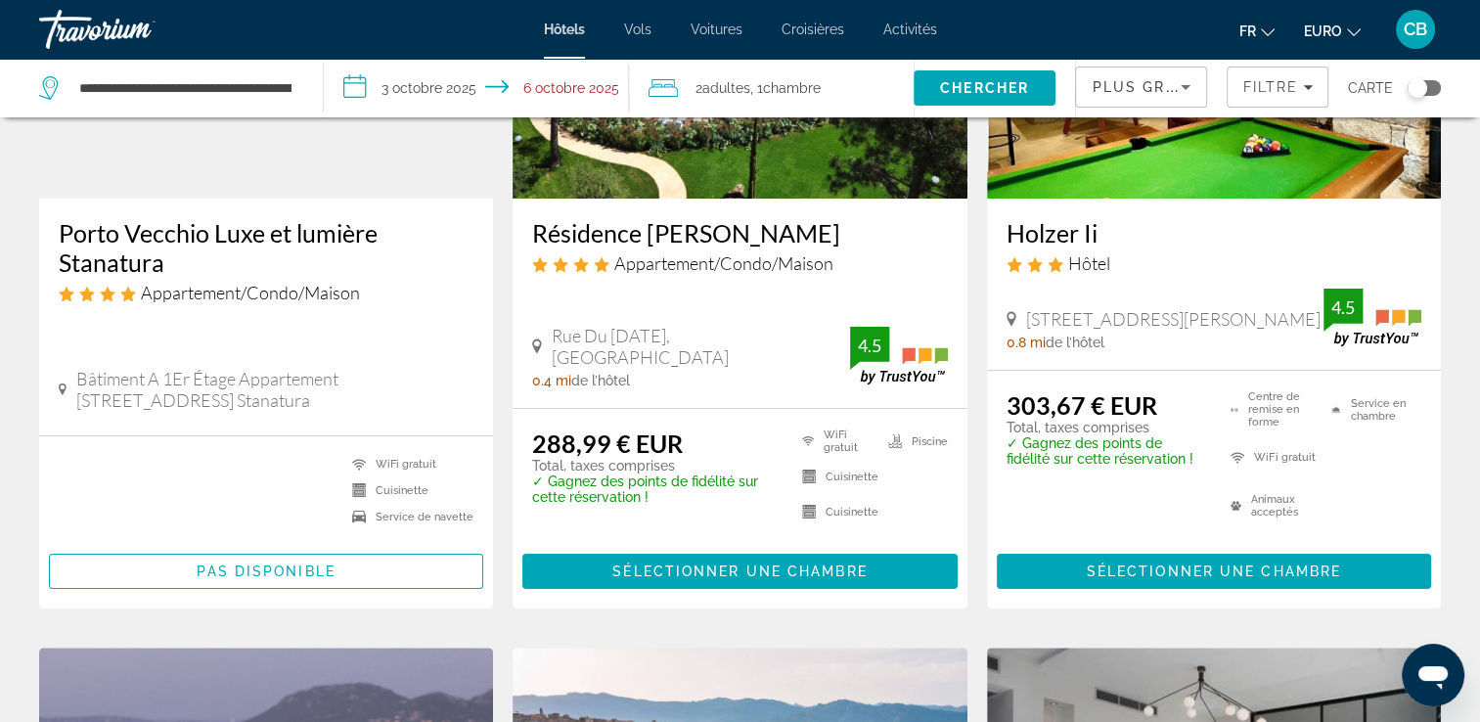
scroll to position [301, 0]
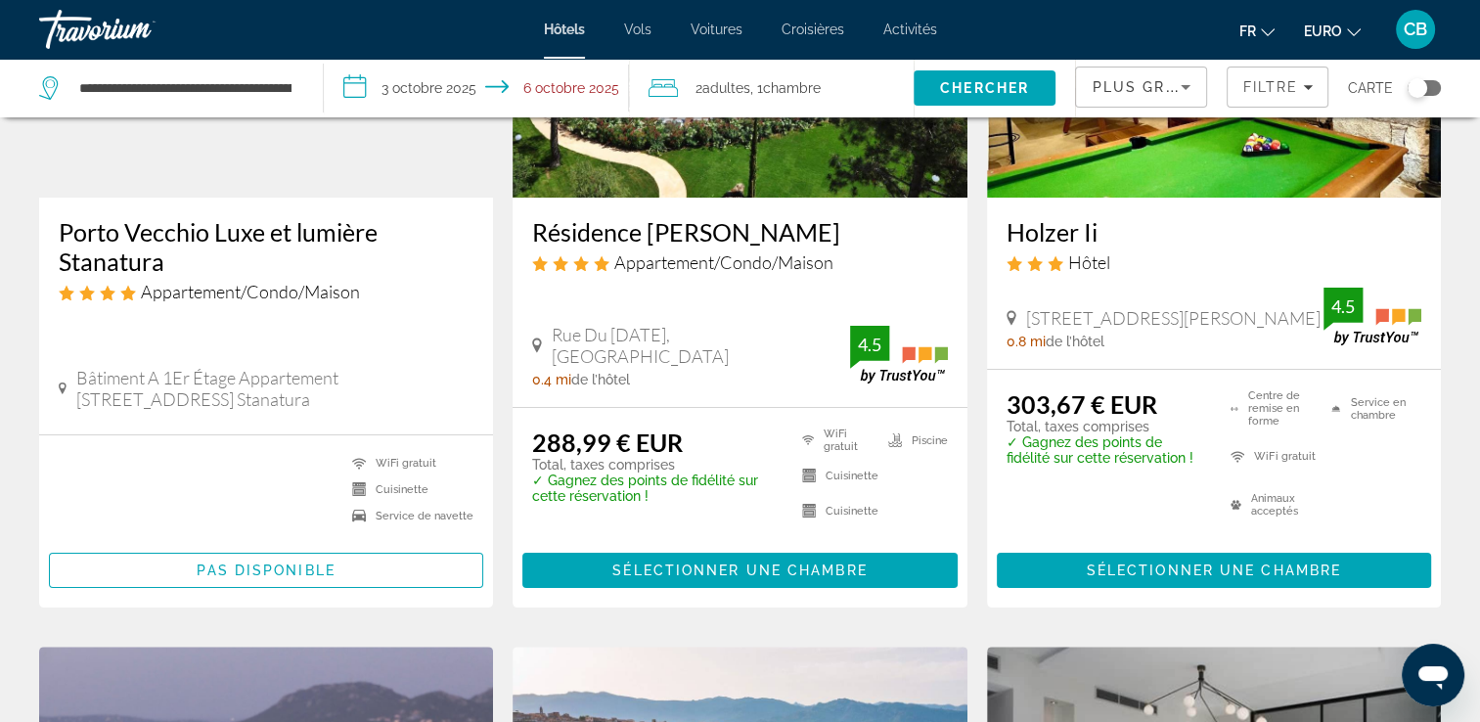
click at [295, 230] on h3 "Porto Vecchio Luxe et lumière Stanatura" at bounding box center [266, 246] width 415 height 59
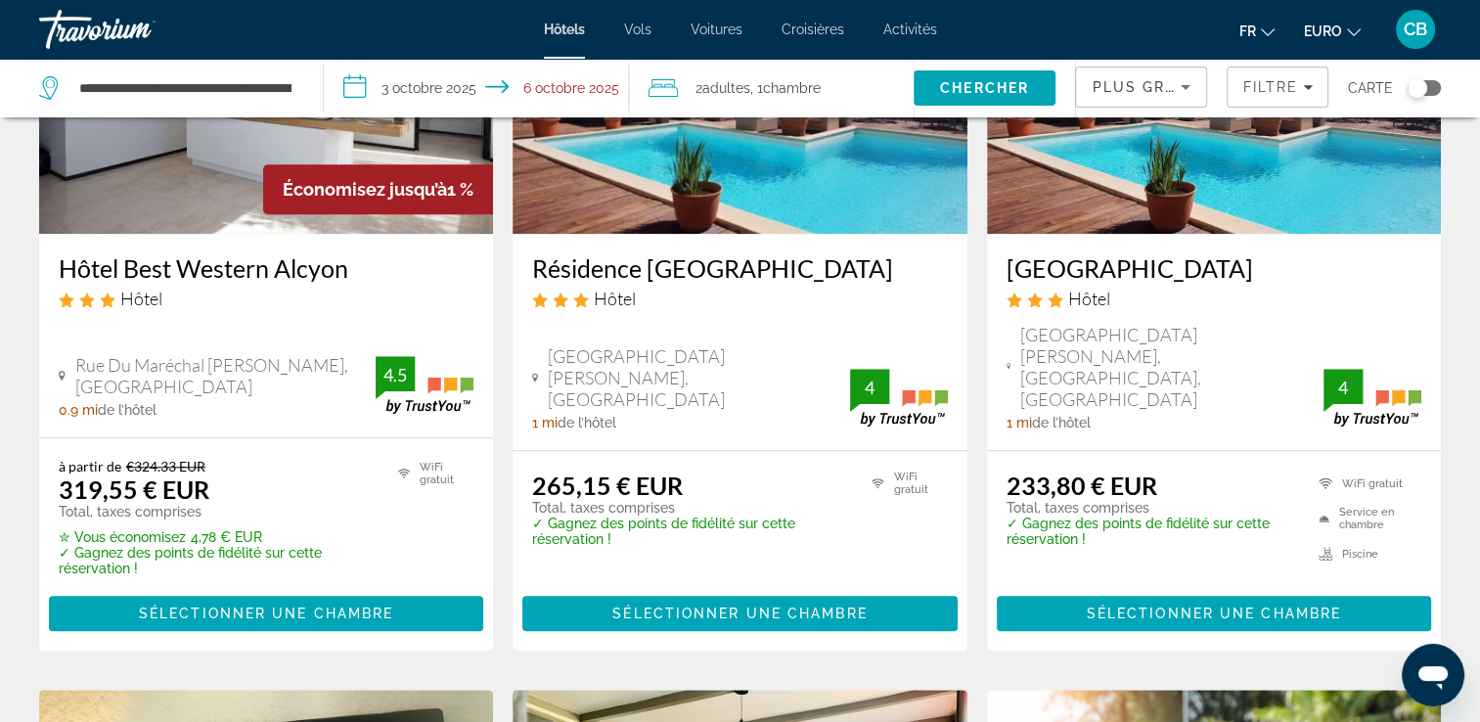
scroll to position [1784, 0]
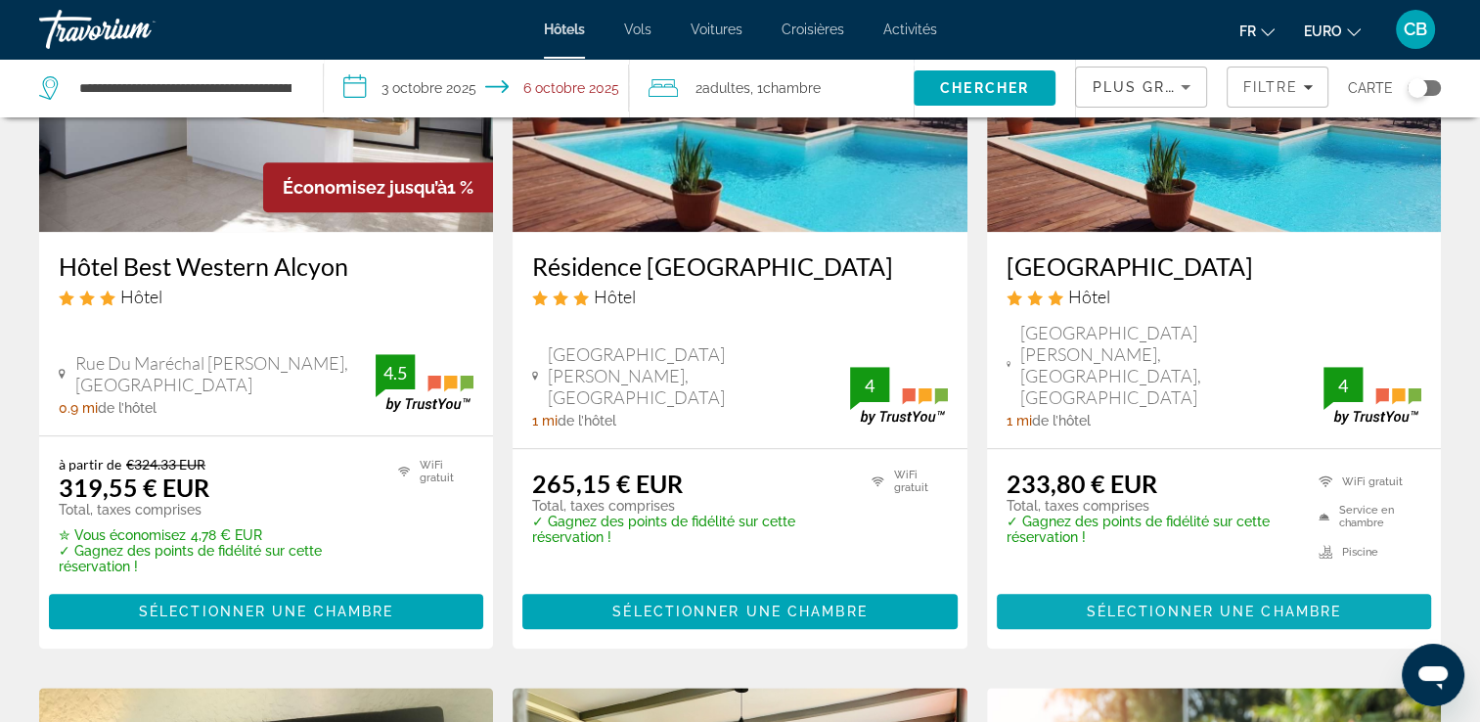
click at [1128, 604] on span "Sélectionner une chambre" at bounding box center [1214, 612] width 254 height 16
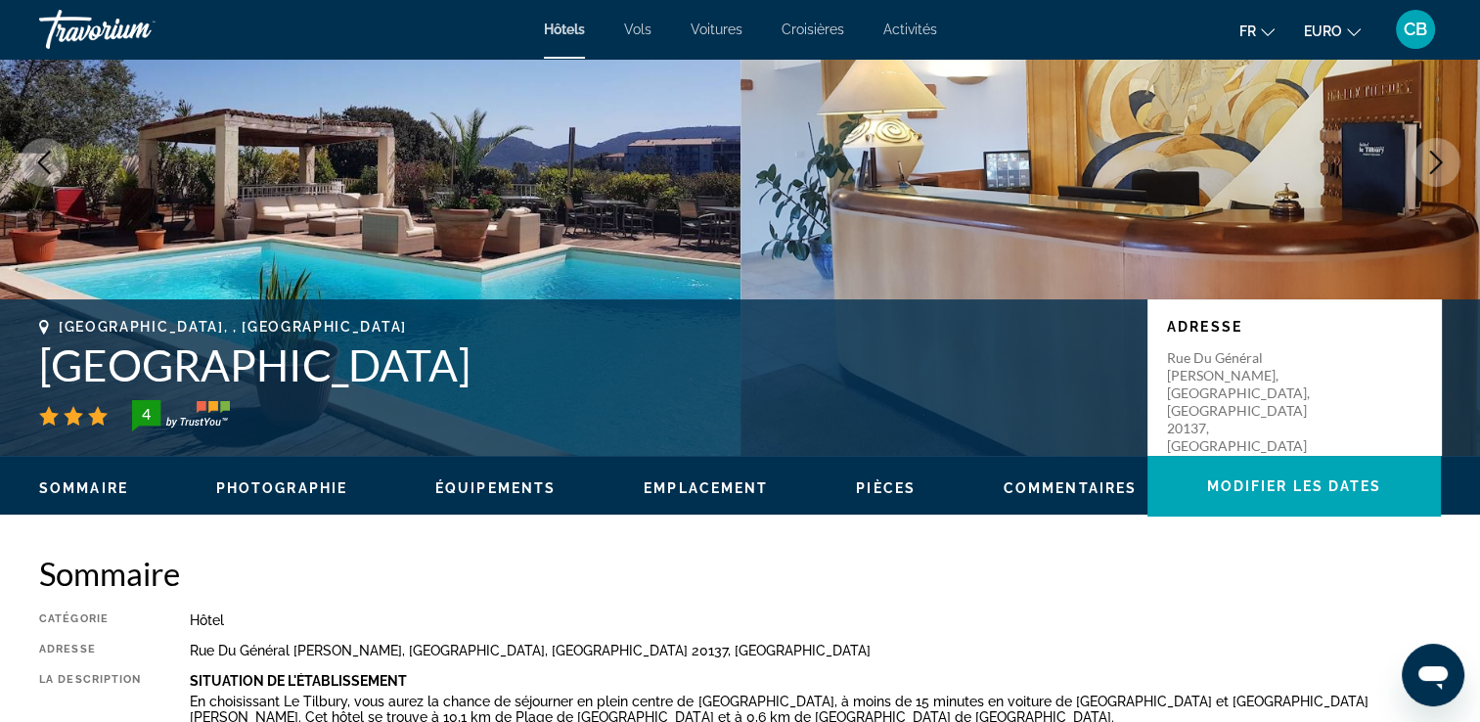
scroll to position [188, 0]
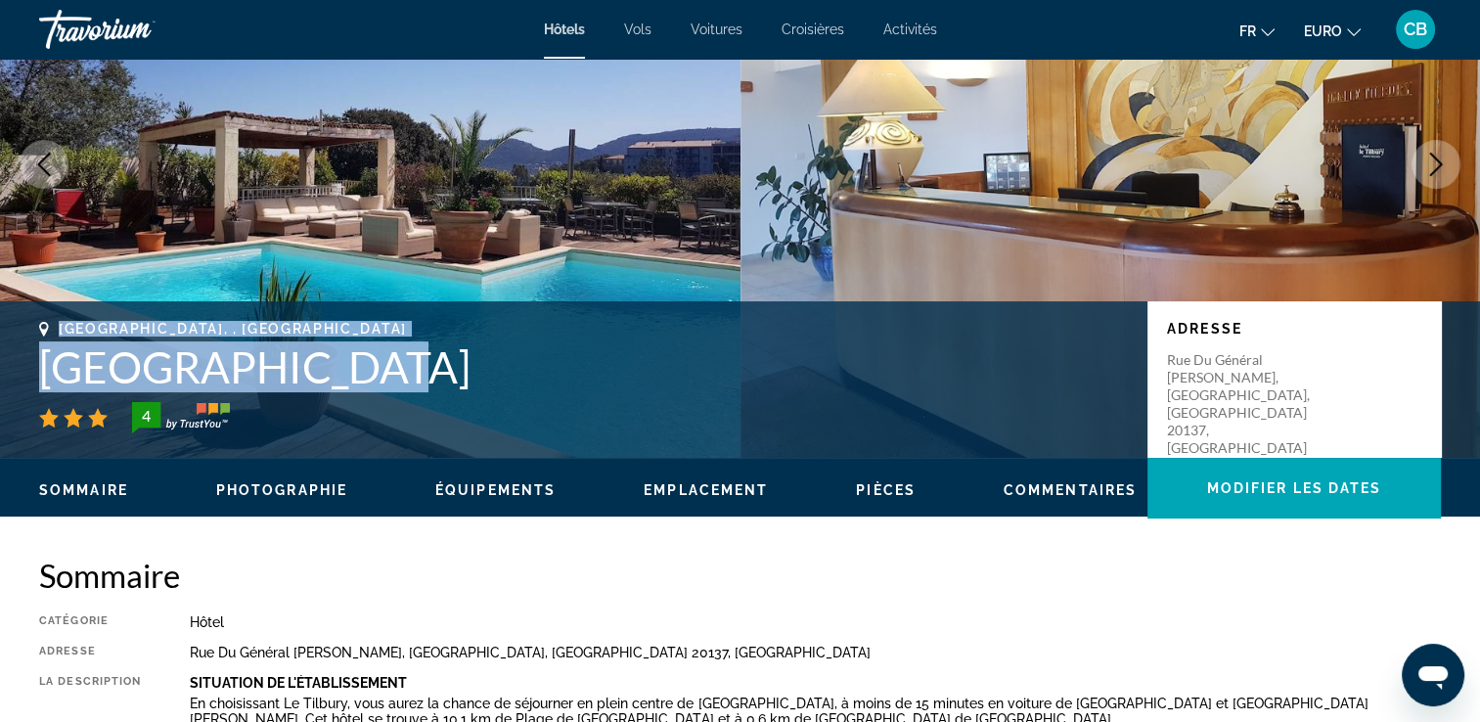
drag, startPoint x: 327, startPoint y: 366, endPoint x: 55, endPoint y: 335, distance: 273.8
click at [55, 335] on div "Porto-Vecchio, , France Hôtel Le Tilbury 4" at bounding box center [583, 377] width 1089 height 113
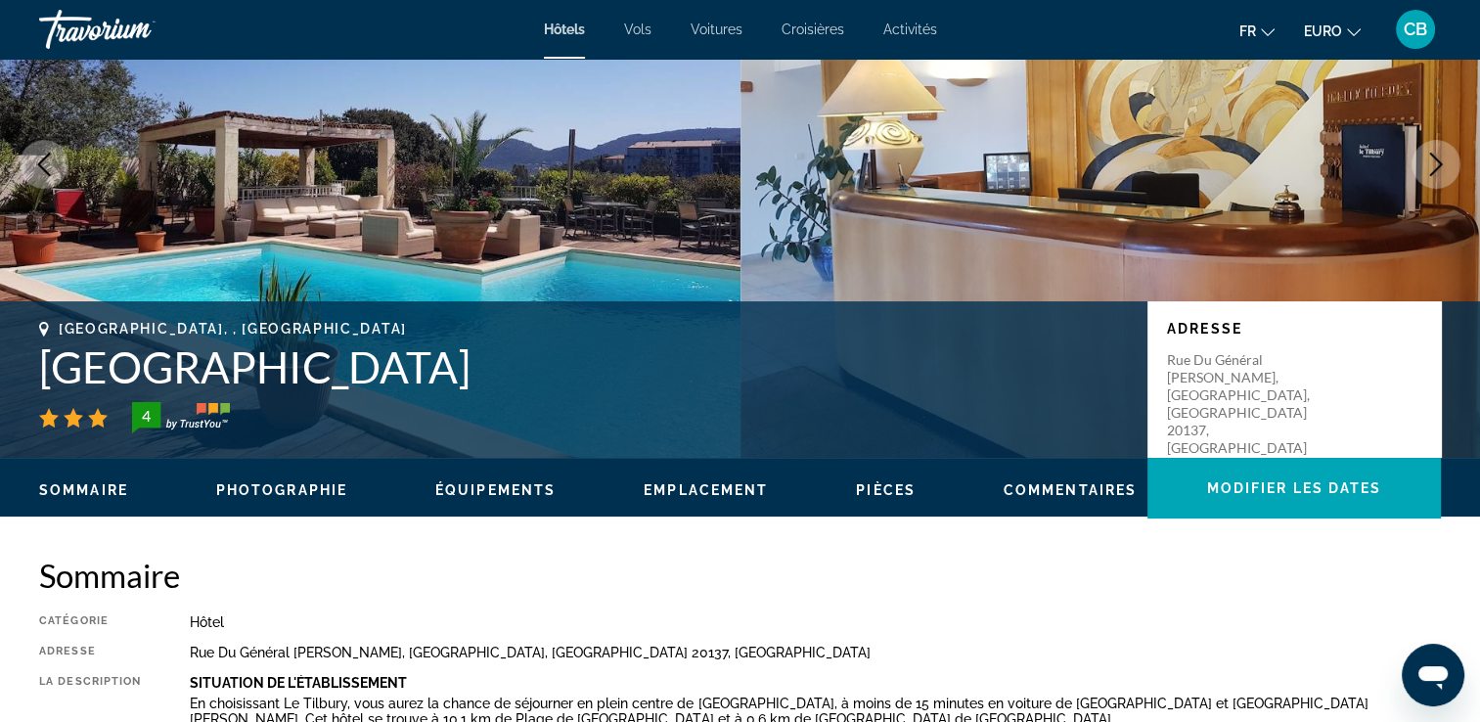
click at [380, 363] on h1 "Hôtel Le Tilbury" at bounding box center [583, 366] width 1089 height 51
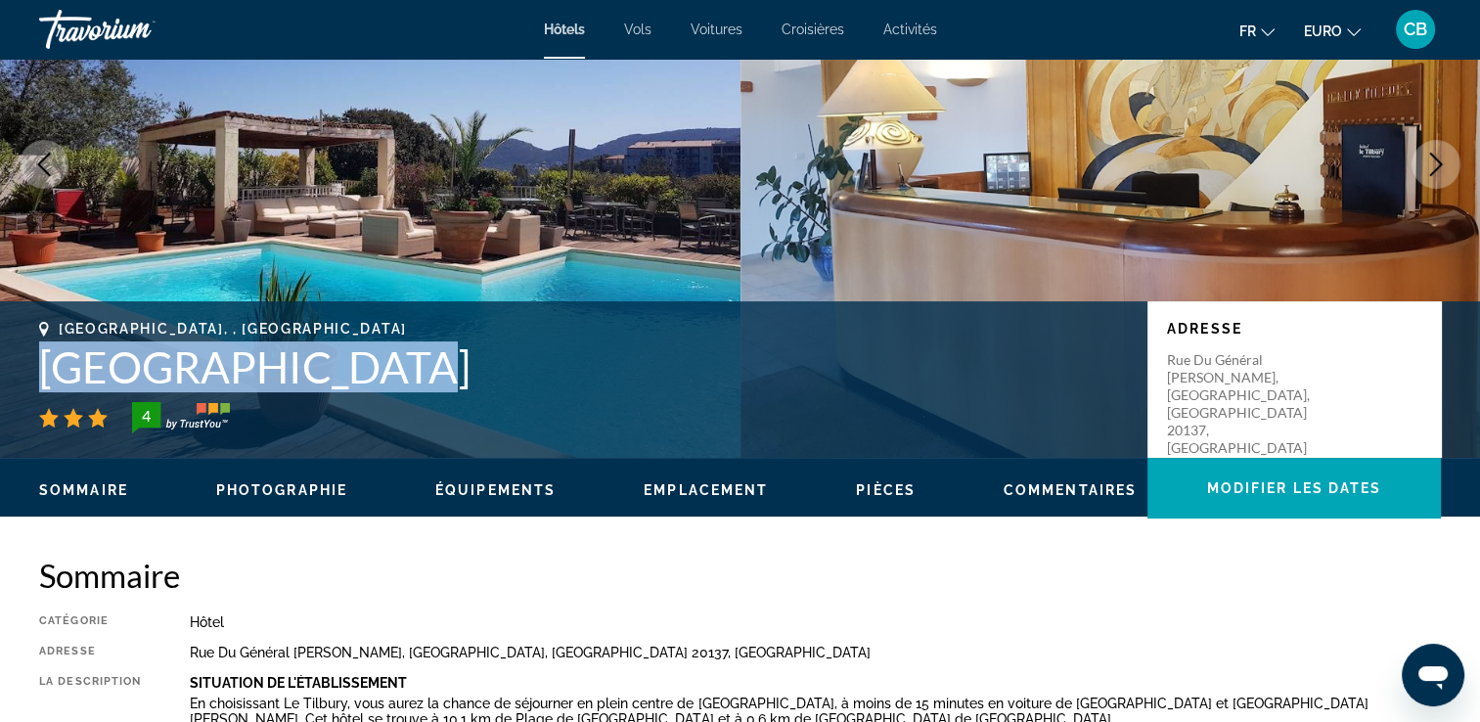
drag, startPoint x: 344, startPoint y: 377, endPoint x: 42, endPoint y: 376, distance: 302.3
click at [42, 376] on h1 "Hôtel Le Tilbury" at bounding box center [583, 366] width 1089 height 51
copy h1 "Hôtel Le Tilbury"
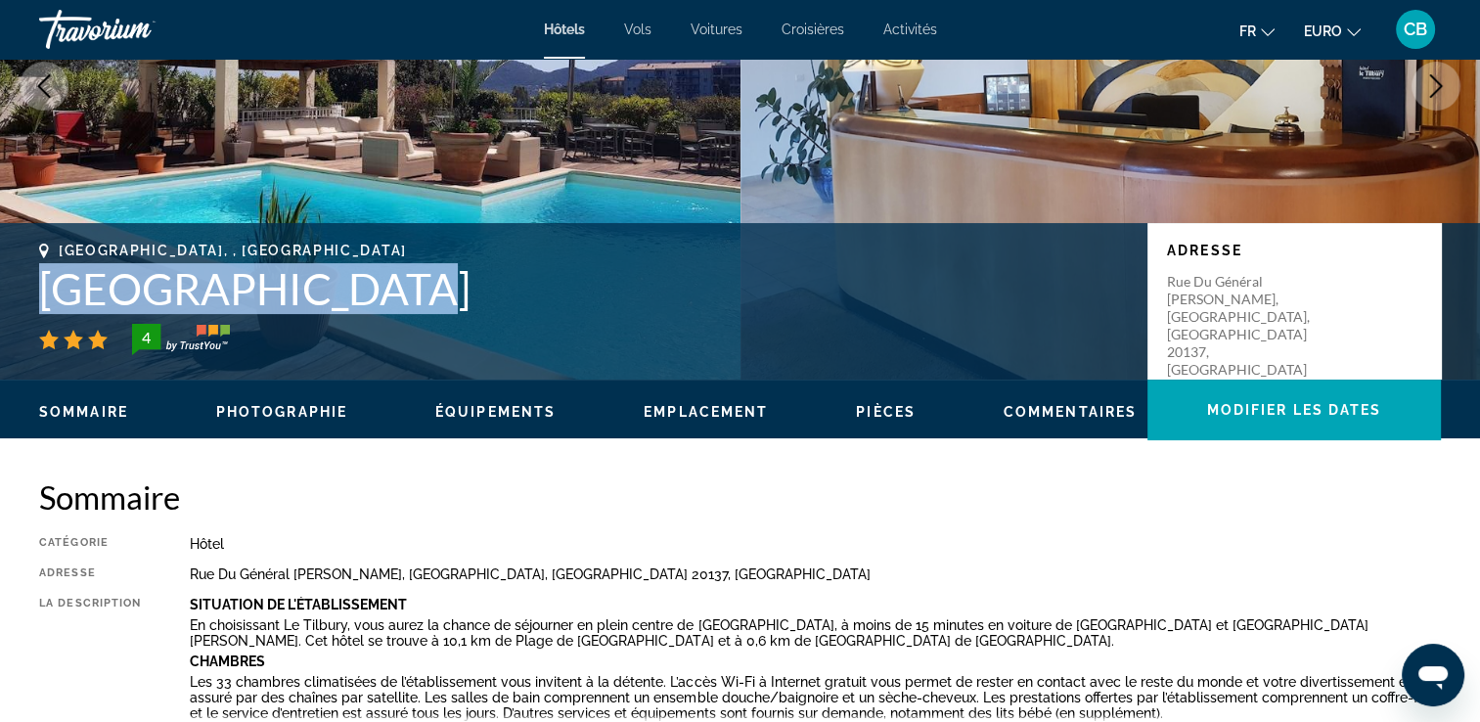
scroll to position [0, 0]
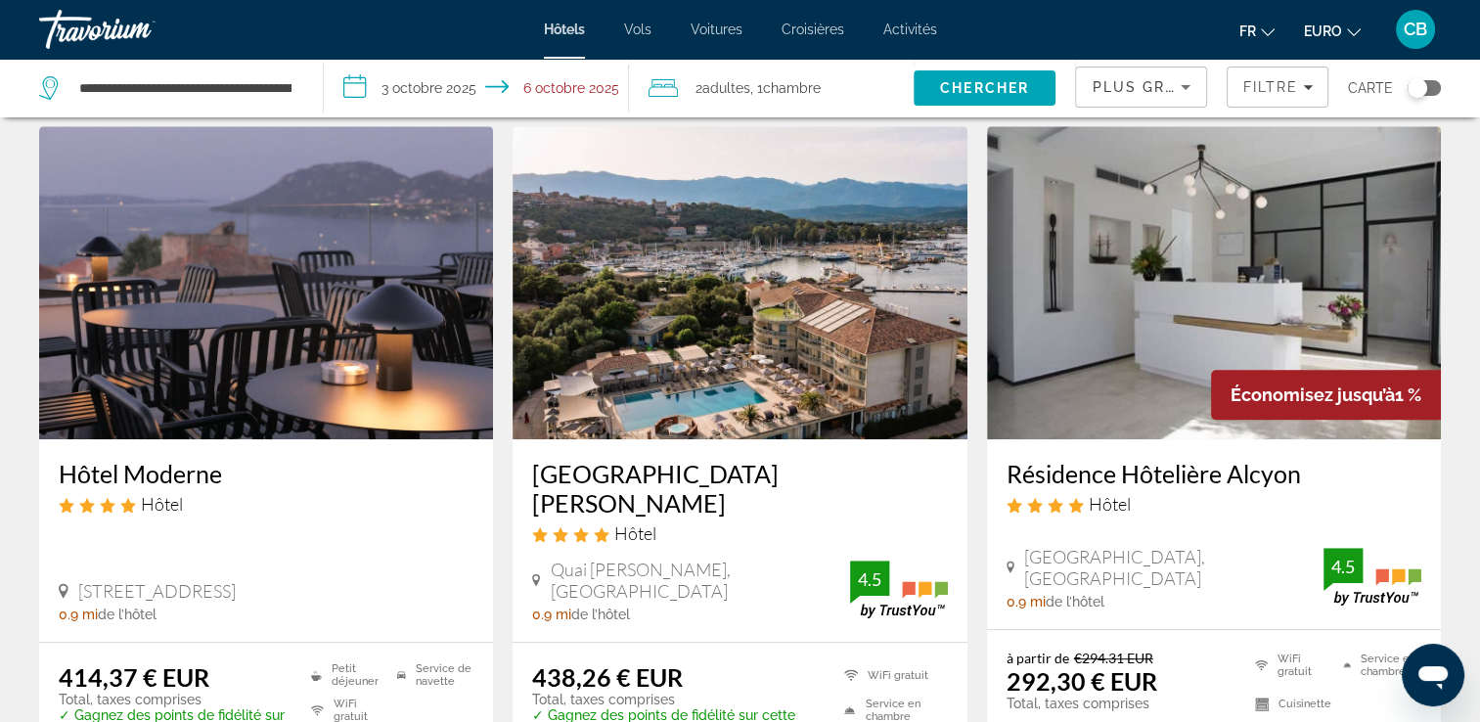
scroll to position [824, 0]
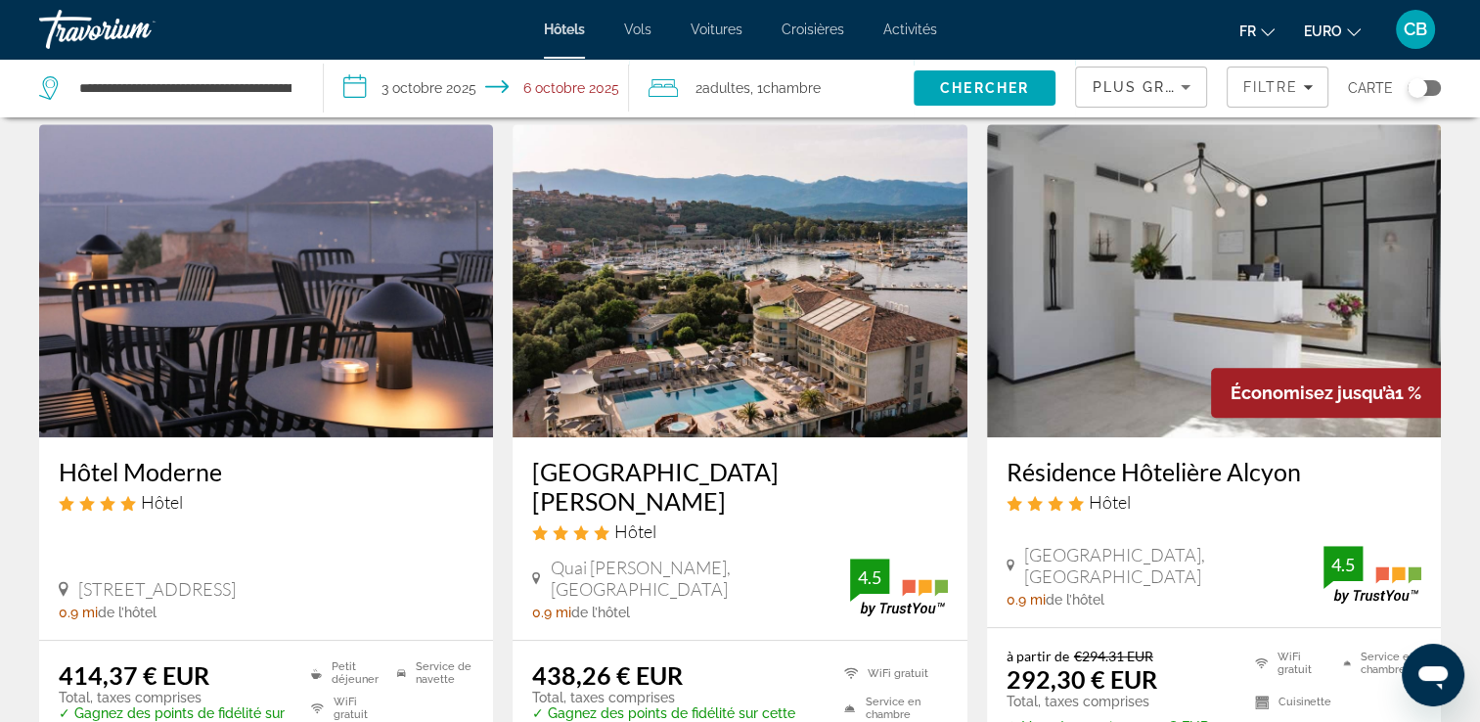
click at [1263, 473] on h3 "Résidence Hôtelière Alcyon" at bounding box center [1214, 471] width 415 height 29
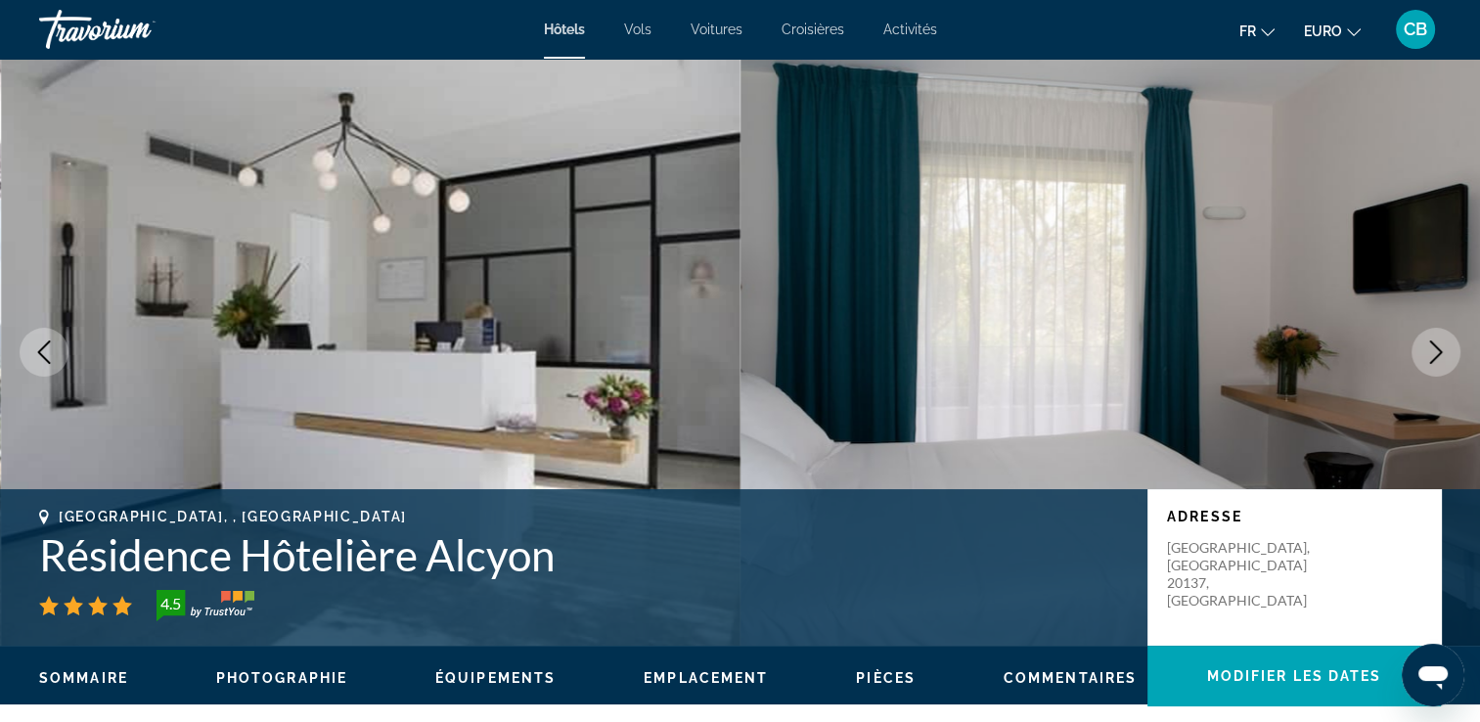
scroll to position [88, 0]
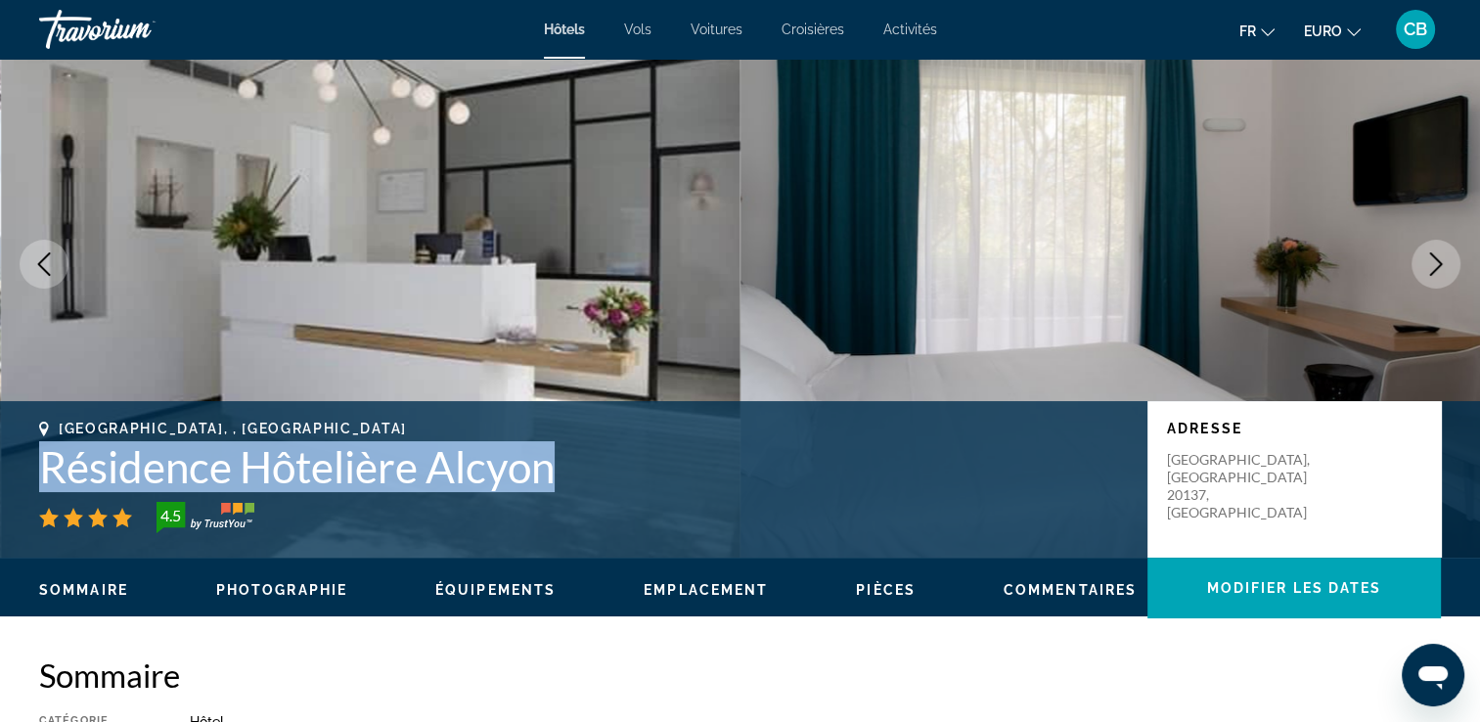
drag, startPoint x: 571, startPoint y: 467, endPoint x: 44, endPoint y: 464, distance: 527.3
click at [44, 464] on h1 "Résidence Hôtelière Alcyon" at bounding box center [583, 466] width 1089 height 51
copy h1 "Résidence Hôtelière Alcyon"
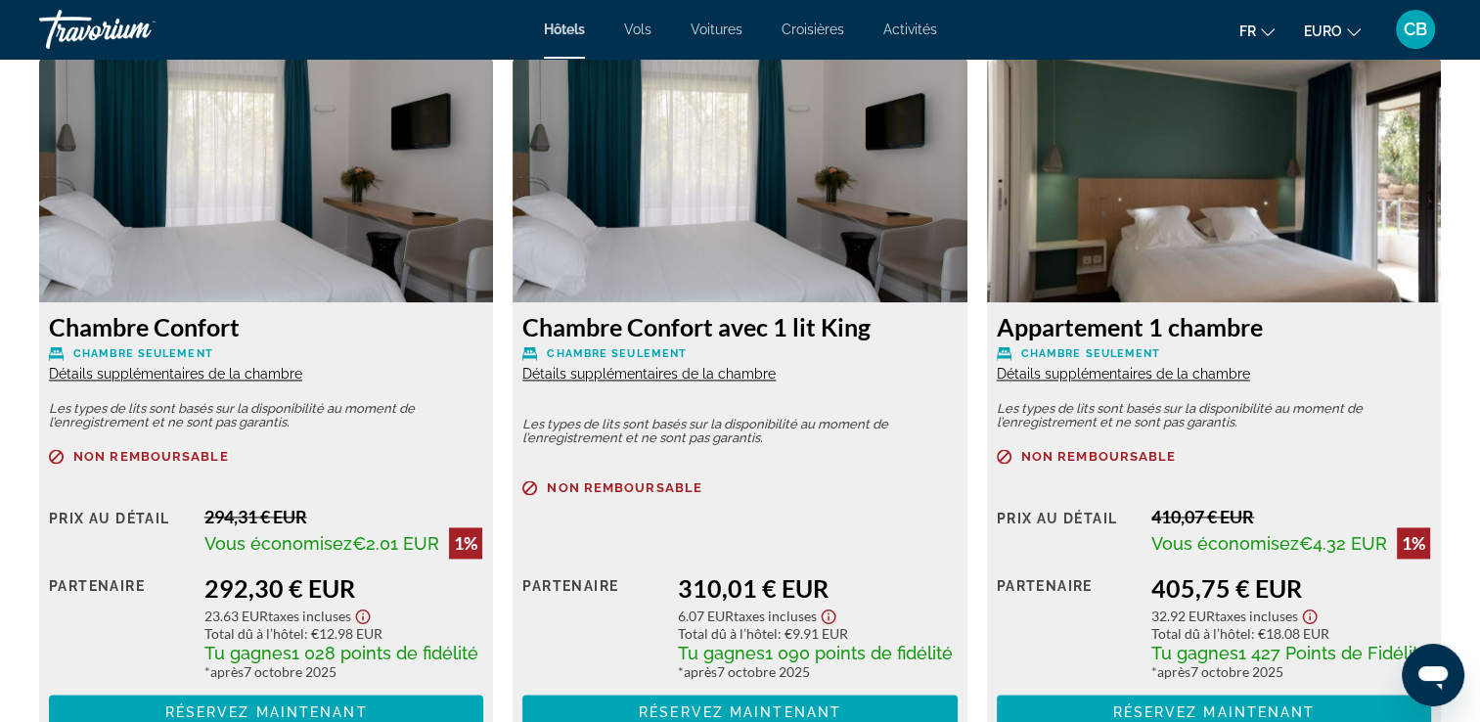
scroll to position [2739, 0]
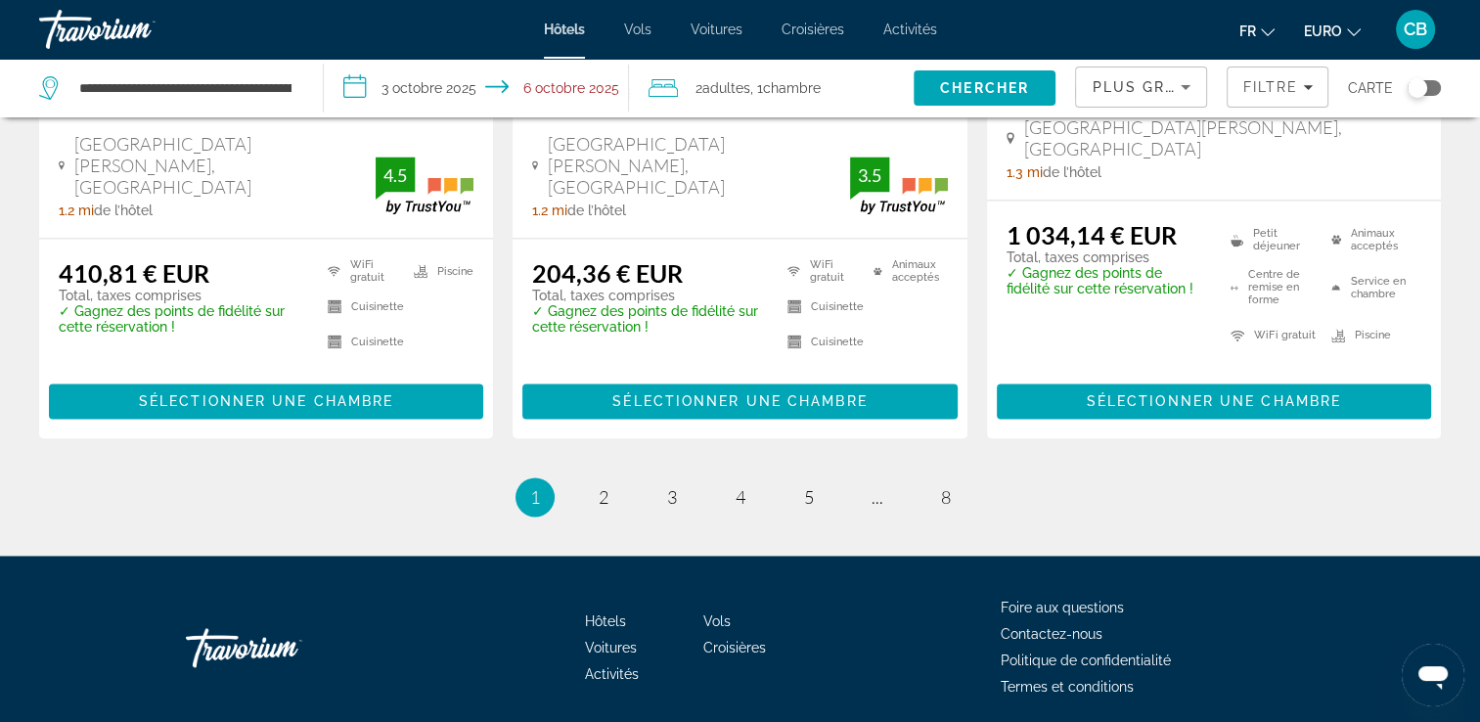
scroll to position [2759, 0]
click at [605, 486] on span "2" at bounding box center [604, 497] width 10 height 22
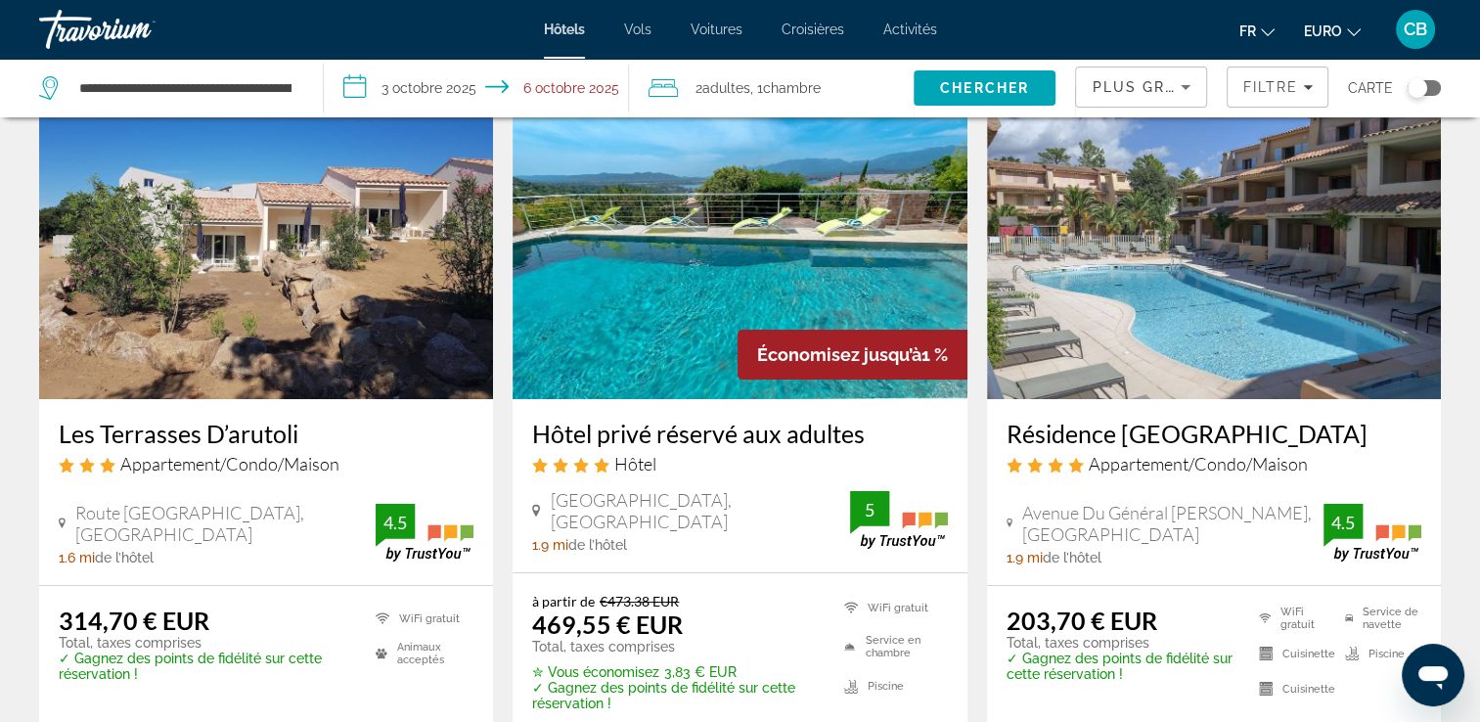
scroll to position [101, 0]
click at [1080, 433] on h3 "Résidence Lago Verde" at bounding box center [1214, 432] width 415 height 29
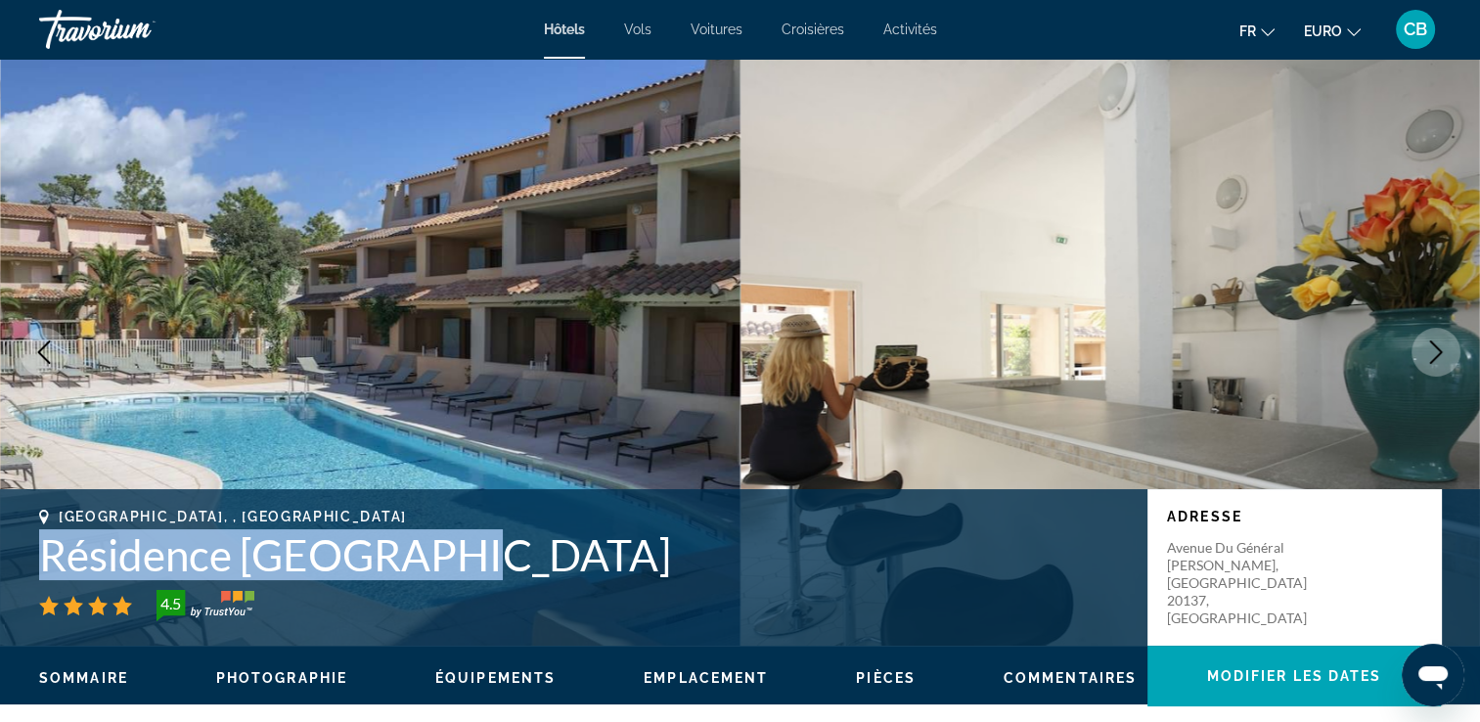
drag, startPoint x: 463, startPoint y: 558, endPoint x: 49, endPoint y: 542, distance: 414.1
click at [49, 542] on h1 "Résidence Lago Verde" at bounding box center [583, 554] width 1089 height 51
copy h1 "Résidence Lago Verde"
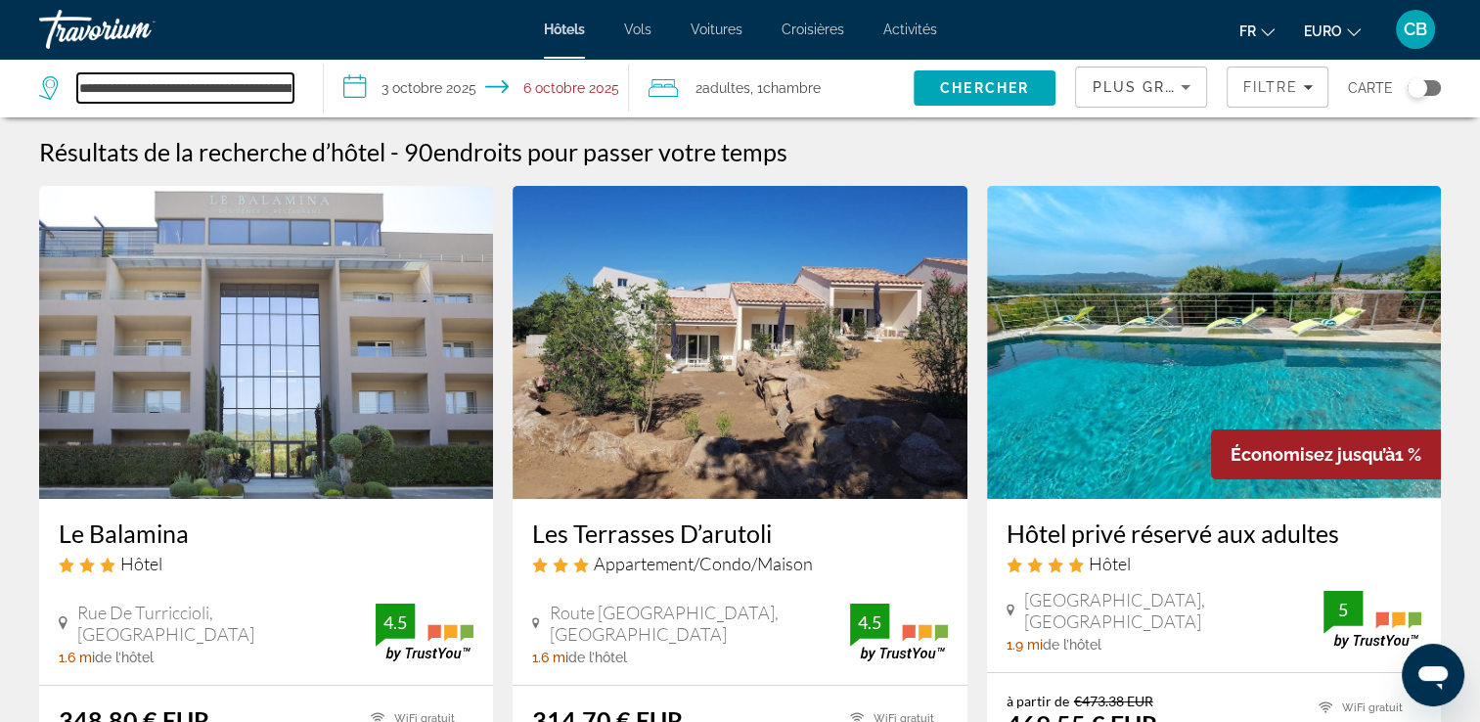
click at [196, 82] on input "**********" at bounding box center [185, 87] width 216 height 29
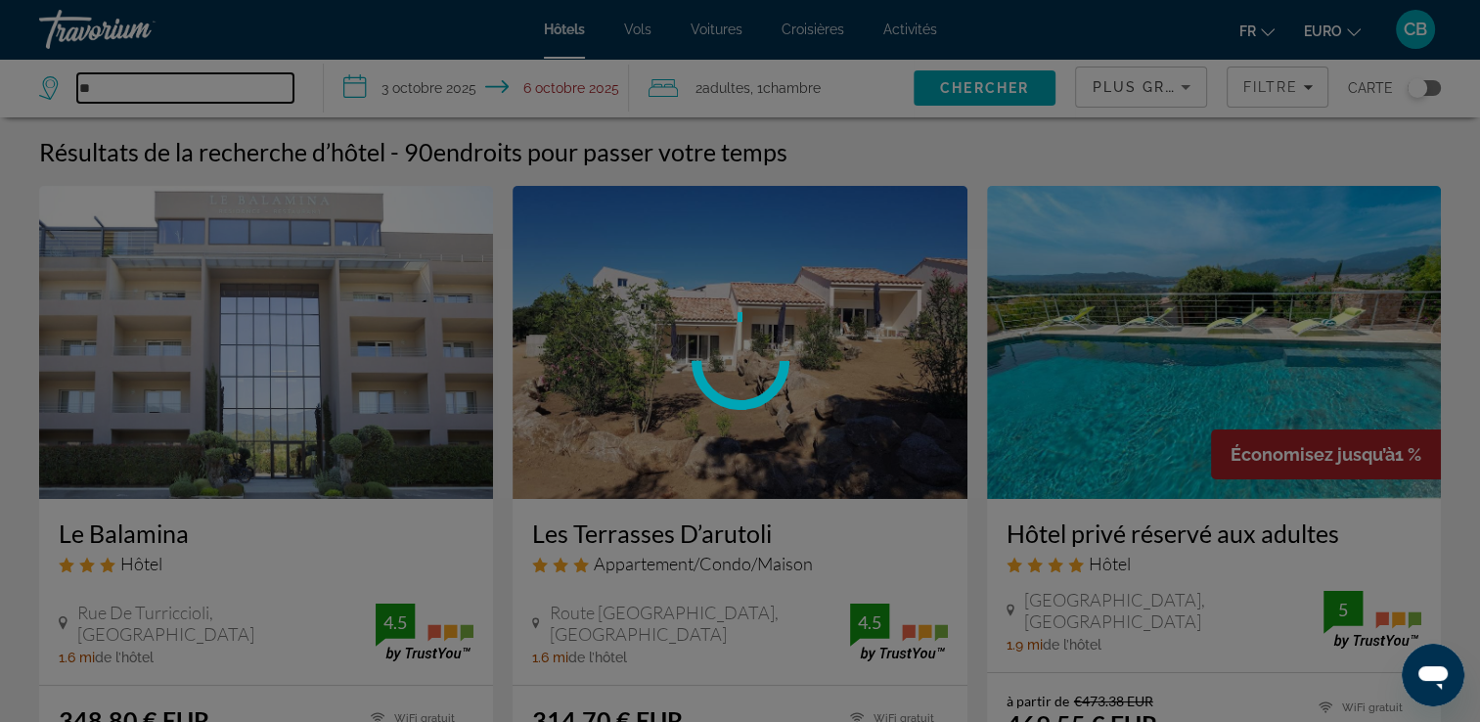
type input "*"
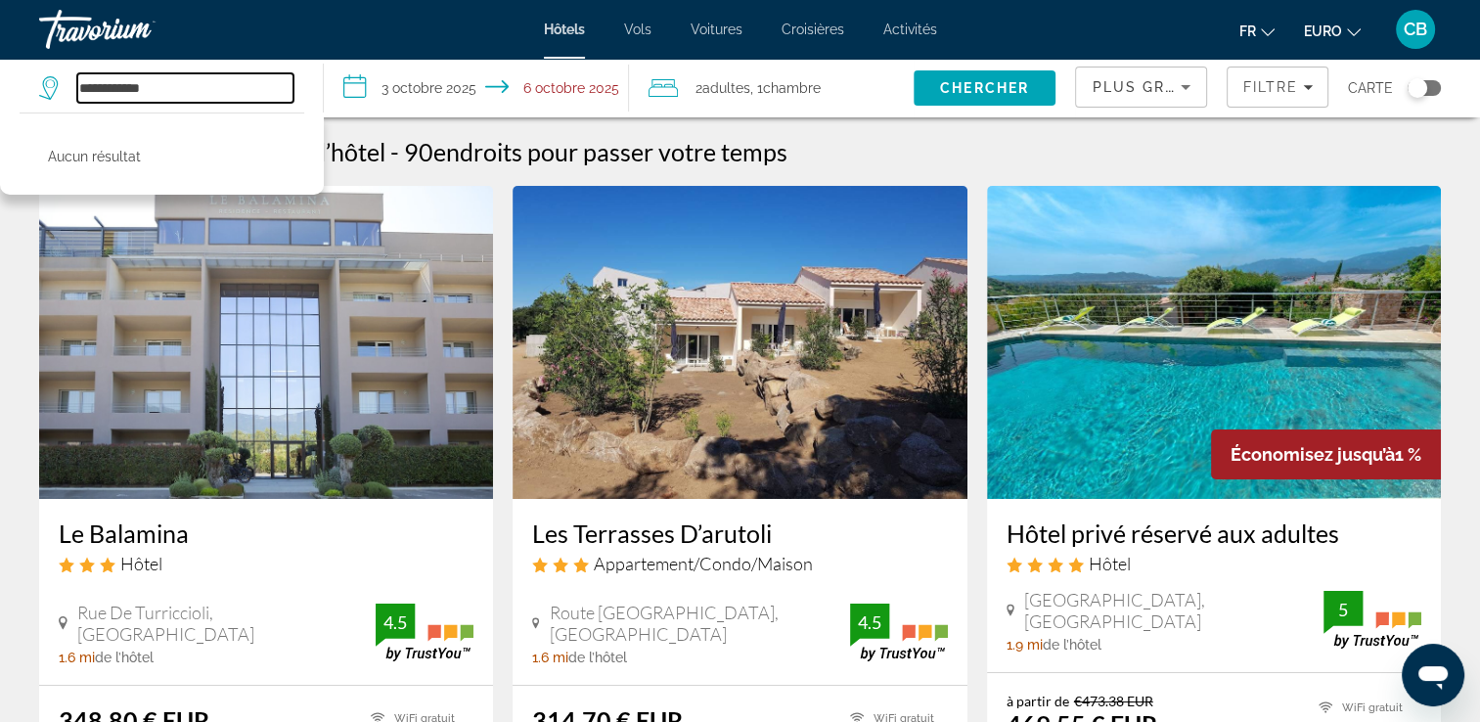
drag, startPoint x: 108, startPoint y: 87, endPoint x: 16, endPoint y: 112, distance: 95.2
click at [39, 112] on div "**********" at bounding box center [171, 88] width 264 height 59
drag, startPoint x: 174, startPoint y: 82, endPoint x: 0, endPoint y: 112, distance: 176.6
click at [0, 112] on html "**********" at bounding box center [740, 361] width 1480 height 722
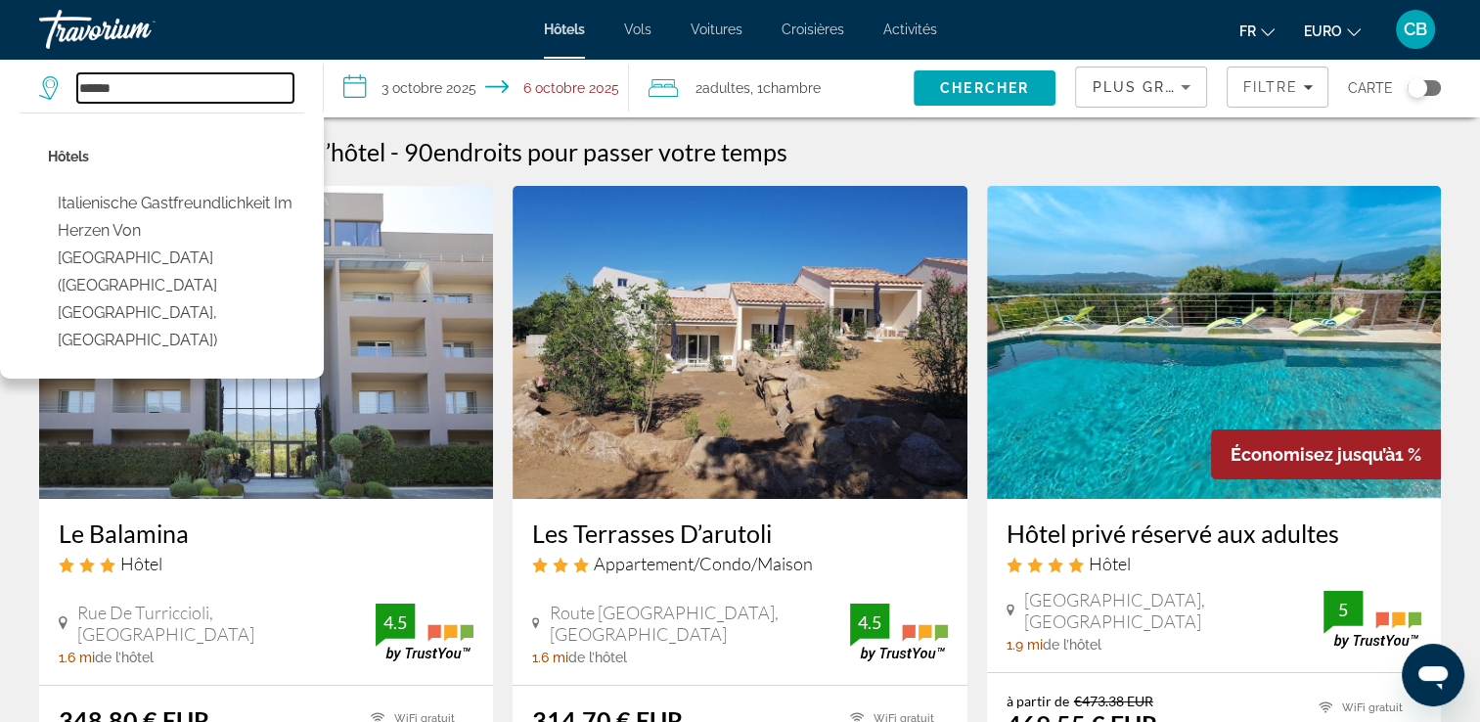
type input "******"
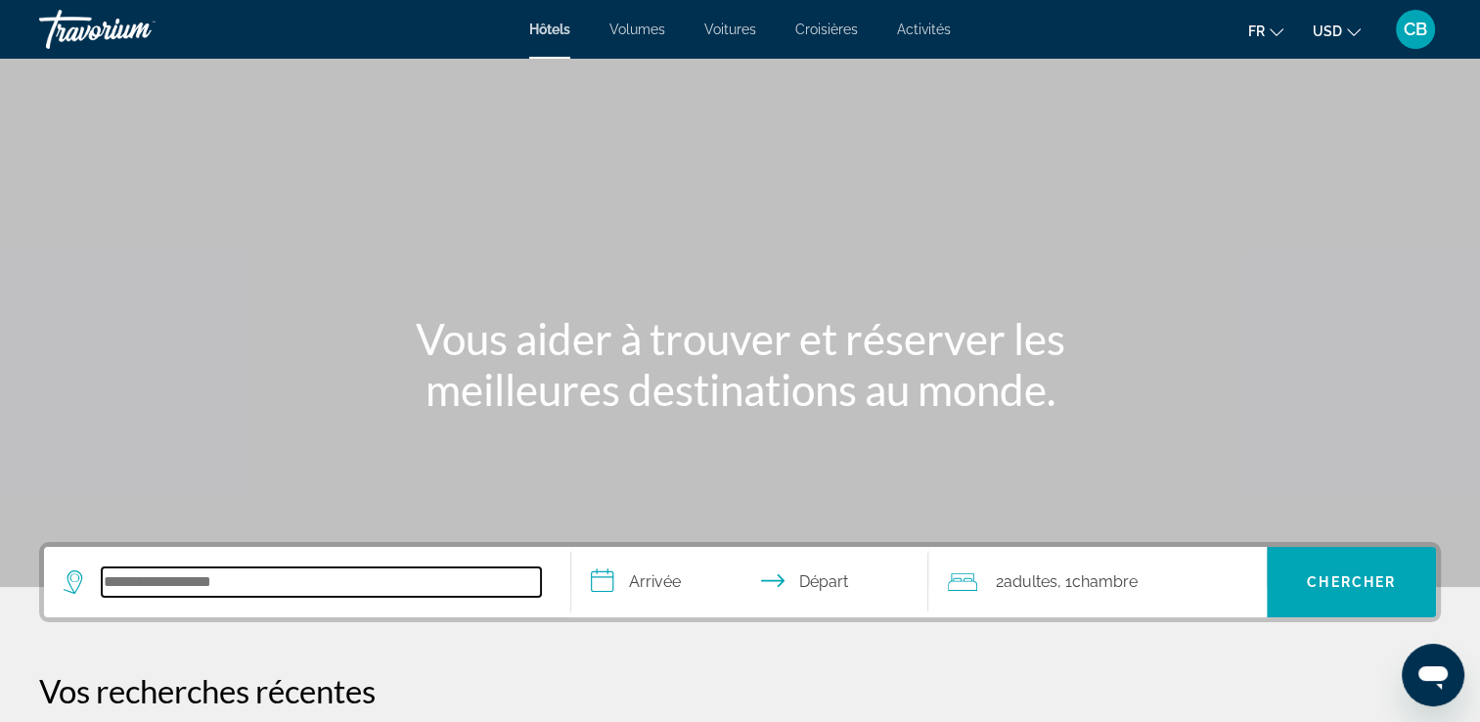
click at [321, 589] on input "Rechercher une destination hôtelière" at bounding box center [321, 581] width 439 height 29
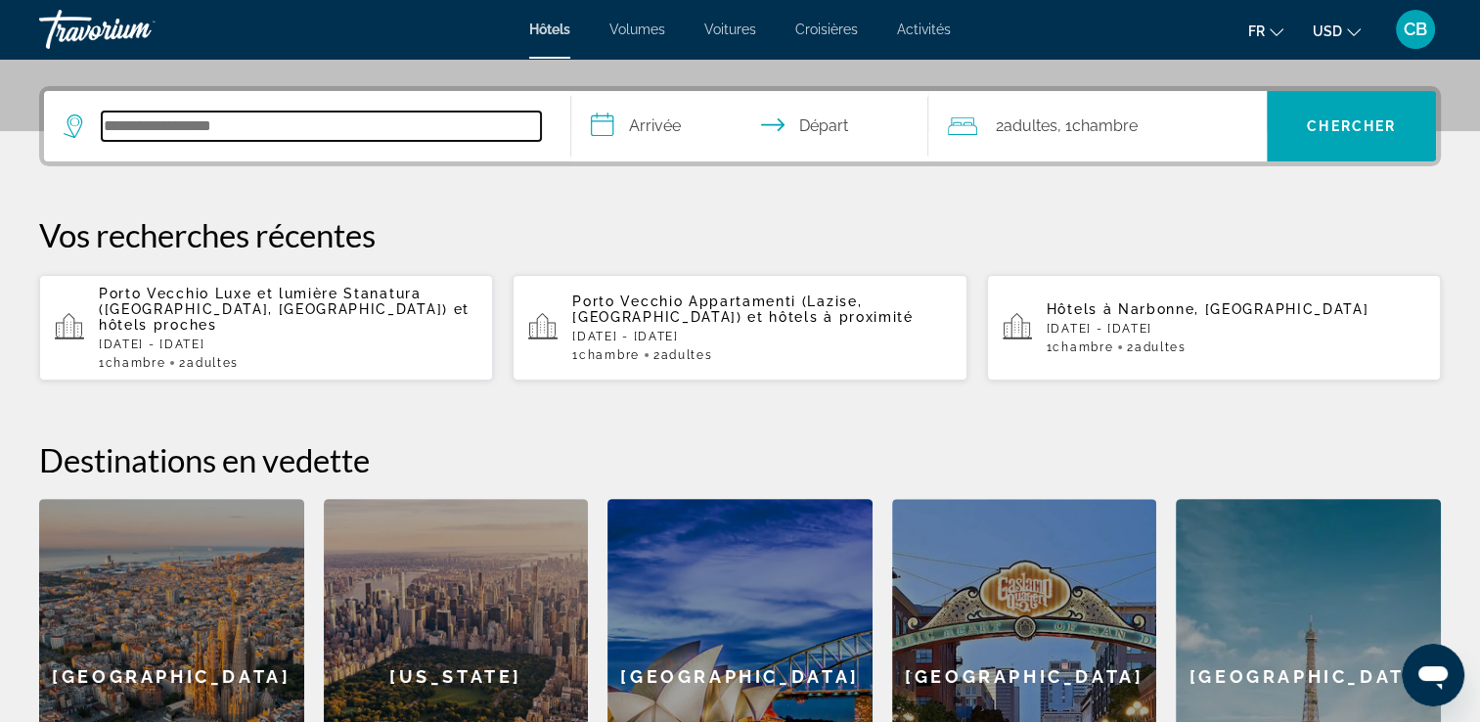
scroll to position [477, 0]
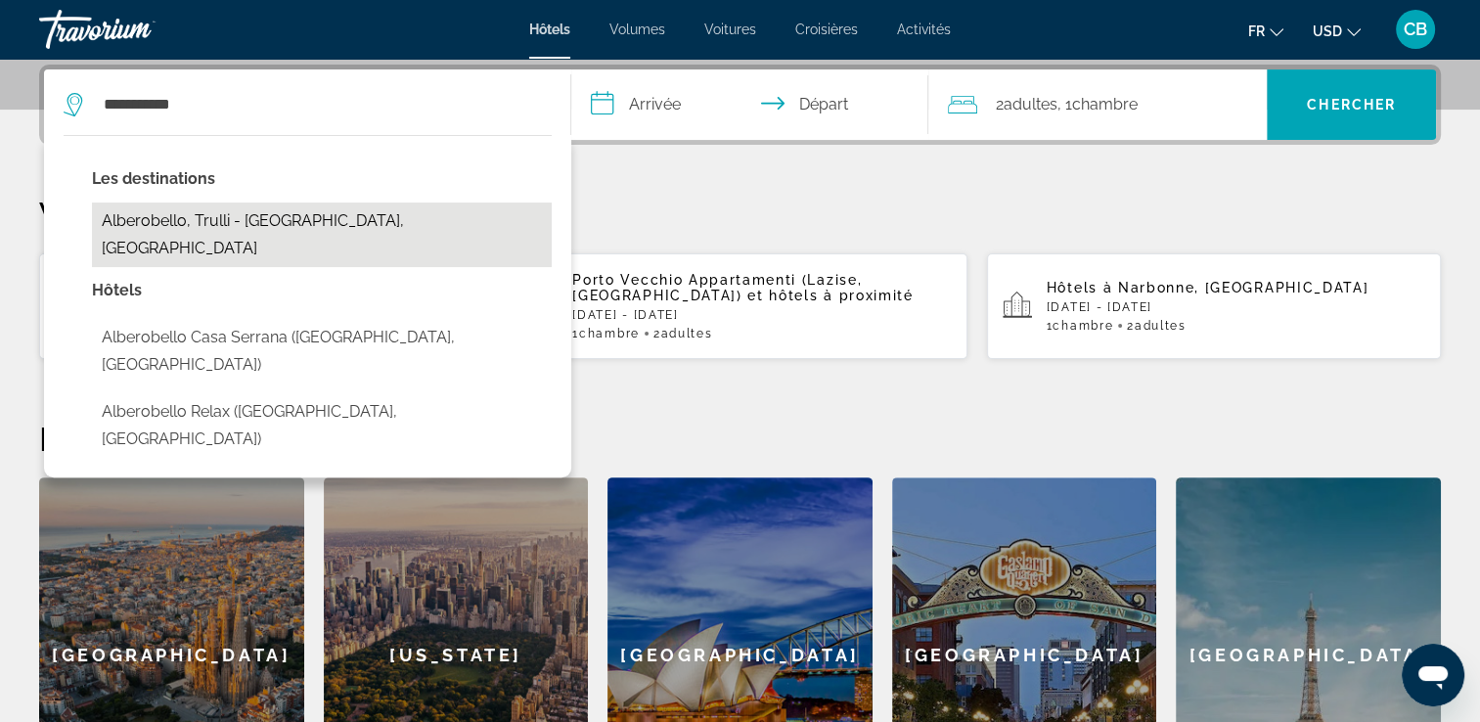
click at [208, 223] on button "Alberobello, Trulli - [GEOGRAPHIC_DATA], [GEOGRAPHIC_DATA]" at bounding box center [322, 235] width 460 height 65
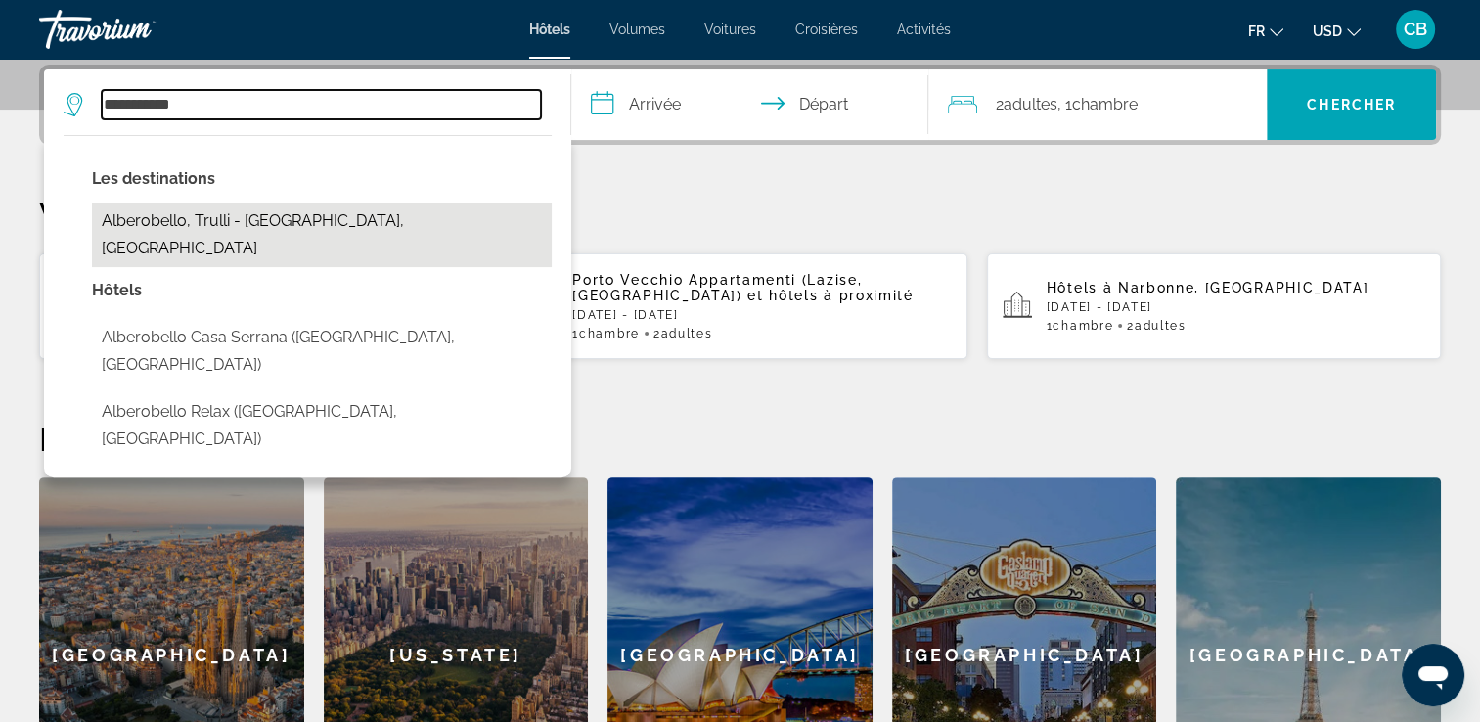
type input "**********"
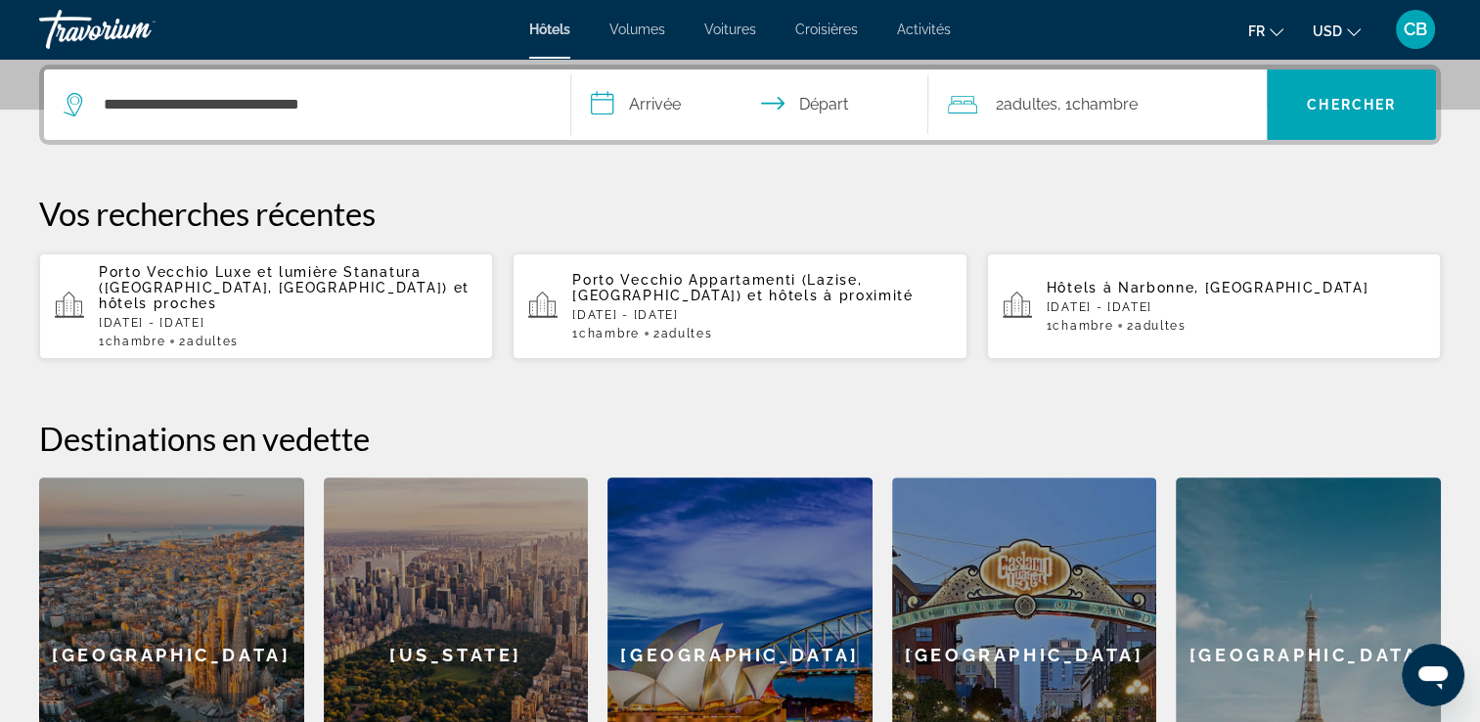
click at [666, 105] on input "**********" at bounding box center [754, 107] width 366 height 76
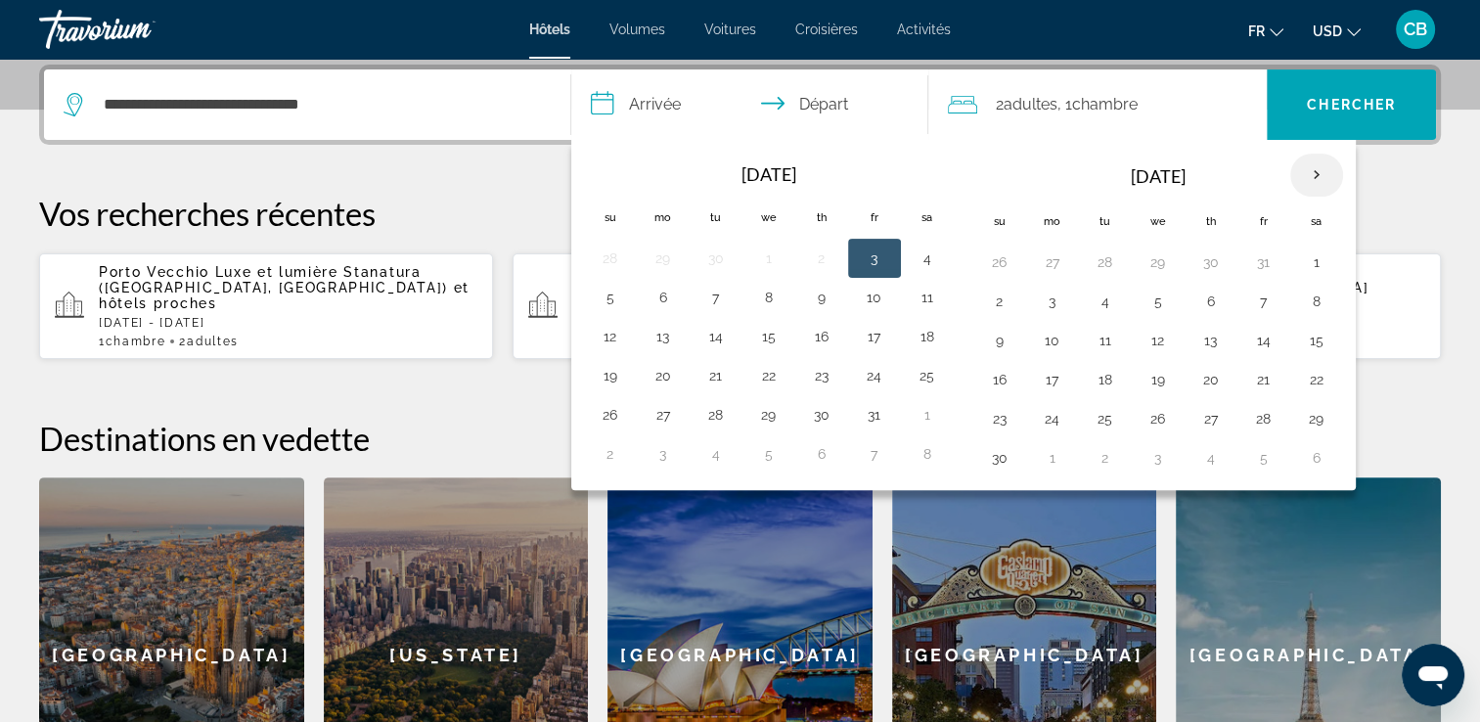
click at [1315, 173] on th "Next month" at bounding box center [1316, 175] width 53 height 43
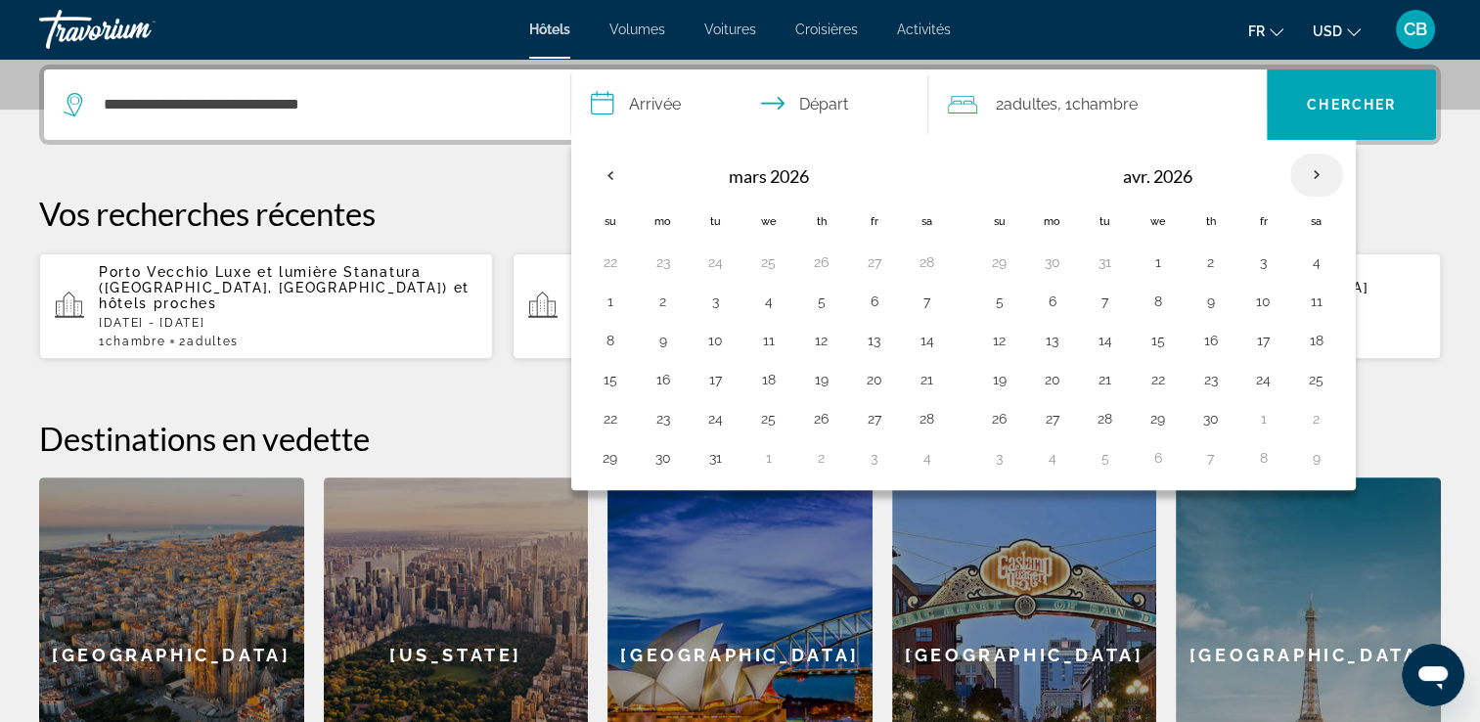
click at [1315, 173] on th "Next month" at bounding box center [1316, 175] width 53 height 43
click at [1043, 291] on button "8" at bounding box center [1052, 301] width 31 height 27
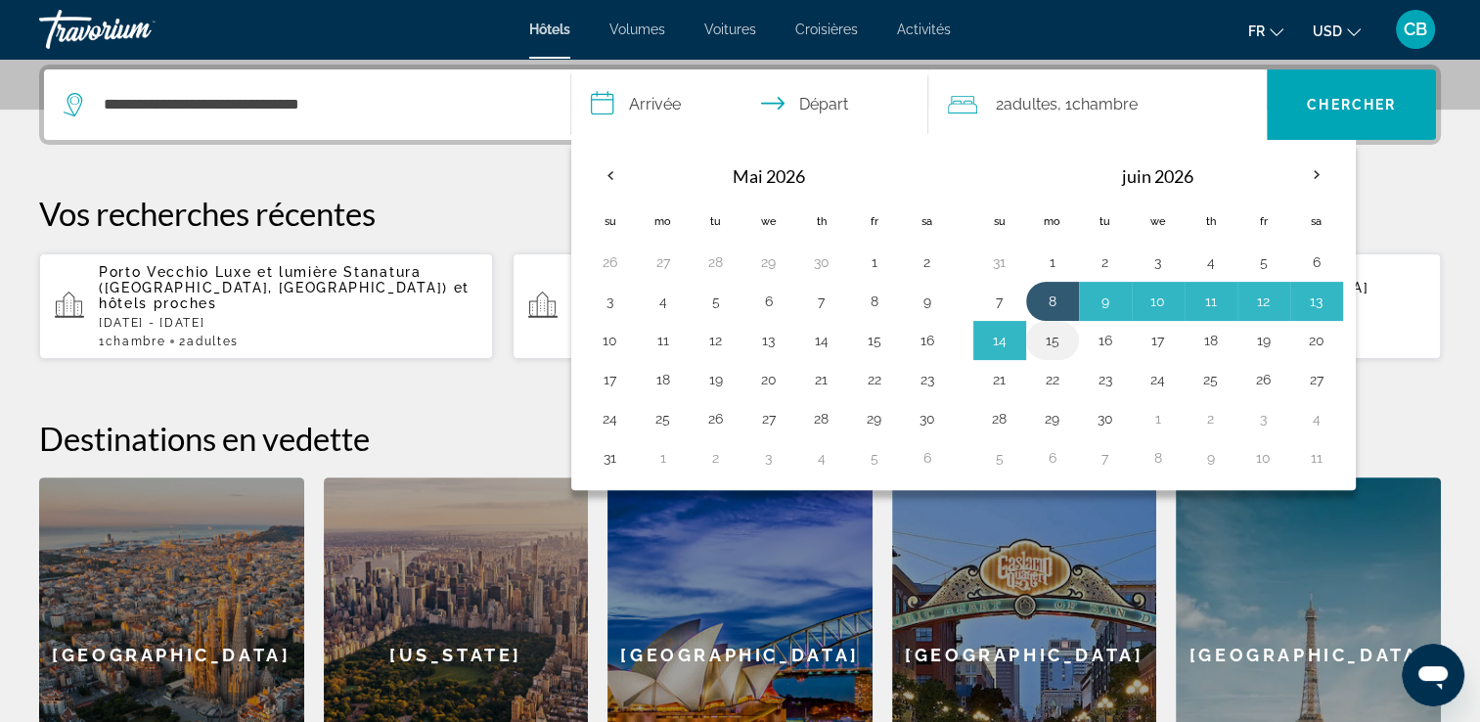
click at [1045, 332] on button "15" at bounding box center [1052, 340] width 31 height 27
type input "**********"
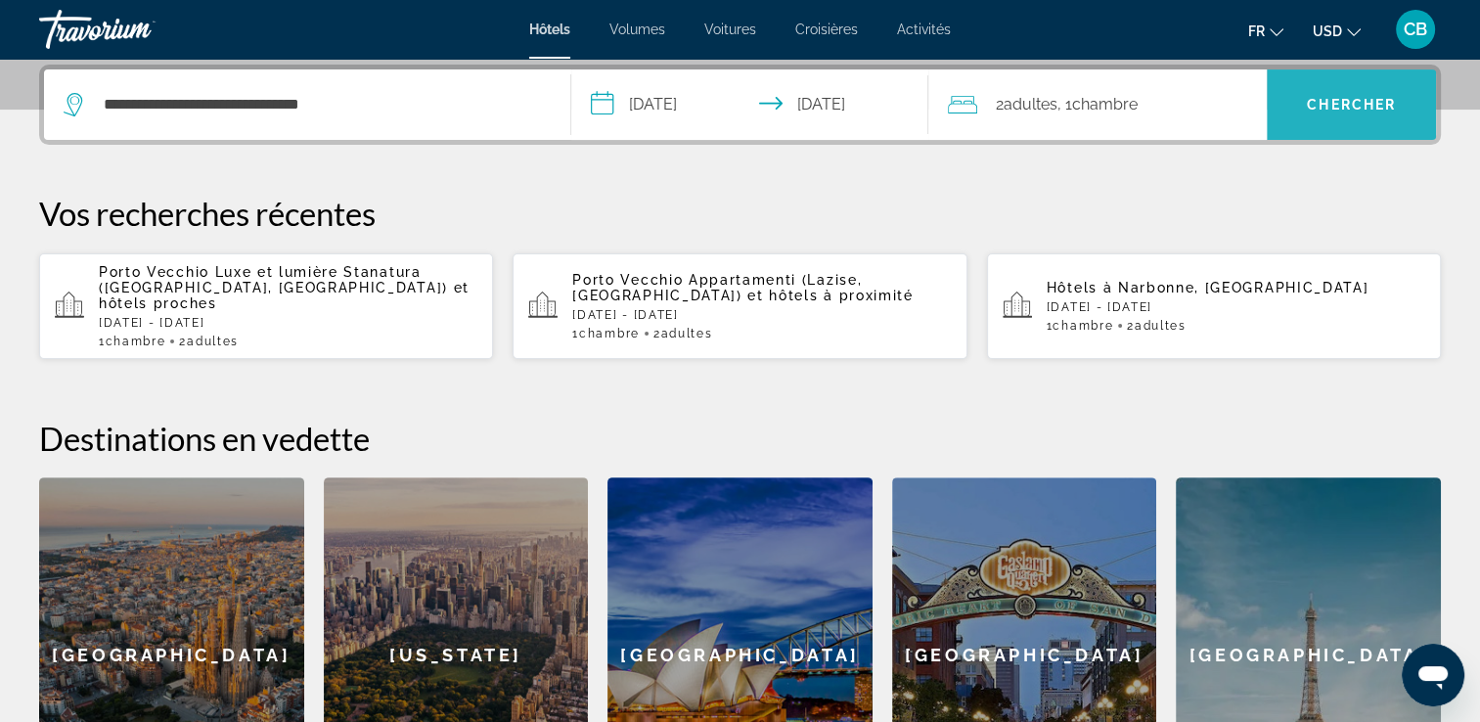
click at [1348, 100] on span "Chercher" at bounding box center [1351, 105] width 89 height 16
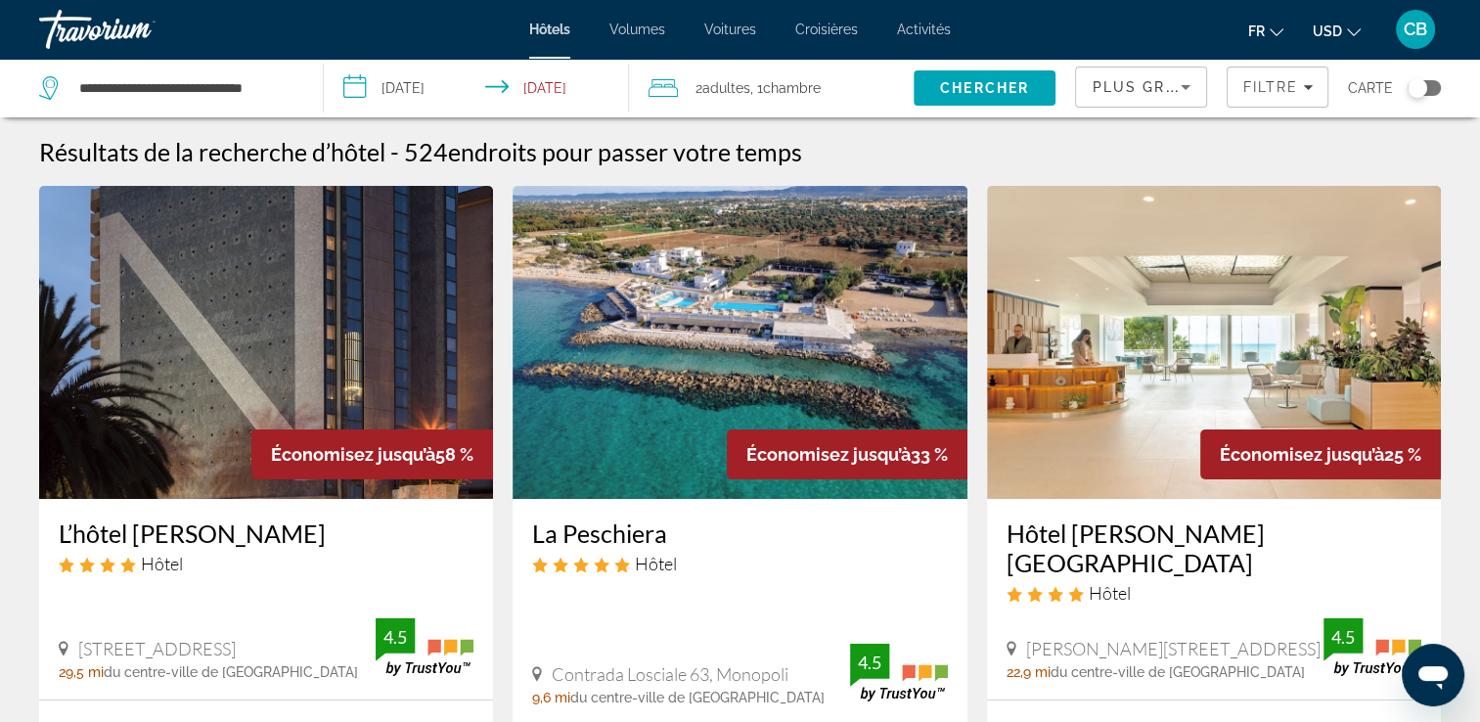
click at [1343, 29] on button "USD USD ($) MXN (Mex$) CAD (Can$) GBP (£) EUR (€) AUD (A$) NZD (NZ$) CNY (CN¥)" at bounding box center [1337, 31] width 48 height 28
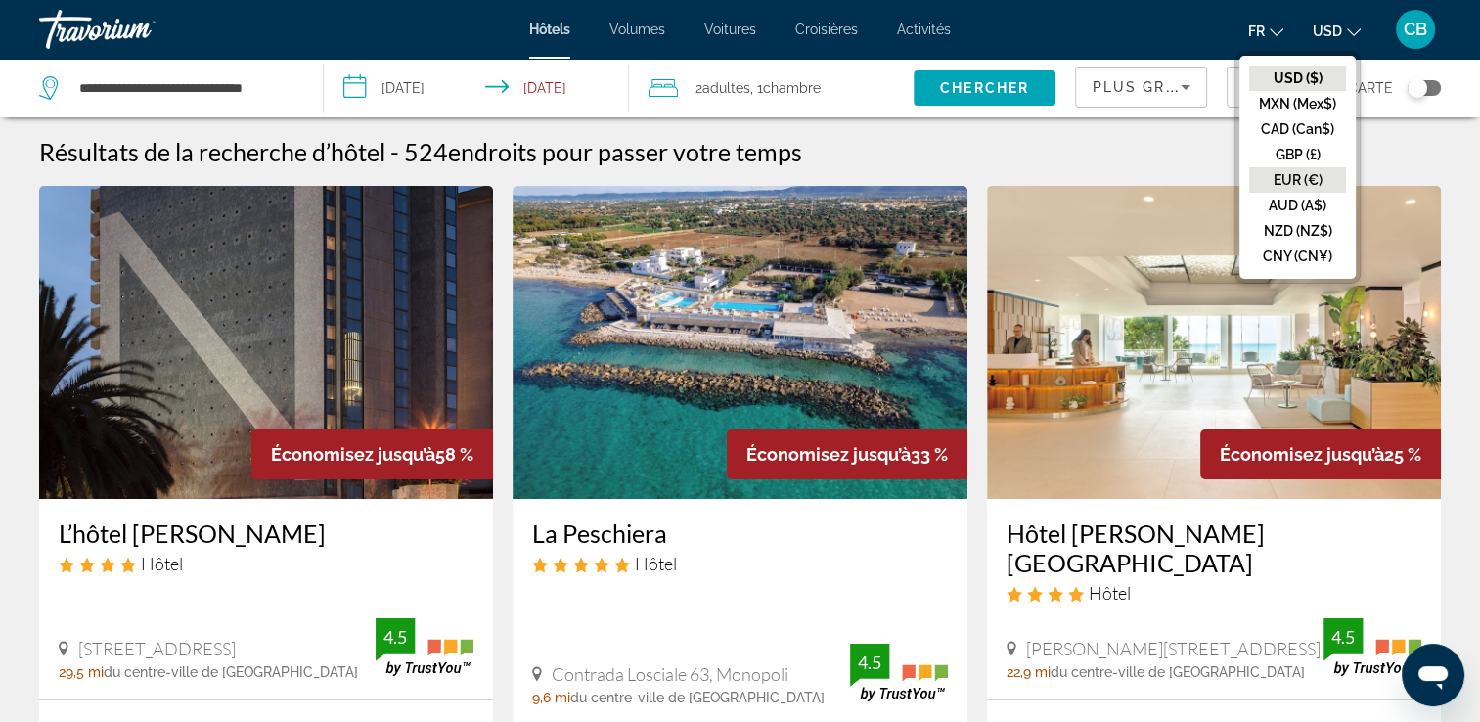
click at [1284, 177] on button "EUR (€)" at bounding box center [1297, 179] width 97 height 25
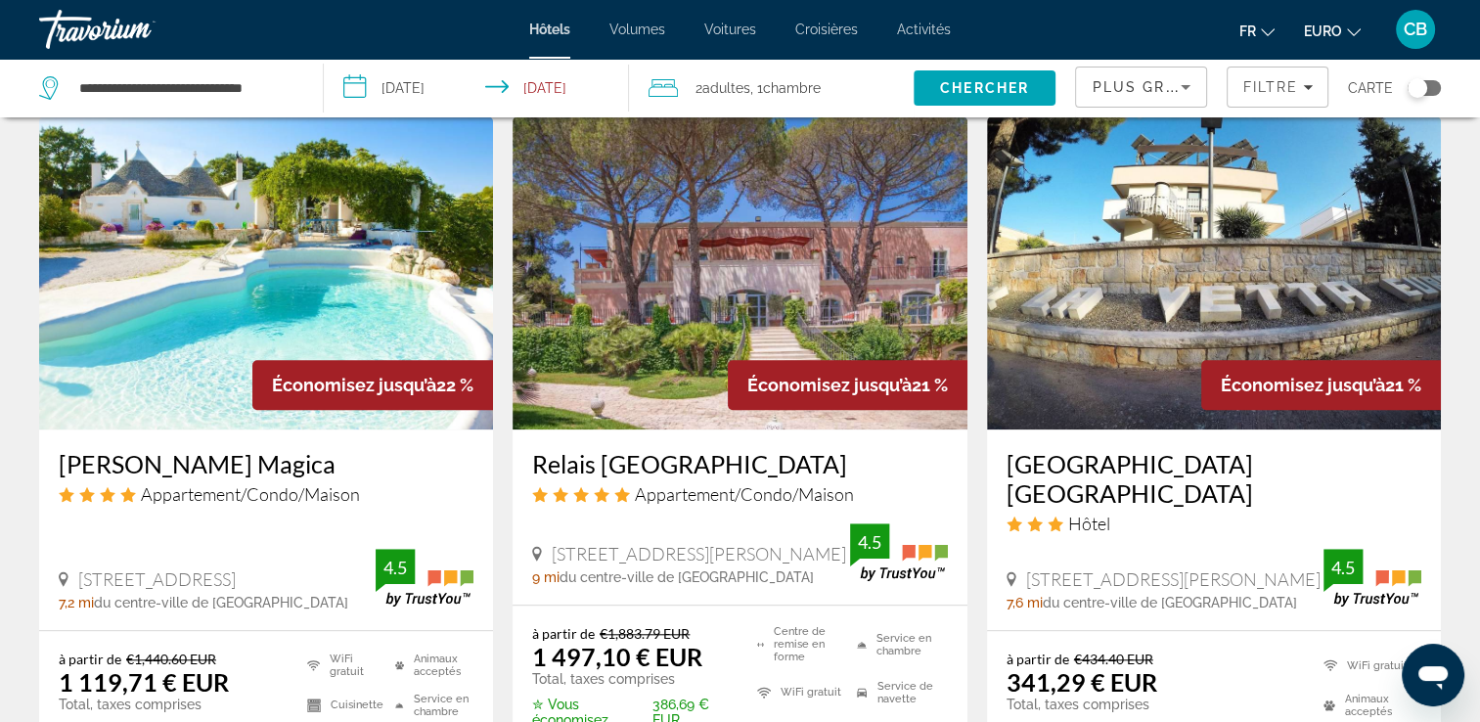
scroll to position [1667, 0]
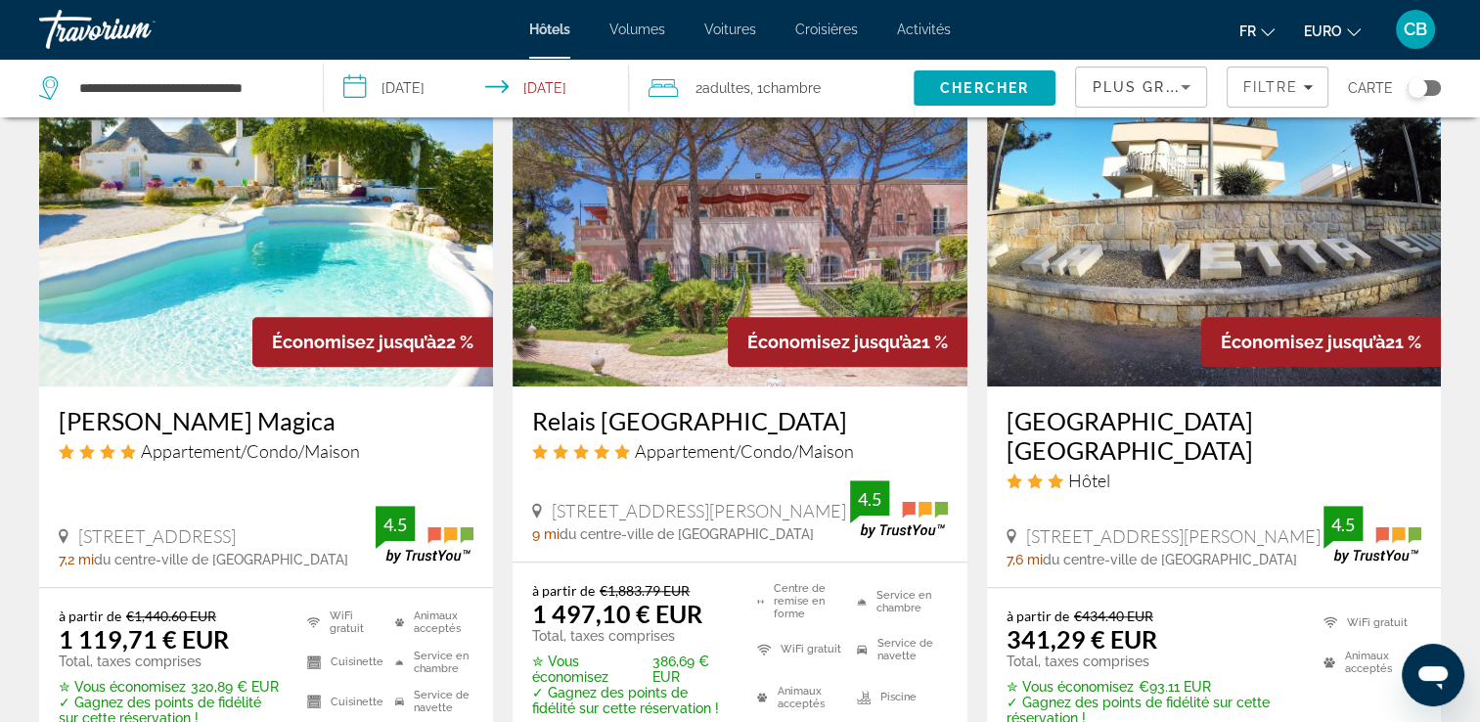
click at [175, 406] on h3 "[PERSON_NAME] Magica" at bounding box center [266, 420] width 415 height 29
